Goal: Task Accomplishment & Management: Manage account settings

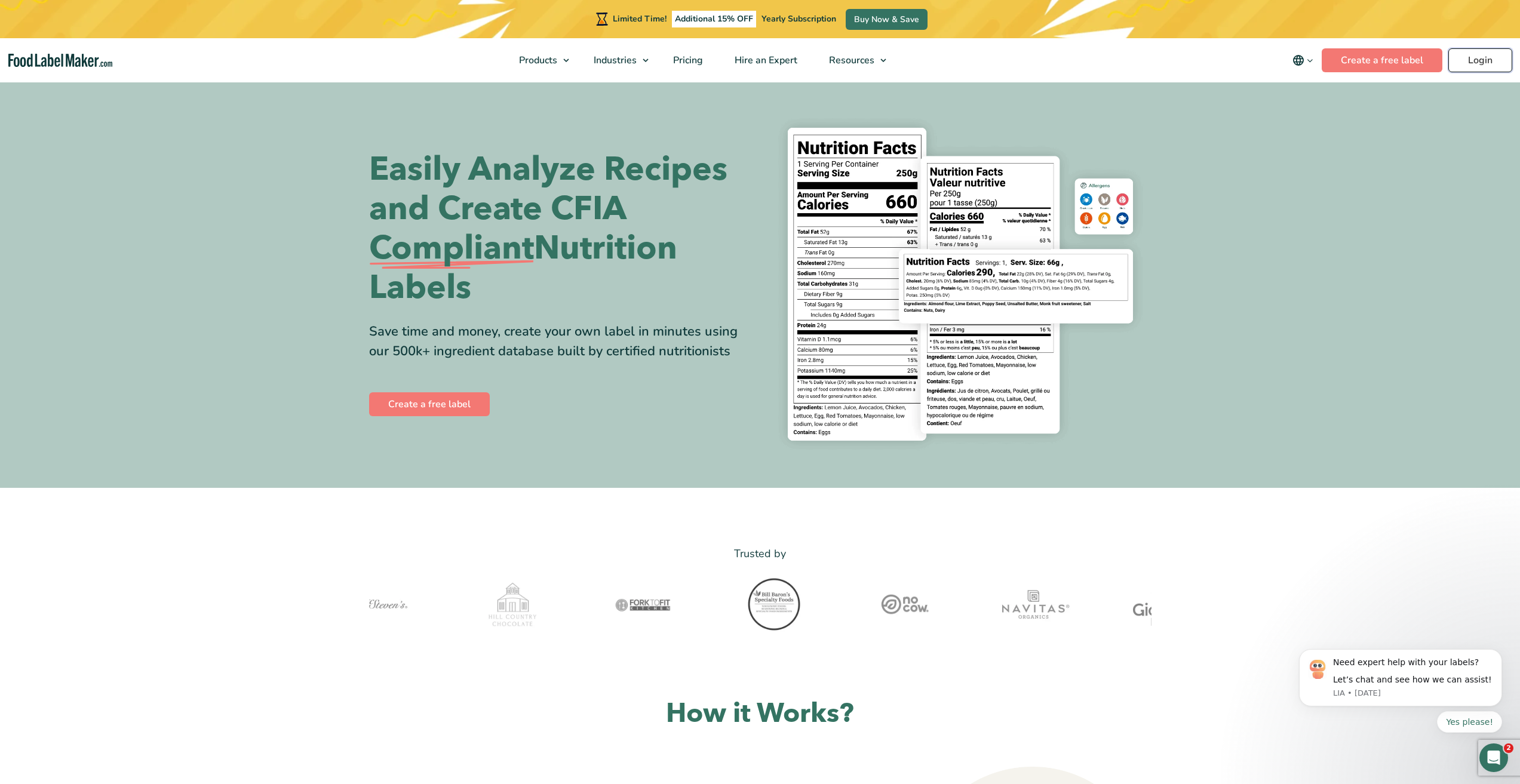
click at [1496, 59] on link "Login" at bounding box center [1480, 60] width 64 height 24
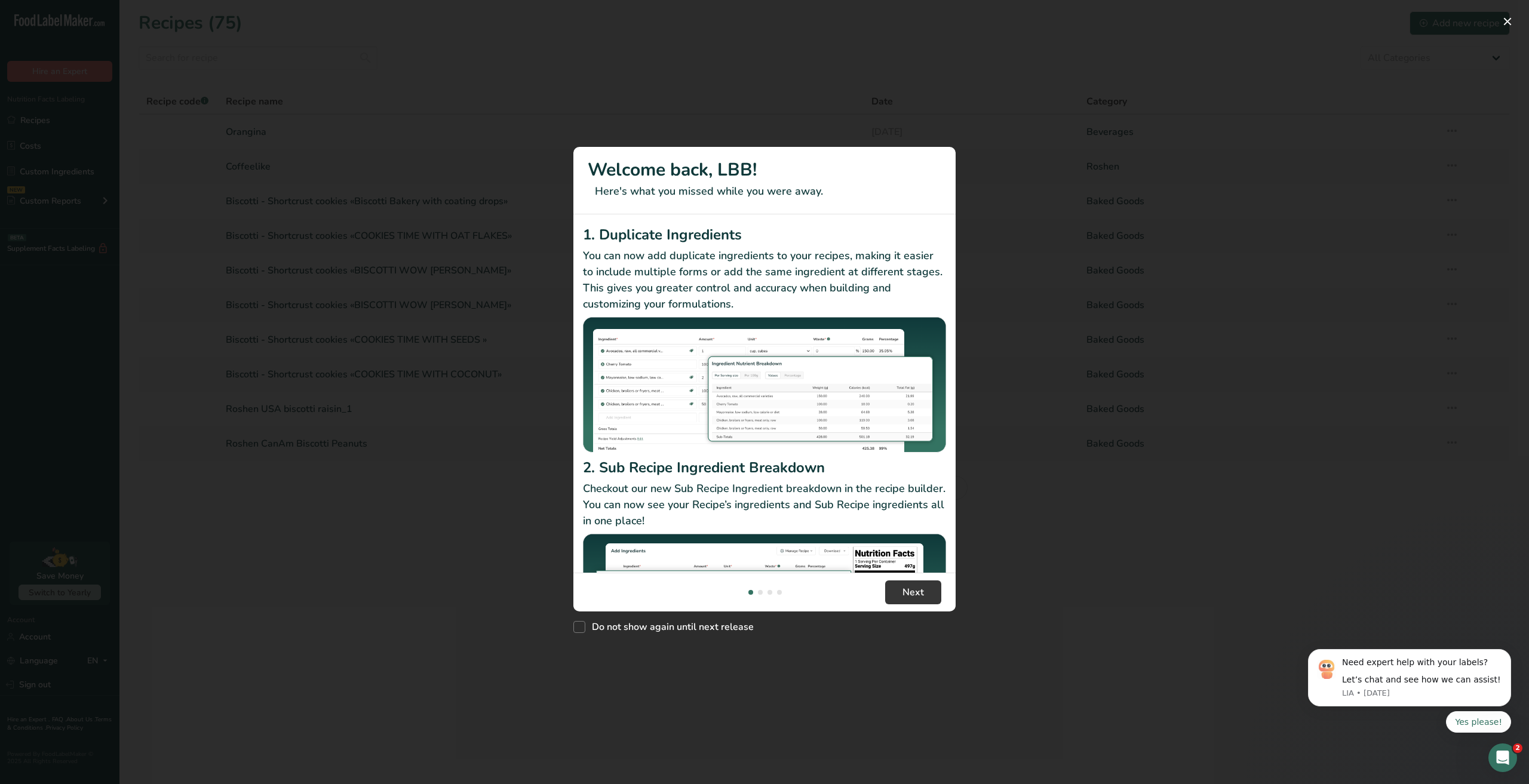
click at [1100, 237] on div "New Features" at bounding box center [764, 392] width 1529 height 784
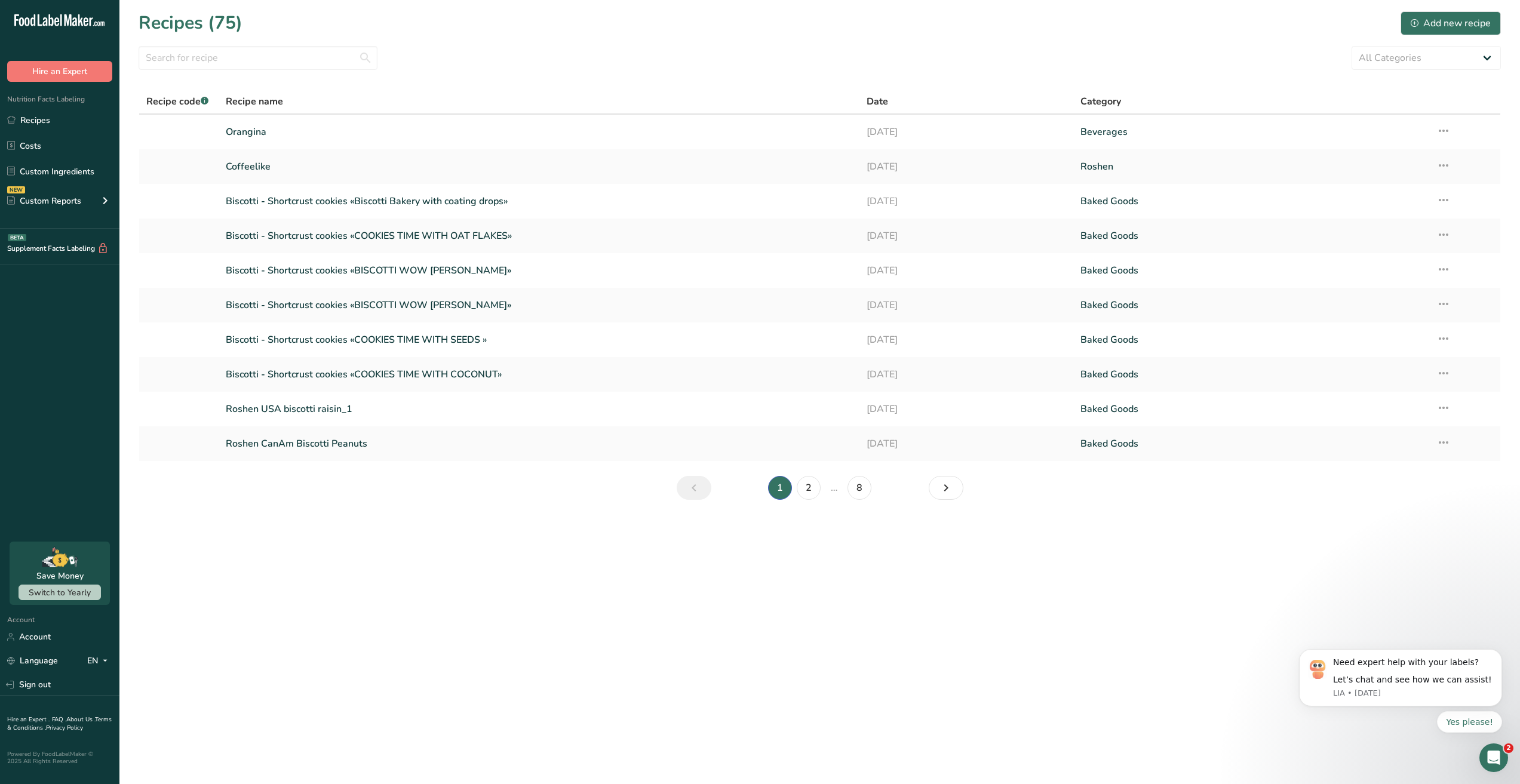
click at [1133, 646] on main "Recipes (75) Add new recipe All Categories Baked Goods [GEOGRAPHIC_DATA] Confec…" at bounding box center [760, 392] width 1520 height 784
click at [42, 167] on link "Custom Ingredients" at bounding box center [59, 171] width 119 height 23
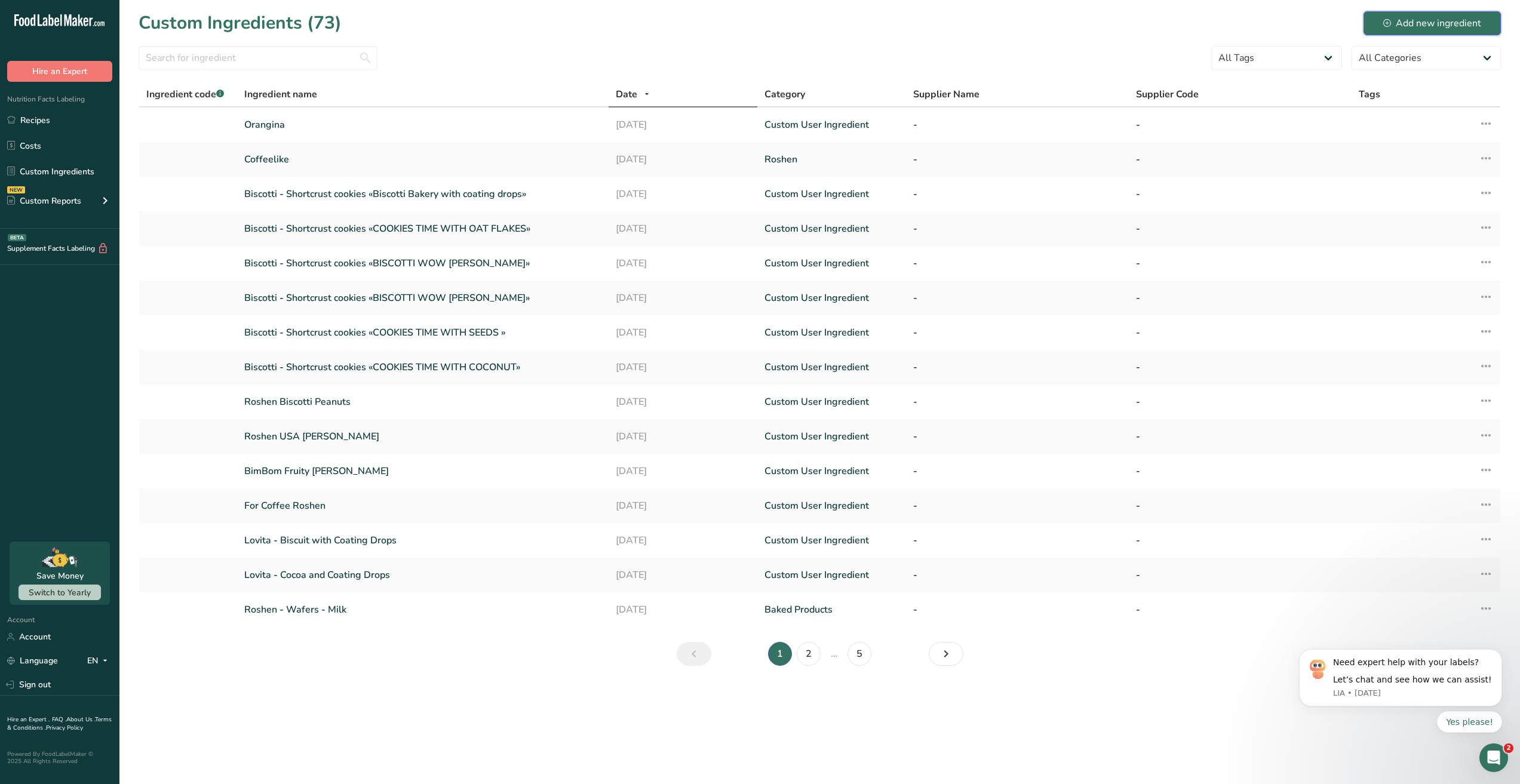
click at [1381, 30] on button "Add new ingredient" at bounding box center [1432, 23] width 138 height 24
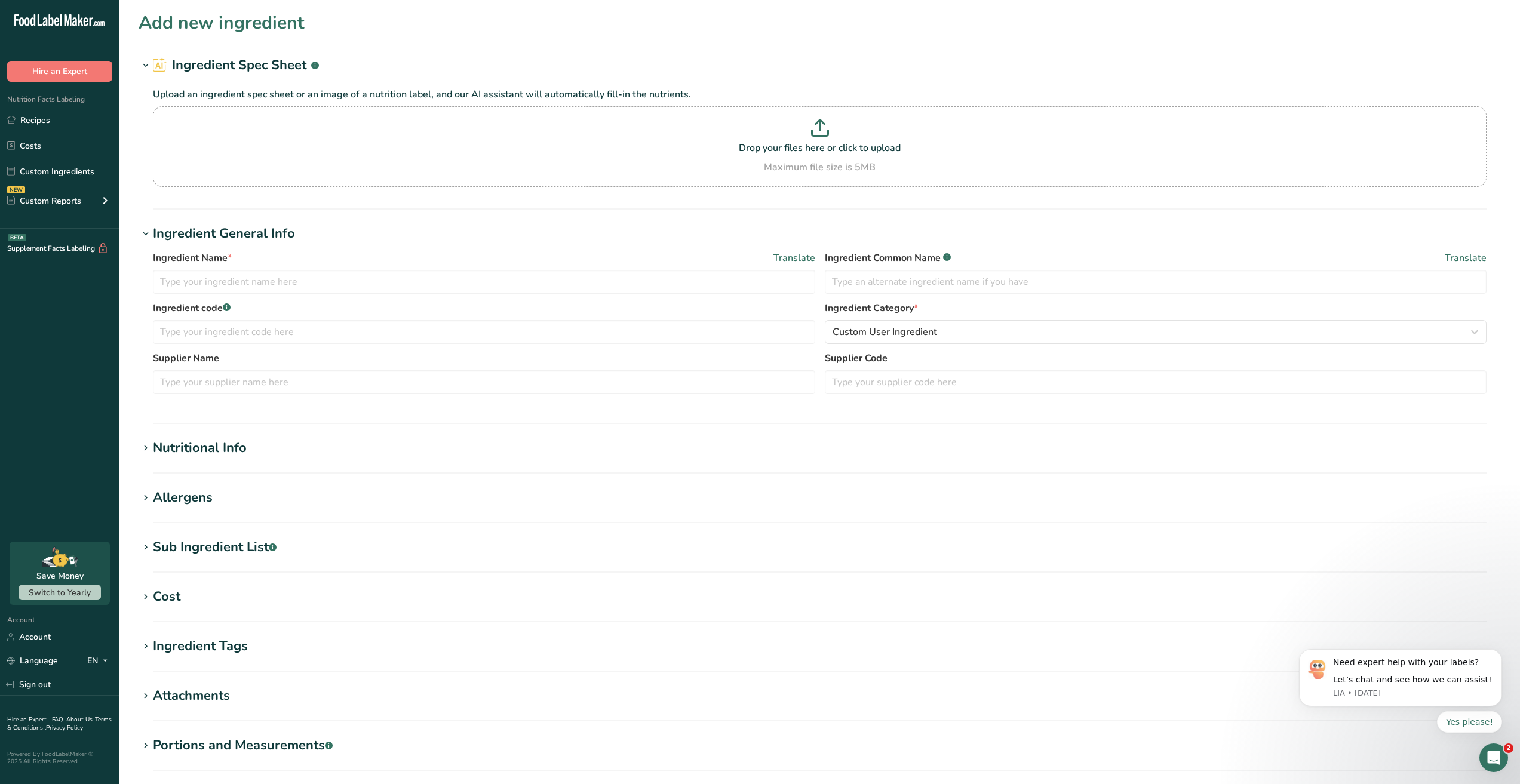
click at [1221, 517] on section "Allergens Add any known allergens associated with your ingredient Soy Tree Nuts…" at bounding box center [819, 506] width 1362 height 36
click at [55, 391] on div ".a-20{fill:#fff;} Hire an Expert Nutrition Facts Labeling Recipes Costs Custom …" at bounding box center [59, 271] width 119 height 522
click at [295, 271] on input "text" at bounding box center [483, 282] width 662 height 24
type input "Roshen - Bim Bom"
click at [213, 445] on div "Nutritional Info" at bounding box center [199, 448] width 93 height 20
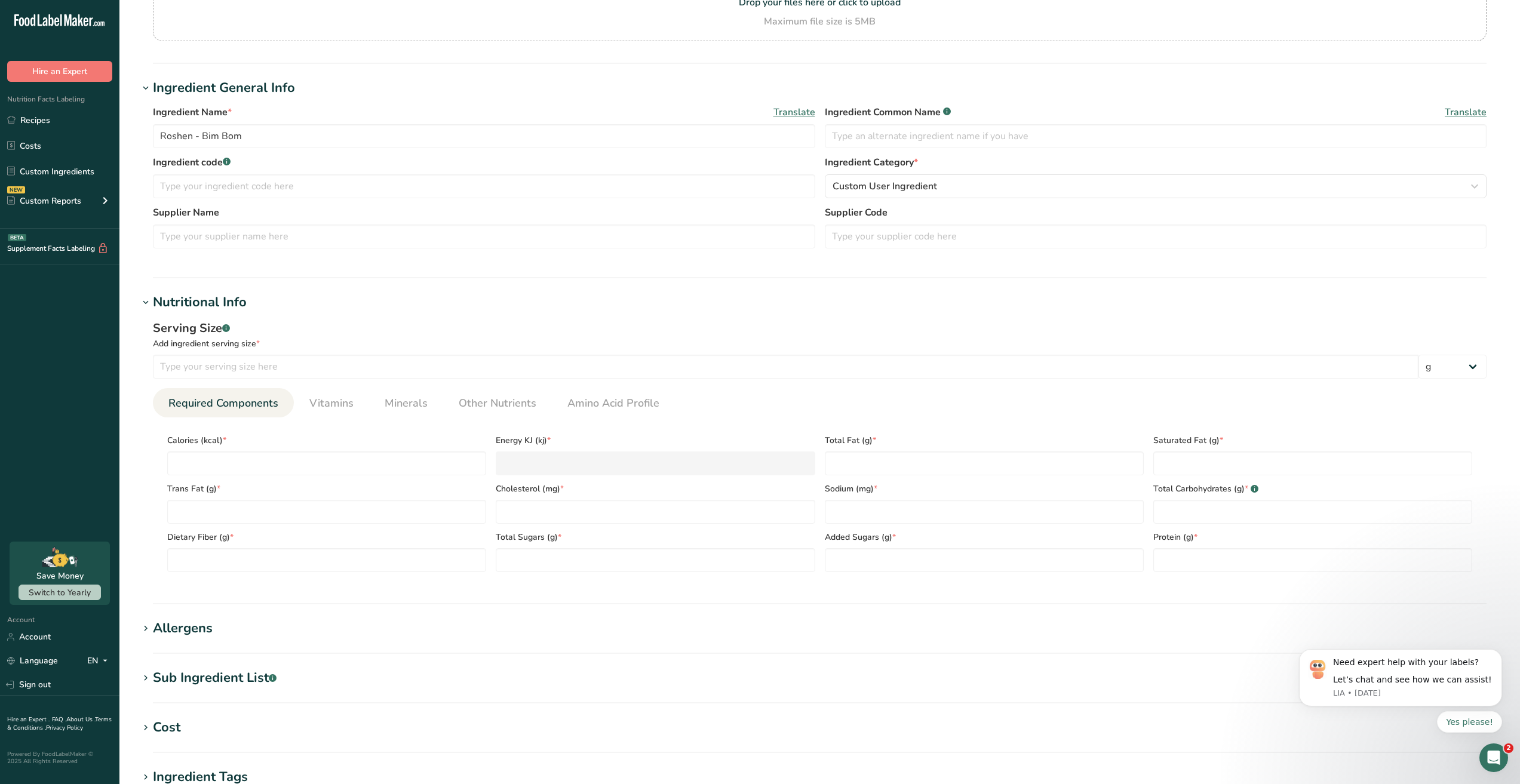
scroll to position [239, 0]
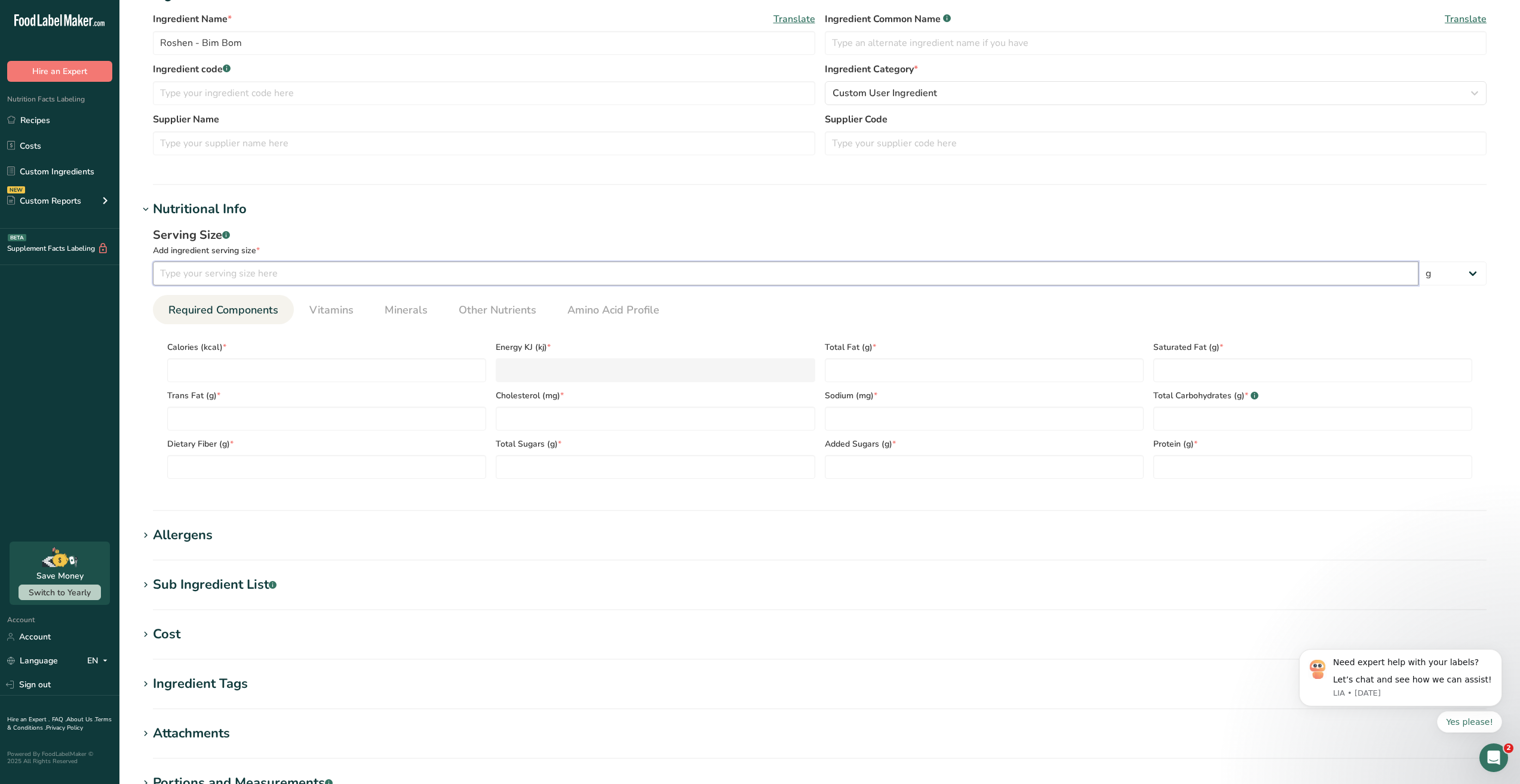
click at [218, 276] on input "number" at bounding box center [785, 274] width 1265 height 24
type input "100"
click at [210, 367] on input "number" at bounding box center [326, 370] width 319 height 24
type input "3"
type KJ "12.6"
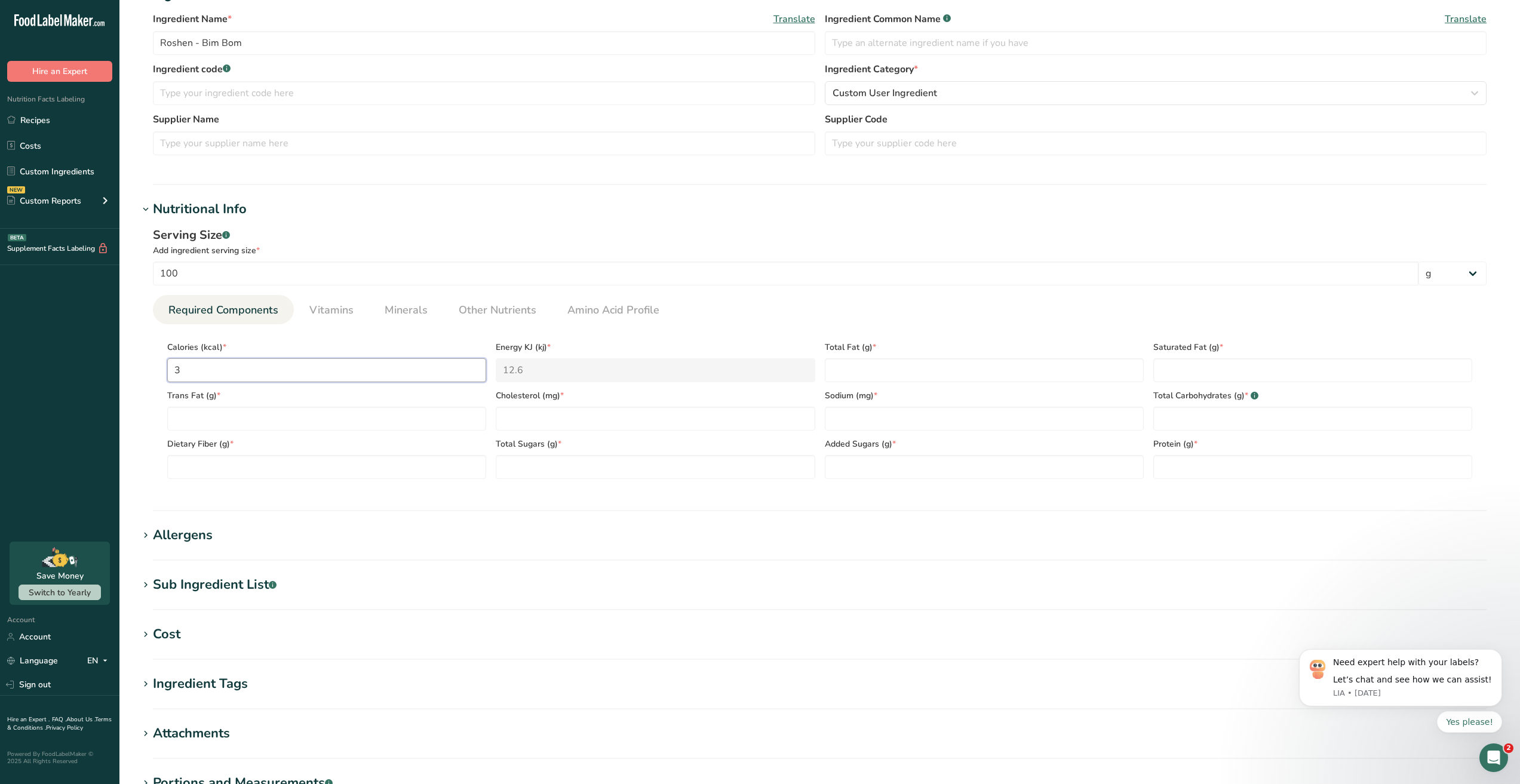
type input "38"
type KJ "159"
type input "382"
type KJ "1598.3"
type input "382"
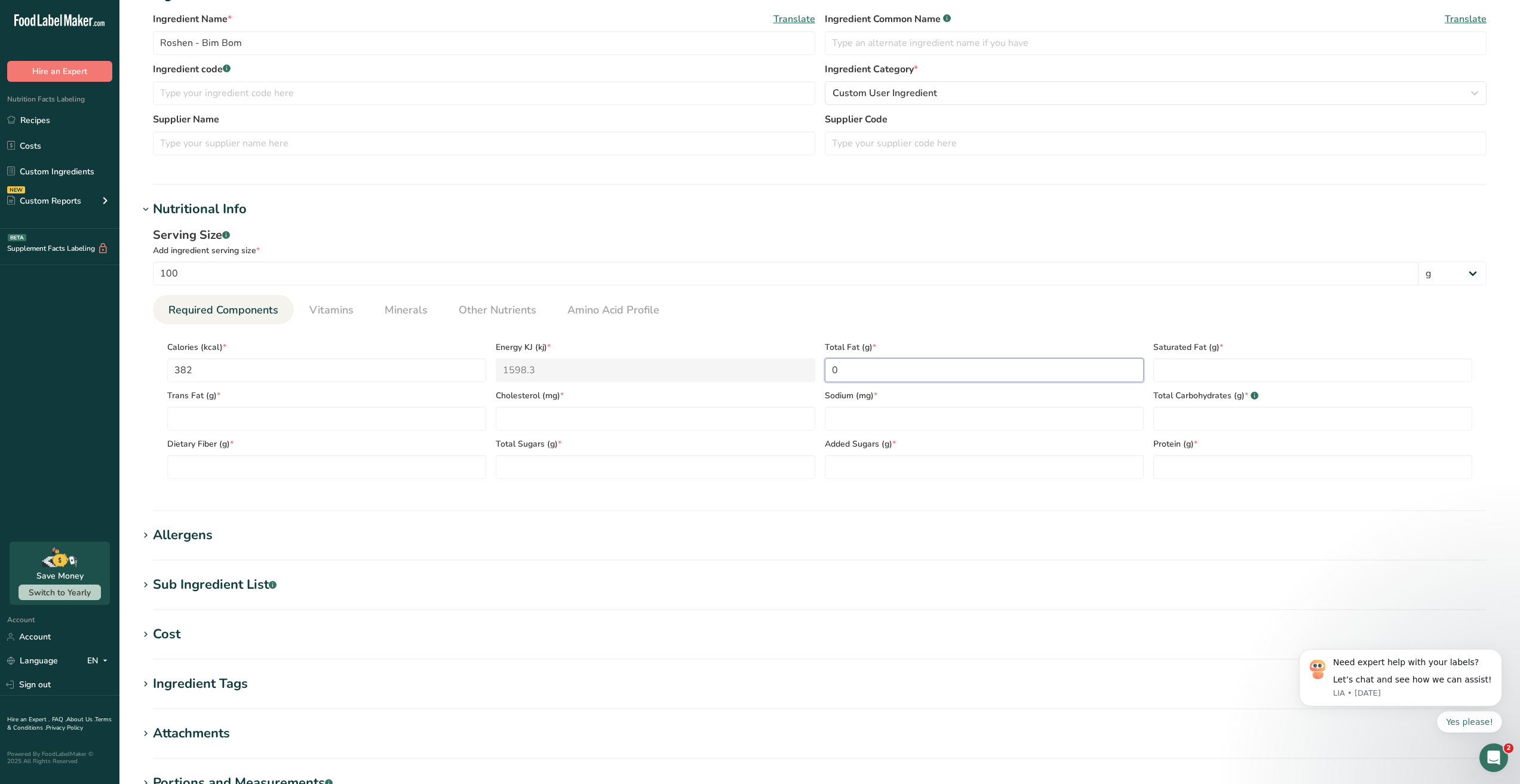
type Fat "0"
type input "0"
type input "3"
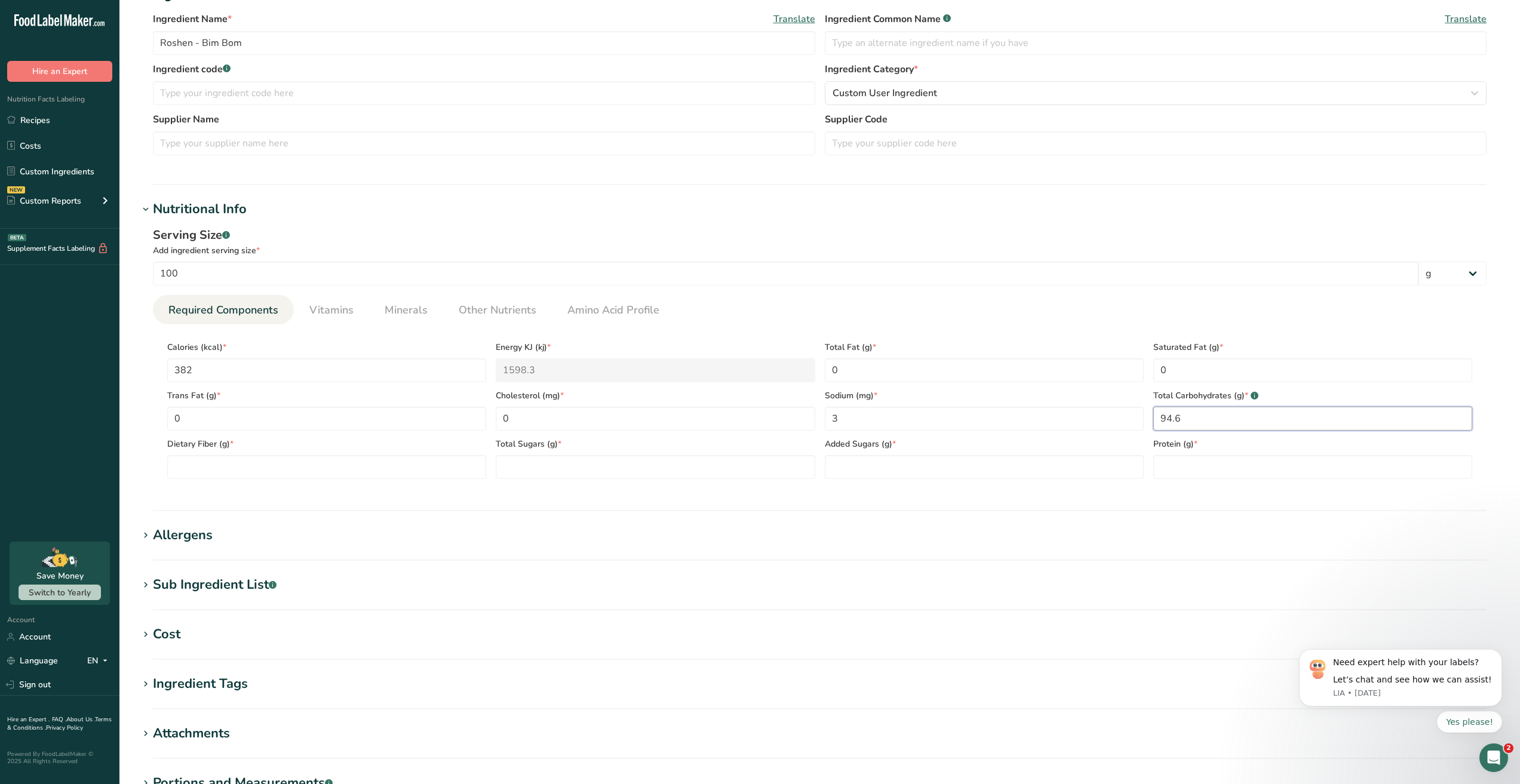
type Carbohydrates "94.6"
type Fiber "0"
type Sugars "63.6"
click at [885, 456] on Sugars "number" at bounding box center [984, 467] width 319 height 24
type Sugars "94.6"
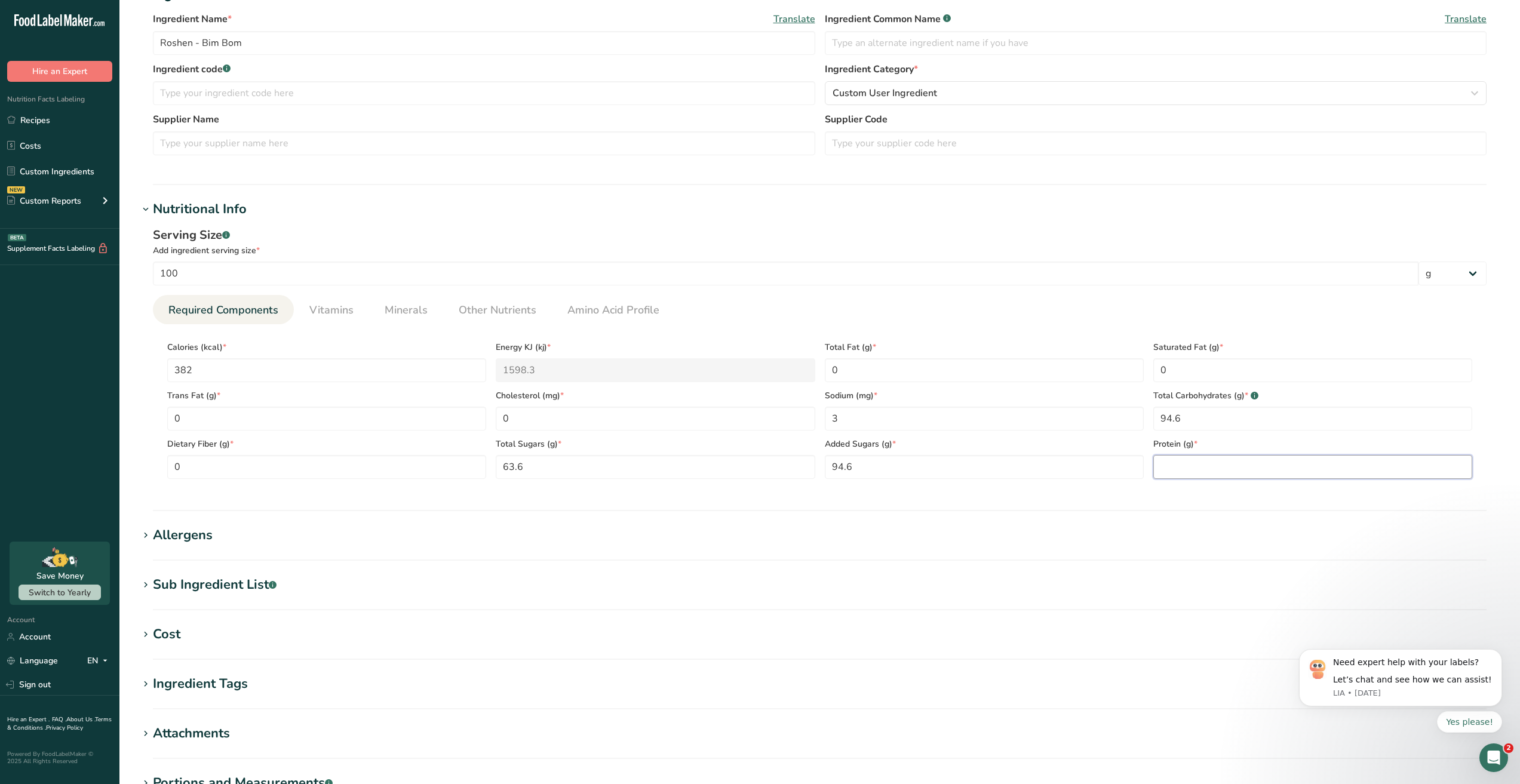
click at [1204, 465] on input "number" at bounding box center [1312, 467] width 319 height 24
click at [1215, 454] on div "Protein (g) *" at bounding box center [1312, 454] width 328 height 48
click at [1233, 461] on input "number" at bounding box center [1312, 467] width 319 height 24
type input "0"
click at [1070, 317] on ul "Required Components Vitamins Minerals Other Nutrients Amino Acid Profile" at bounding box center [819, 309] width 1333 height 29
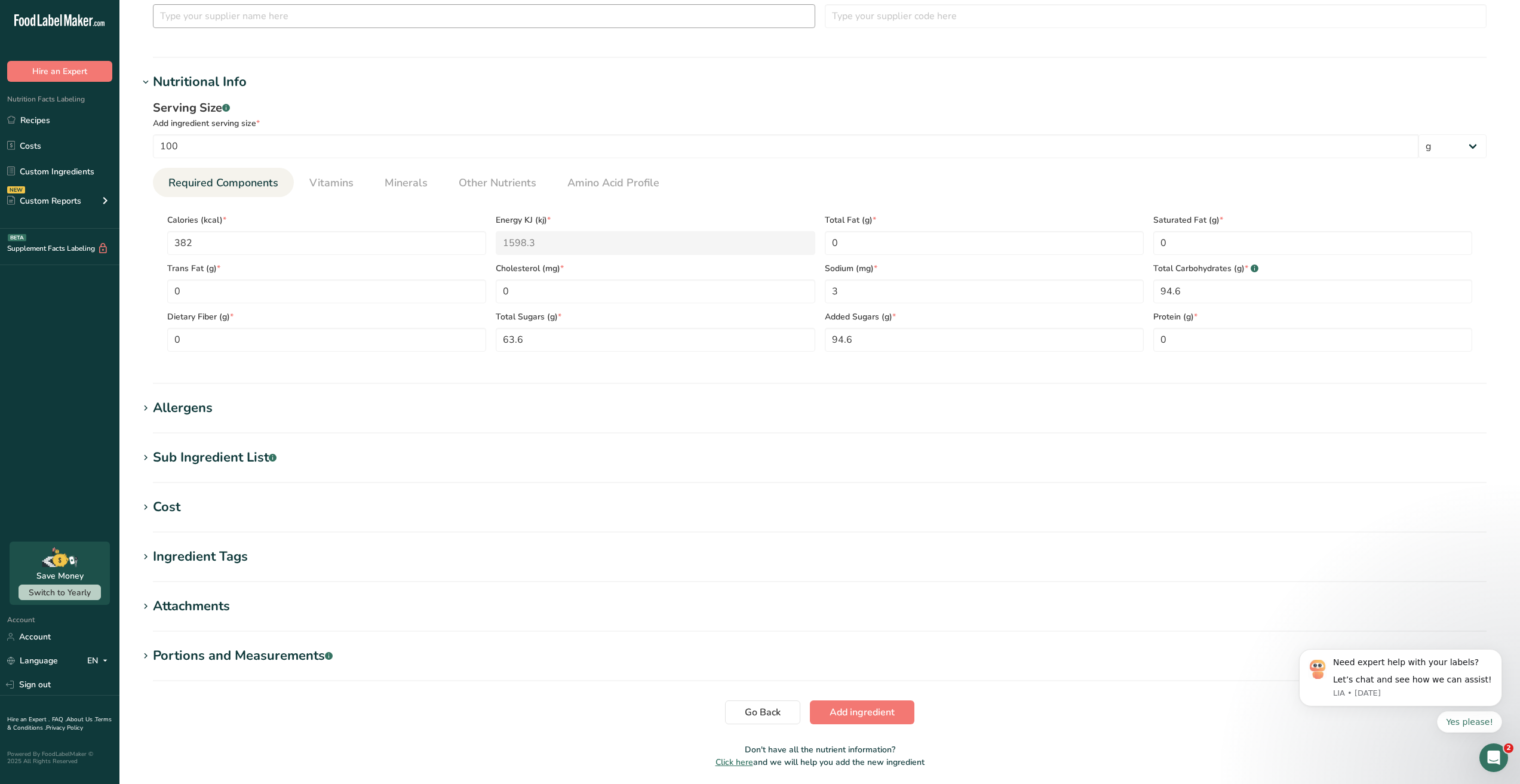
scroll to position [229, 0]
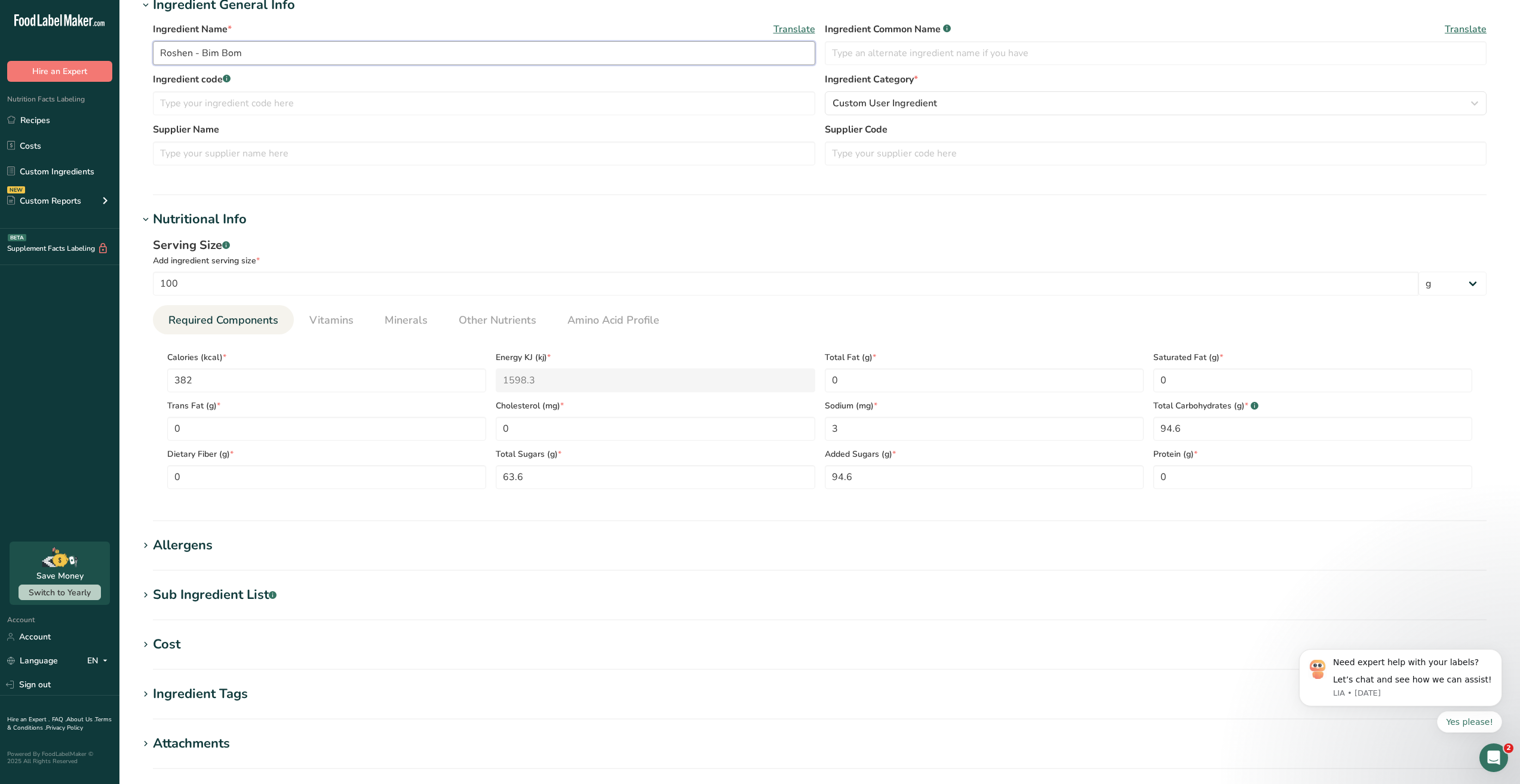
drag, startPoint x: 276, startPoint y: 50, endPoint x: 16, endPoint y: 47, distance: 260.0
click at [15, 47] on div ".a-20{fill:#fff;} Hire an Expert Nutrition Facts Labeling Recipes Costs Custom …" at bounding box center [760, 367] width 1520 height 1191
click at [896, 101] on span "Custom User Ingredient" at bounding box center [885, 104] width 104 height 14
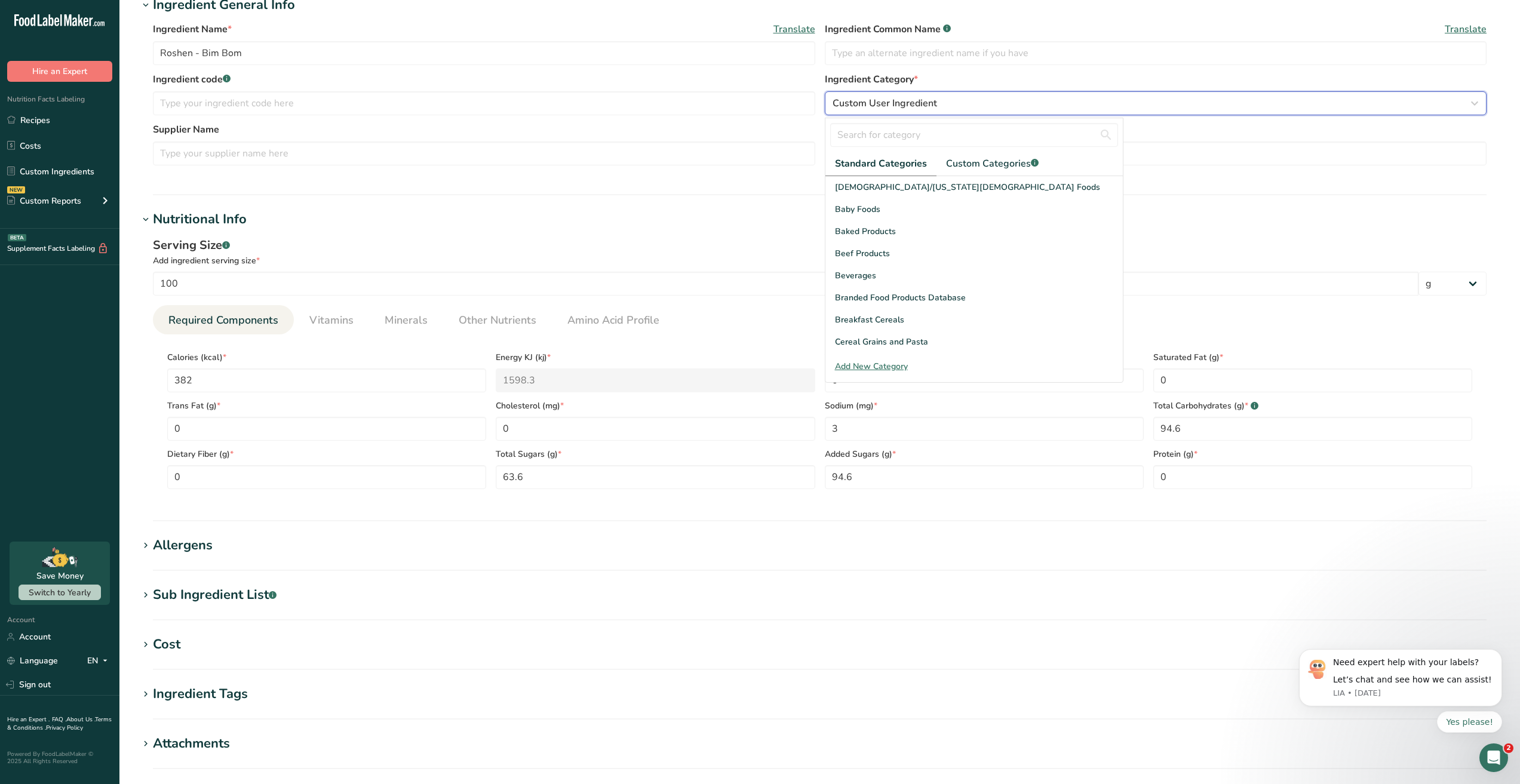
click at [855, 101] on span "Custom User Ingredient" at bounding box center [885, 104] width 104 height 14
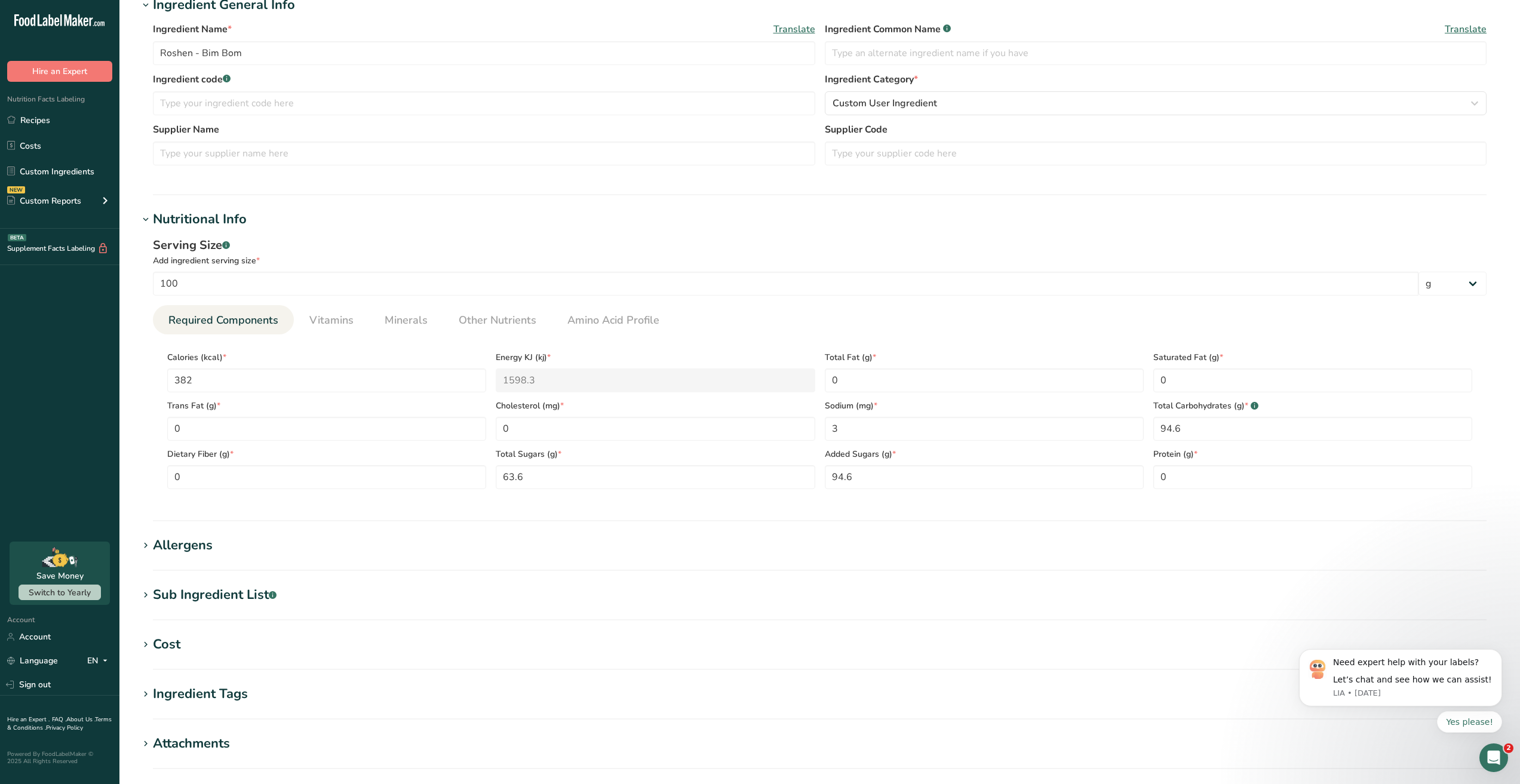
click at [746, 194] on section "Ingredient General Info Ingredient Name * Translate Roshen - Bim Bom Ingredient…" at bounding box center [819, 95] width 1362 height 200
click at [403, 328] on link "Minerals" at bounding box center [406, 320] width 52 height 30
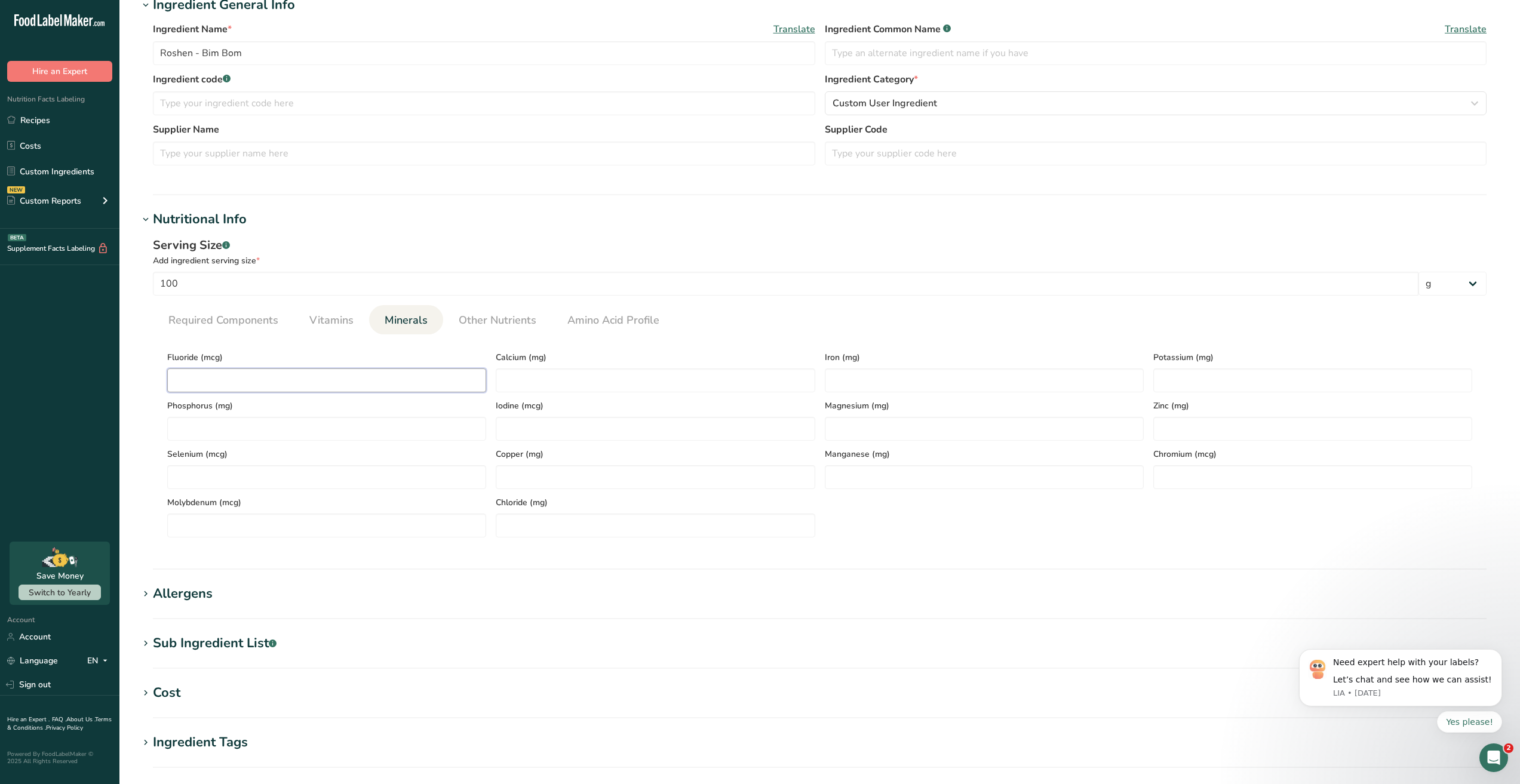
click at [290, 390] on input "number" at bounding box center [326, 381] width 319 height 24
click at [515, 386] on input "number" at bounding box center [654, 381] width 319 height 24
type input "1.8"
type input "0.2"
type input "2.1"
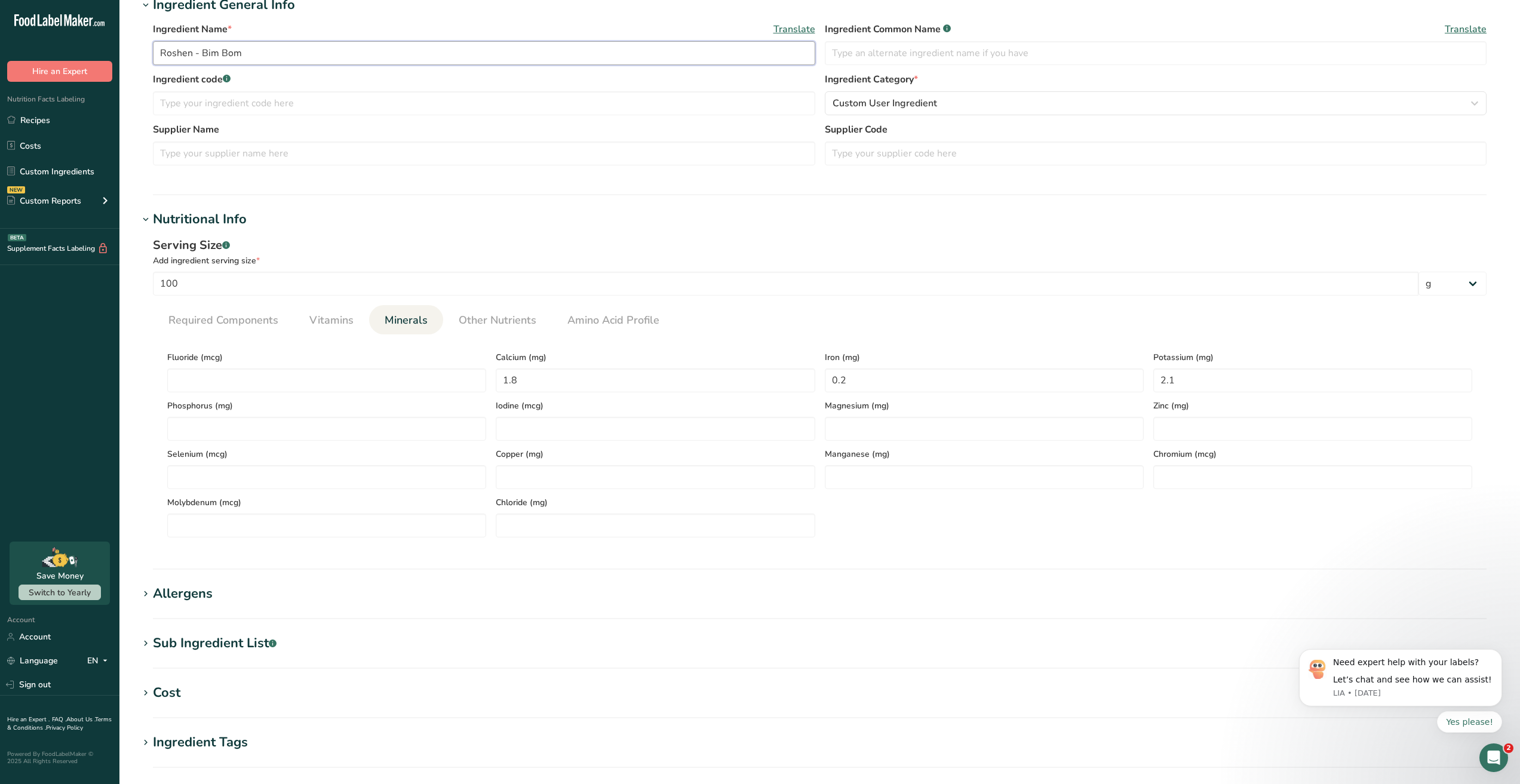
drag, startPoint x: 276, startPoint y: 57, endPoint x: 274, endPoint y: 89, distance: 32.1
click at [89, 72] on div ".a-20{fill:#fff;} Hire an Expert Nutrition Facts Labeling Recipes Costs Custom …" at bounding box center [760, 392] width 1520 height 1240
click at [410, 116] on div "Ingredient code .a-a{fill:#347362;}.b-a{fill:#fff;} Ingredient Category * Custo…" at bounding box center [819, 97] width 1333 height 50
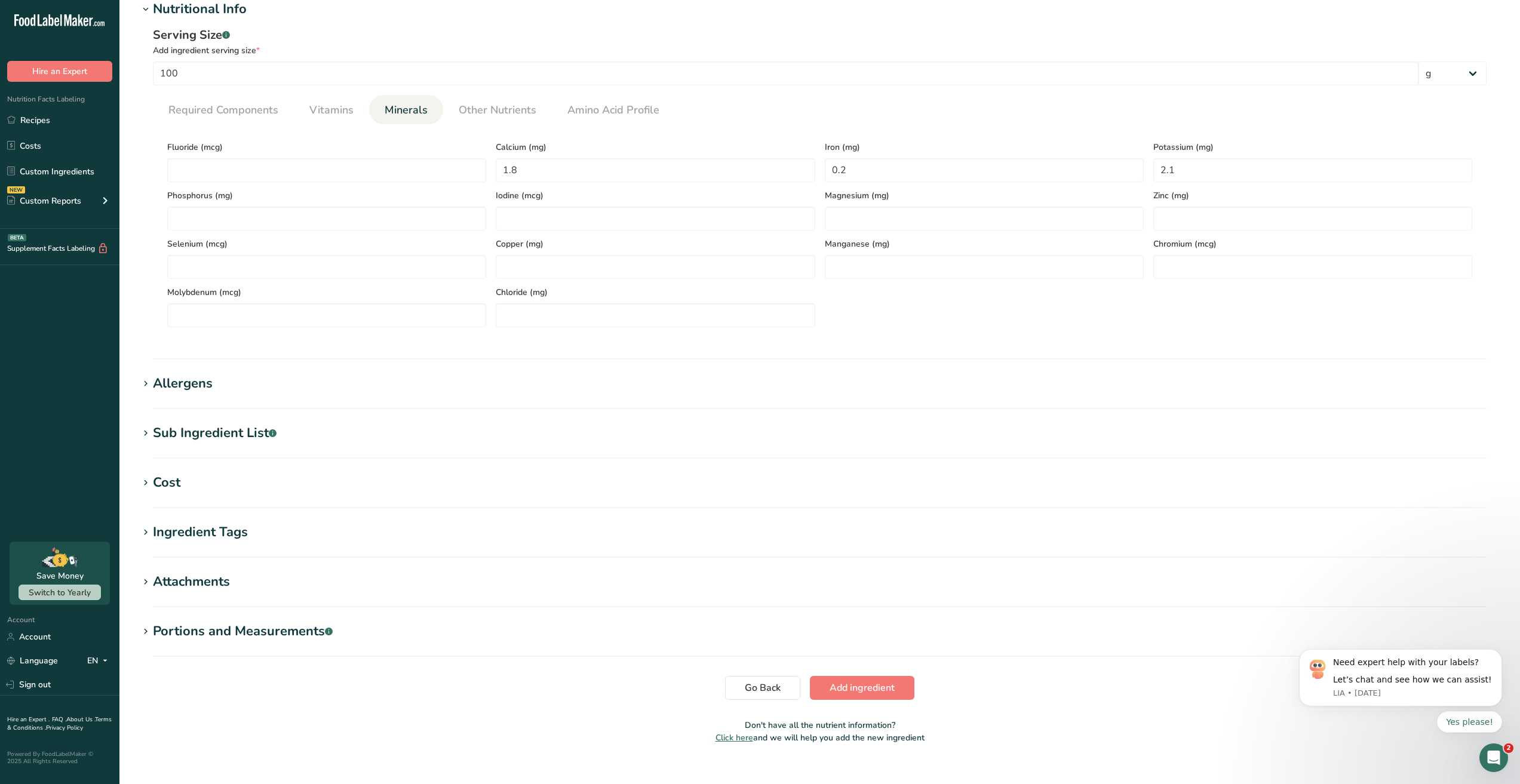
scroll to position [456, 0]
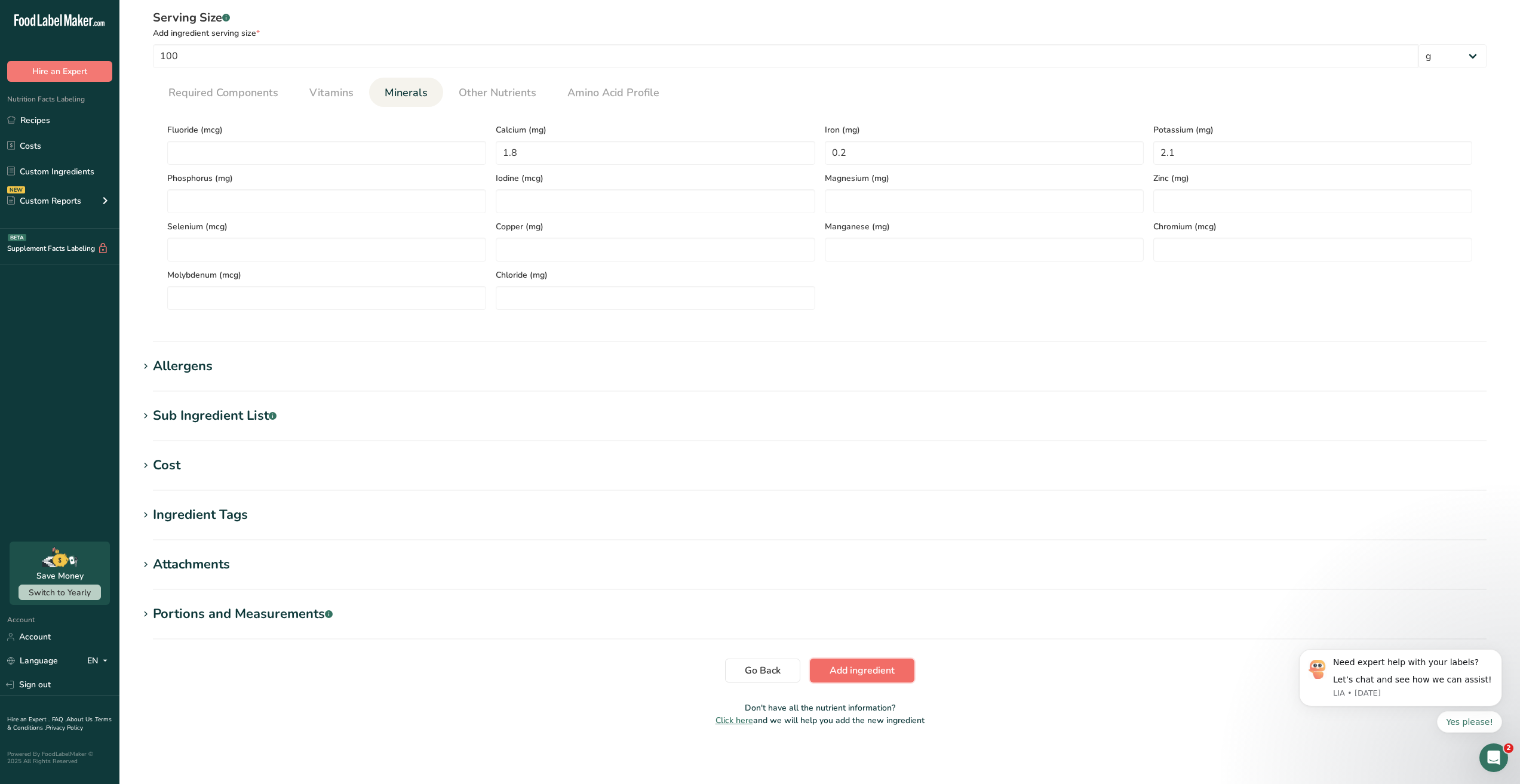
click at [858, 672] on span "Add ingredient" at bounding box center [862, 670] width 65 height 14
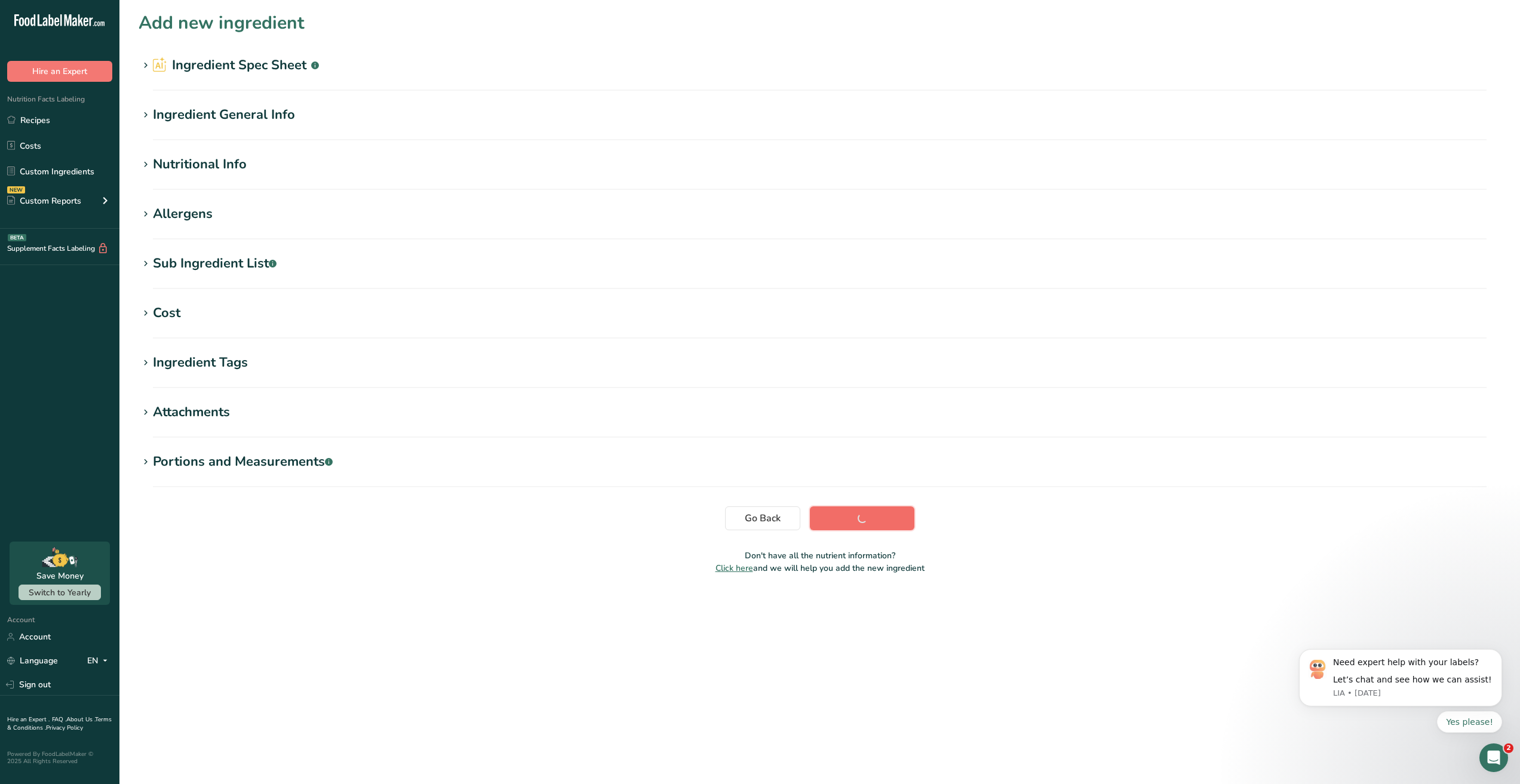
scroll to position [0, 0]
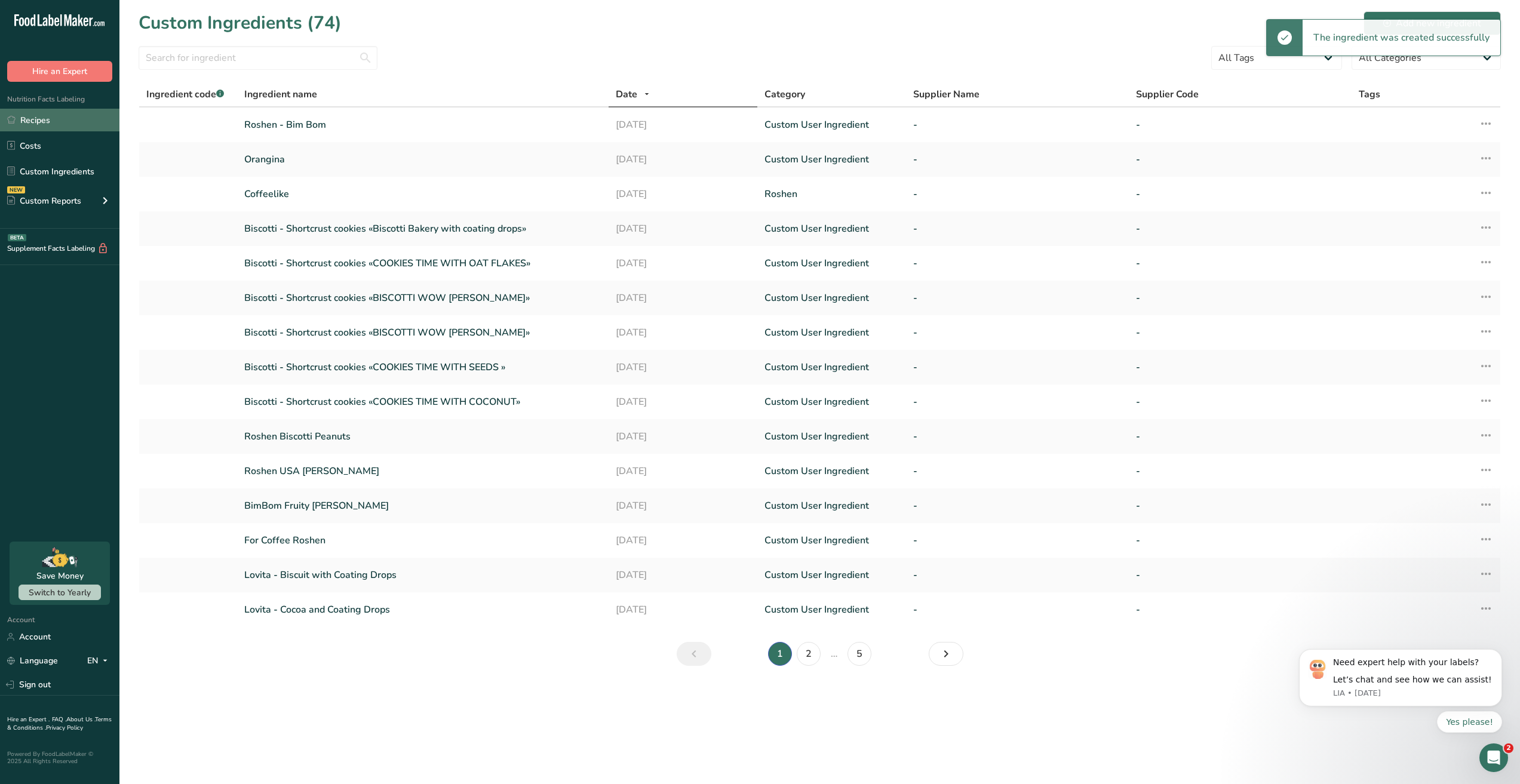
click at [51, 126] on link "Recipes" at bounding box center [59, 119] width 119 height 23
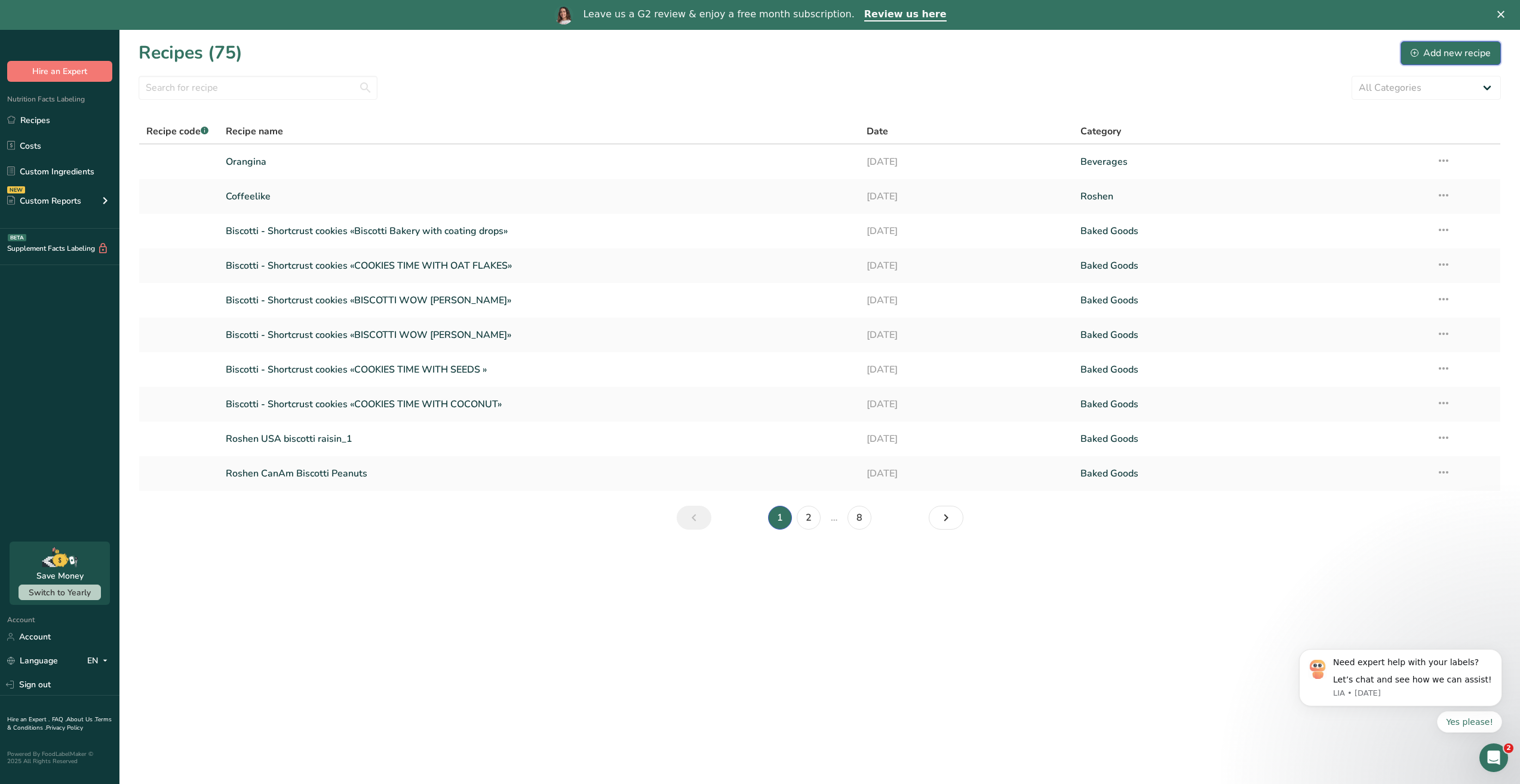
click at [1407, 55] on button "Add new recipe" at bounding box center [1450, 53] width 100 height 24
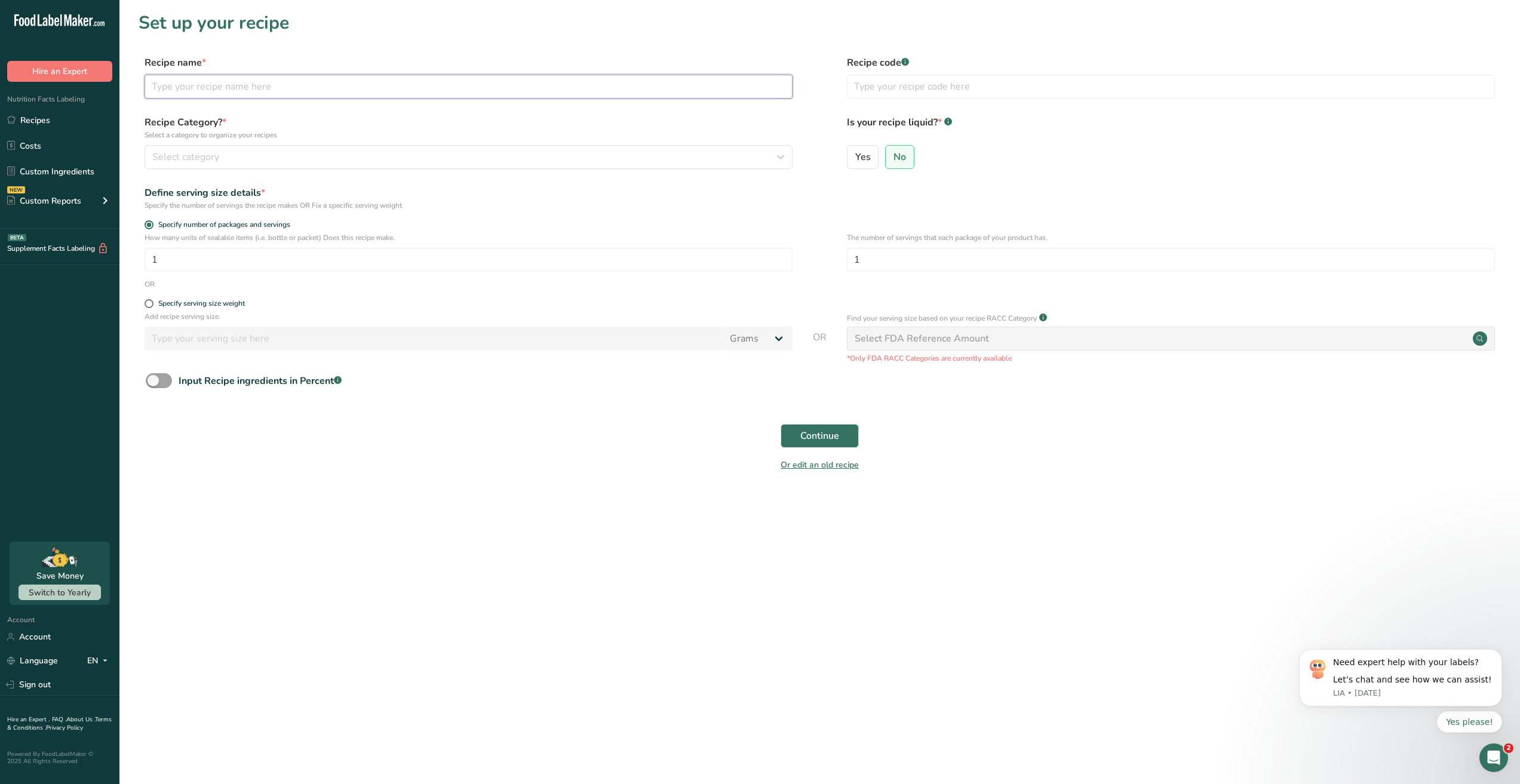
click at [310, 78] on input "text" at bounding box center [468, 86] width 648 height 24
paste input "Roshen - Bim Bom"
type input "Roshen - Bim Bom"
click at [149, 305] on span at bounding box center [149, 303] width 9 height 9
click at [149, 305] on input "Specify serving size weight" at bounding box center [149, 304] width 8 height 8
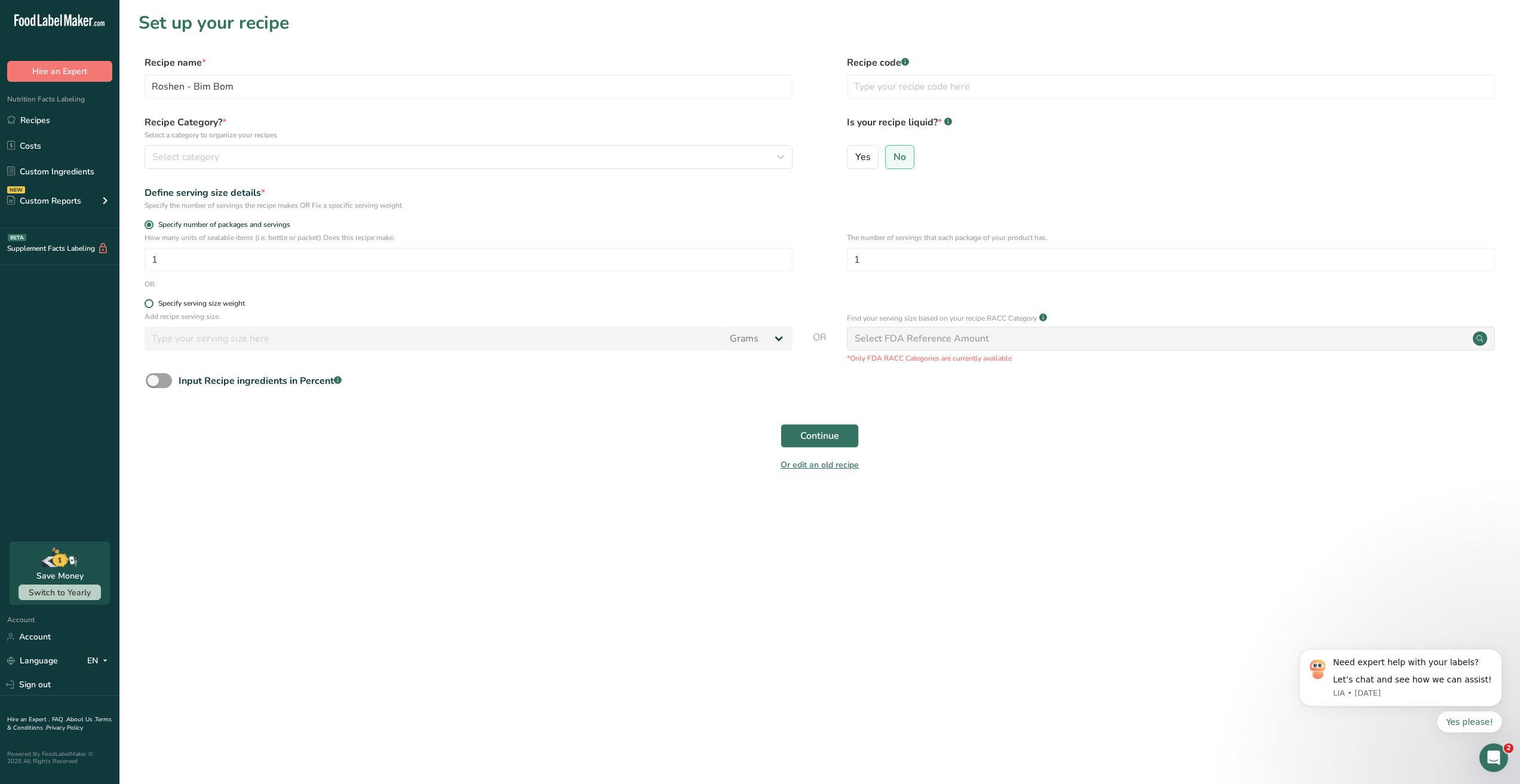
radio input "true"
radio input "false"
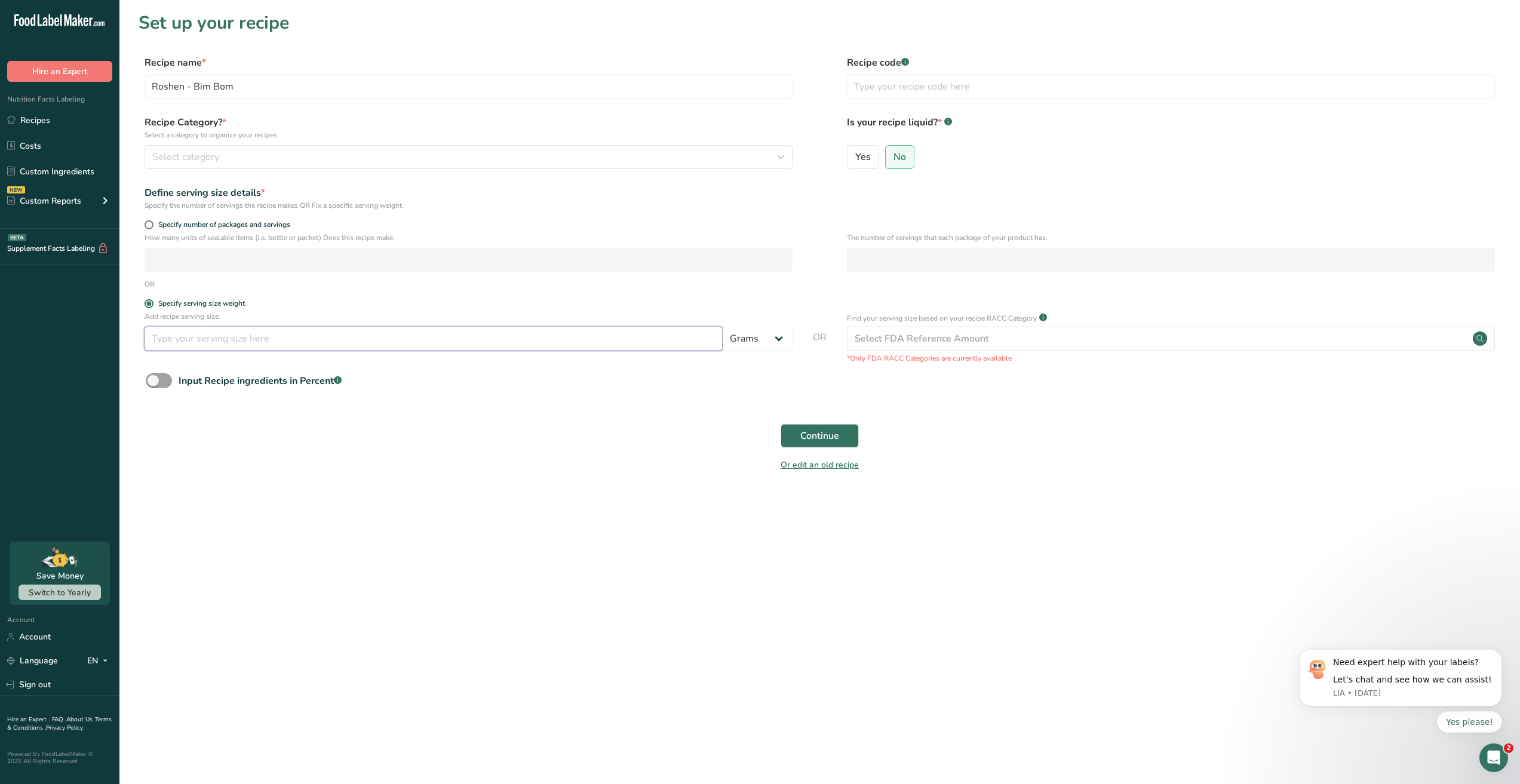
click at [249, 347] on input "number" at bounding box center [434, 339] width 578 height 24
type input "39"
click at [276, 490] on section "Set up your recipe Recipe name * Roshen - Bim Bom Recipe code .a-a{fill:#347362…" at bounding box center [820, 248] width 1401 height 498
click at [210, 156] on span "Select category" at bounding box center [185, 157] width 67 height 14
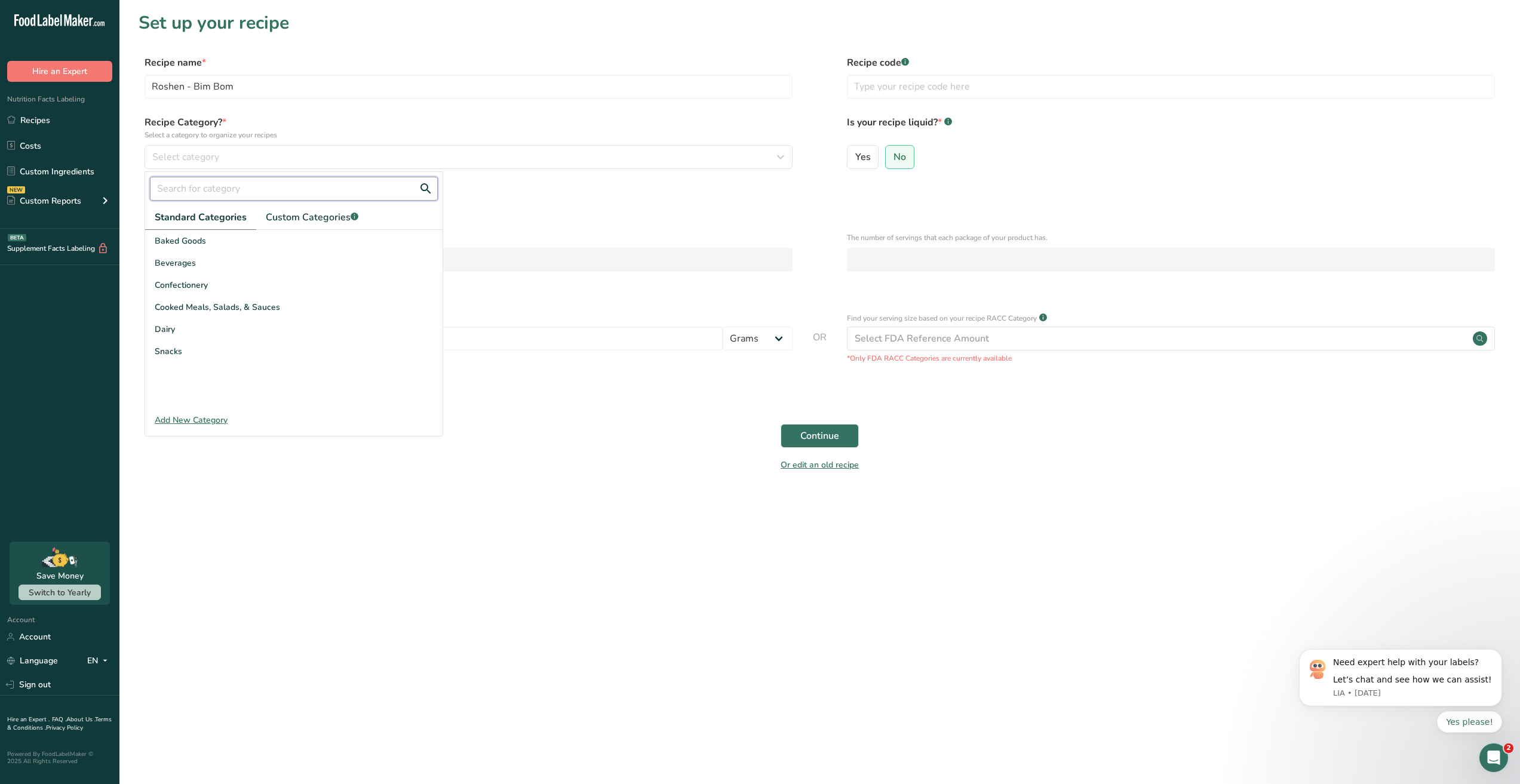
click at [210, 186] on input "text" at bounding box center [294, 188] width 288 height 24
click at [181, 355] on div "Snacks" at bounding box center [294, 351] width 298 height 22
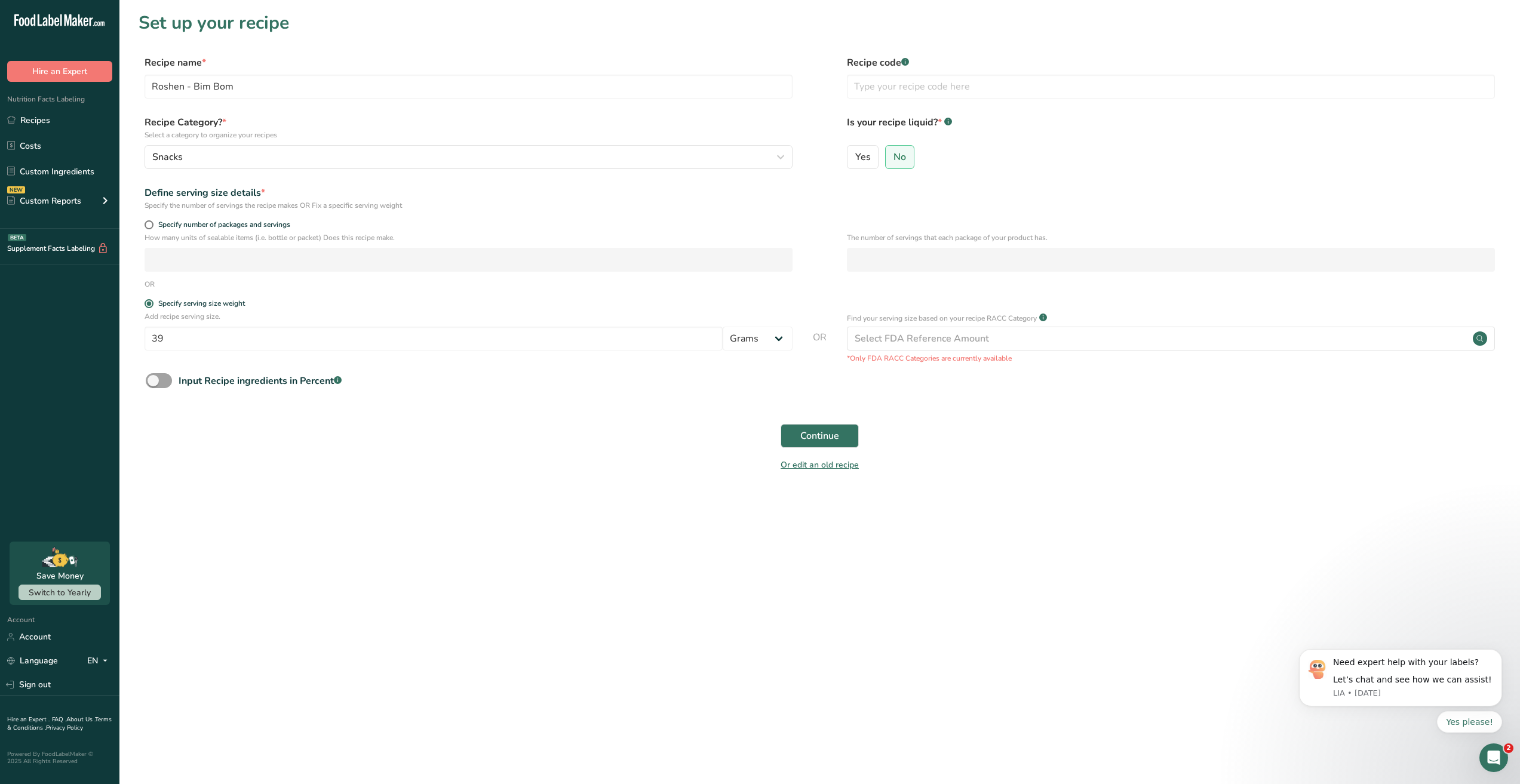
click at [576, 517] on main "Set up your recipe Recipe name * Roshen - Bim Bom Recipe code .a-a{fill:#347362…" at bounding box center [760, 392] width 1520 height 784
click at [824, 429] on span "Continue" at bounding box center [819, 436] width 39 height 14
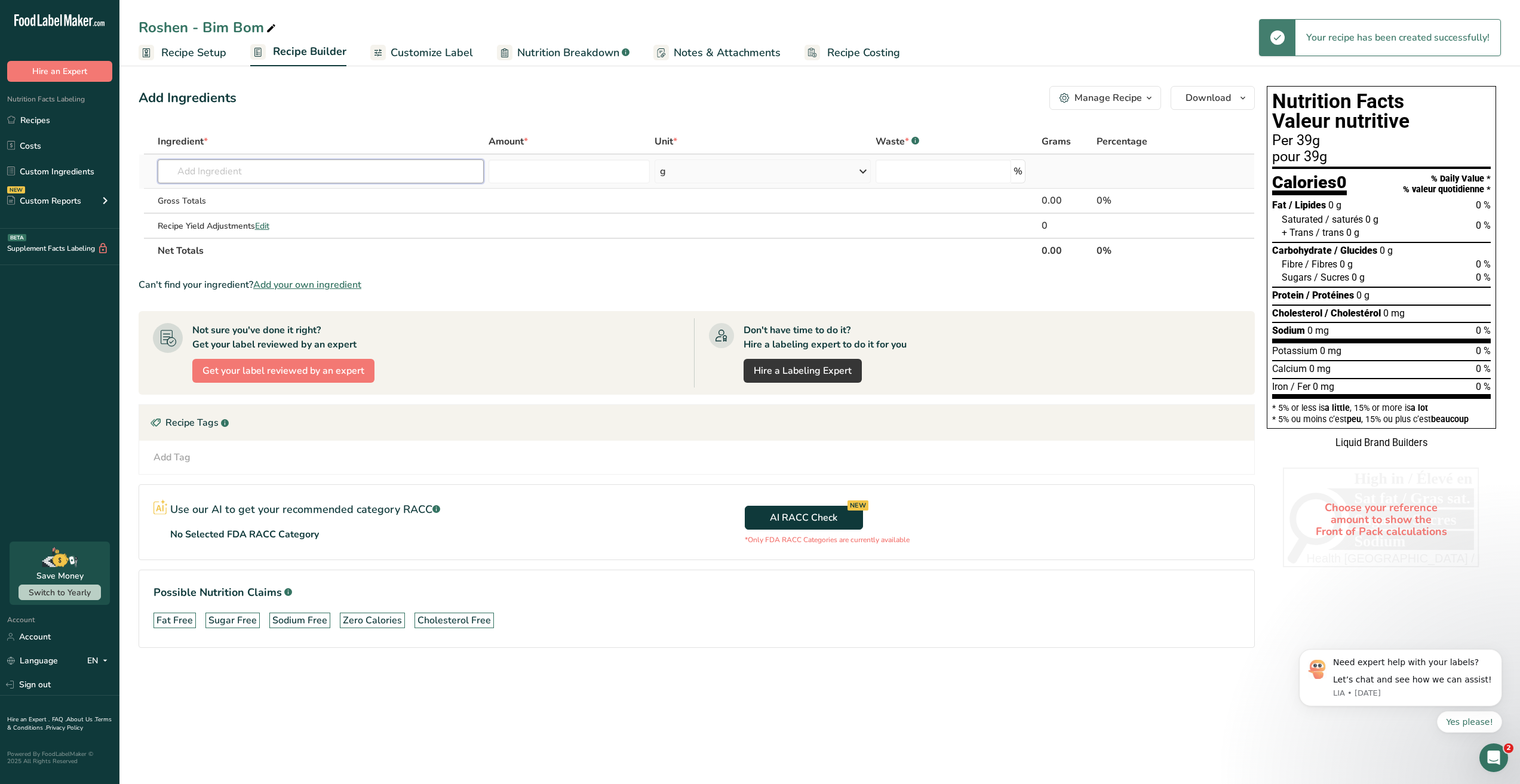
click at [226, 173] on input "text" at bounding box center [320, 172] width 327 height 24
click at [378, 167] on input "text" at bounding box center [320, 172] width 327 height 24
paste input "Roshen - Bim Bom"
type input "Roshen - Bim Bom"
click at [247, 200] on p "Roshen - Bim Bom" at bounding box center [207, 195] width 81 height 13
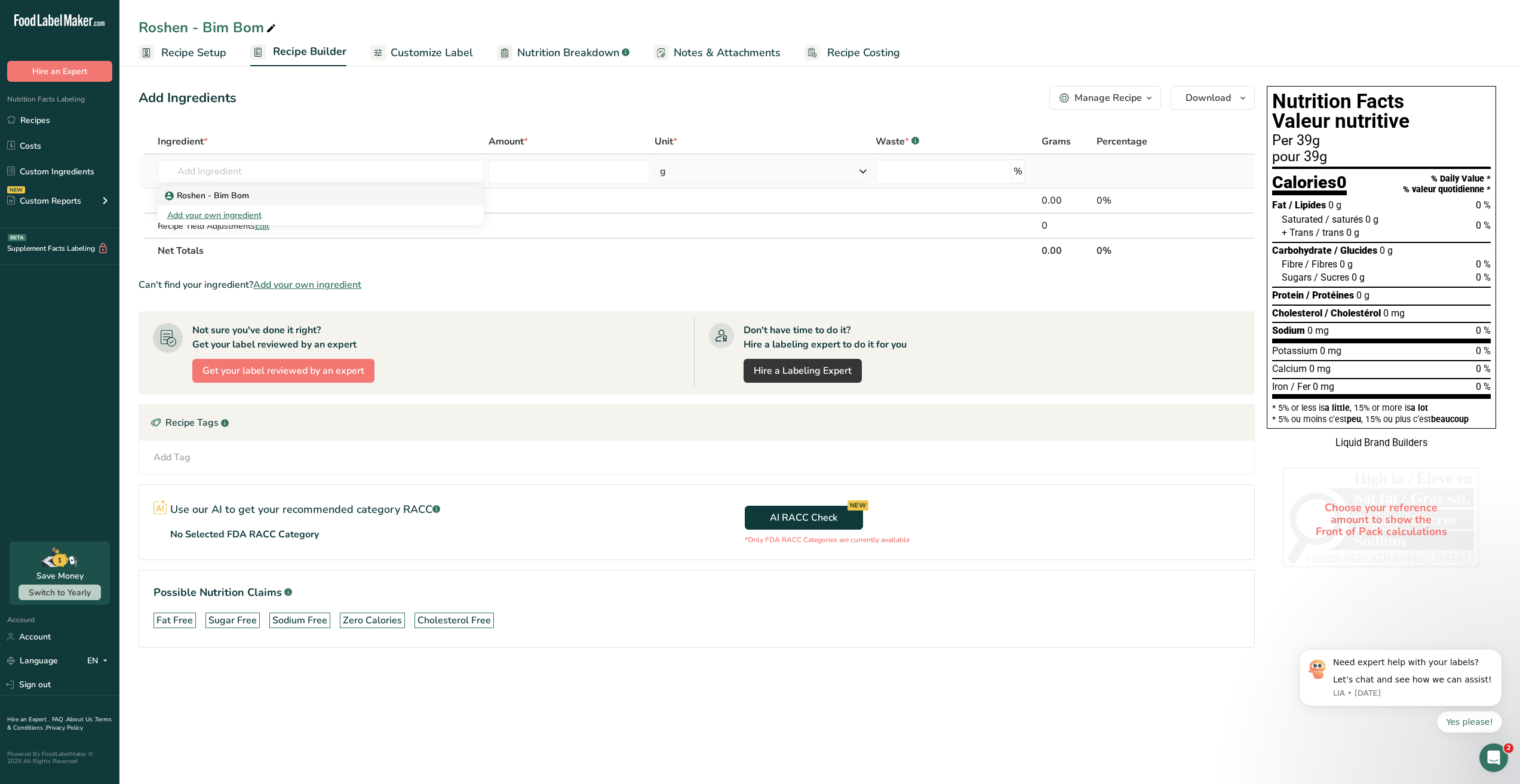
type input "Roshen - Bim Bom"
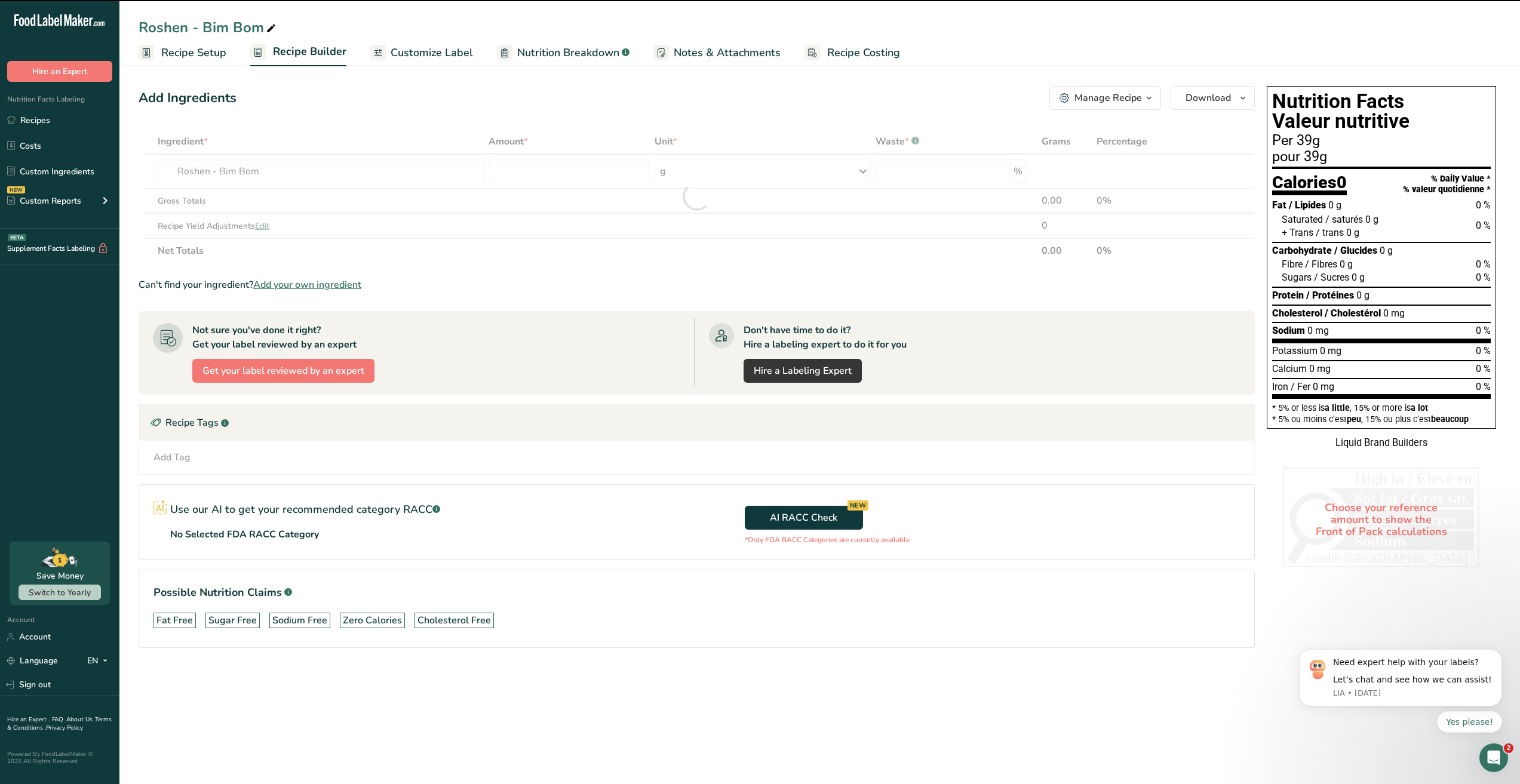
type input "0"
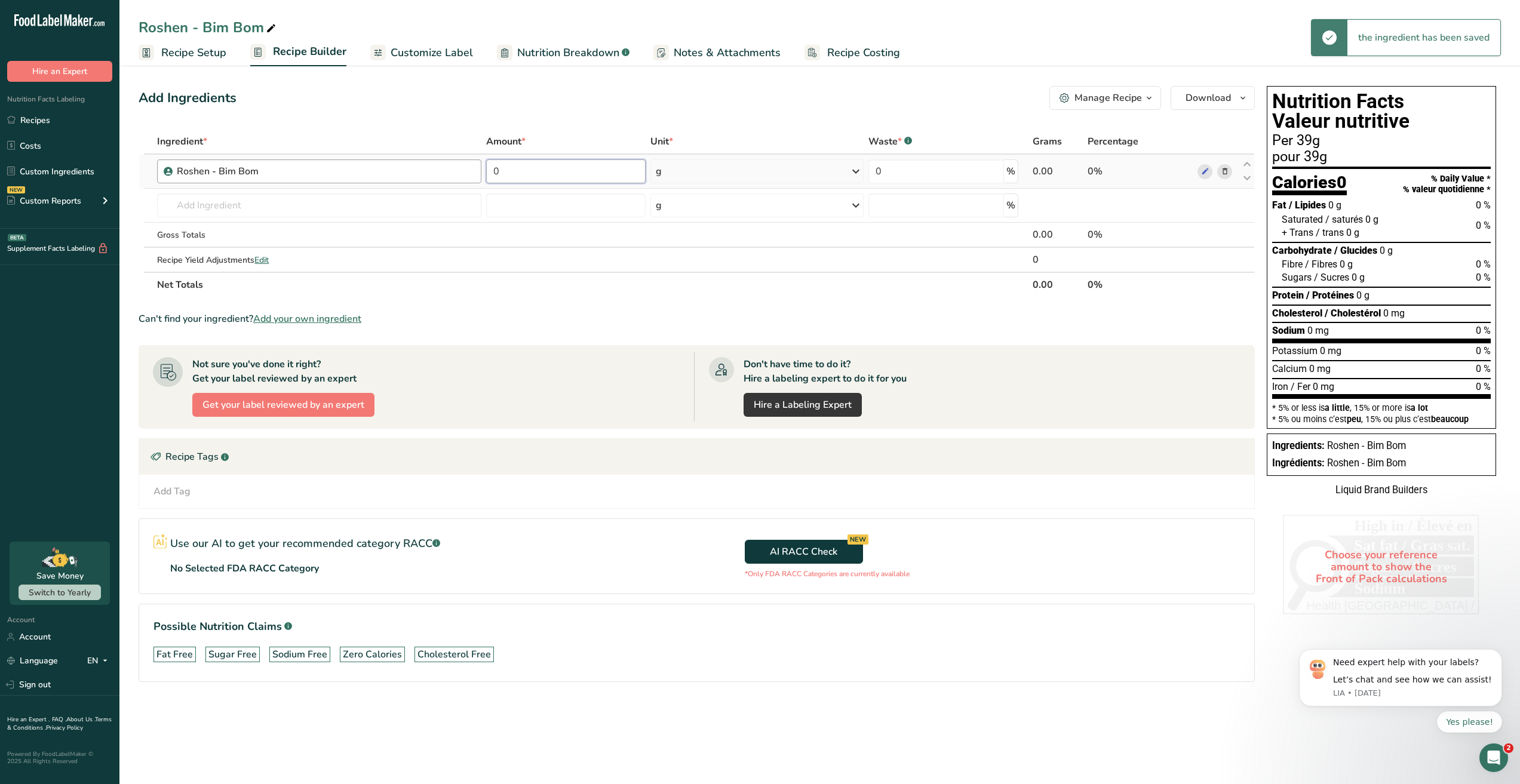
drag, startPoint x: 459, startPoint y: 171, endPoint x: 437, endPoint y: 166, distance: 22.6
click at [427, 169] on tr "Roshen - Bim Bom 0 g Weight Units g kg mg See more Volume Units l Volume units …" at bounding box center [696, 171] width 1115 height 34
type input "429"
click at [553, 101] on div "Add Ingredients Manage Recipe Delete Recipe Duplicate Recipe Scale Recipe Save …" at bounding box center [696, 98] width 1116 height 24
click at [400, 48] on span "Customize Label" at bounding box center [432, 53] width 82 height 16
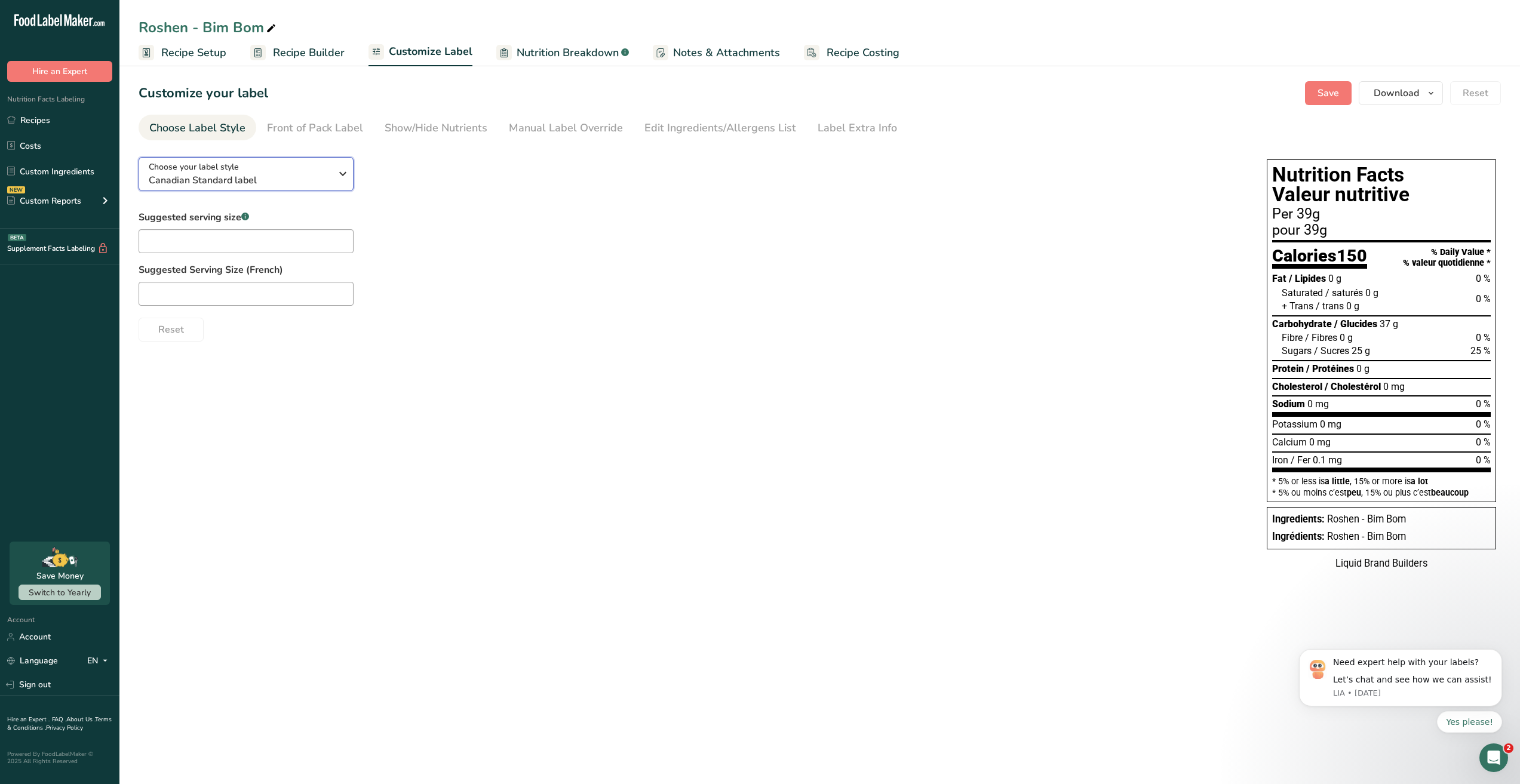
click at [222, 182] on span "Canadian Standard label" at bounding box center [240, 180] width 182 height 14
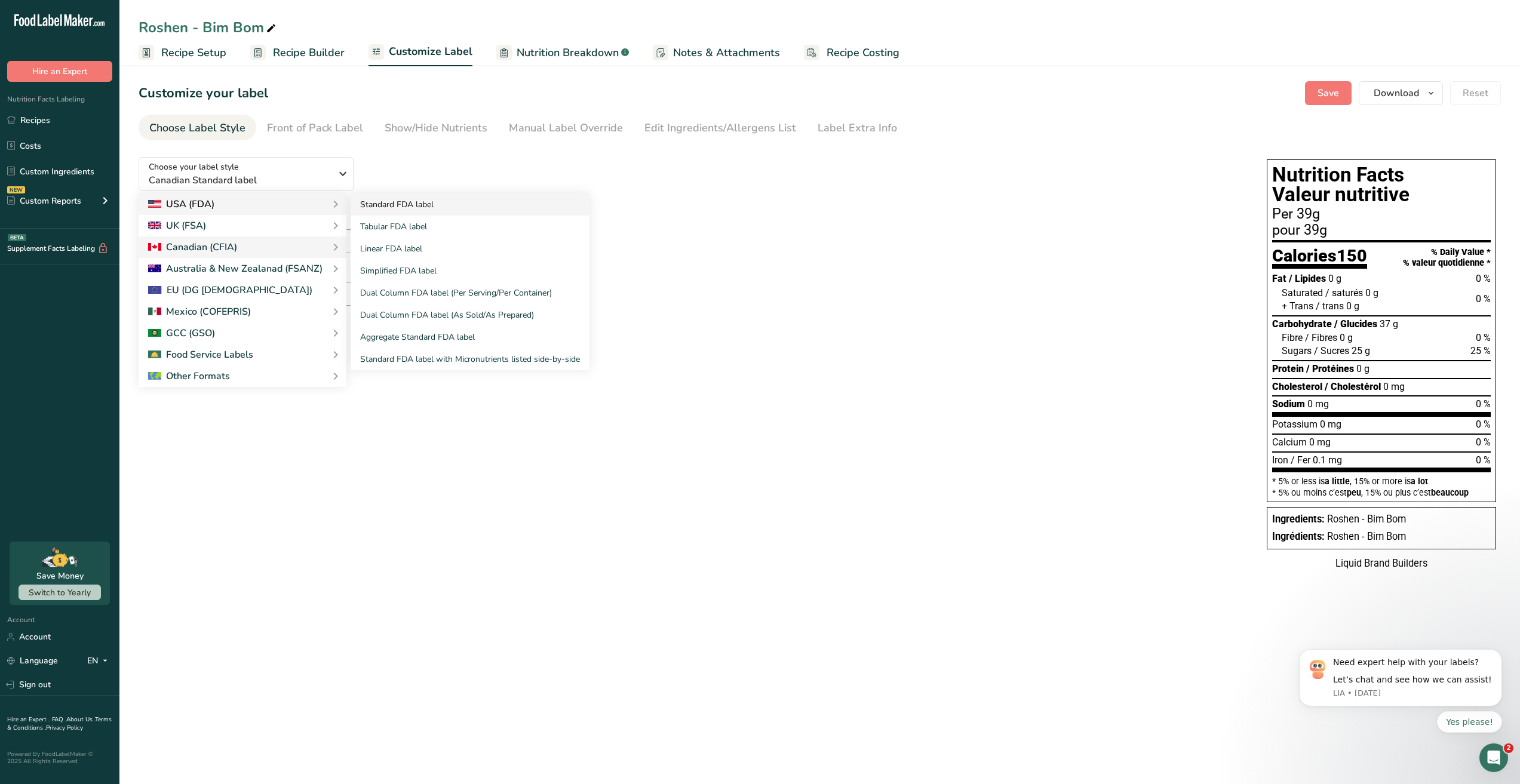
click at [412, 207] on link "Standard FDA label" at bounding box center [470, 205] width 239 height 22
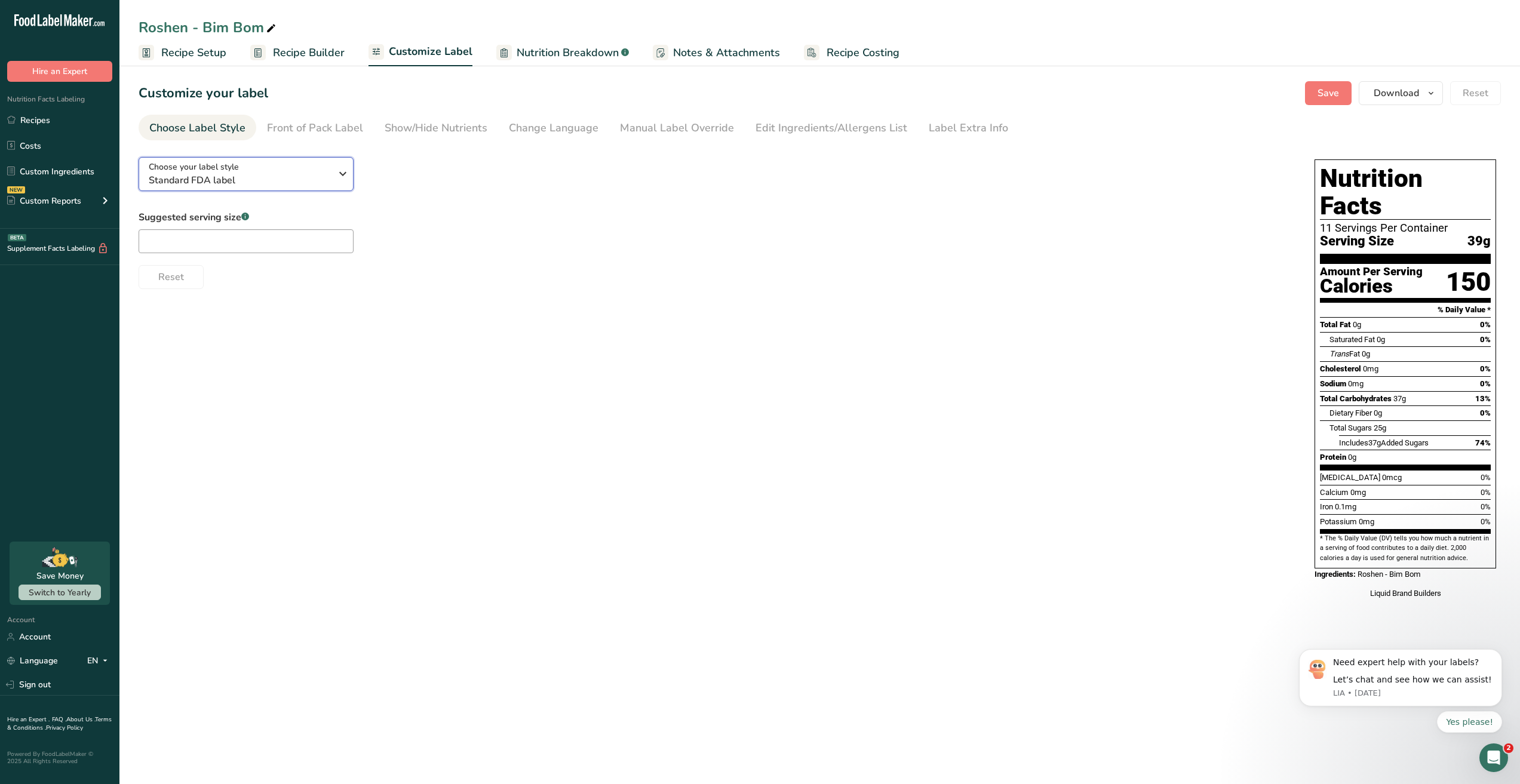
click at [332, 187] on button "Choose your label style Standard FDA label" at bounding box center [246, 173] width 215 height 34
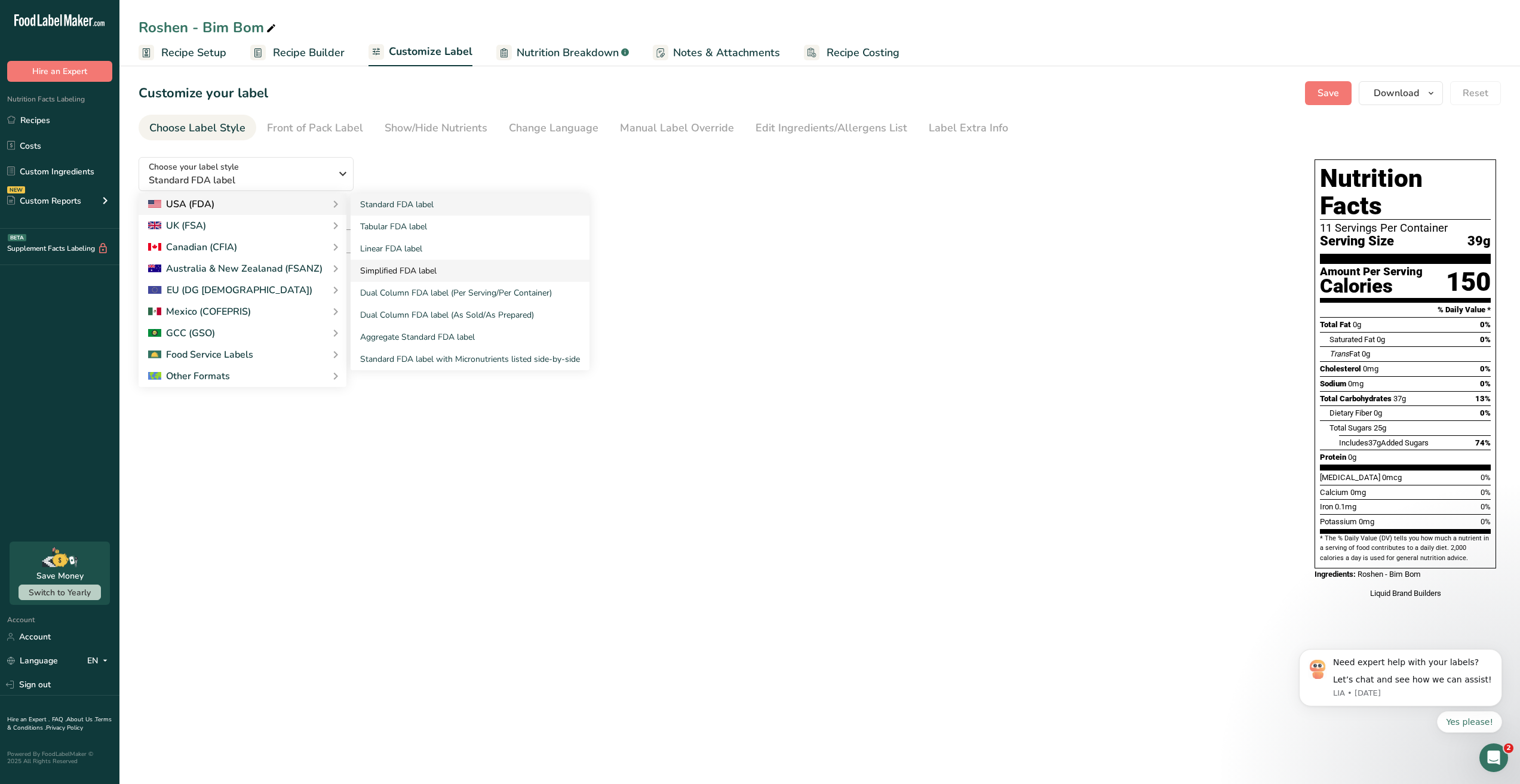
click at [413, 271] on link "Simplified FDA label" at bounding box center [470, 271] width 239 height 22
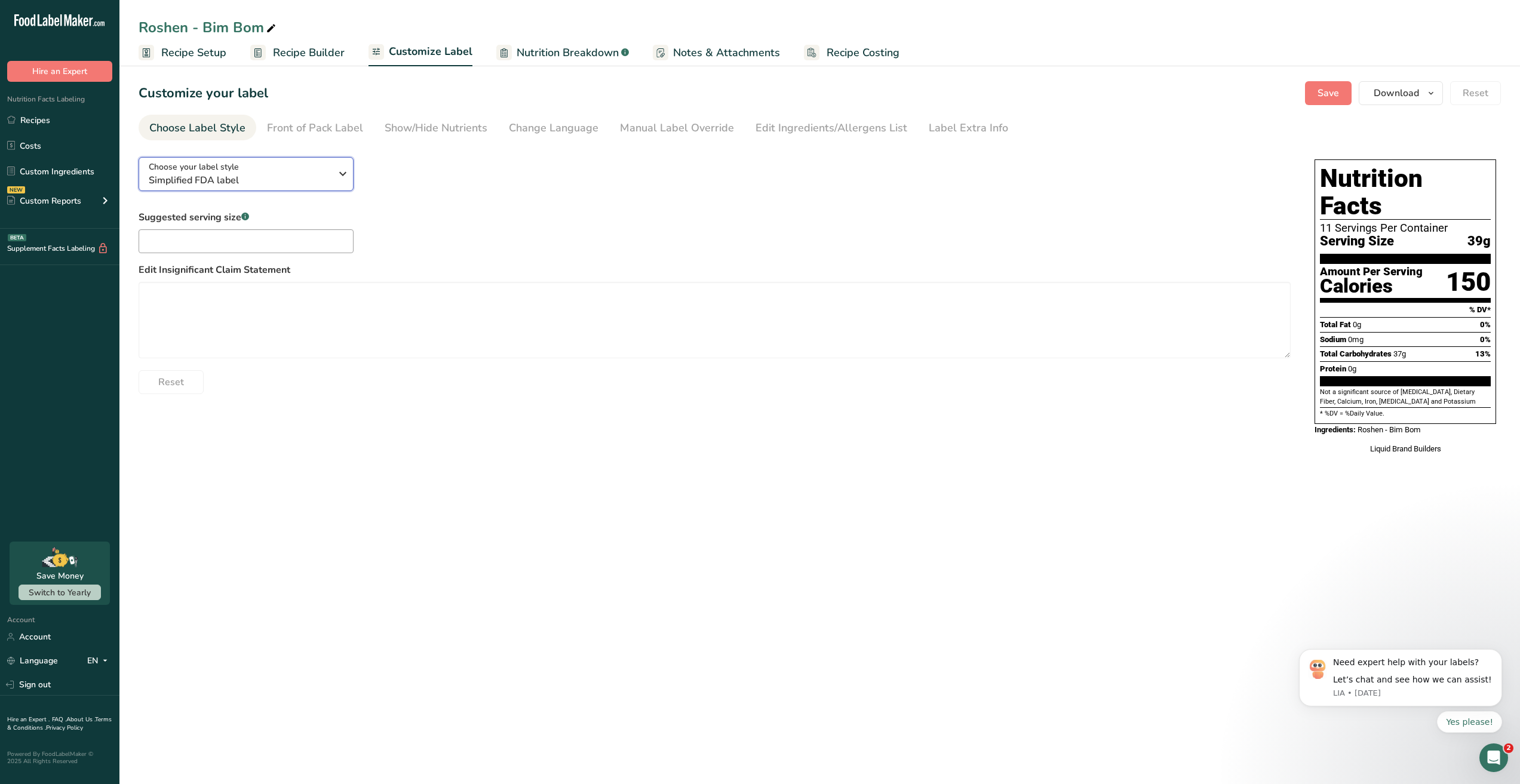
click at [241, 167] on div "Choose your label style Simplified FDA label" at bounding box center [240, 174] width 182 height 27
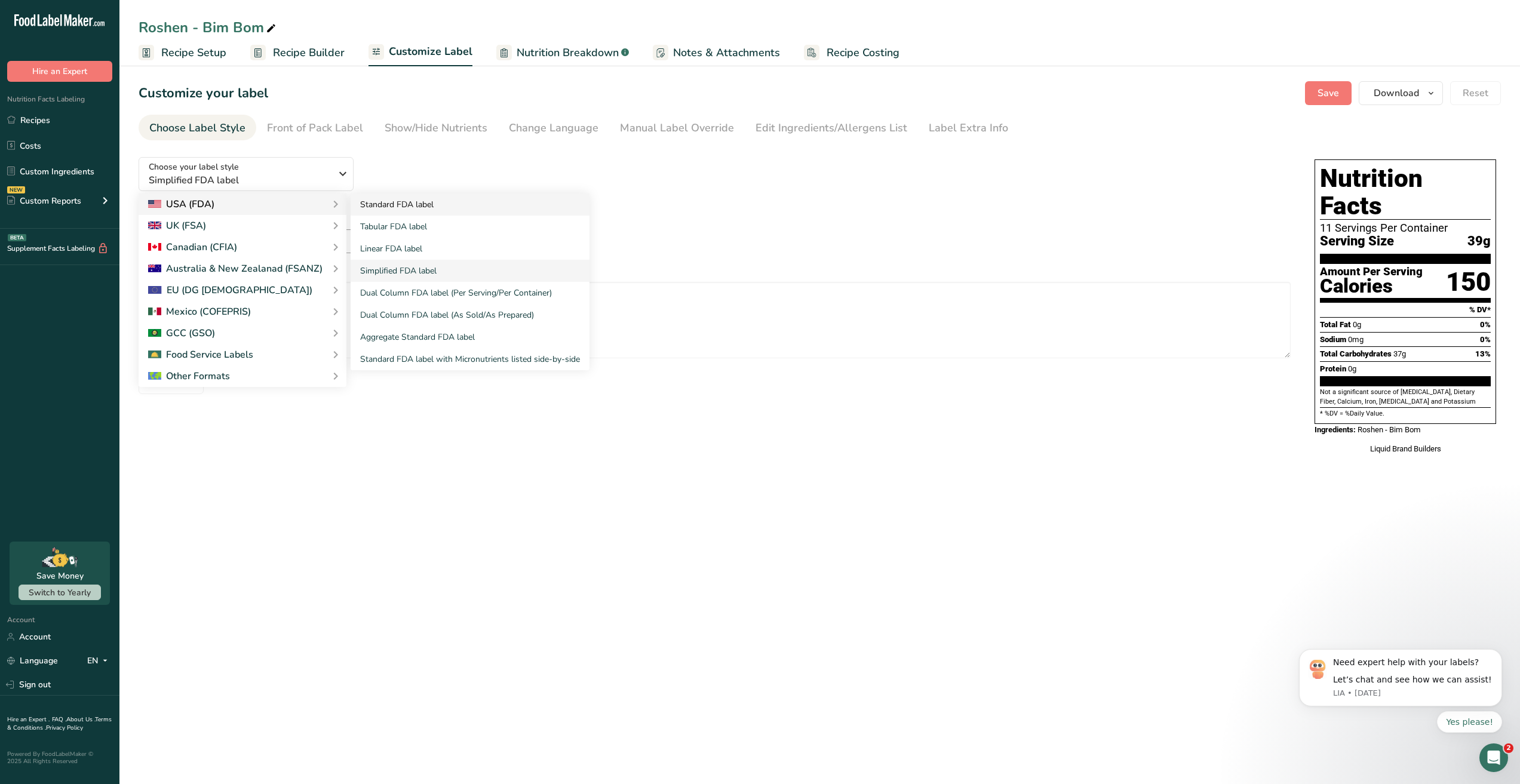
click at [424, 211] on link "Standard FDA label" at bounding box center [470, 205] width 239 height 22
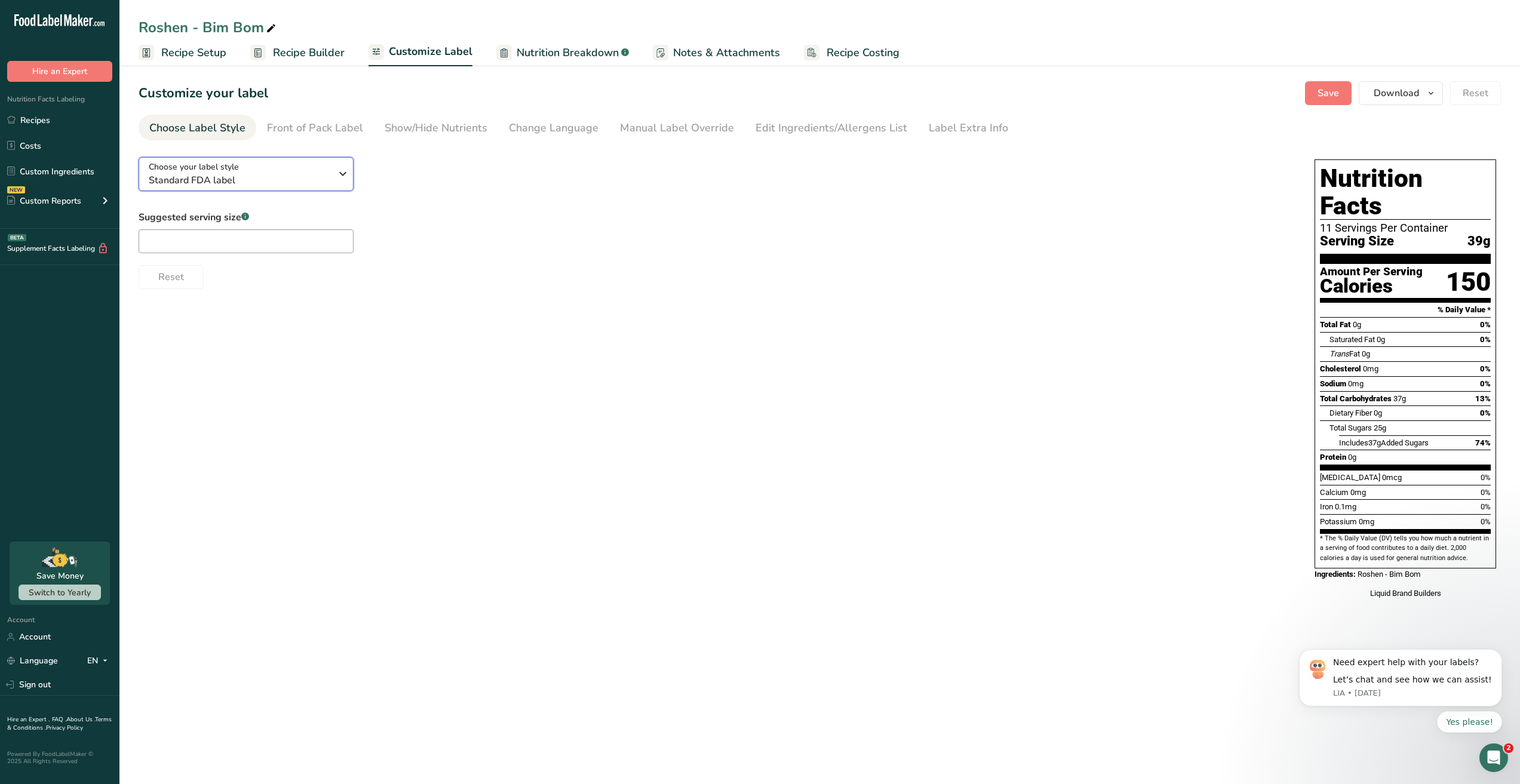
click at [273, 180] on span "Standard FDA label" at bounding box center [240, 180] width 182 height 14
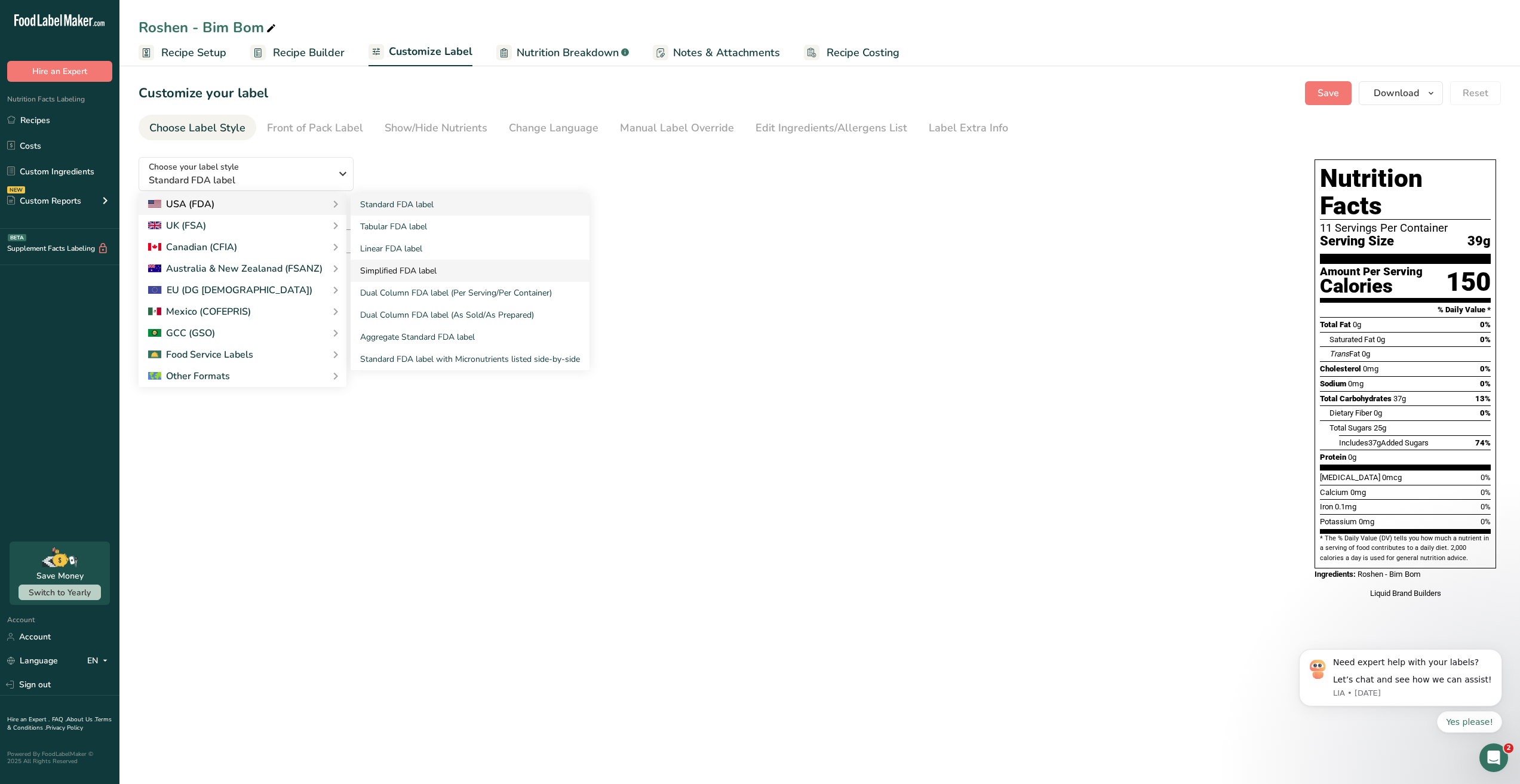
click at [397, 271] on link "Simplified FDA label" at bounding box center [470, 271] width 239 height 22
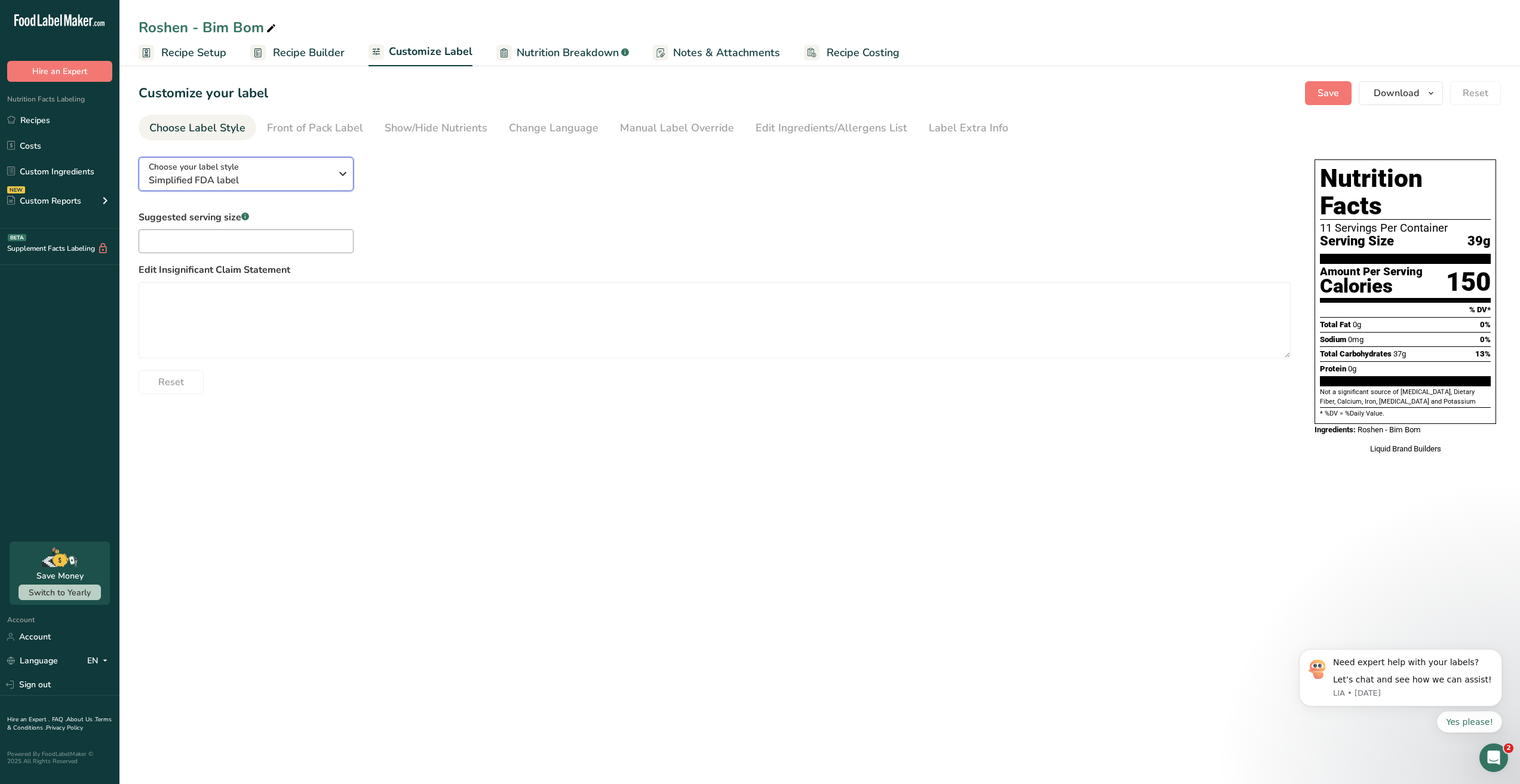
click at [226, 179] on span "Simplified FDA label" at bounding box center [240, 180] width 182 height 14
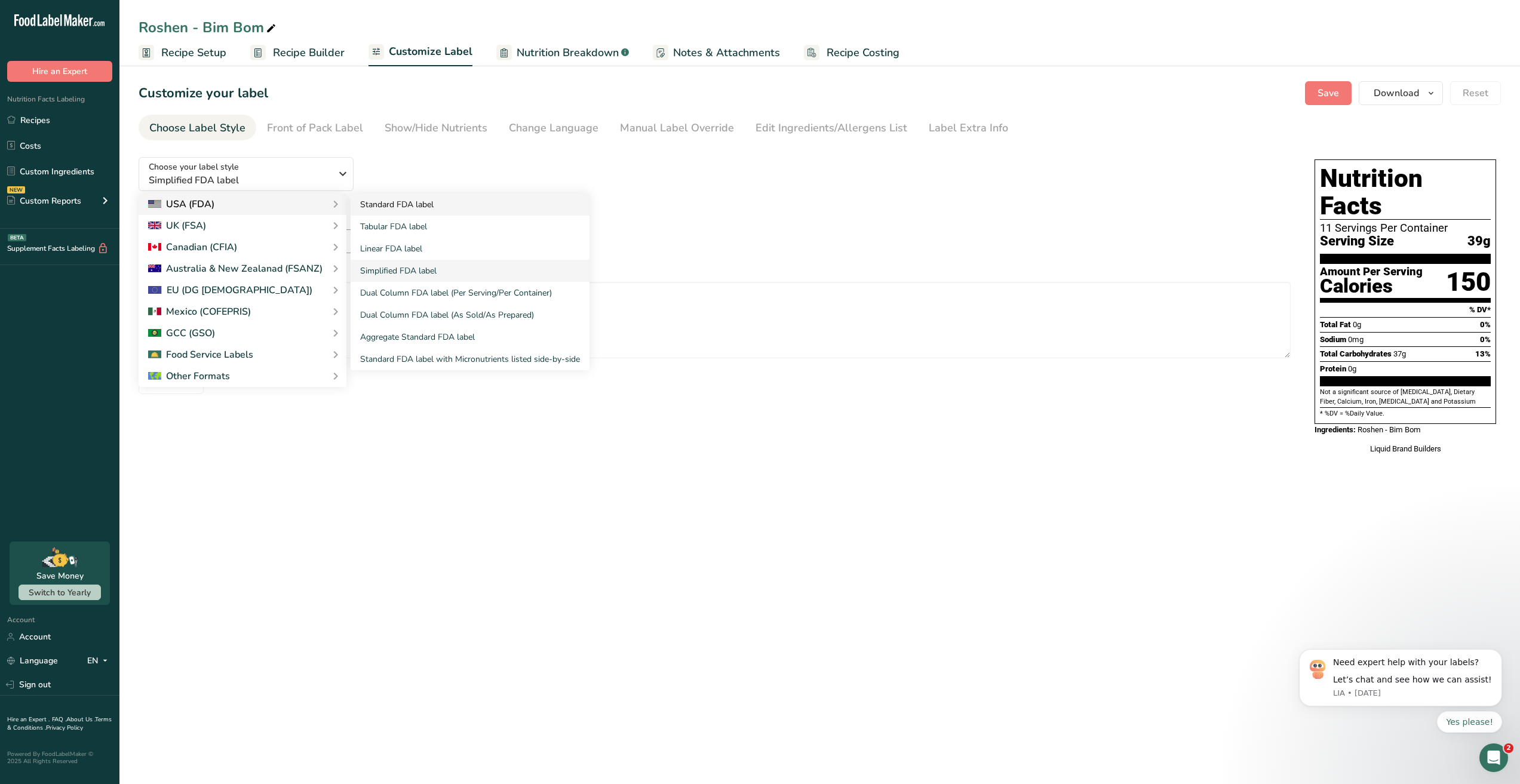
click at [400, 204] on link "Standard FDA label" at bounding box center [470, 205] width 239 height 22
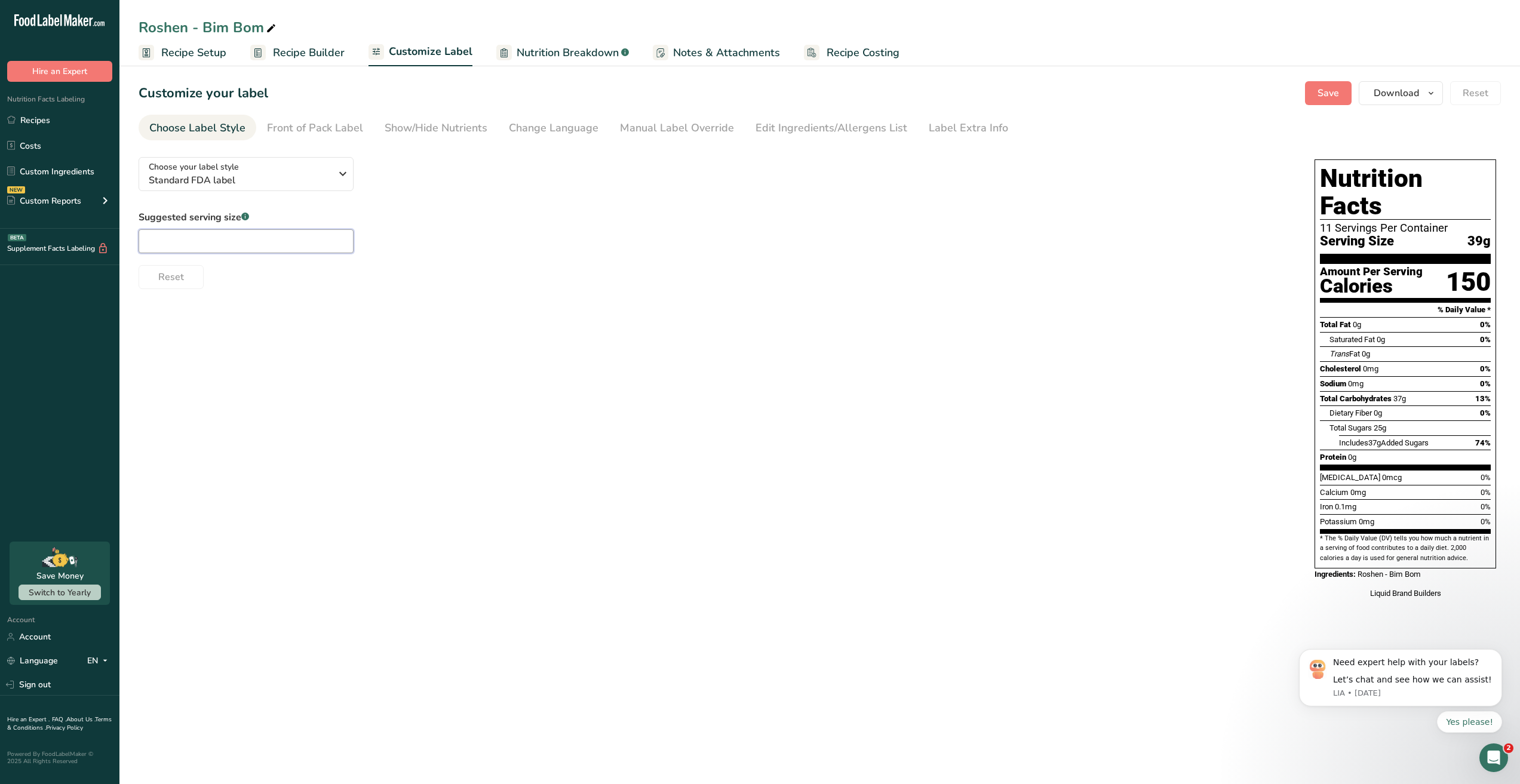
click at [276, 244] on input "text" at bounding box center [246, 241] width 215 height 24
type input "5 pieces"
click at [359, 399] on div "Choose your label style Standard FDA label USA (FDA) Standard FDA label Tabular…" at bounding box center [819, 379] width 1362 height 464
click at [1419, 89] on span "Download" at bounding box center [1396, 93] width 45 height 14
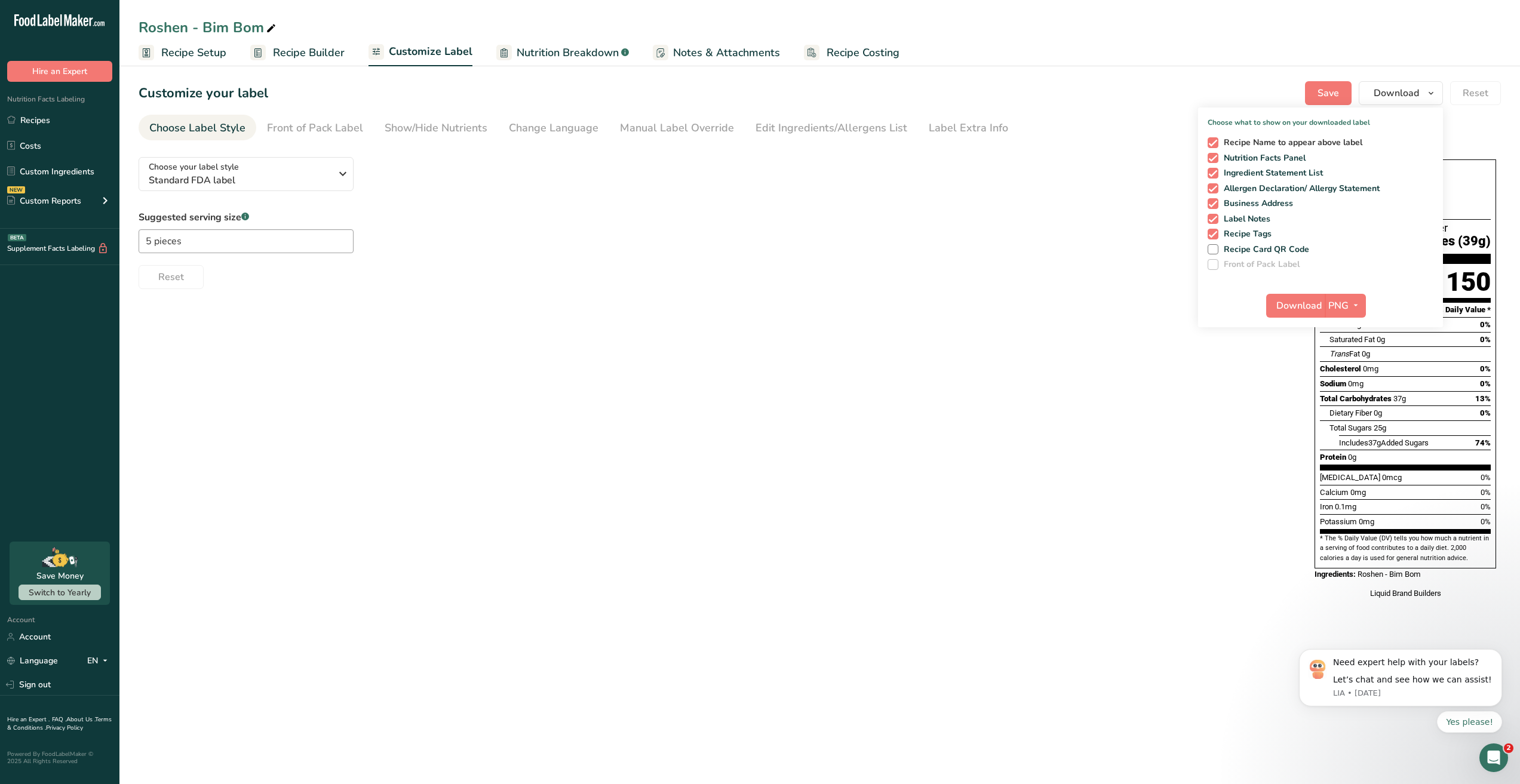
click at [1266, 142] on span "Recipe Name to appear above label" at bounding box center [1291, 143] width 145 height 11
click at [1215, 142] on input "Recipe Name to appear above label" at bounding box center [1211, 142] width 8 height 8
checkbox input "false"
click at [1289, 174] on span "Ingredient Statement List" at bounding box center [1271, 173] width 105 height 11
click at [1215, 174] on input "Ingredient Statement List" at bounding box center [1211, 173] width 8 height 8
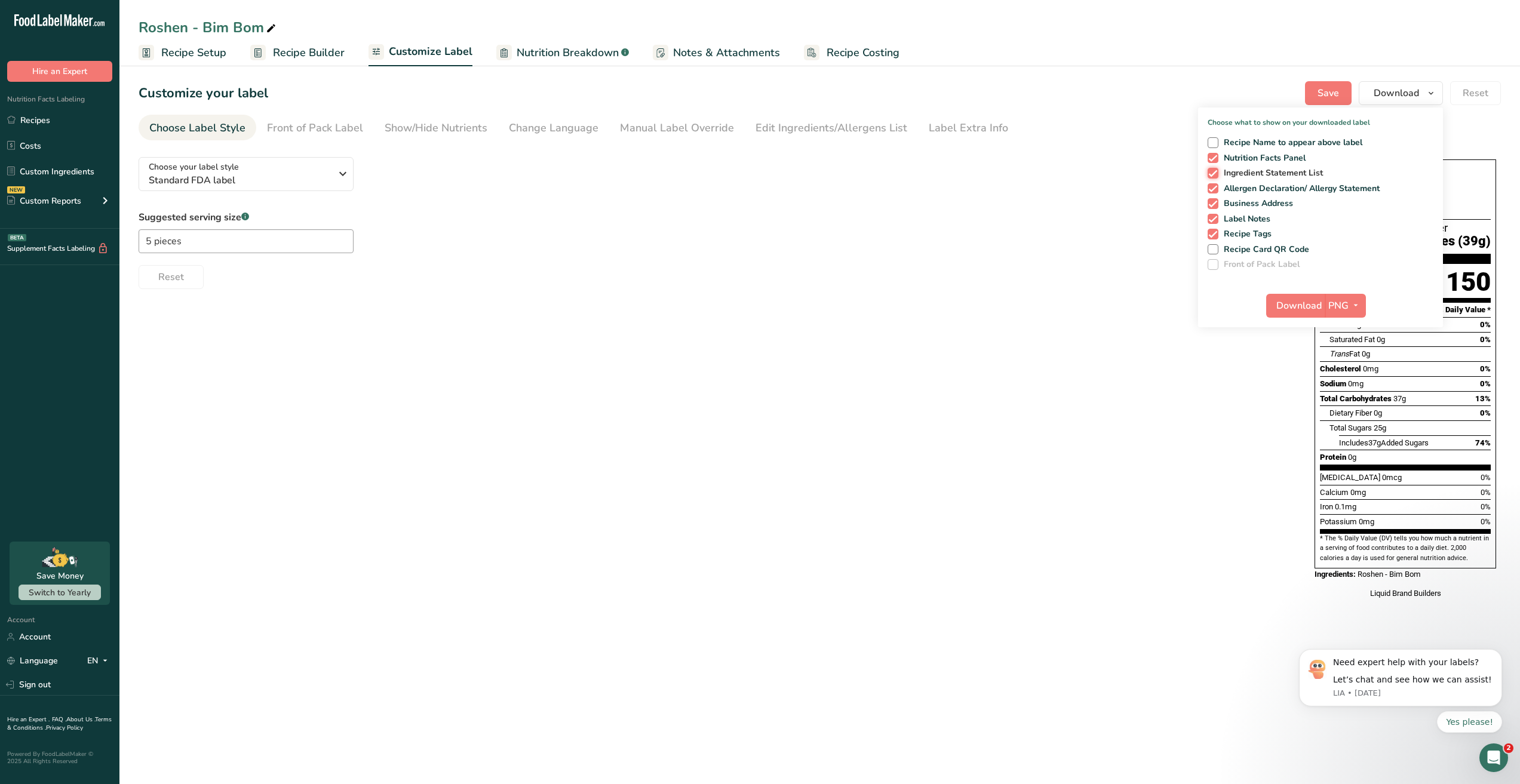
checkbox input "false"
click at [1283, 184] on span "Allergen Declaration/ Allergy Statement" at bounding box center [1299, 189] width 162 height 11
click at [1215, 184] on input "Allergen Declaration/ Allergy Statement" at bounding box center [1211, 188] width 8 height 8
checkbox input "false"
click at [1267, 199] on span "Business Address" at bounding box center [1256, 204] width 75 height 11
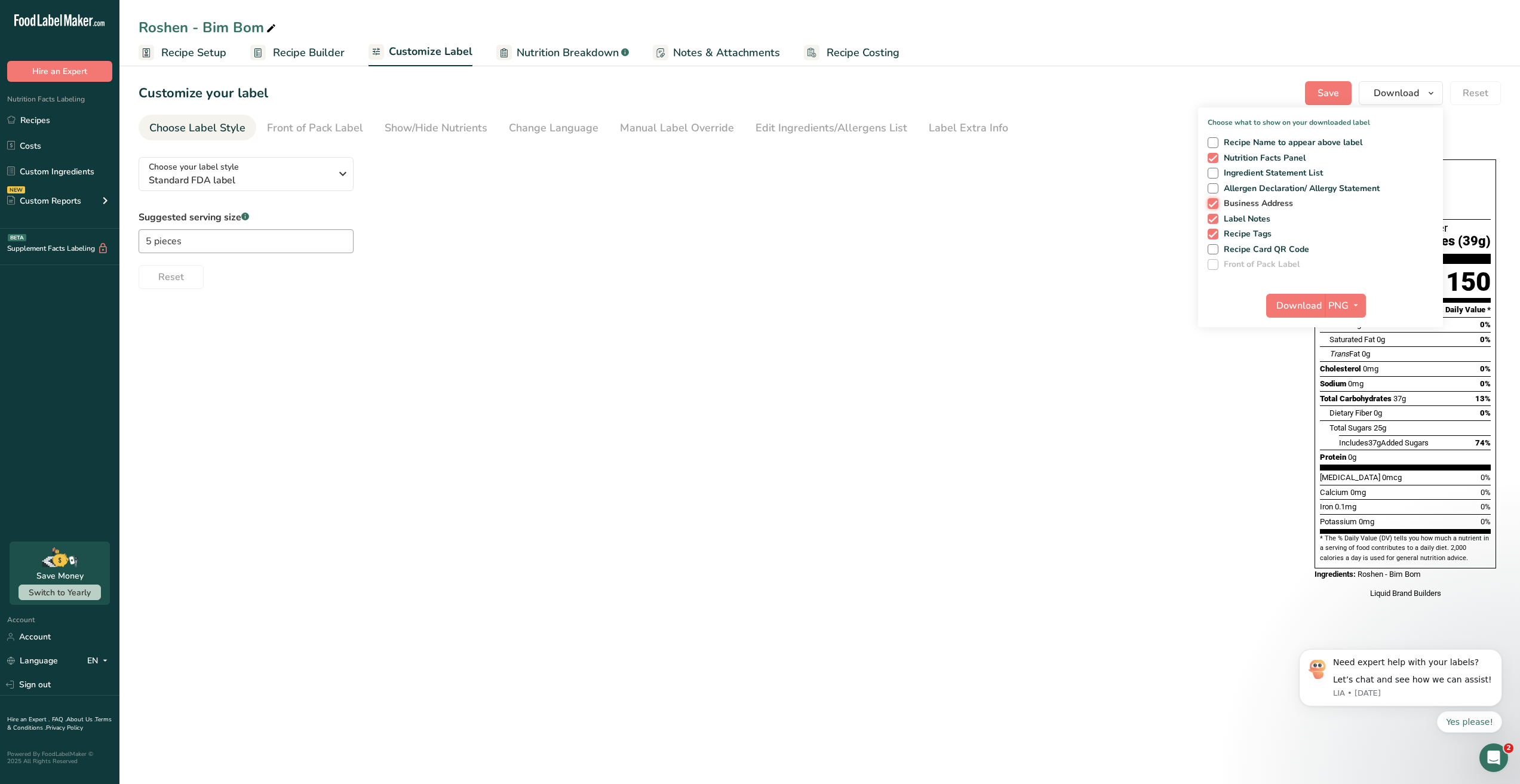
click at [1215, 199] on input "Business Address" at bounding box center [1211, 203] width 8 height 8
checkbox input "false"
click at [1250, 217] on span "Label Notes" at bounding box center [1245, 219] width 52 height 11
click at [1215, 217] on input "Label Notes" at bounding box center [1211, 219] width 8 height 8
checkbox input "false"
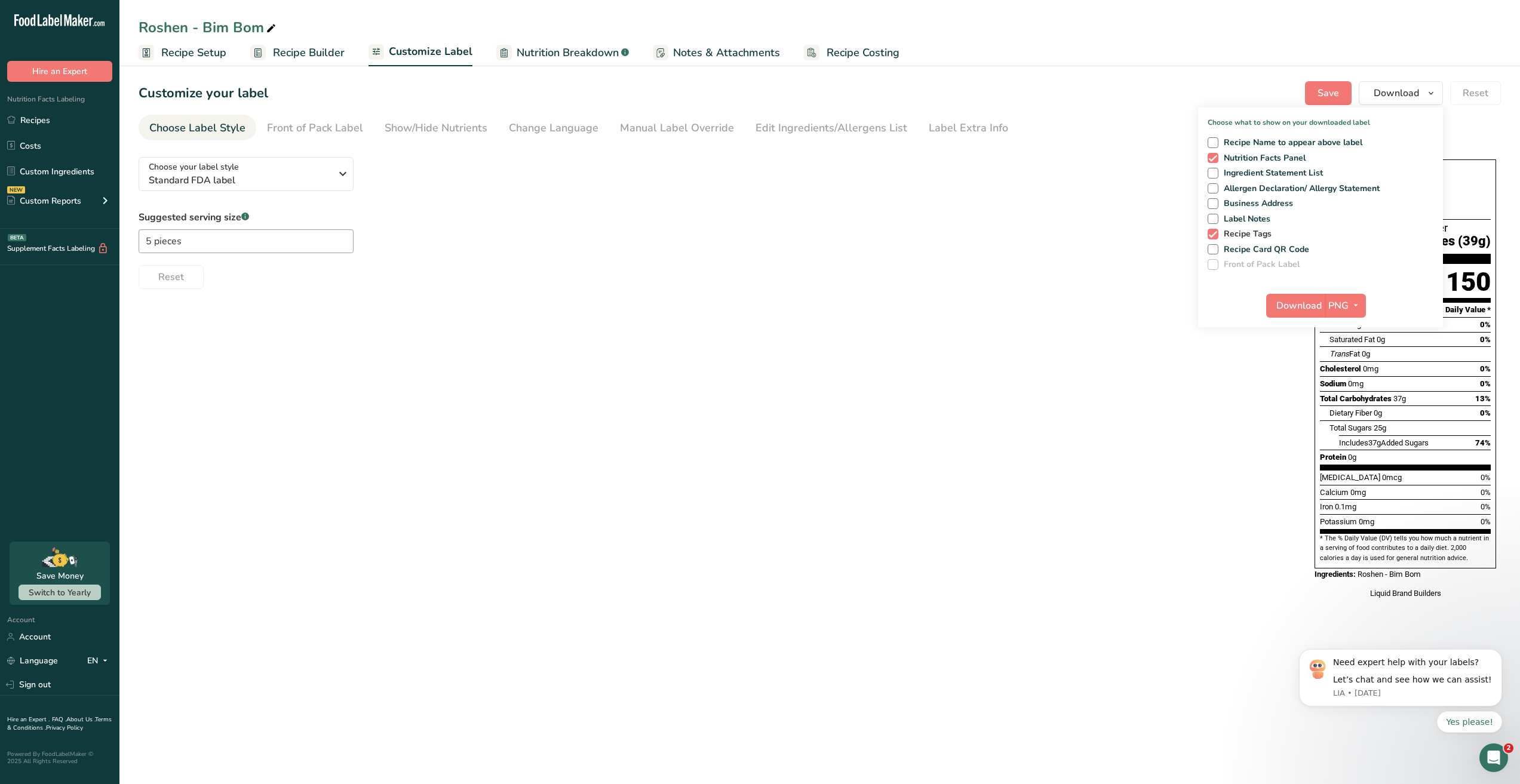
click at [1235, 235] on span "Recipe Tags" at bounding box center [1245, 234] width 54 height 11
click at [1215, 235] on input "Recipe Tags" at bounding box center [1211, 234] width 8 height 8
checkbox input "false"
click at [1345, 305] on span "PNG" at bounding box center [1338, 305] width 21 height 14
click at [1346, 387] on link "PDF" at bounding box center [1347, 388] width 38 height 20
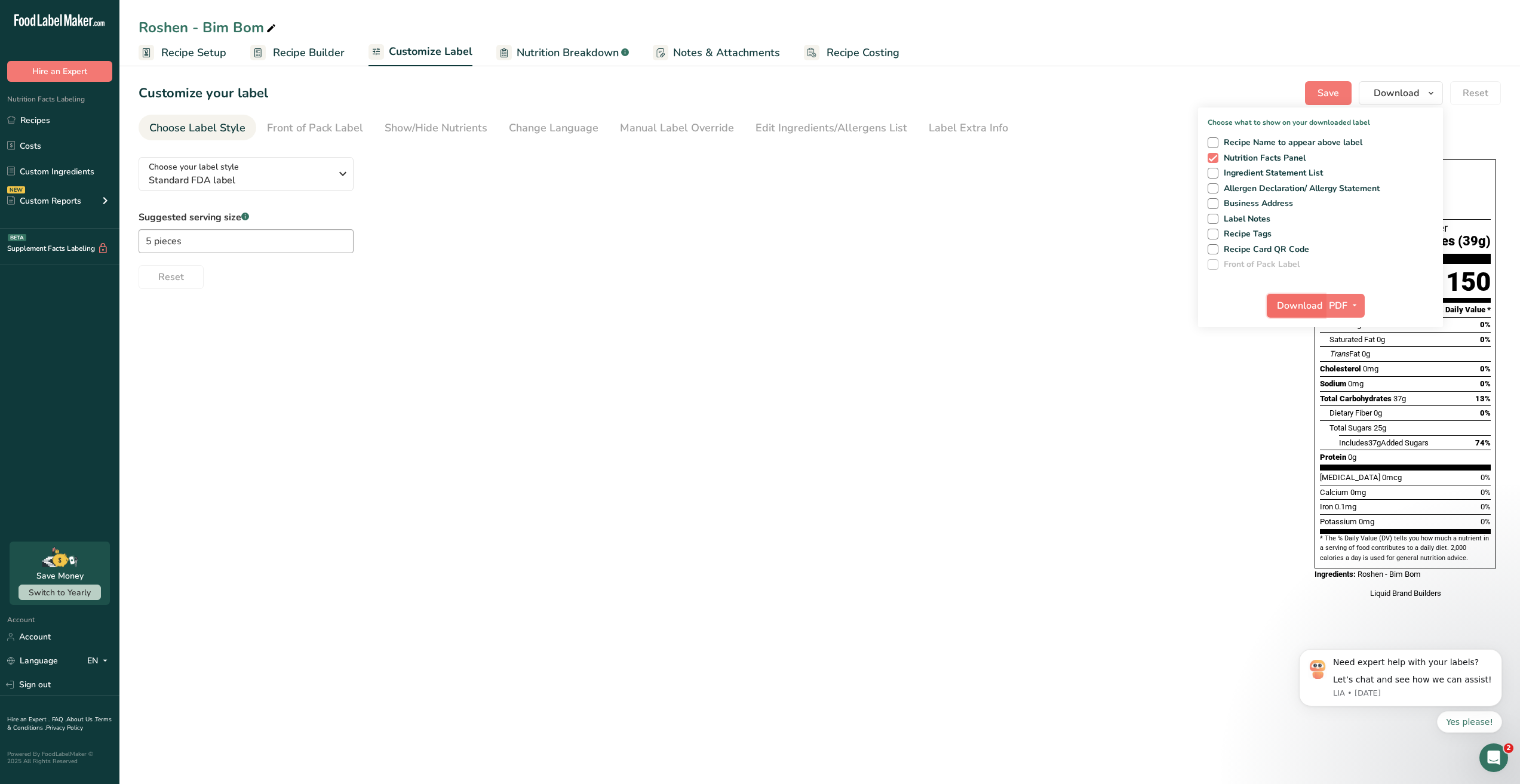
click at [1290, 303] on span "Download" at bounding box center [1299, 305] width 45 height 14
click at [904, 308] on div "Choose your label style Standard FDA label USA (FDA) Standard FDA label Tabular…" at bounding box center [819, 379] width 1362 height 464
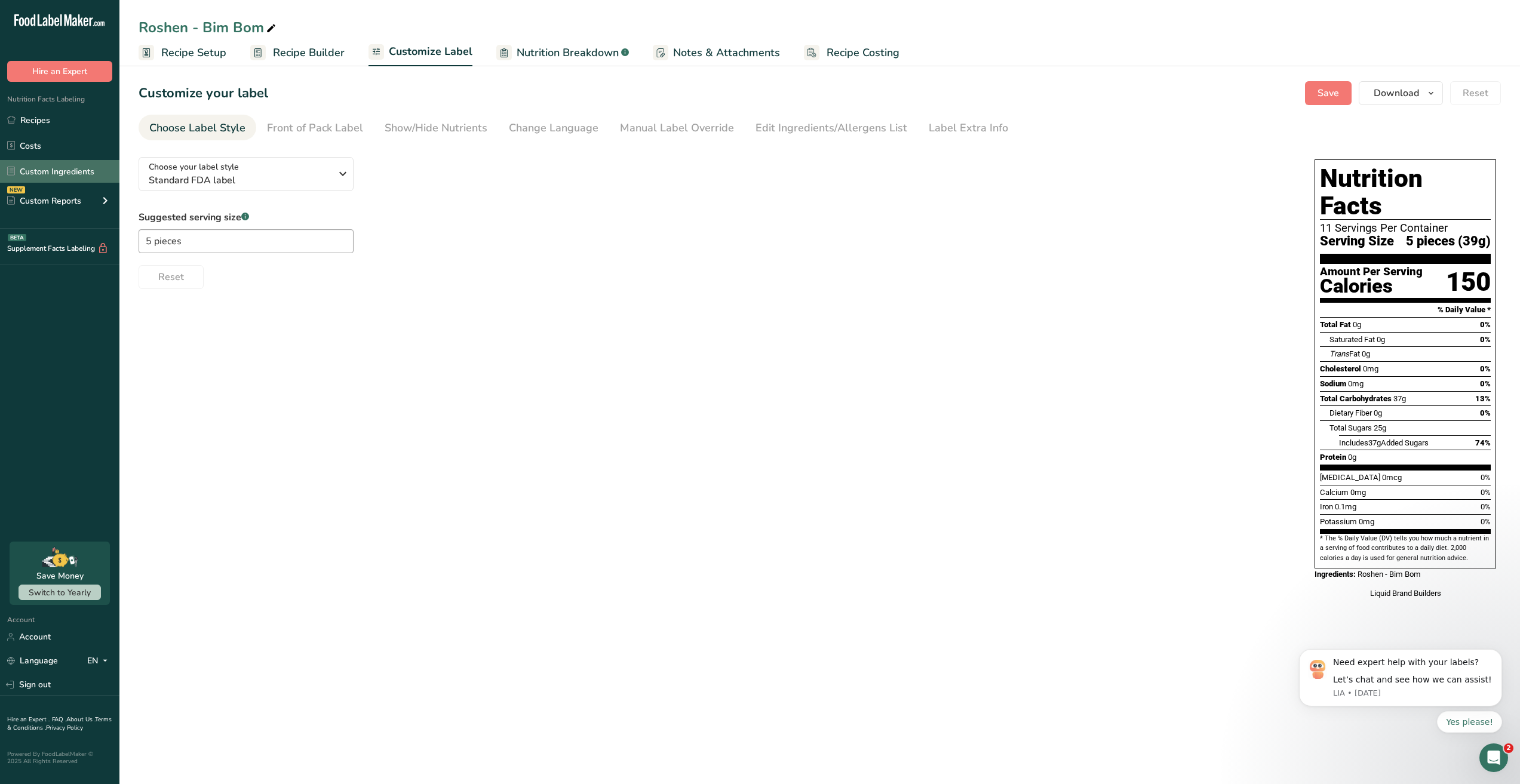
click at [44, 172] on link "Custom Ingredients" at bounding box center [59, 171] width 119 height 23
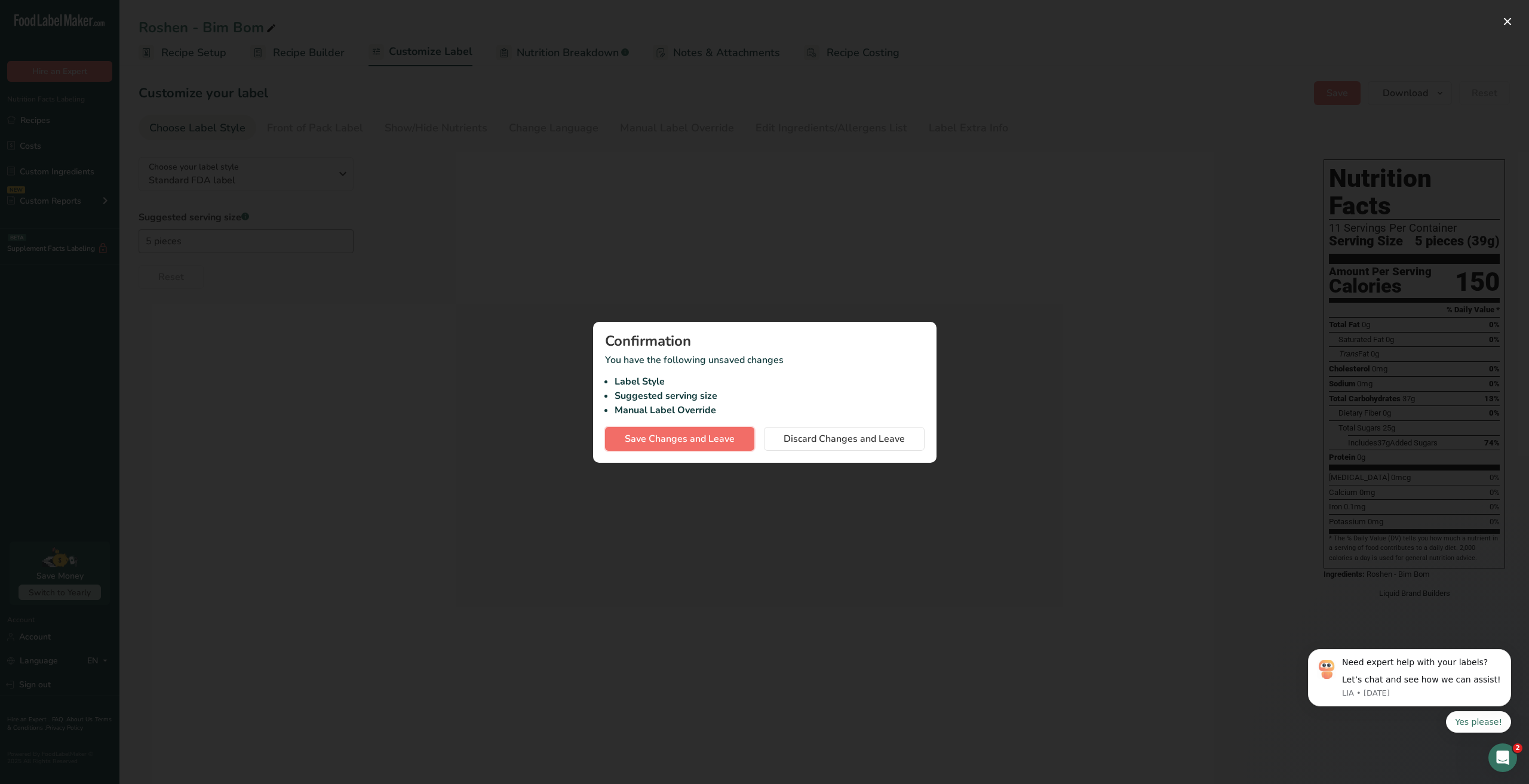
click at [698, 439] on span "Save Changes and Leave" at bounding box center [679, 439] width 110 height 14
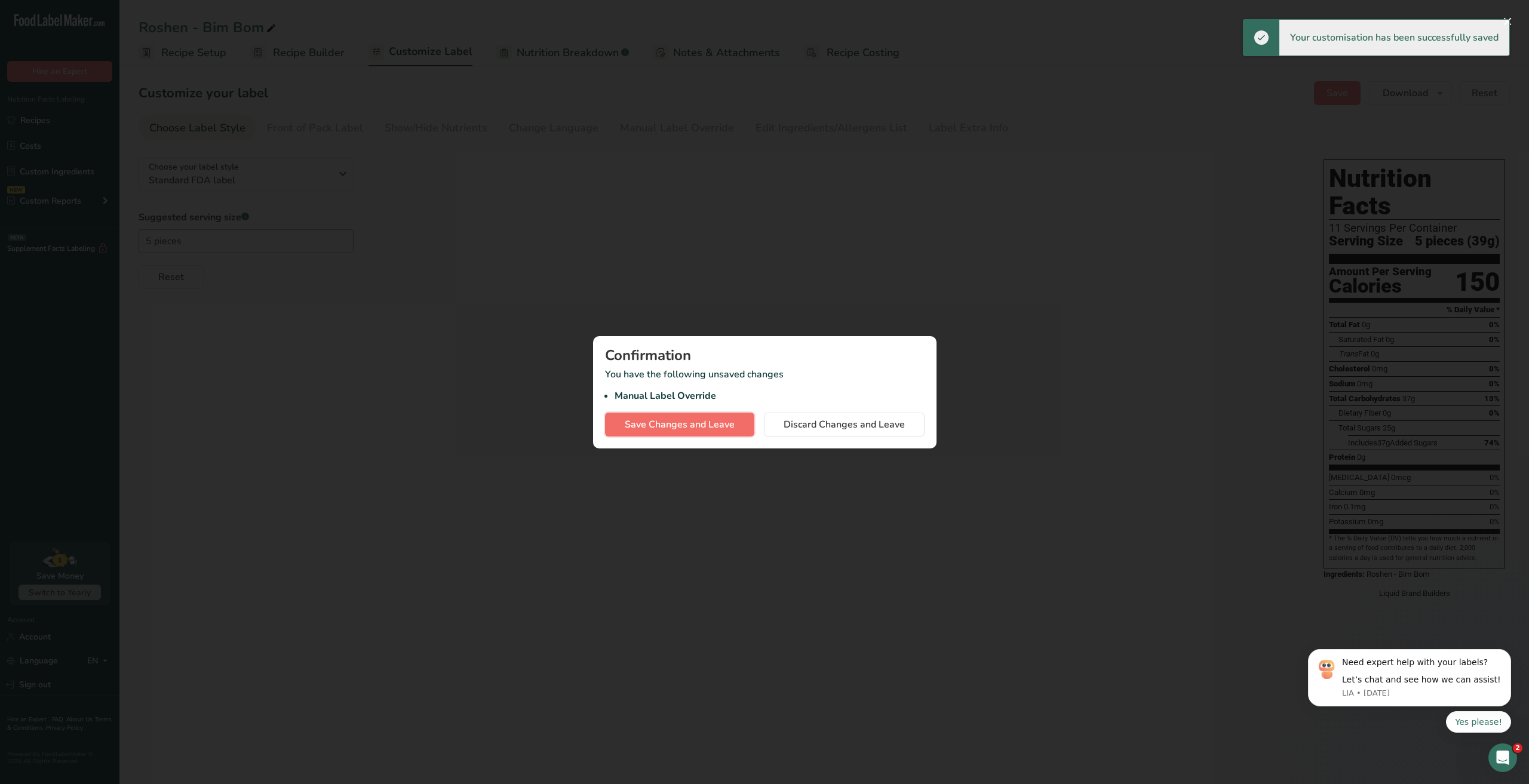
click at [647, 422] on span "Save Changes and Leave" at bounding box center [679, 425] width 110 height 14
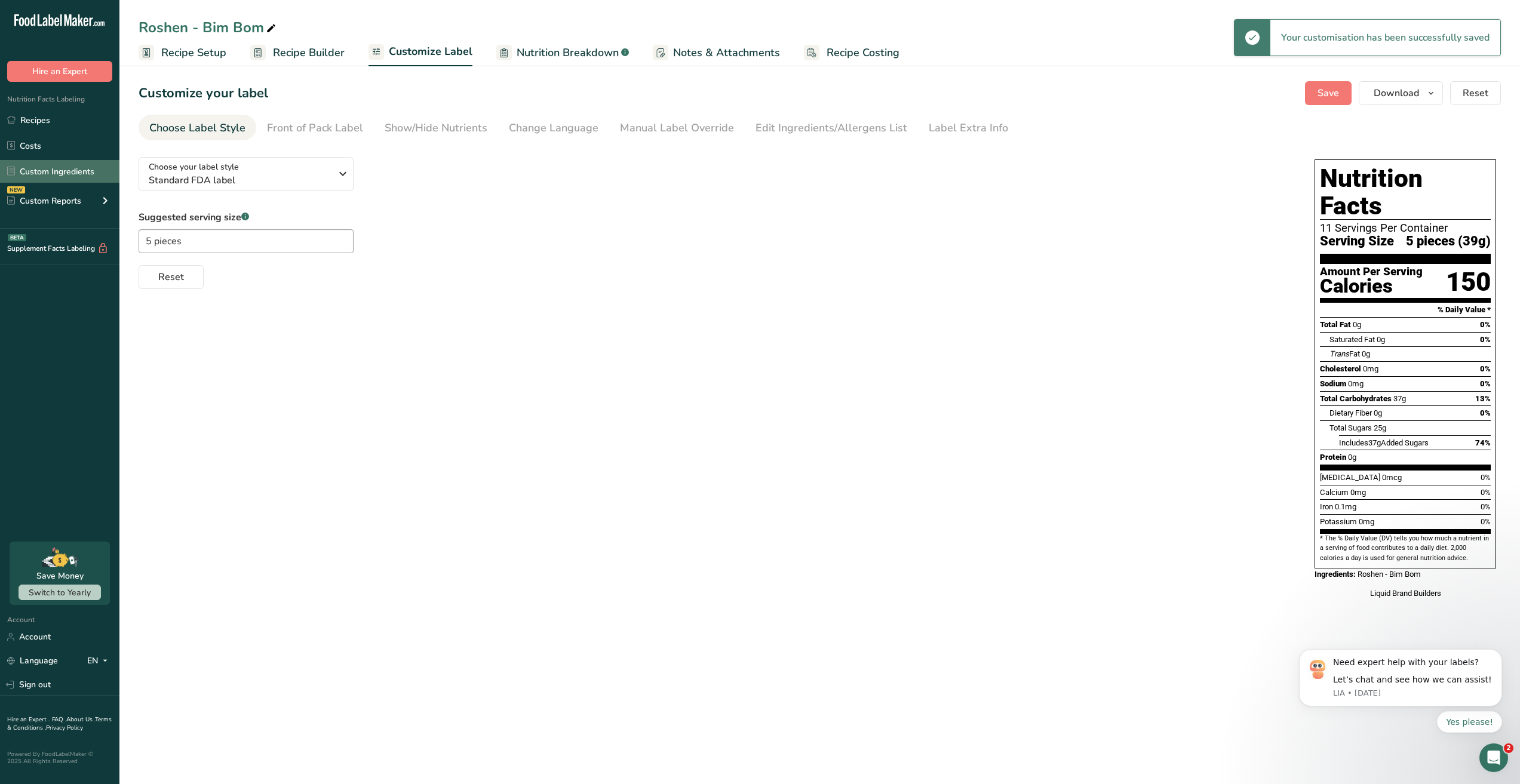
click at [67, 166] on link "Custom Ingredients" at bounding box center [59, 171] width 119 height 23
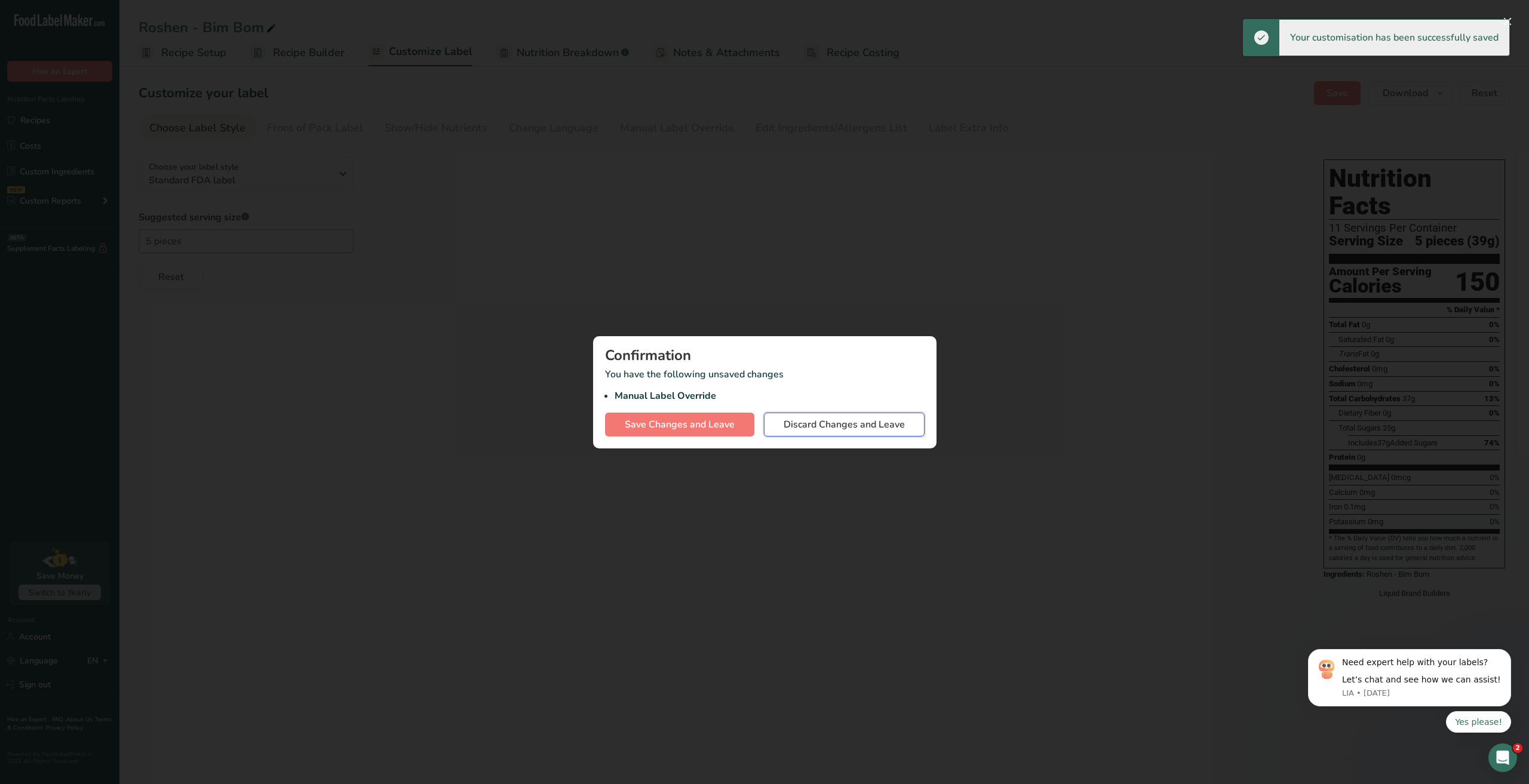
click at [833, 422] on span "Discard Changes and Leave" at bounding box center [844, 425] width 121 height 14
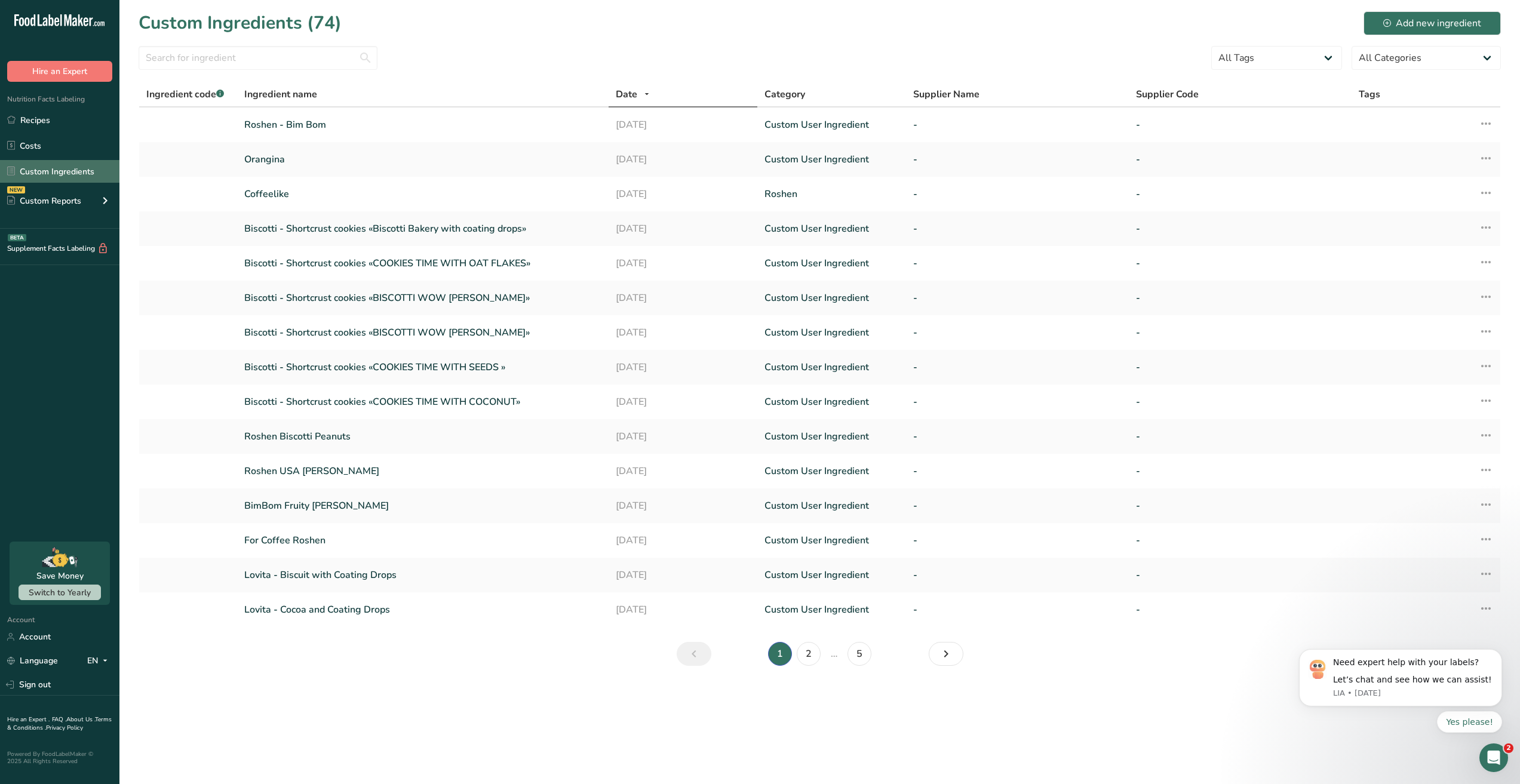
click at [70, 161] on link "Custom Ingredients" at bounding box center [59, 171] width 119 height 23
click at [69, 161] on link "Custom Ingredients" at bounding box center [59, 171] width 119 height 23
click at [1457, 26] on div "Add new ingredient" at bounding box center [1432, 23] width 98 height 14
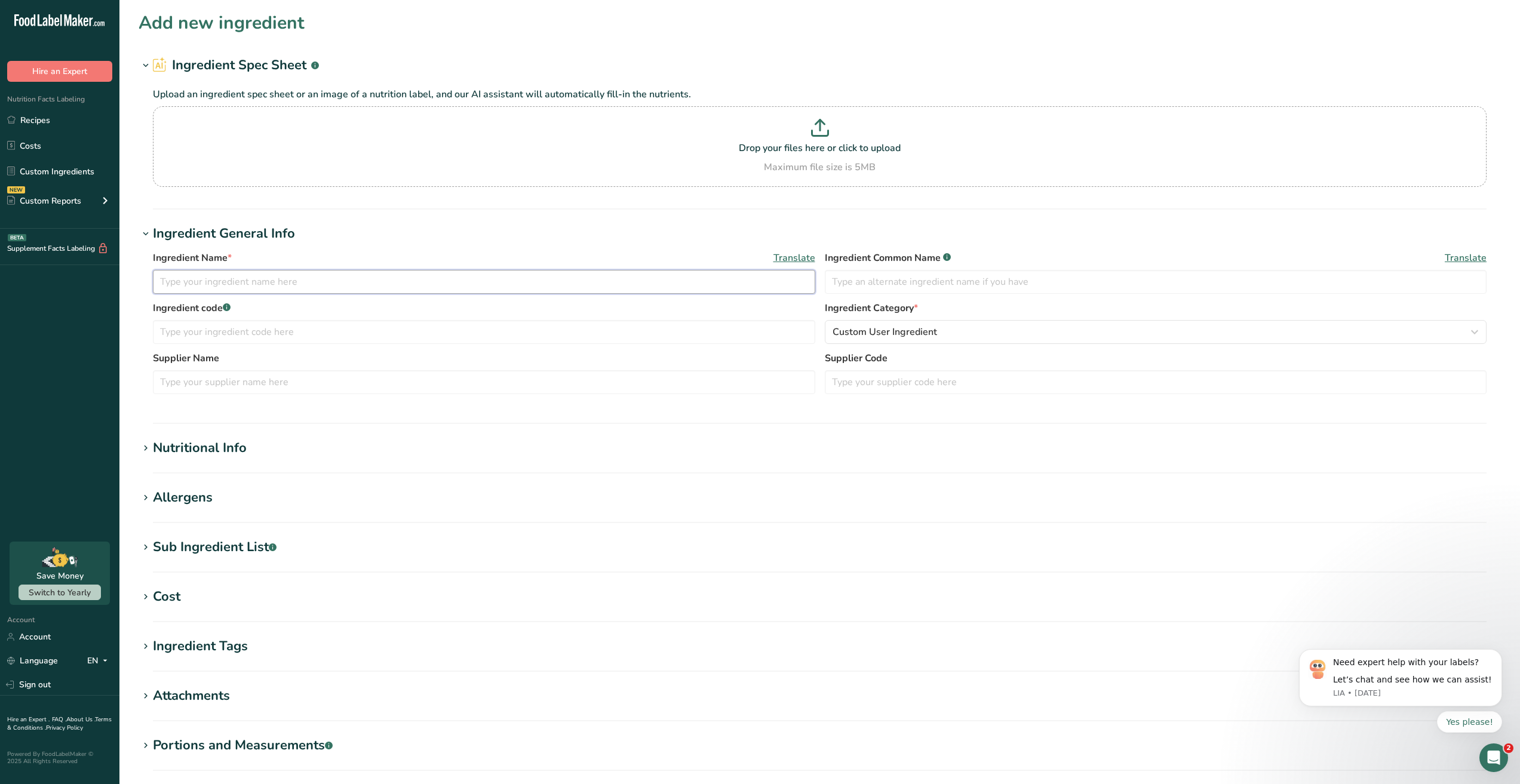
click at [247, 286] on input "text" at bounding box center [483, 282] width 662 height 24
type input "Roshen - Coffeelike"
click at [184, 437] on section "Add new ingredient Ingredient Spec Sheet .a-a{fill:#347362;}.b-a{fill:#fff;} Up…" at bounding box center [820, 438] width 1401 height 877
click at [172, 454] on div "Nutritional Info" at bounding box center [199, 448] width 93 height 20
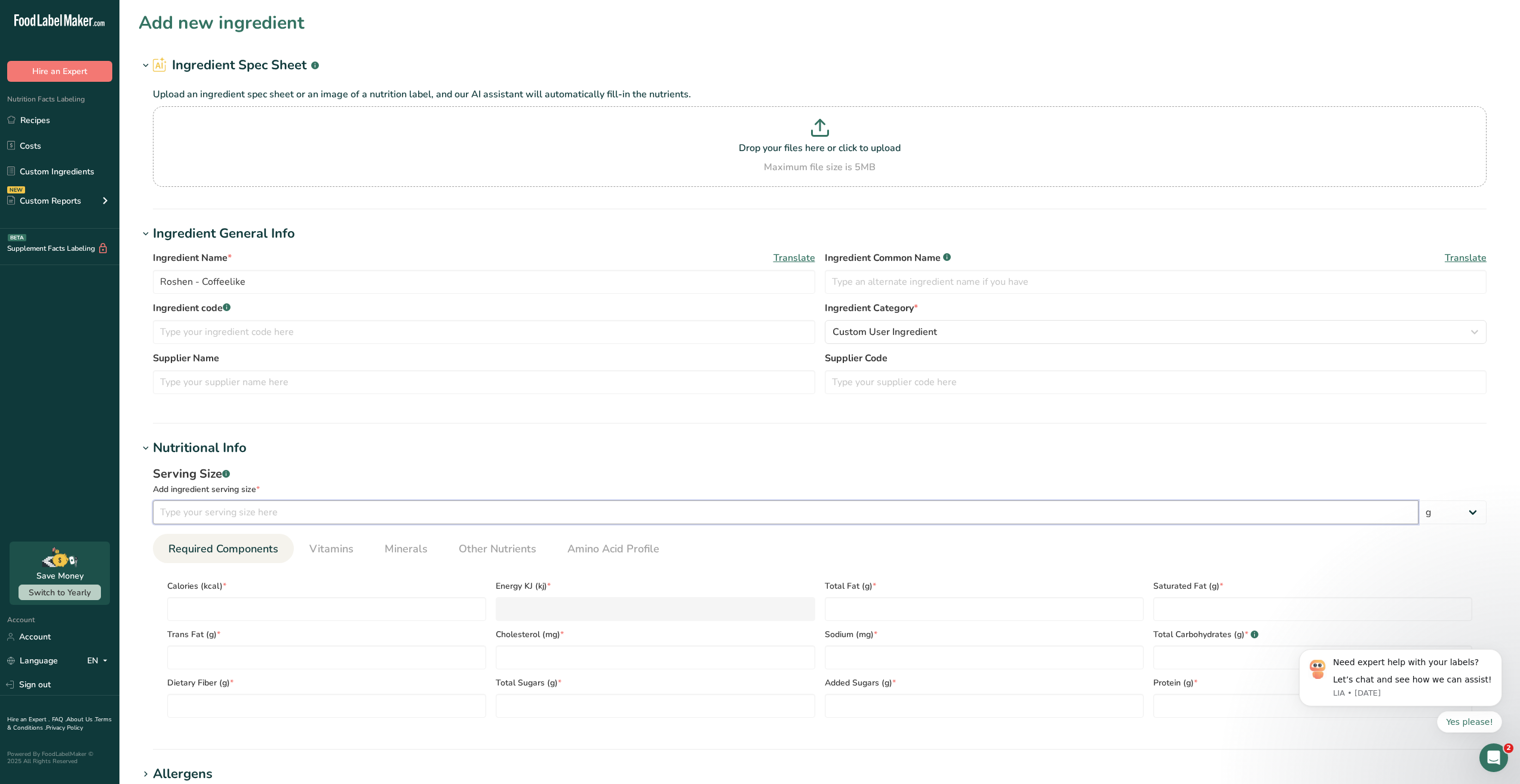
click at [225, 502] on input "number" at bounding box center [785, 512] width 1265 height 24
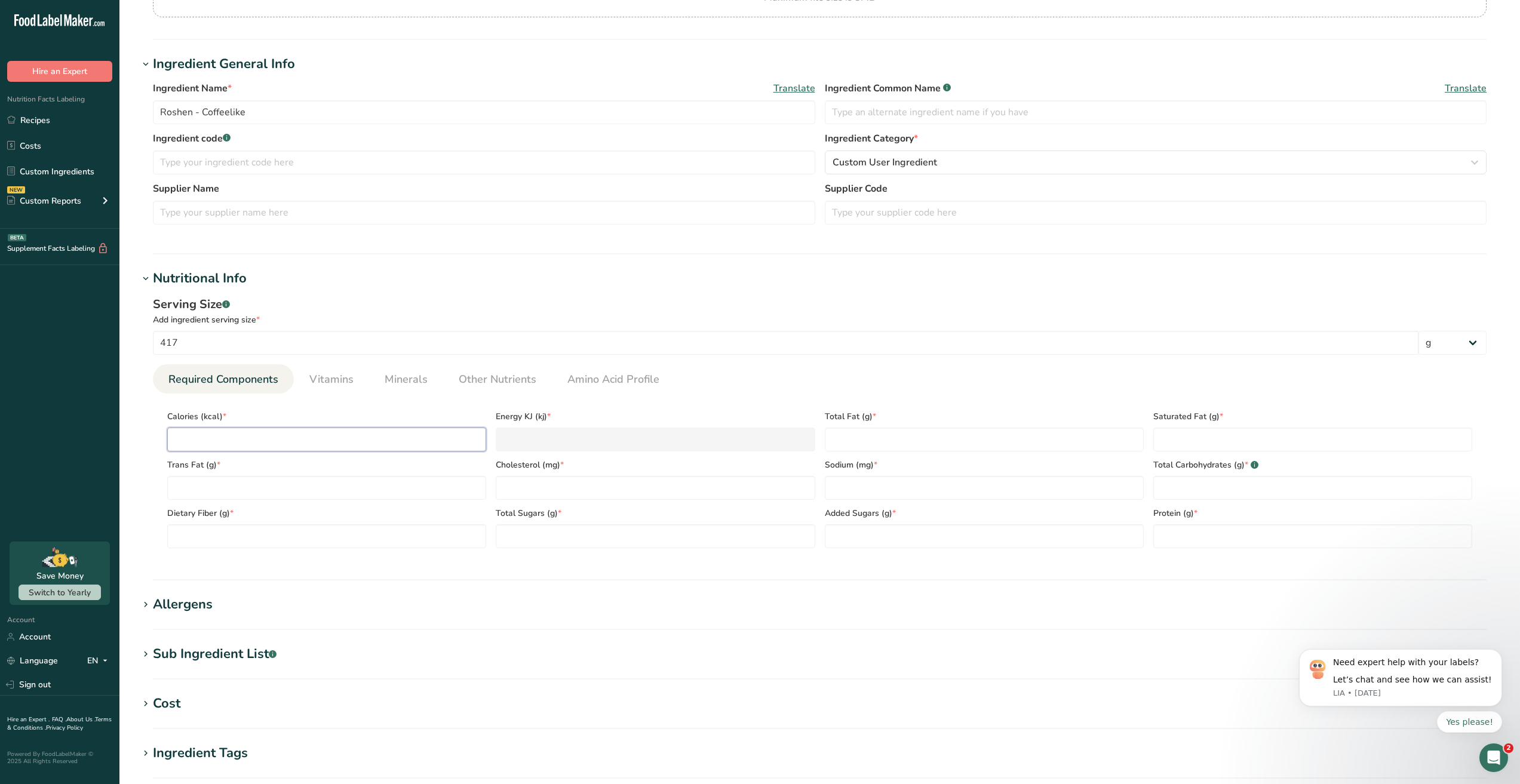
scroll to position [179, 0]
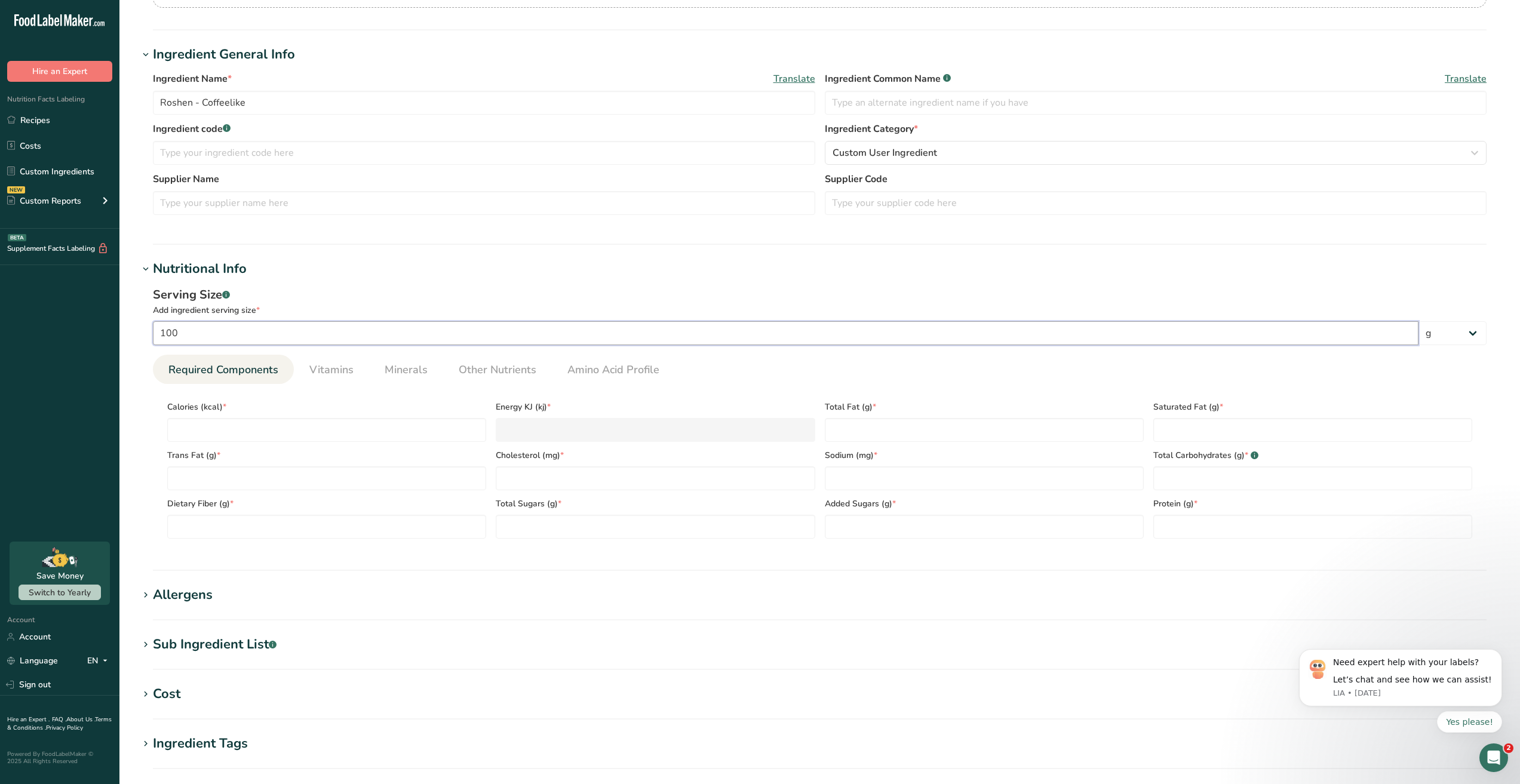
type input "100"
type input "4"
type KJ "16.7"
type input "41"
type KJ "171.5"
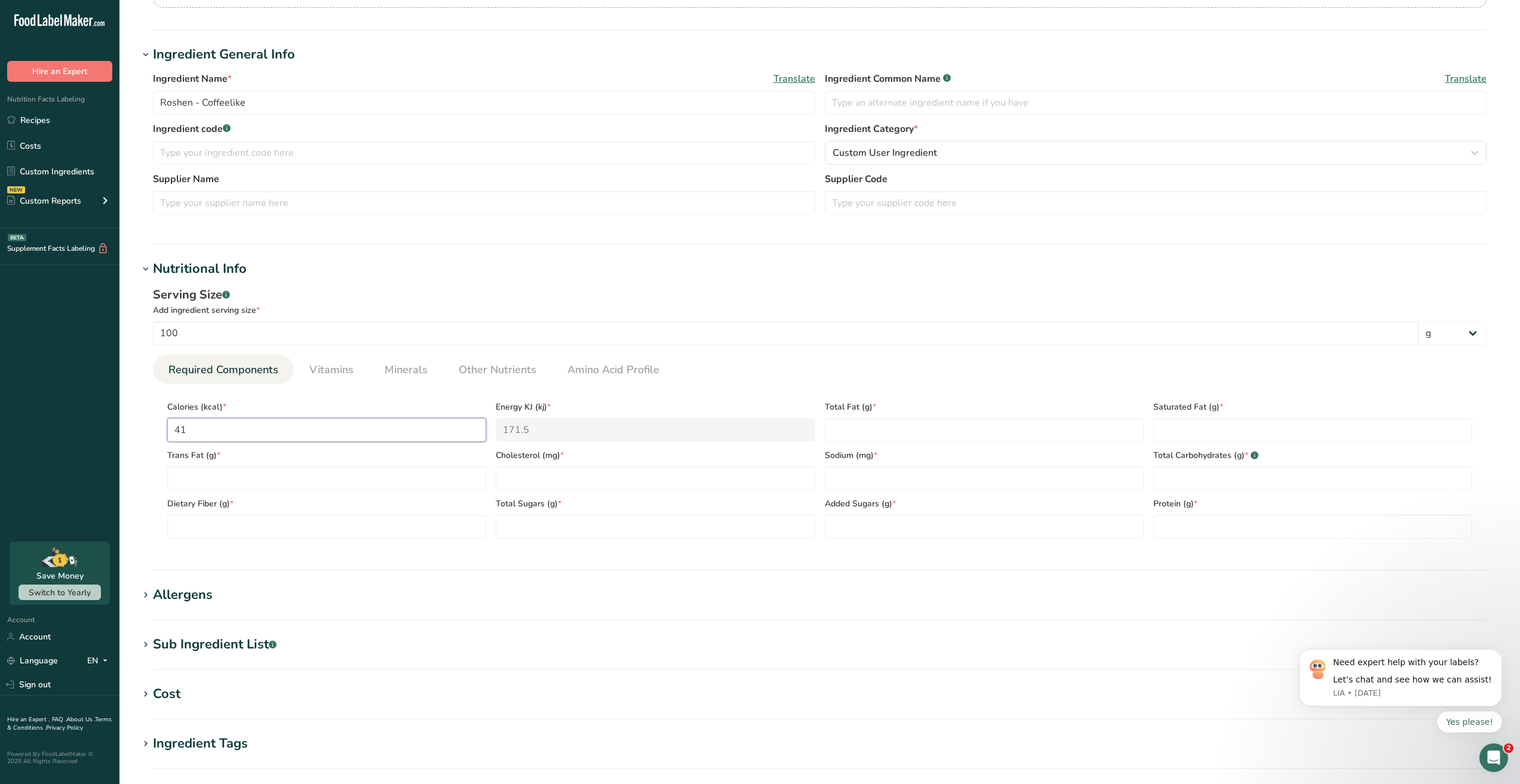
type input "417"
type KJ "1744.7"
type input "417"
type Fat "8.4"
type Fat "3.9"
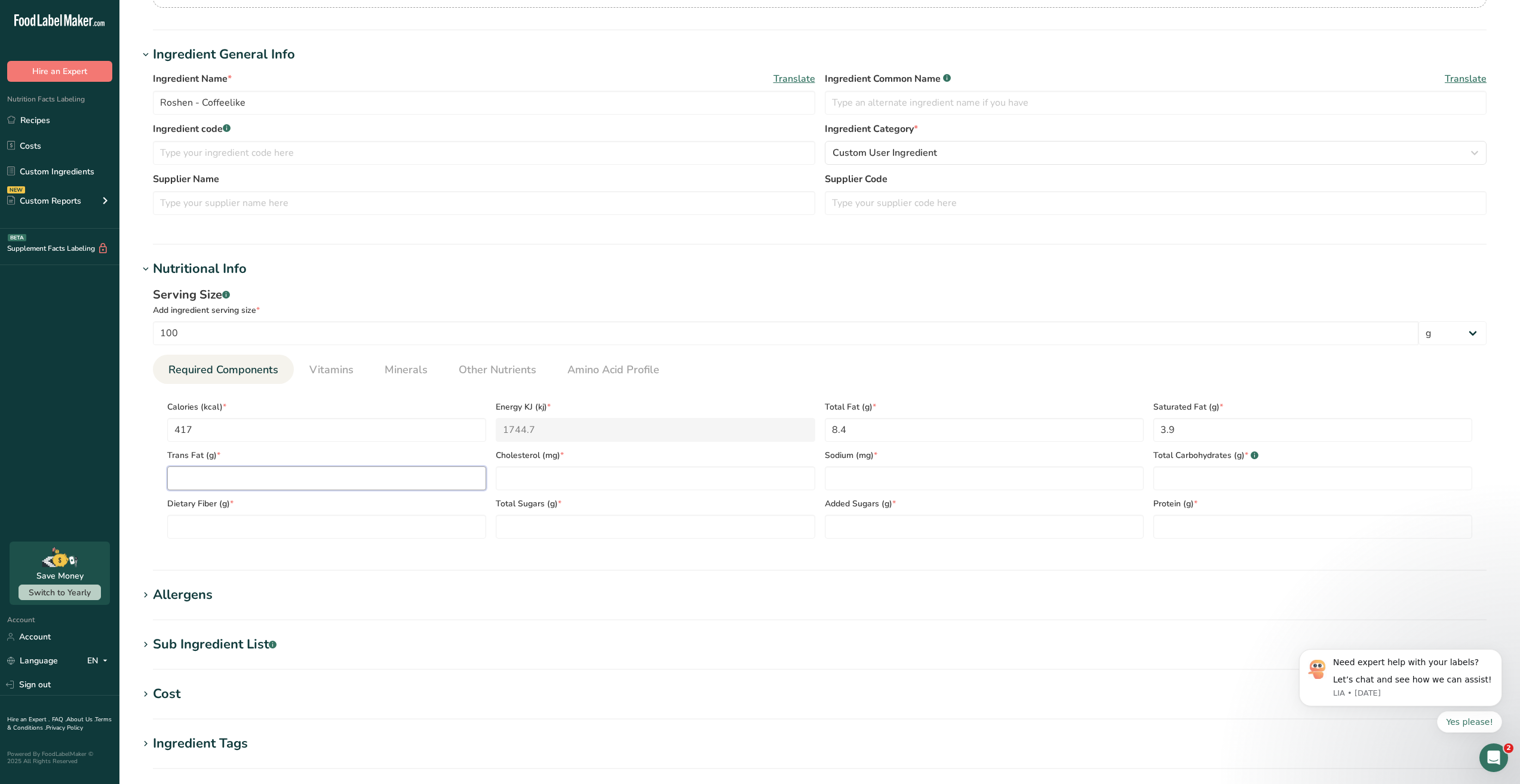
click at [415, 472] on Fat "number" at bounding box center [326, 478] width 319 height 24
type Fat "0.1"
type input "0.9"
type input "270"
type Carbohydrates "83"
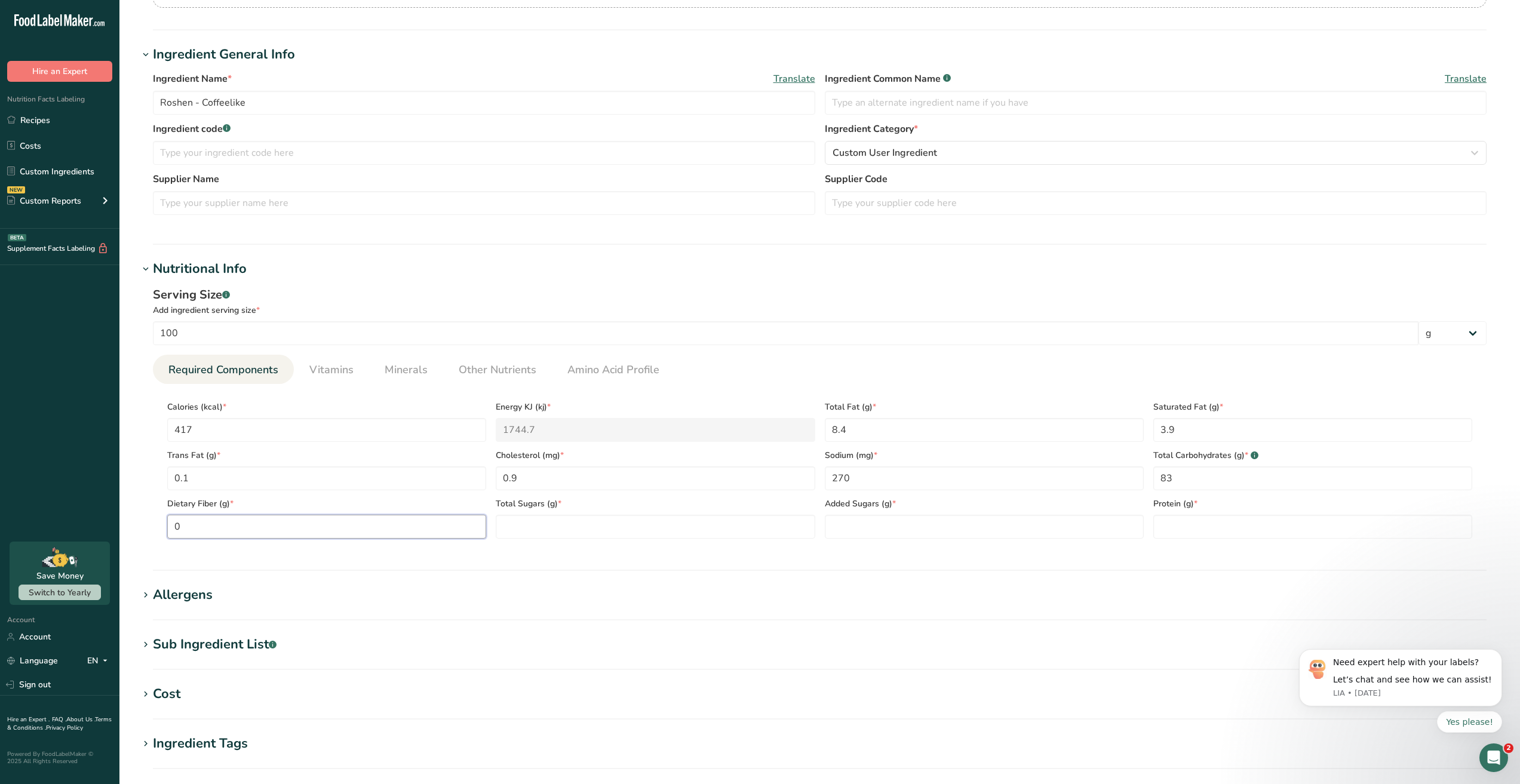
type Fiber "0"
type Sugars "55.5"
click at [869, 527] on Sugars "number" at bounding box center [984, 527] width 319 height 24
type Sugars "48.6"
drag, startPoint x: 1185, startPoint y: 507, endPoint x: 1182, endPoint y: 531, distance: 24.2
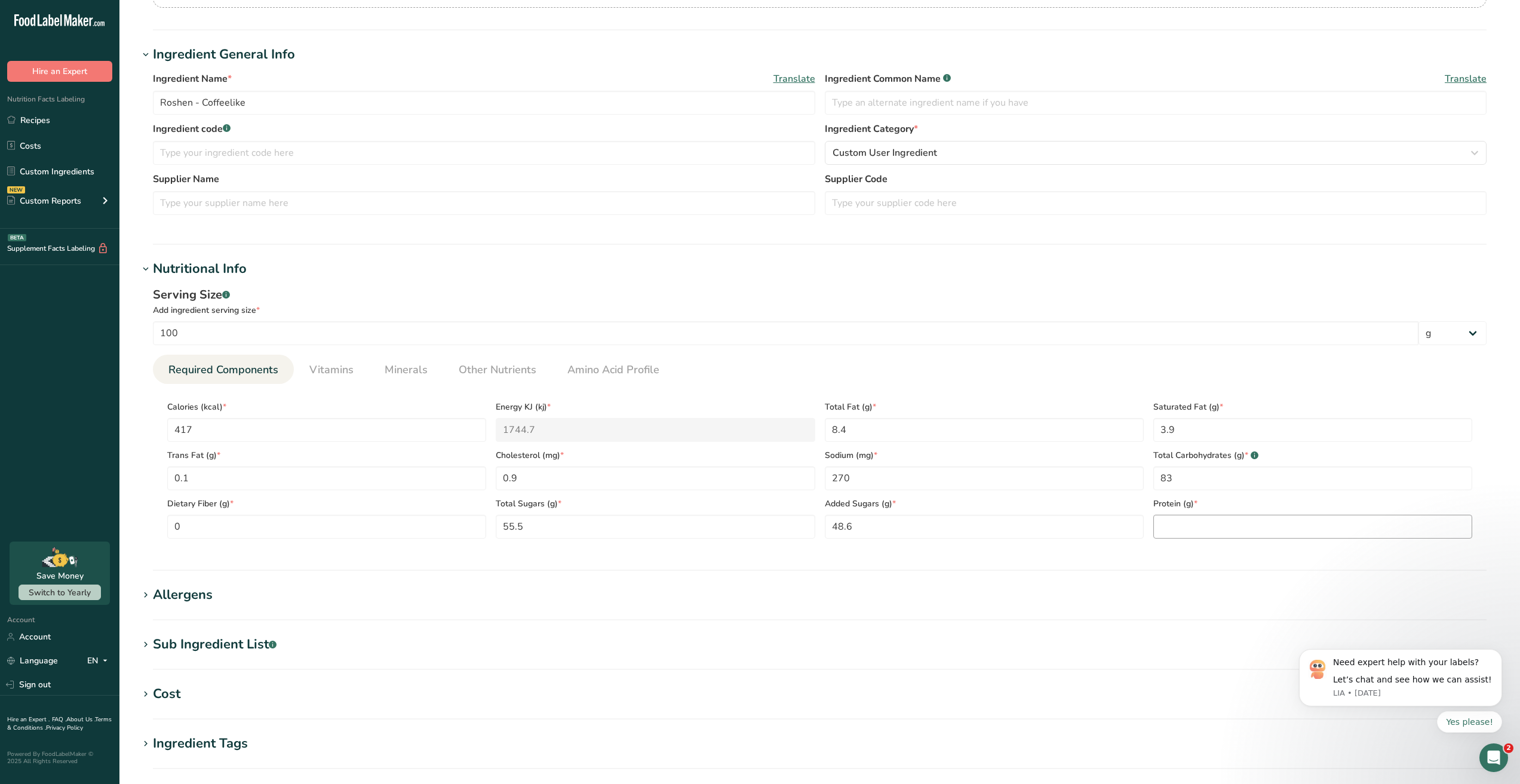
click at [1185, 511] on div "Protein (g) *" at bounding box center [1312, 514] width 328 height 48
click at [1182, 538] on input "number" at bounding box center [1312, 527] width 319 height 24
type input "2.2"
click at [1152, 255] on section "Add new ingredient Ingredient Spec Sheet .a-a{fill:#347362;}.b-a{fill:#fff;} Up…" at bounding box center [820, 398] width 1401 height 1153
click at [527, 339] on input "100" at bounding box center [785, 333] width 1265 height 24
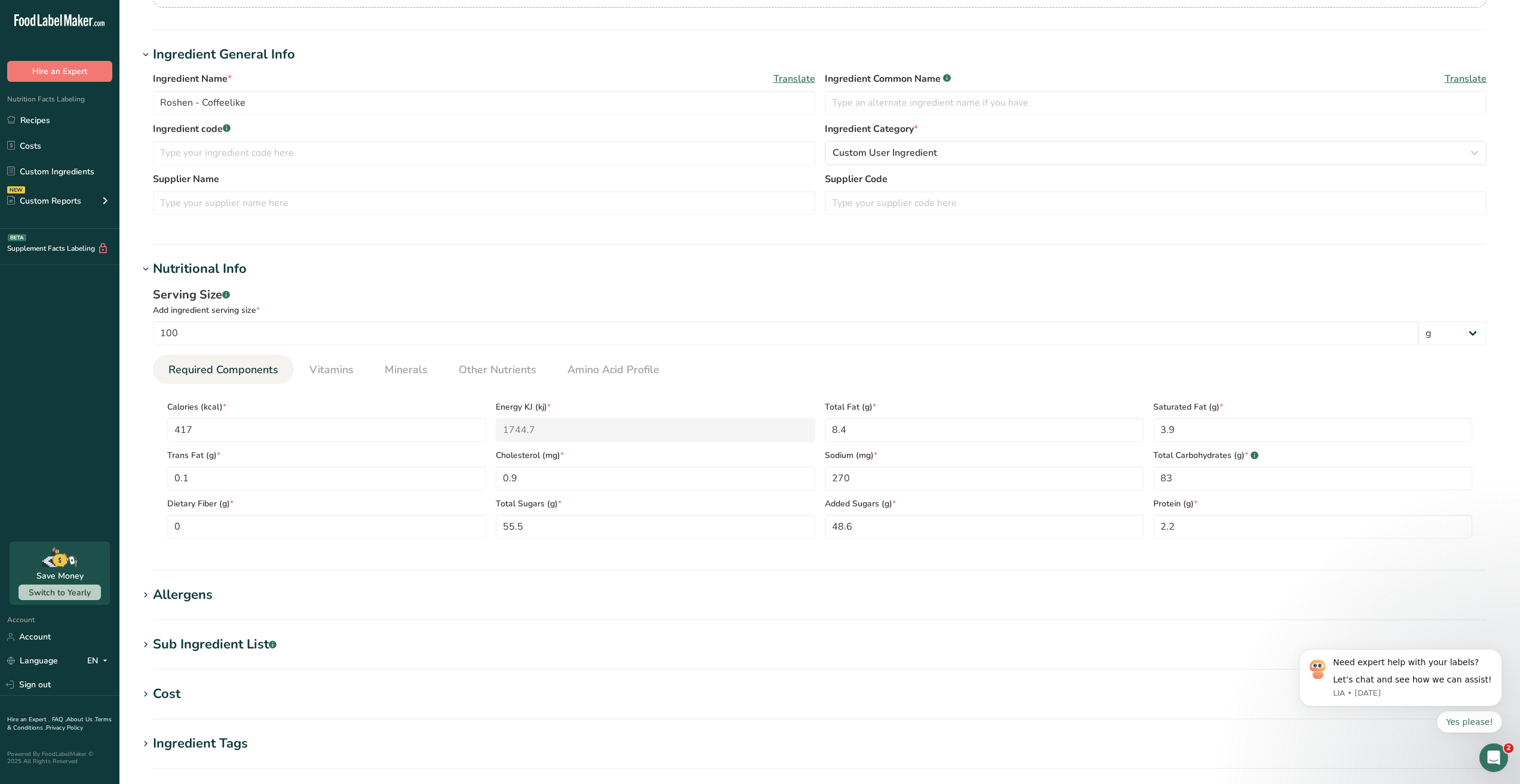
click at [666, 291] on div "Serving Size .a-a{fill:#347362;}.b-a{fill:#fff;}" at bounding box center [819, 294] width 1333 height 18
click at [980, 267] on h1 "Nutritional Info" at bounding box center [819, 269] width 1362 height 20
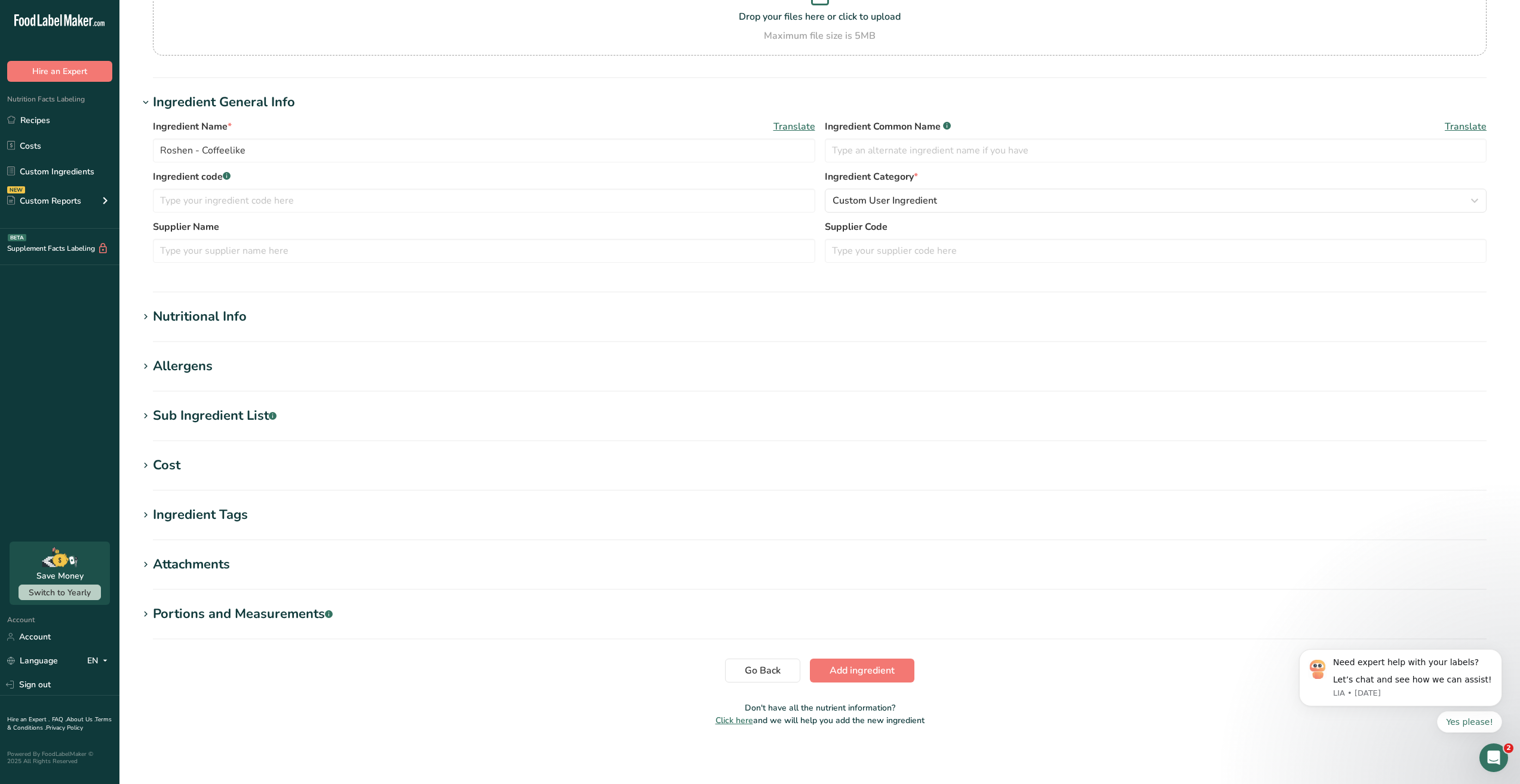
click at [370, 310] on h1 "Nutritional Info" at bounding box center [819, 316] width 1362 height 20
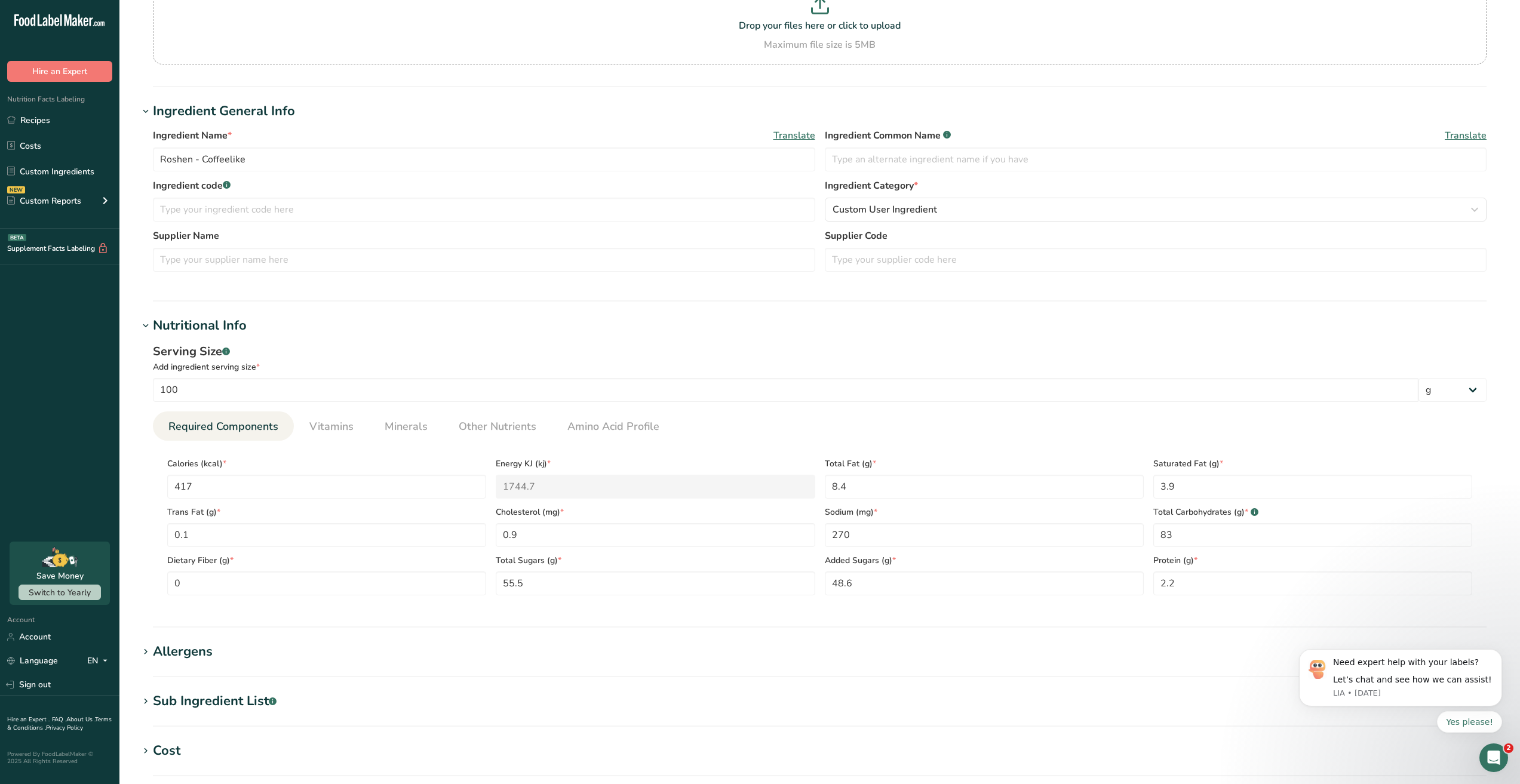
scroll to position [119, 0]
drag, startPoint x: 2781, startPoint y: 1264, endPoint x: 1495, endPoint y: 654, distance: 1423.3
click at [1495, 654] on icon "Dismiss notification" at bounding box center [1499, 652] width 6 height 6
click at [1196, 582] on input "2.2" at bounding box center [1312, 586] width 319 height 24
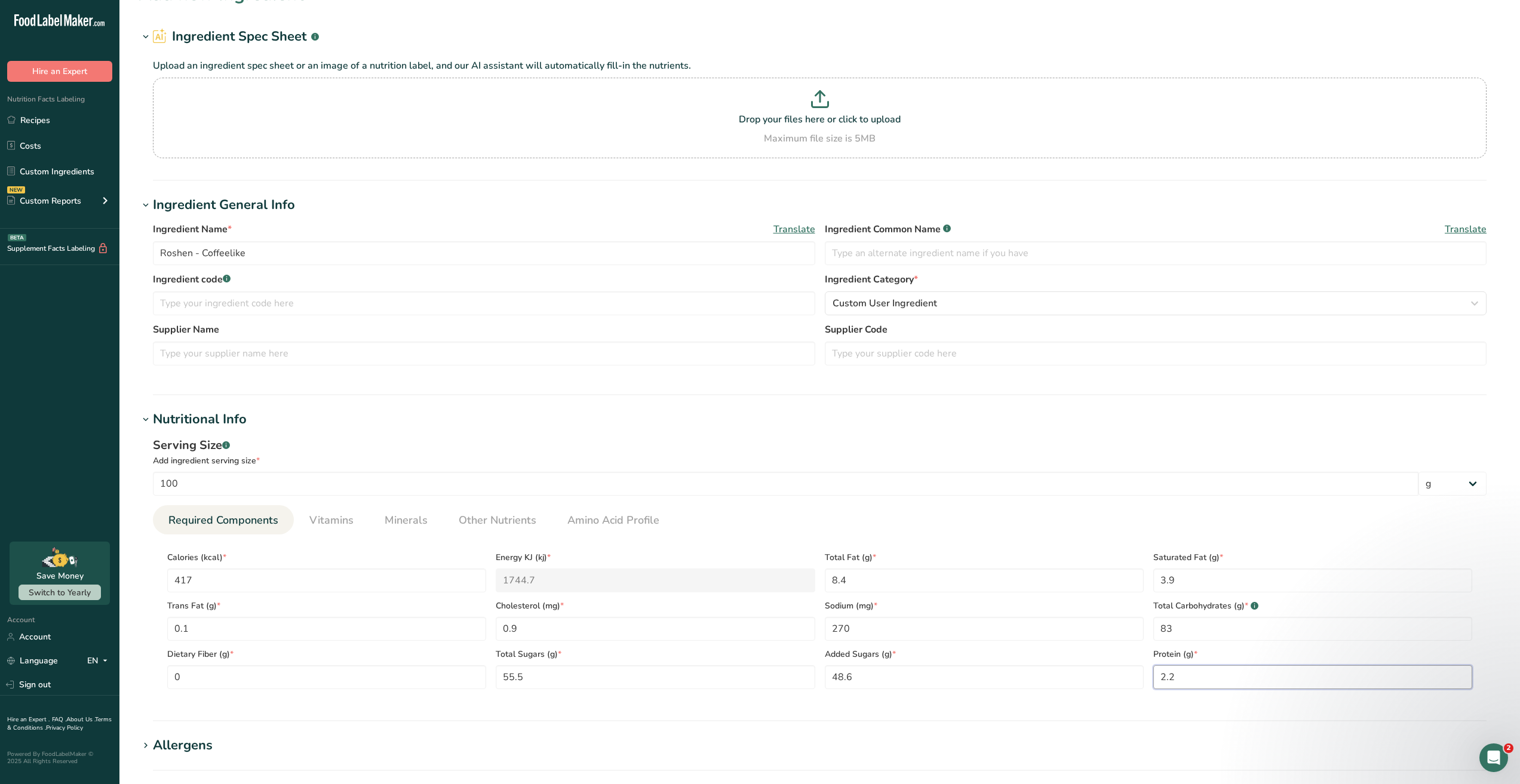
scroll to position [0, 0]
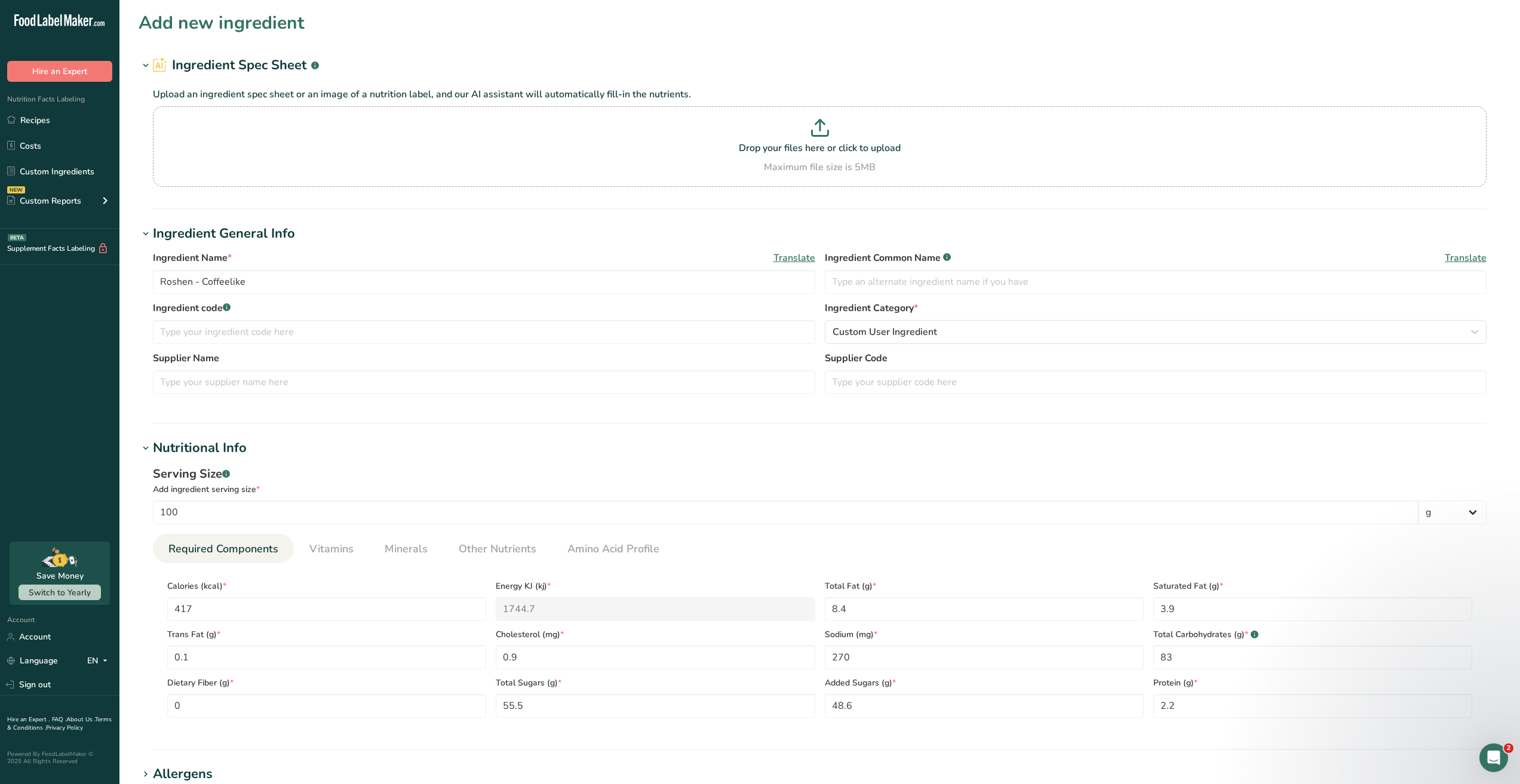
click at [477, 448] on h1 "Nutritional Info" at bounding box center [819, 448] width 1362 height 20
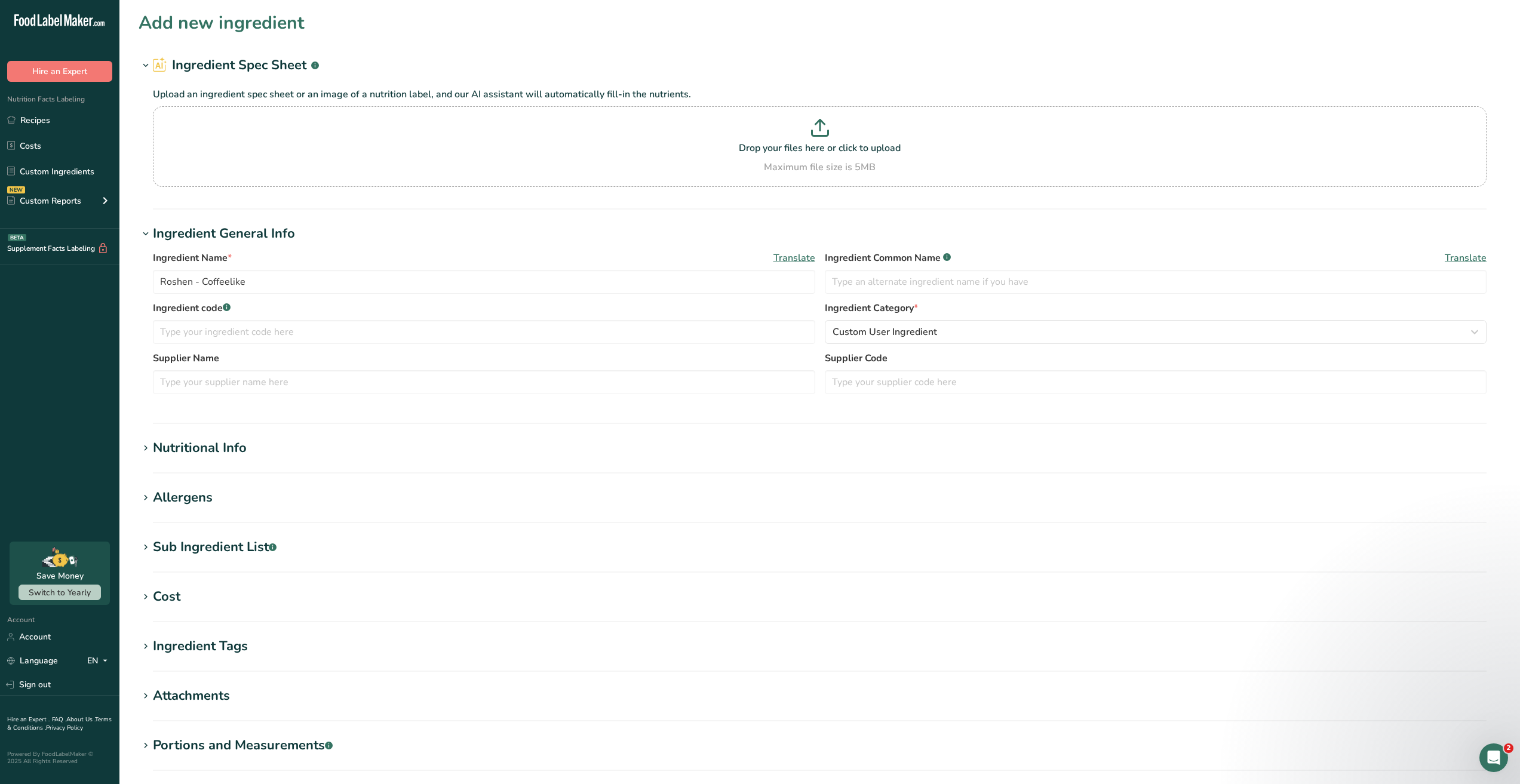
click at [347, 432] on section "Add new ingredient Ingredient Spec Sheet .a-a{fill:#347362;}.b-a{fill:#fff;} Up…" at bounding box center [820, 438] width 1401 height 877
click at [298, 442] on h1 "Nutritional Info" at bounding box center [819, 448] width 1362 height 20
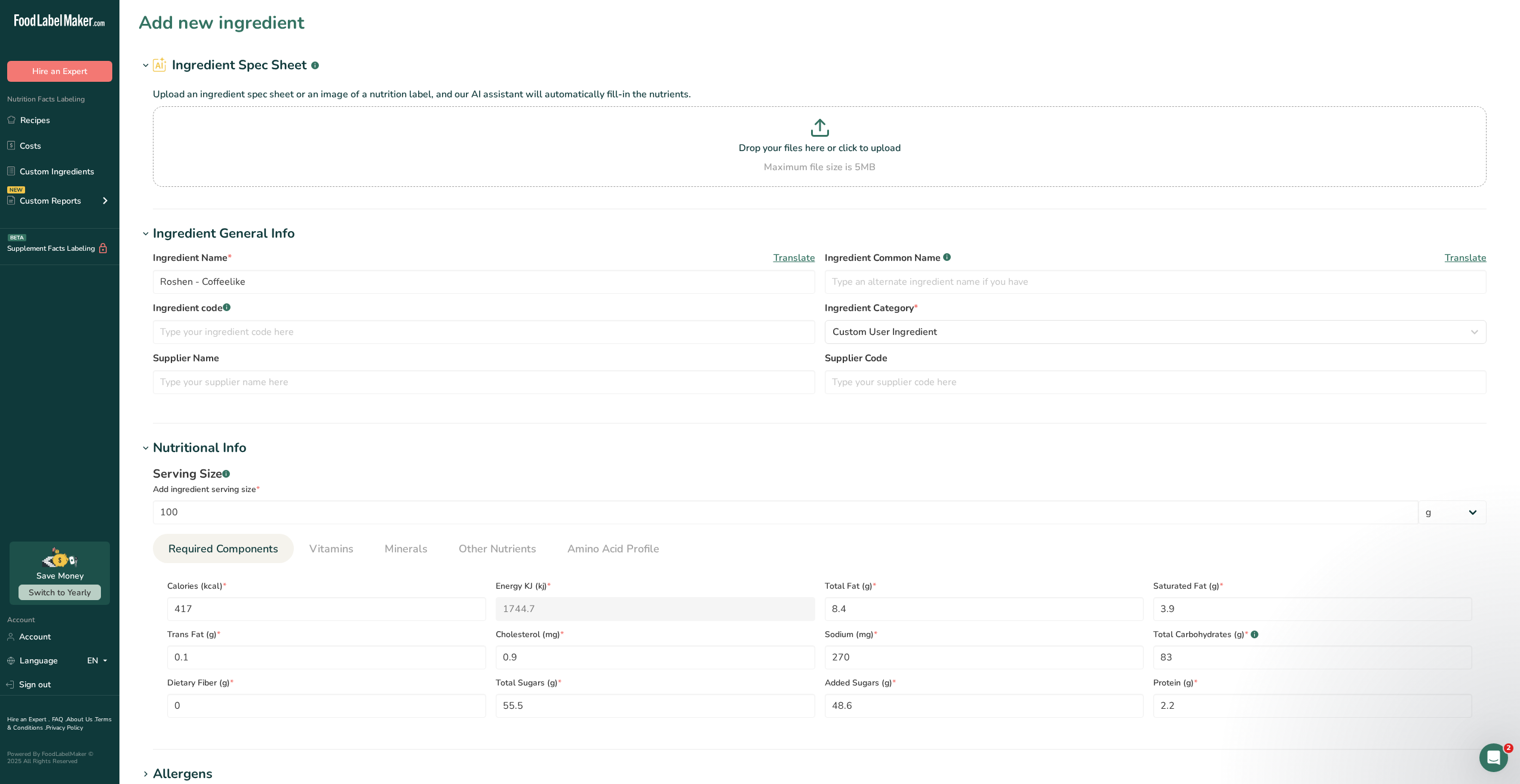
click at [833, 444] on h1 "Nutritional Info" at bounding box center [819, 448] width 1362 height 20
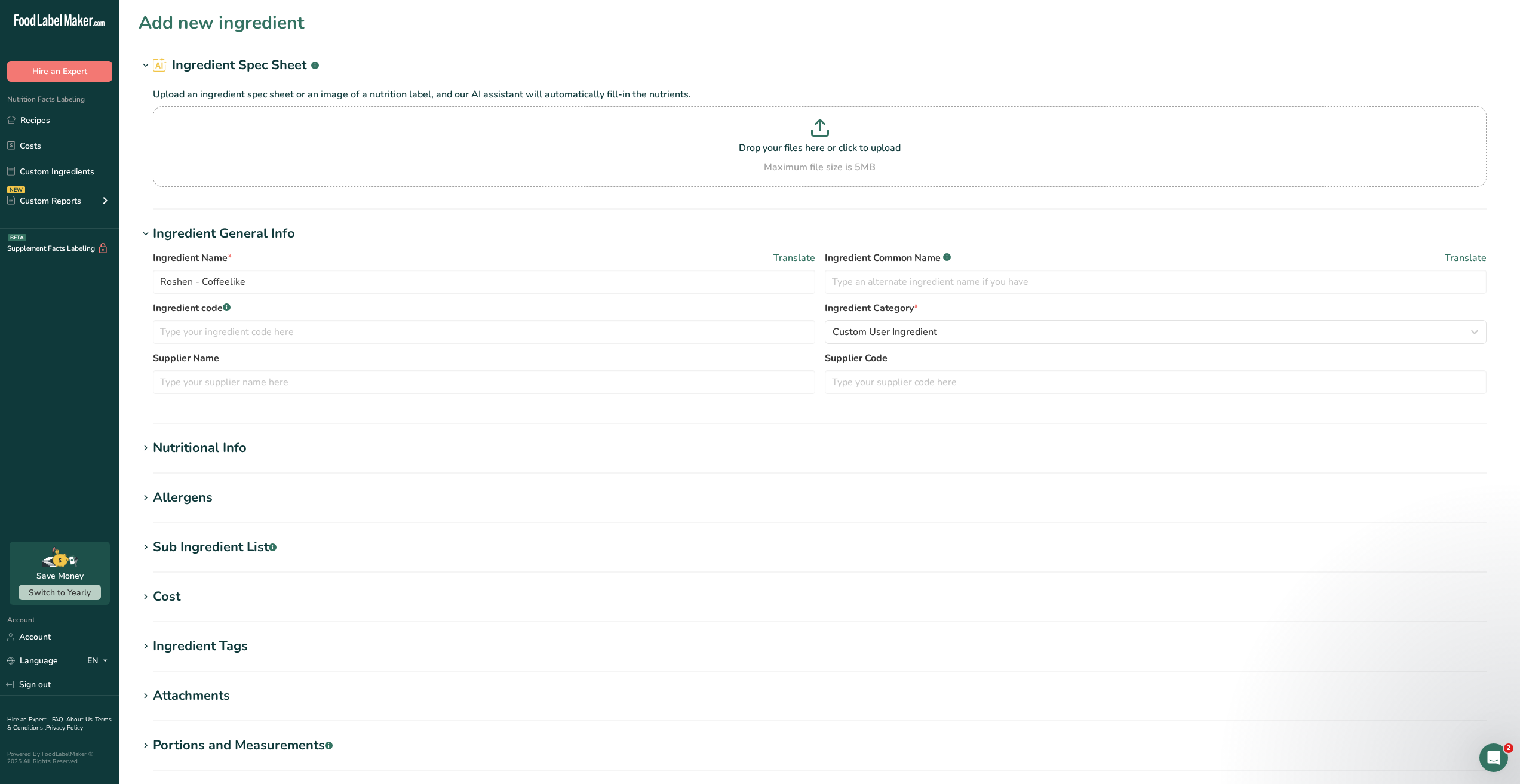
click at [572, 447] on h1 "Nutritional Info" at bounding box center [819, 448] width 1362 height 20
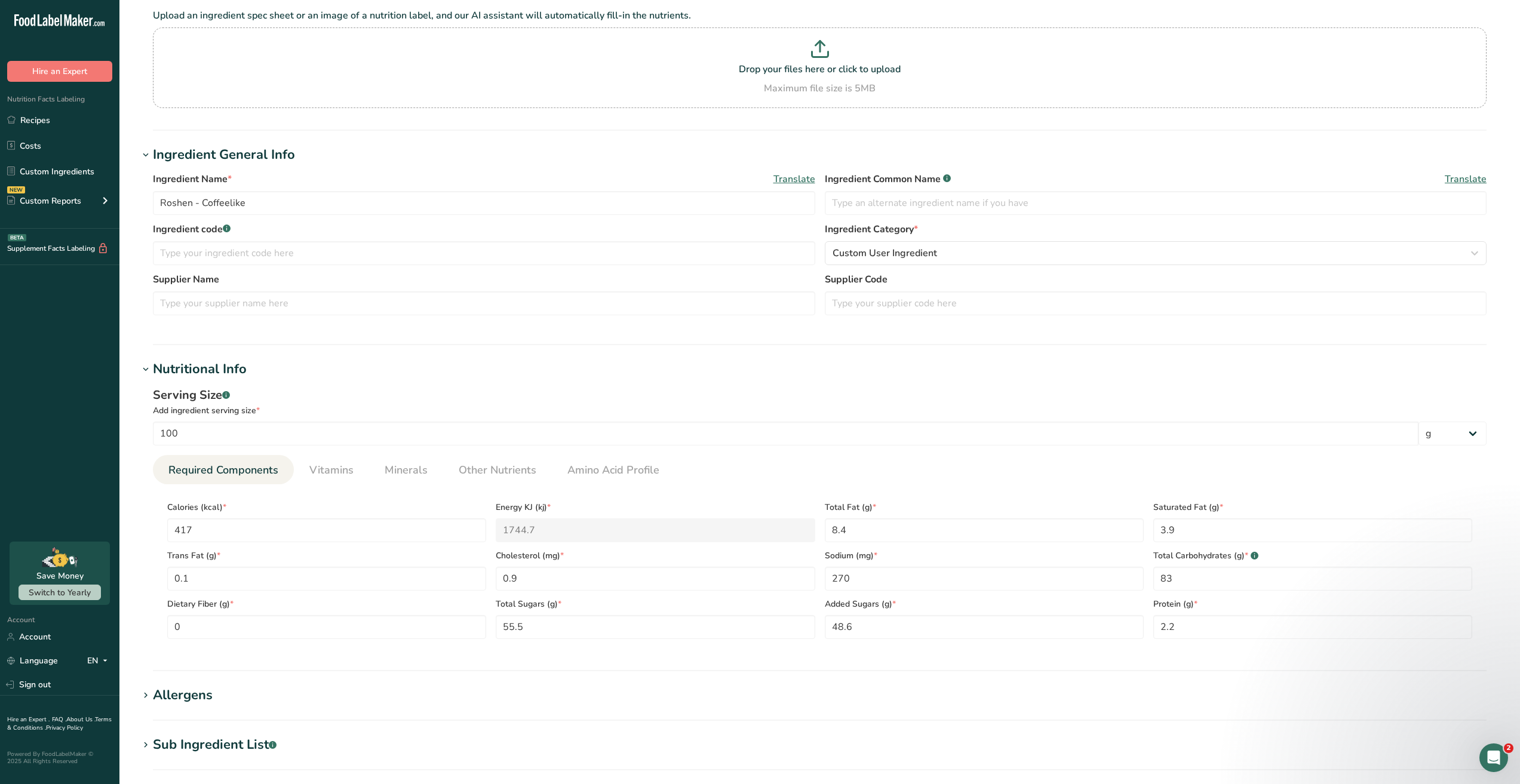
scroll to position [119, 0]
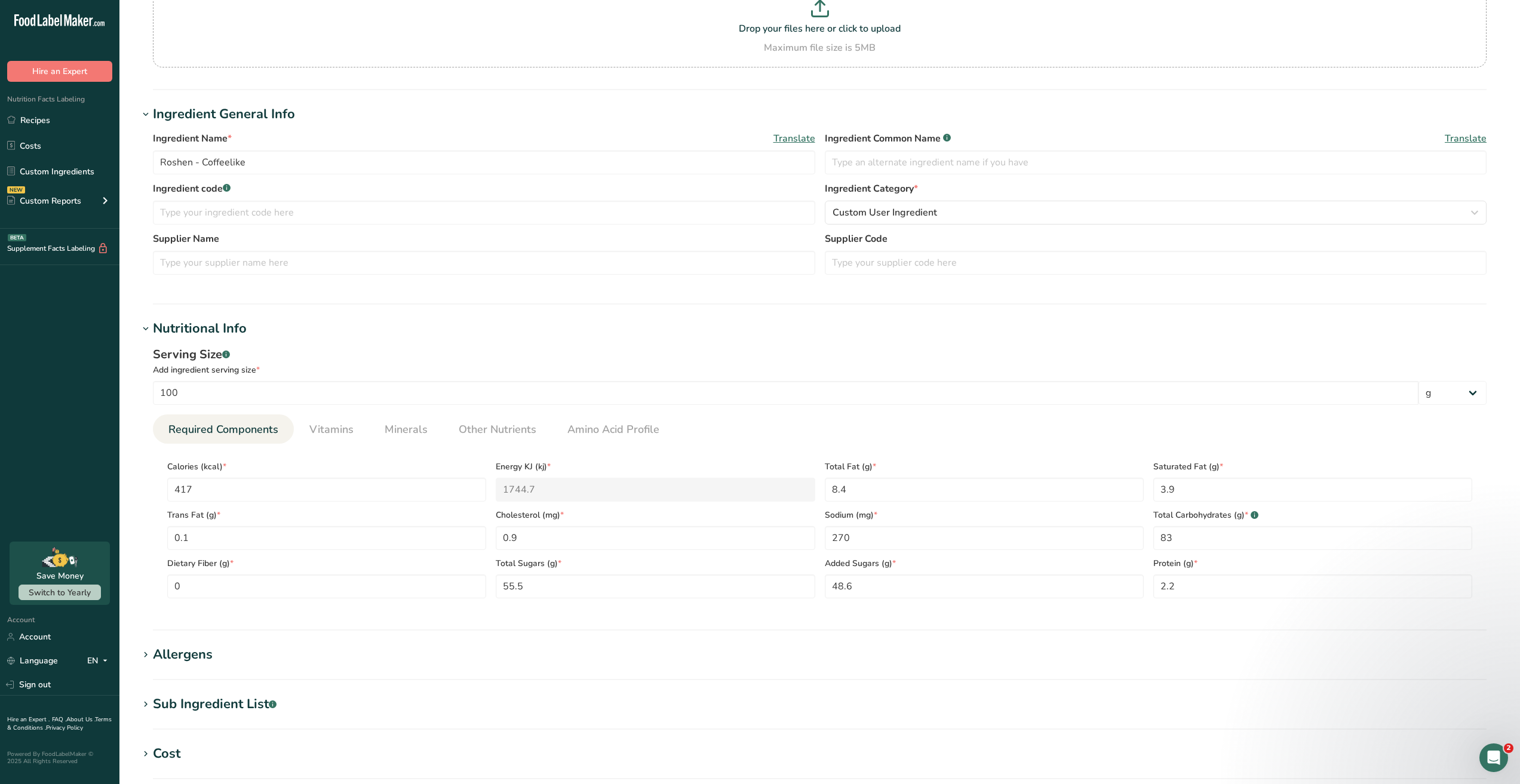
click at [1171, 78] on section "Ingredient Spec Sheet .a-a{fill:#347362;}.b-a{fill:#fff;} Upload an ingredient …" at bounding box center [819, 13] width 1362 height 154
click at [360, 434] on li "Vitamins" at bounding box center [331, 429] width 75 height 29
click at [419, 434] on span "Minerals" at bounding box center [406, 430] width 43 height 16
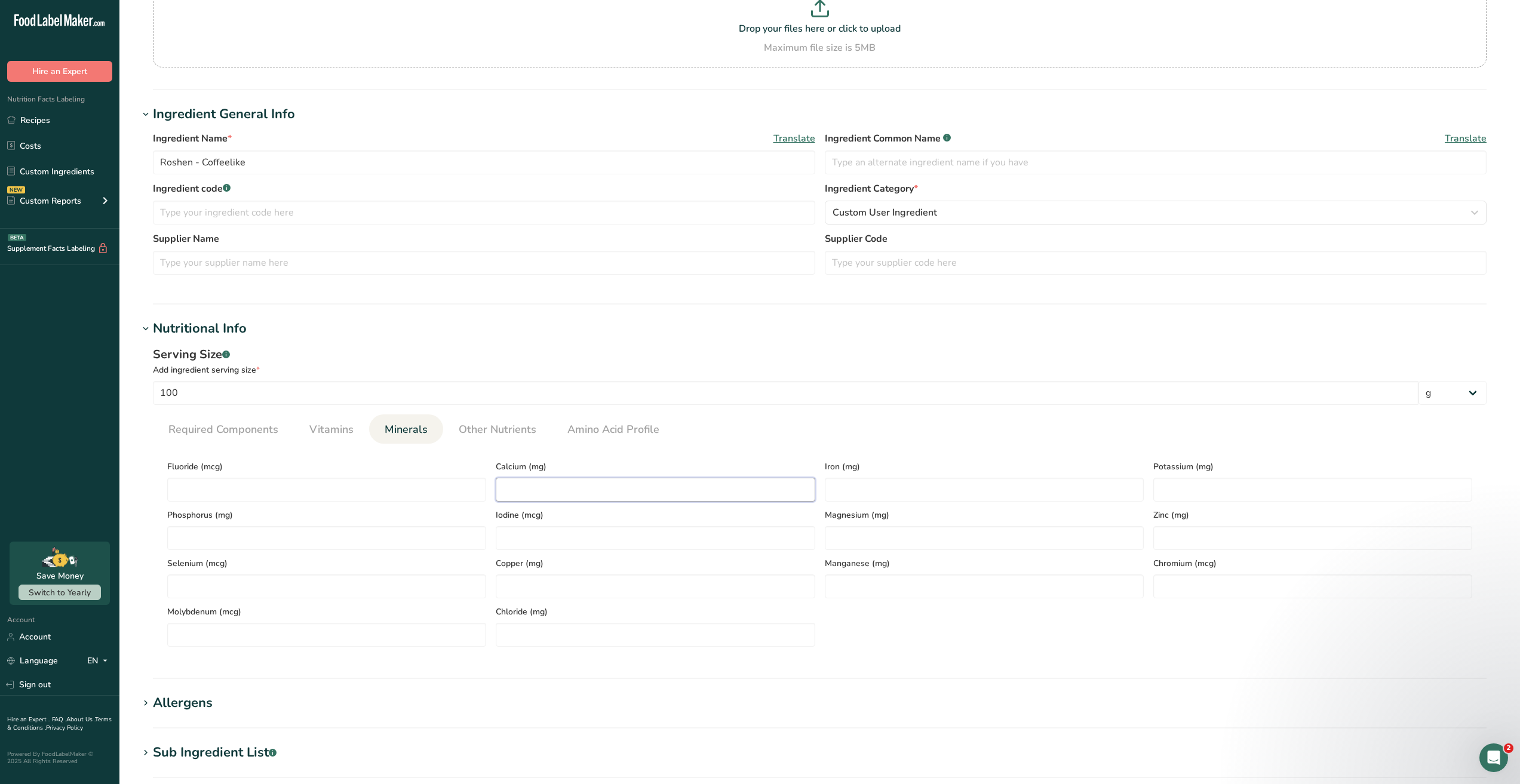
drag, startPoint x: 597, startPoint y: 483, endPoint x: 595, endPoint y: 475, distance: 8.2
click at [592, 479] on input "number" at bounding box center [654, 490] width 319 height 24
type input "90"
type input "0.5"
type input "108.1"
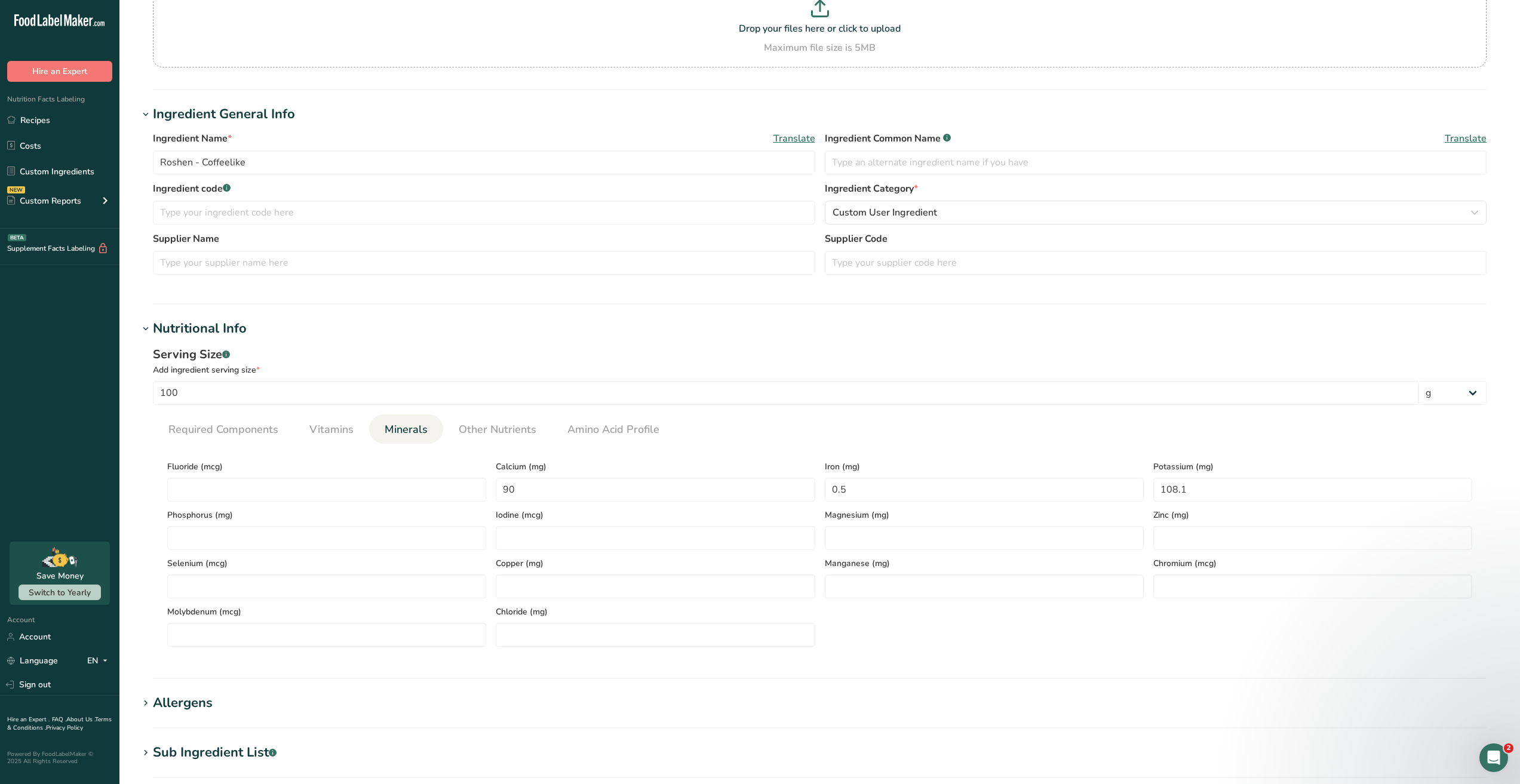
click at [938, 441] on ul "Required Components Vitamins Minerals Other Nutrients Amino Acid Profile" at bounding box center [819, 429] width 1333 height 29
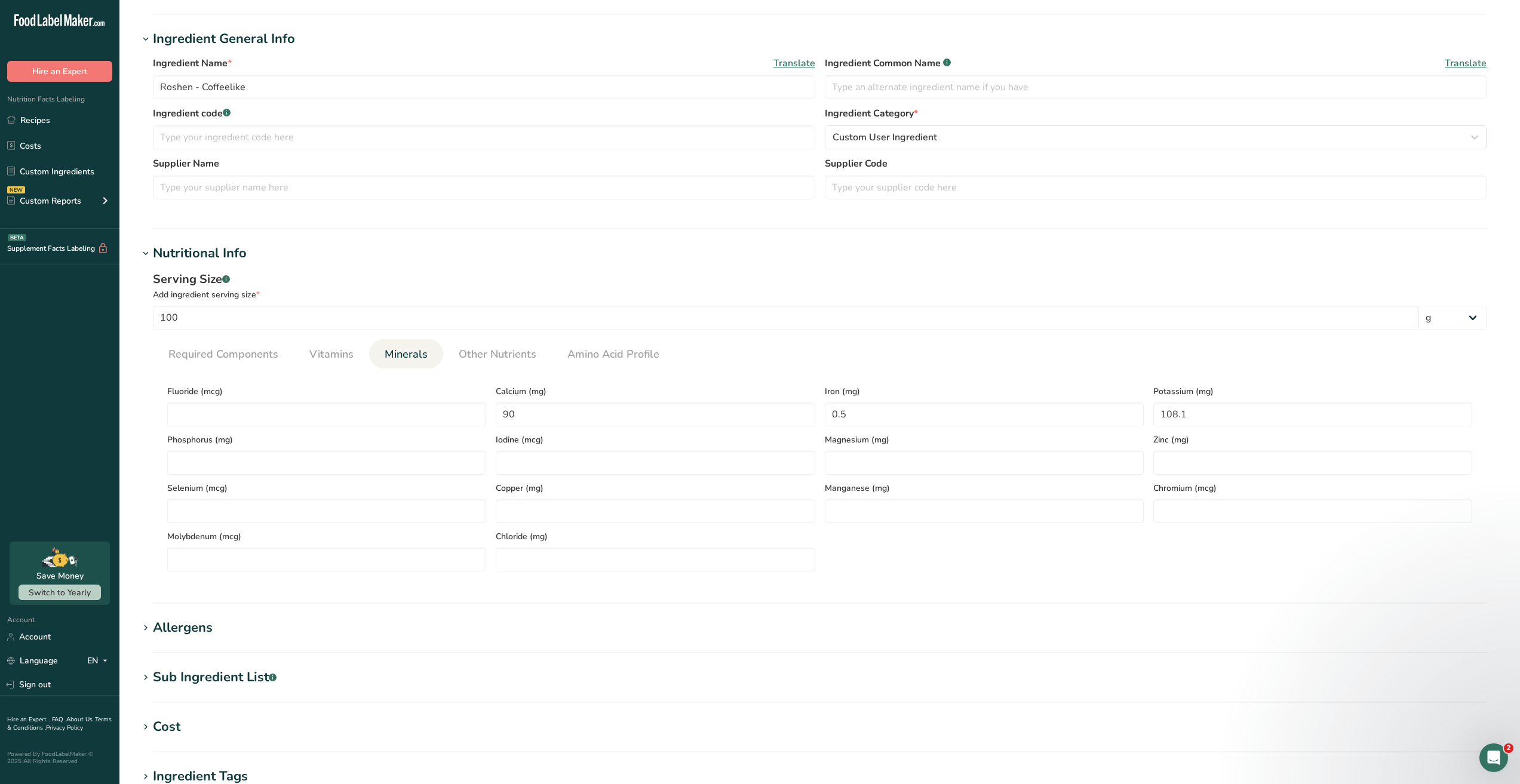
scroll to position [157, 0]
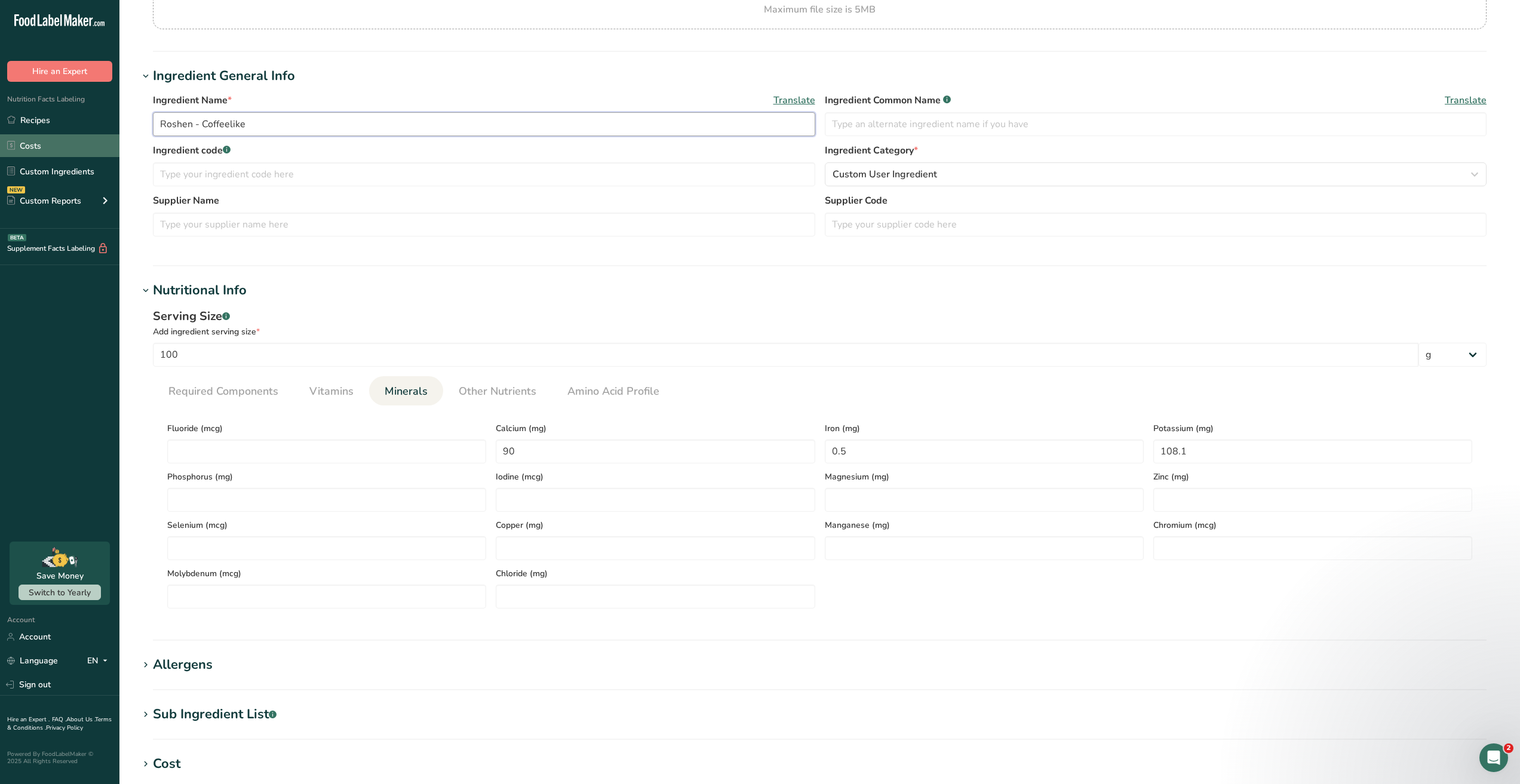
drag, startPoint x: 276, startPoint y: 128, endPoint x: 86, endPoint y: 152, distance: 191.5
click at [58, 124] on div ".a-20{fill:#fff;} Hire an Expert Nutrition Facts Labeling Recipes Costs Custom …" at bounding box center [760, 463] width 1520 height 1240
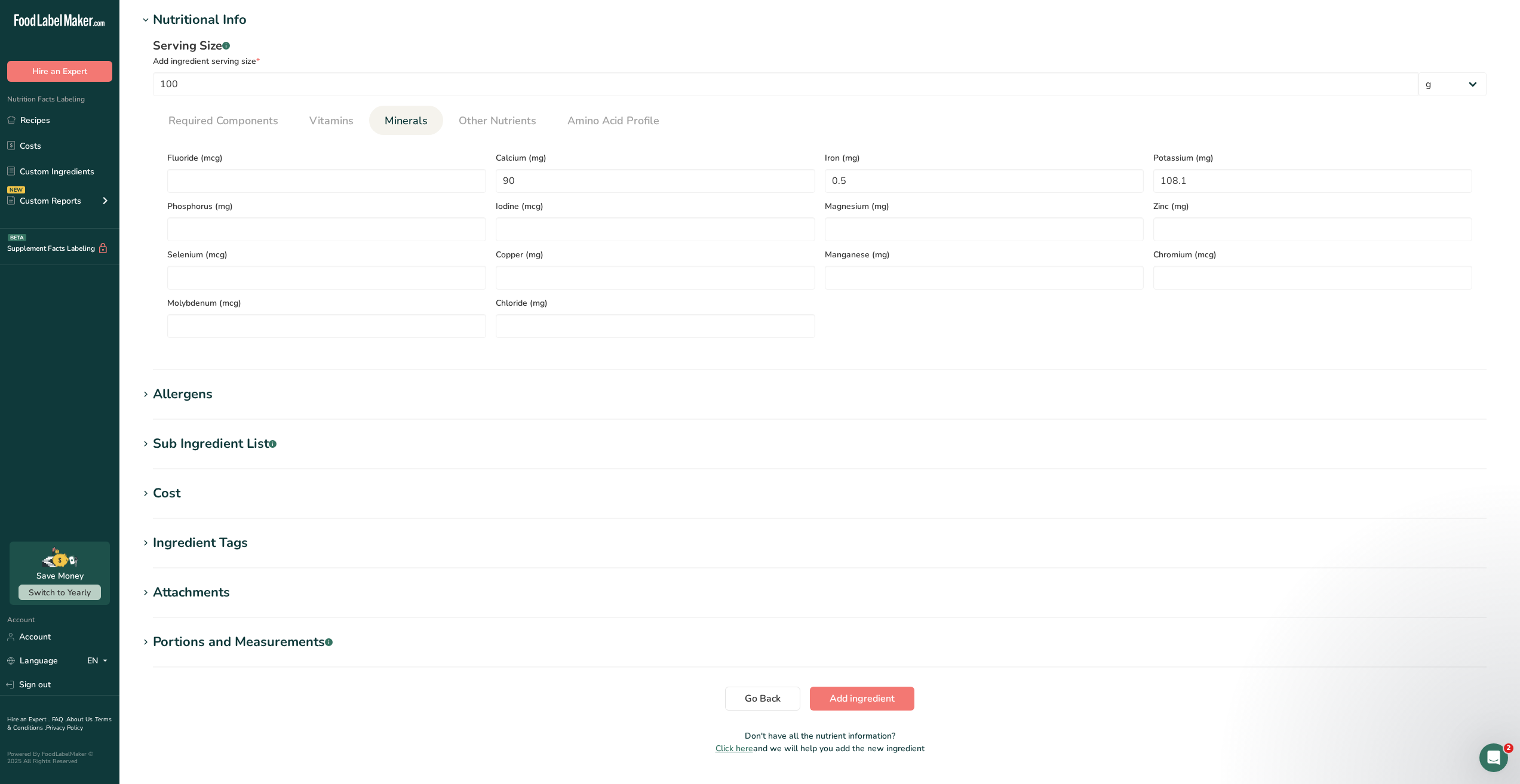
scroll to position [456, 0]
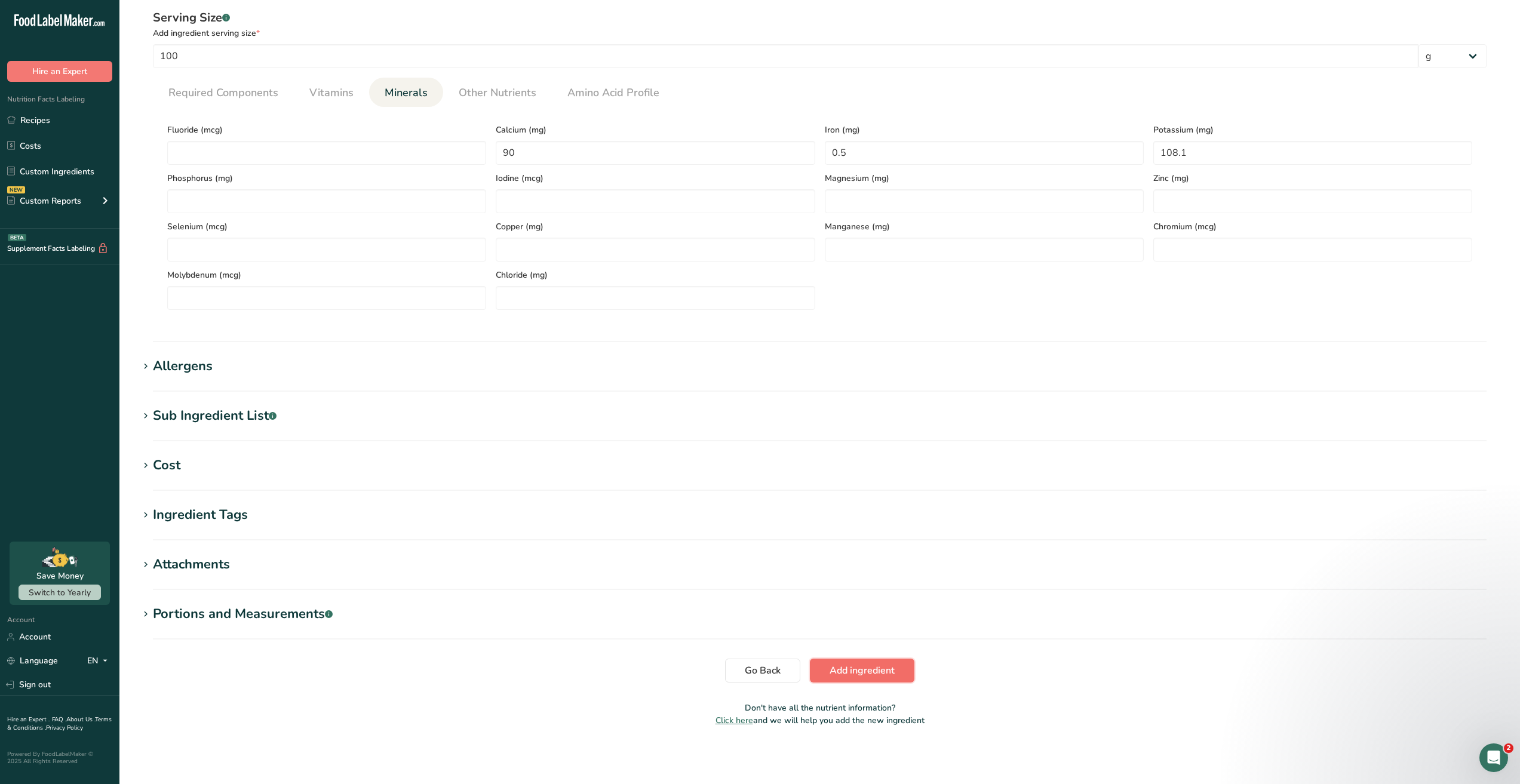
click at [861, 678] on button "Add ingredient" at bounding box center [862, 670] width 104 height 24
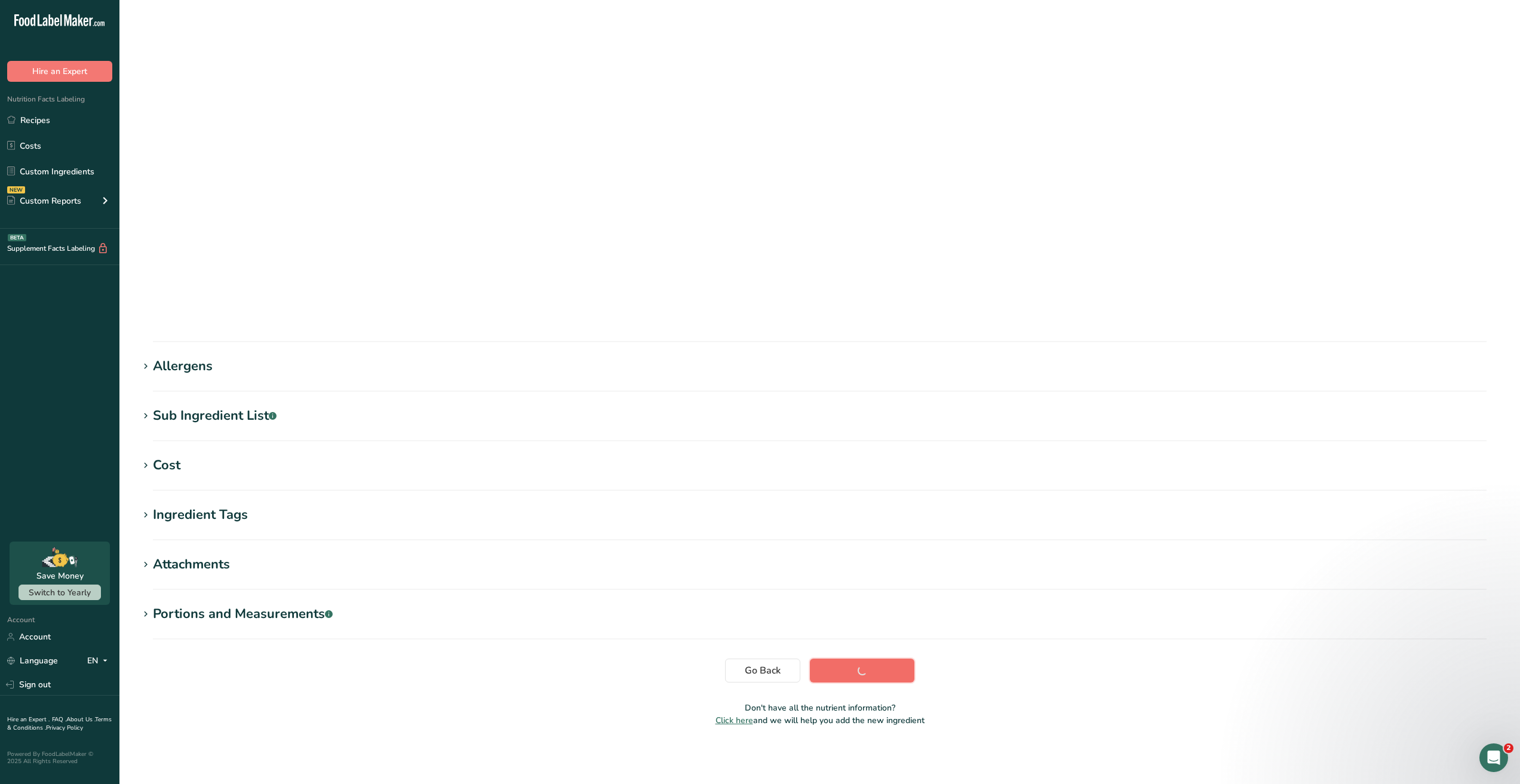
scroll to position [0, 0]
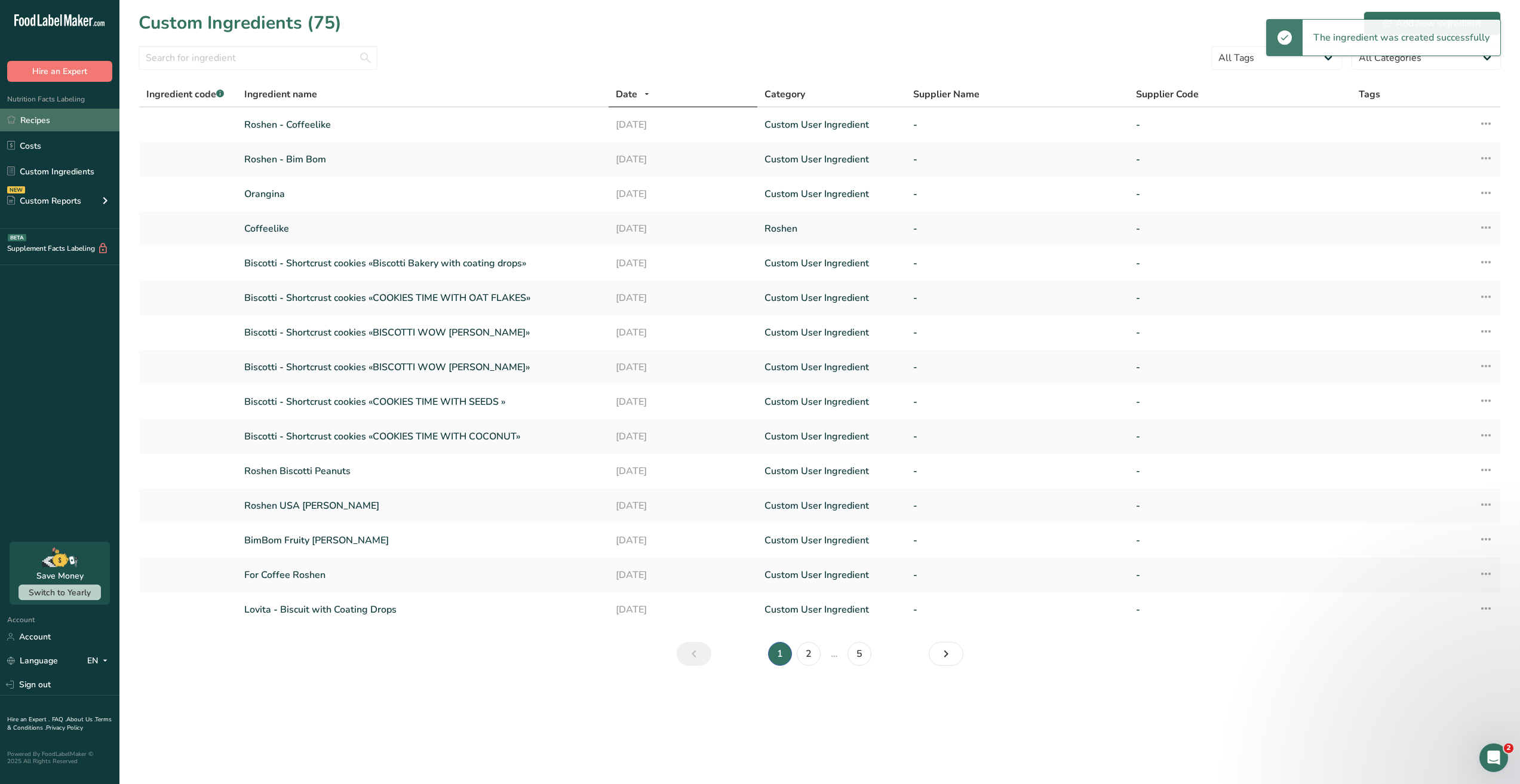
click at [63, 116] on link "Recipes" at bounding box center [59, 119] width 119 height 23
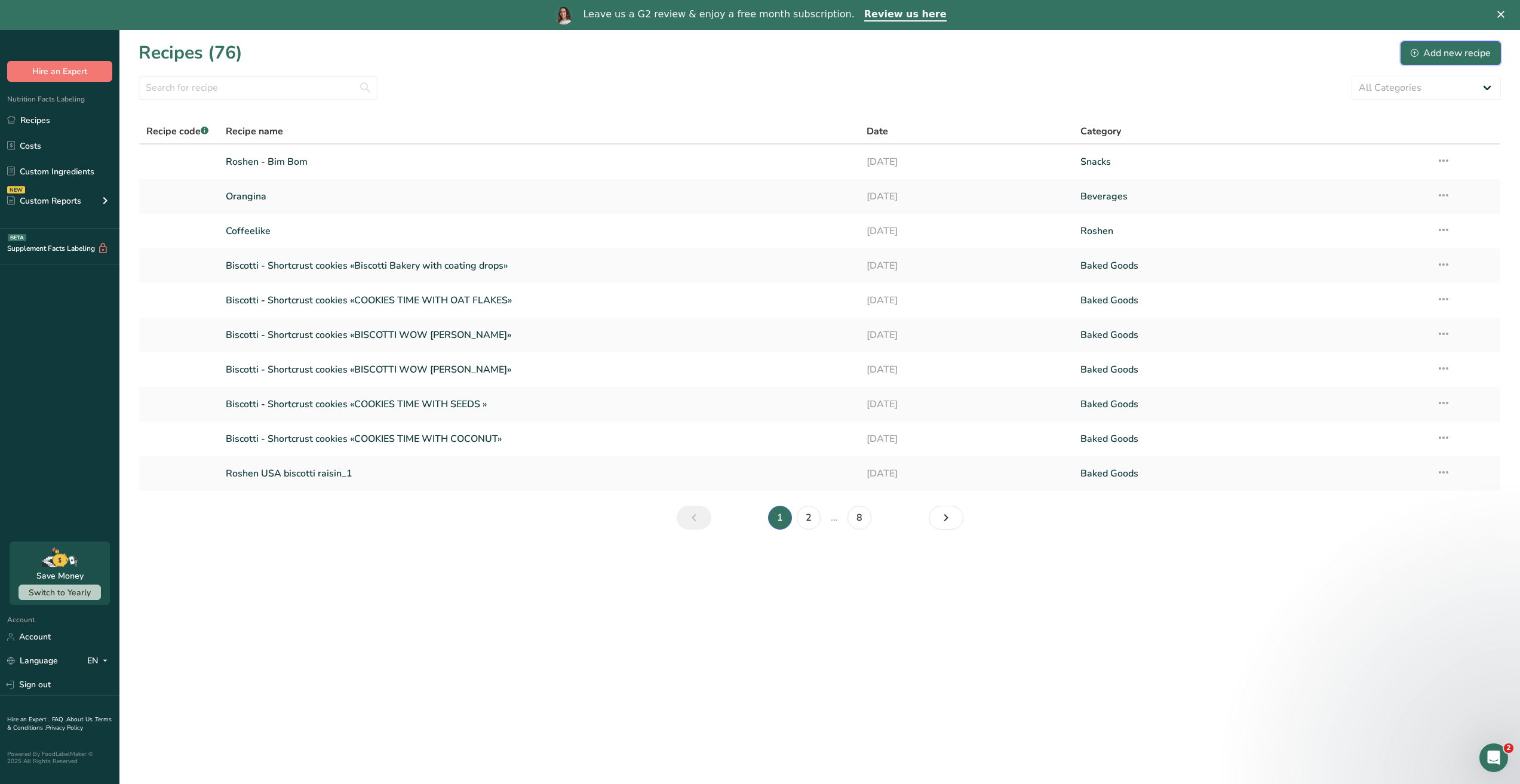
click at [1454, 43] on button "Add new recipe" at bounding box center [1450, 53] width 100 height 24
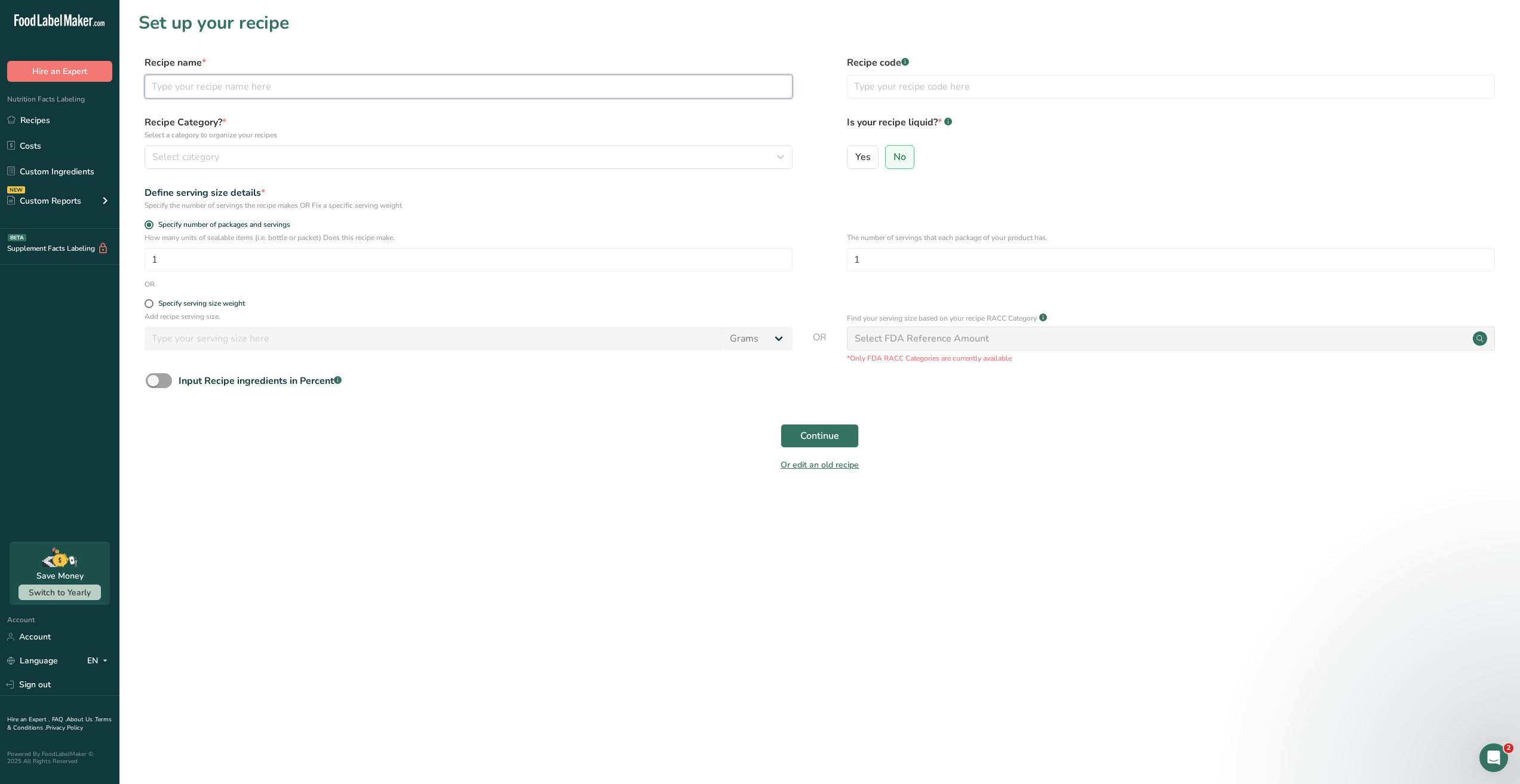
click at [250, 89] on input "text" at bounding box center [468, 86] width 648 height 24
paste input "Roshen - Coffeelike"
type input "Roshen - Coffeelike"
click at [342, 53] on section "Set up your recipe Recipe name * Roshen - Coffeelike Recipe code .a-a{fill:#347…" at bounding box center [820, 248] width 1401 height 498
click at [215, 154] on span "Select category" at bounding box center [185, 157] width 67 height 14
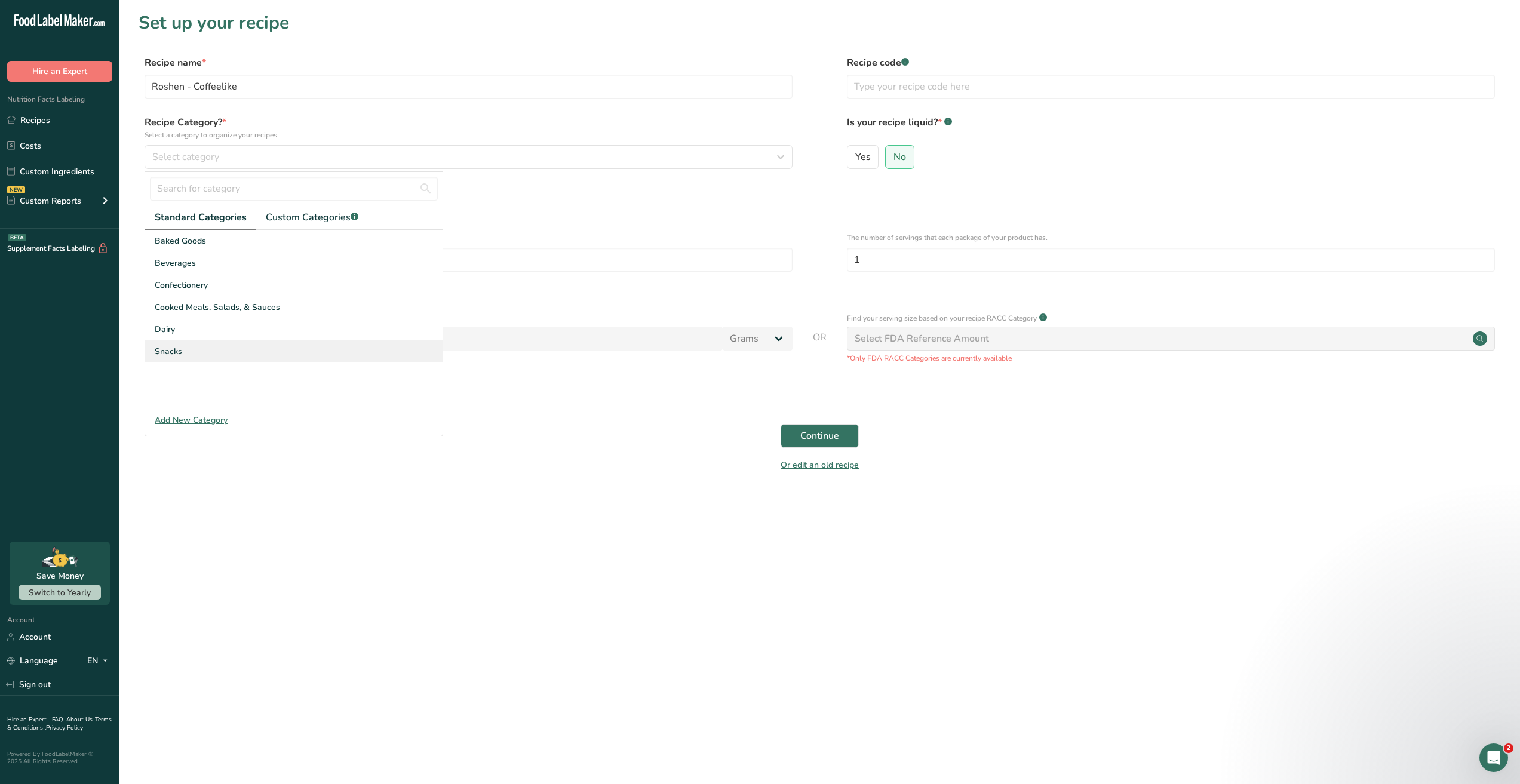
click at [184, 354] on div "Snacks" at bounding box center [294, 351] width 298 height 22
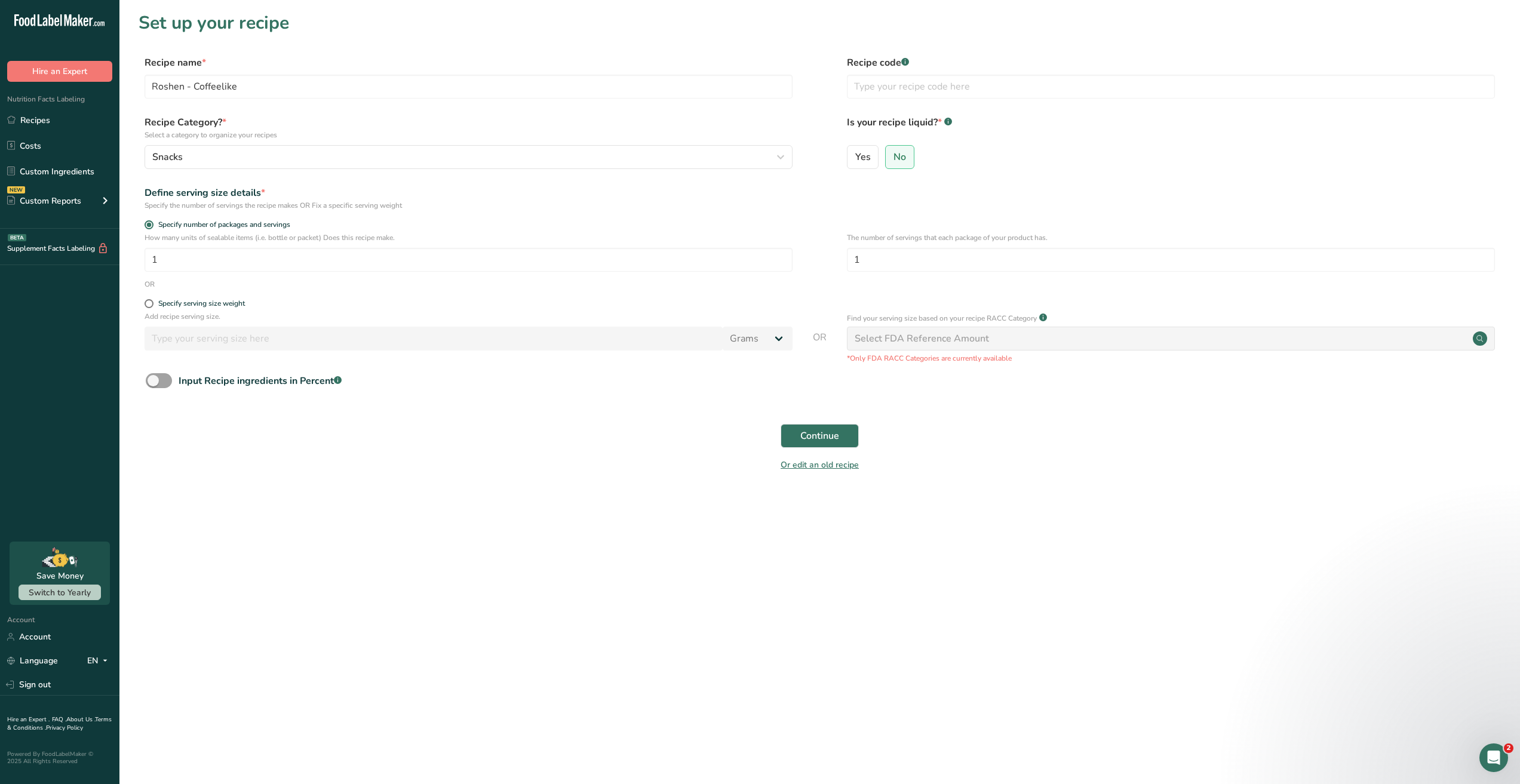
click at [149, 296] on form "Recipe name * Roshen - Coffeelike Recipe code .a-a{fill:#347362;}.b-a{fill:#fff…" at bounding box center [819, 267] width 1362 height 423
click at [152, 307] on label "Specify serving size weight" at bounding box center [468, 303] width 648 height 9
click at [152, 307] on input "Specify serving size weight" at bounding box center [149, 304] width 8 height 8
radio input "true"
radio input "false"
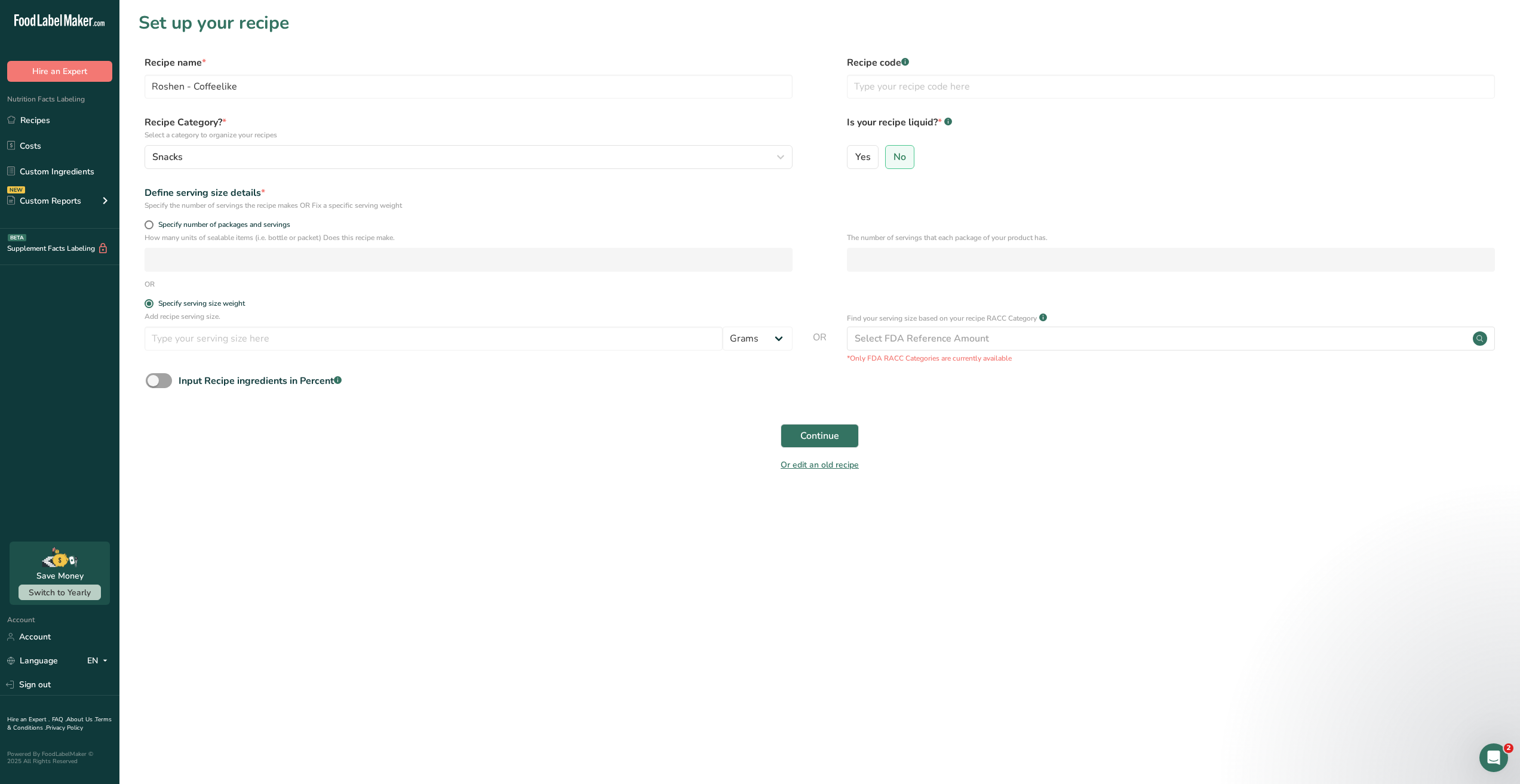
click at [325, 529] on main "Set up your recipe Recipe name * Roshen - Coffeelike Recipe code .a-a{fill:#347…" at bounding box center [760, 392] width 1520 height 784
drag, startPoint x: 577, startPoint y: 420, endPoint x: 396, endPoint y: 332, distance: 201.3
click at [576, 419] on div "Continue" at bounding box center [819, 436] width 1362 height 38
click at [366, 346] on input "number" at bounding box center [434, 339] width 578 height 24
type input "33.95"
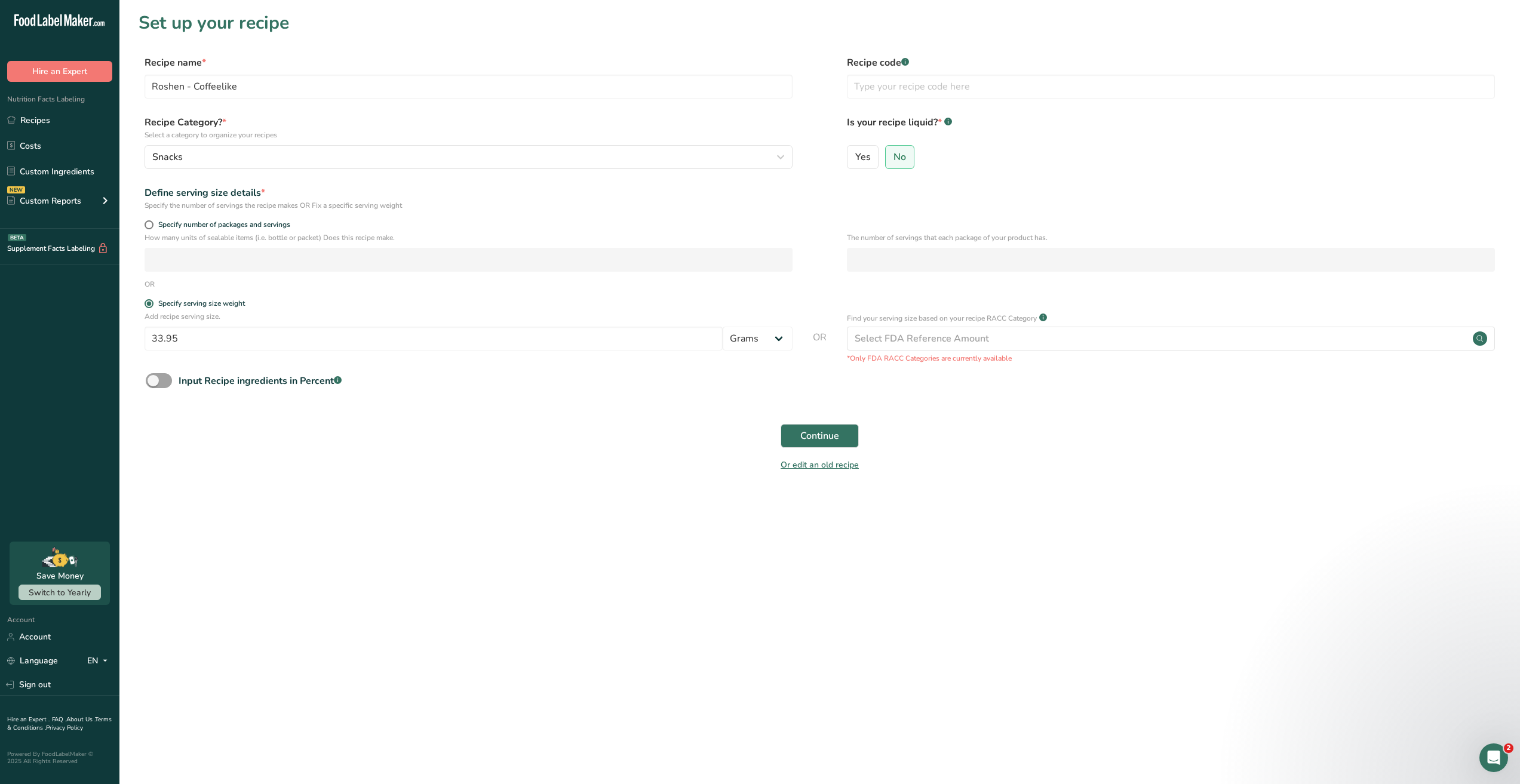
click at [488, 532] on main "Set up your recipe Recipe name * Roshen - Coffeelike Recipe code .a-a{fill:#347…" at bounding box center [760, 392] width 1520 height 784
drag, startPoint x: 321, startPoint y: 91, endPoint x: 18, endPoint y: 119, distance: 304.3
click at [21, 107] on div ".a-20{fill:#fff;} Hire an Expert Nutrition Facts Labeling Recipes Costs Custom …" at bounding box center [760, 392] width 1520 height 784
drag, startPoint x: 581, startPoint y: 580, endPoint x: 732, endPoint y: 468, distance: 188.0
click at [593, 570] on main "Set up your recipe Recipe name * Roshen - Coffeelike Recipe code .a-a{fill:#347…" at bounding box center [760, 392] width 1520 height 784
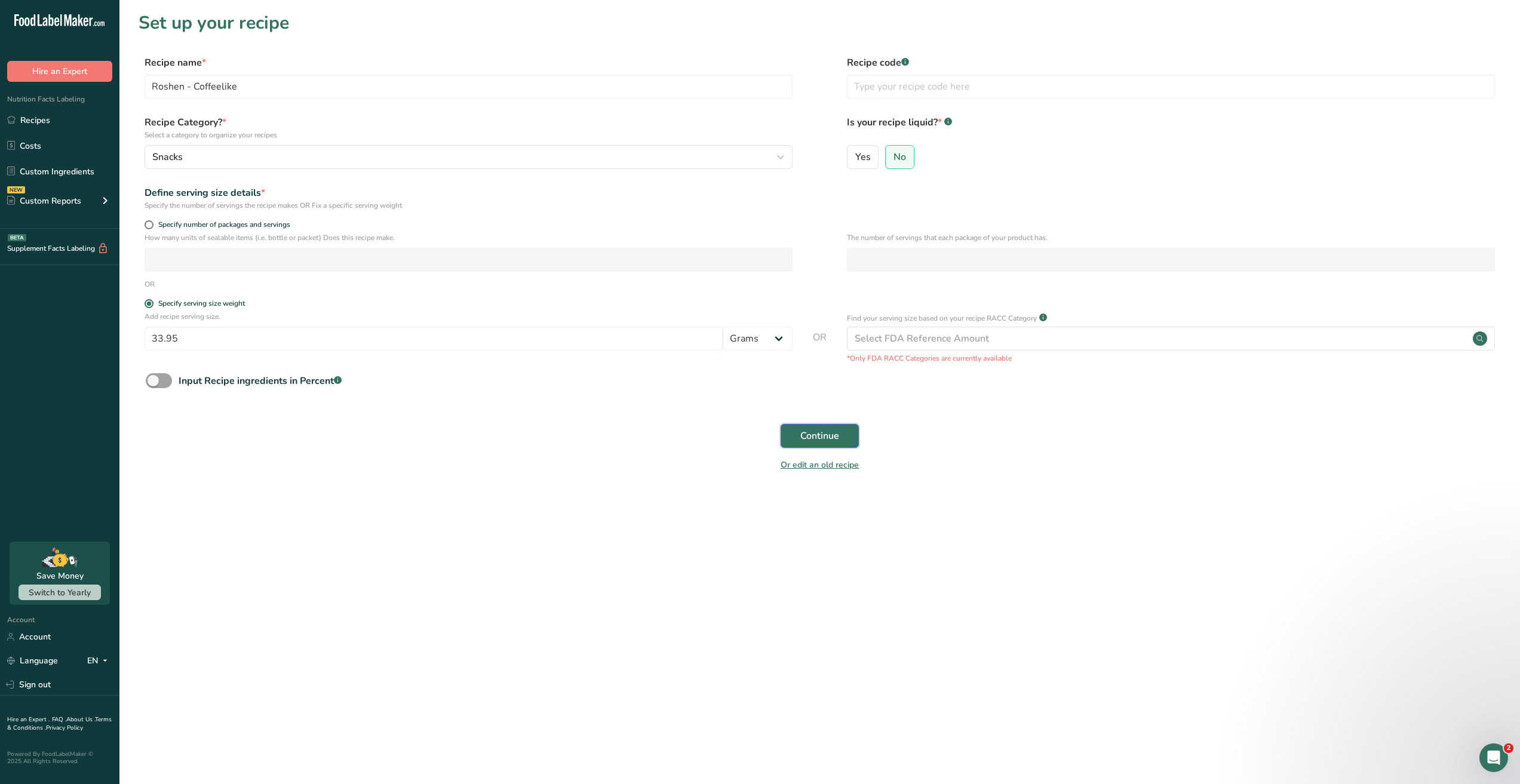
click at [808, 437] on span "Continue" at bounding box center [819, 436] width 39 height 14
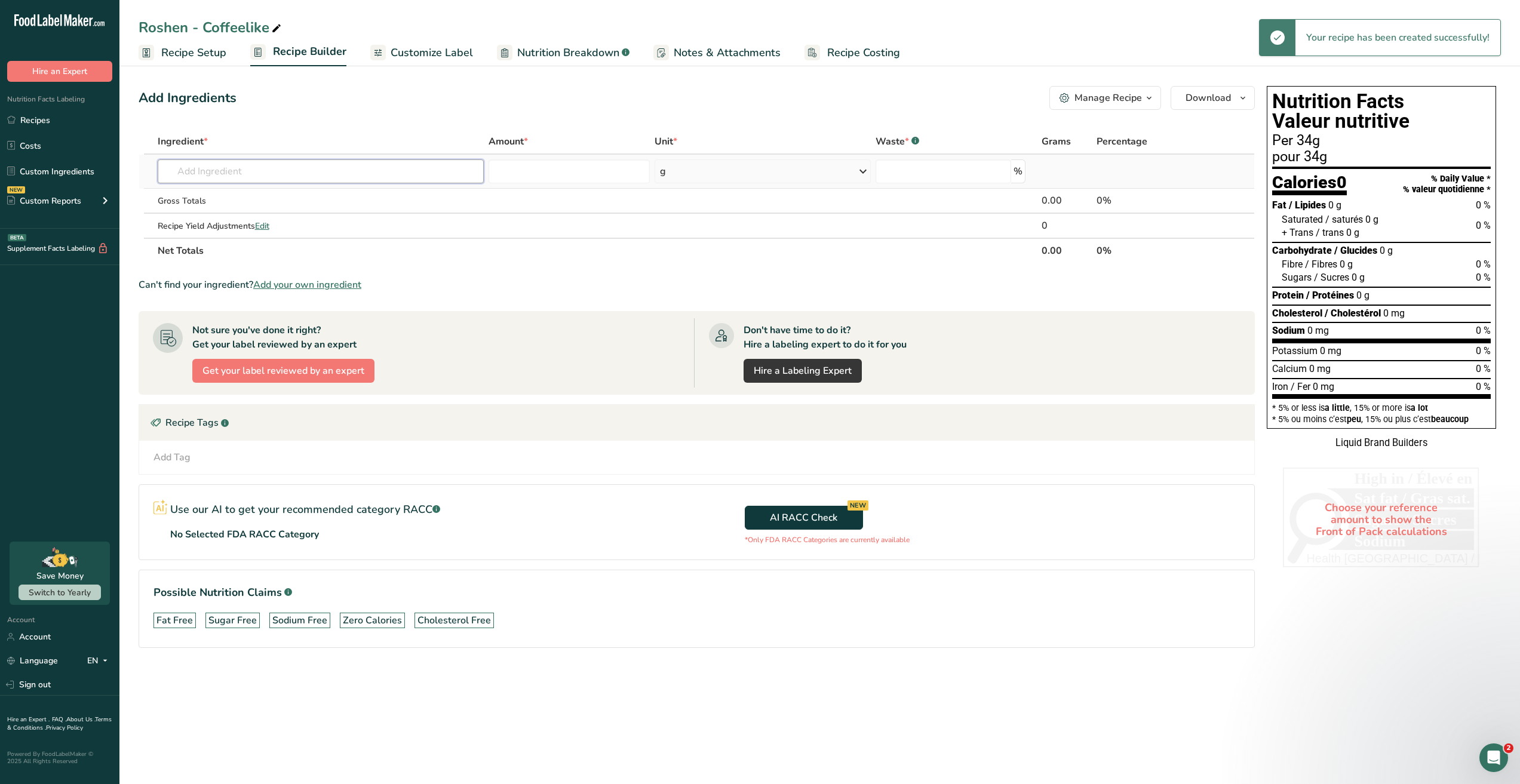
click at [210, 176] on input "text" at bounding box center [320, 172] width 327 height 24
paste input "Roshen - Coffeelike"
type input "Roshen - Coffeelike"
click at [243, 187] on link "Roshen - Coffeelike" at bounding box center [320, 195] width 327 height 20
type input "Roshen - Coffeelike"
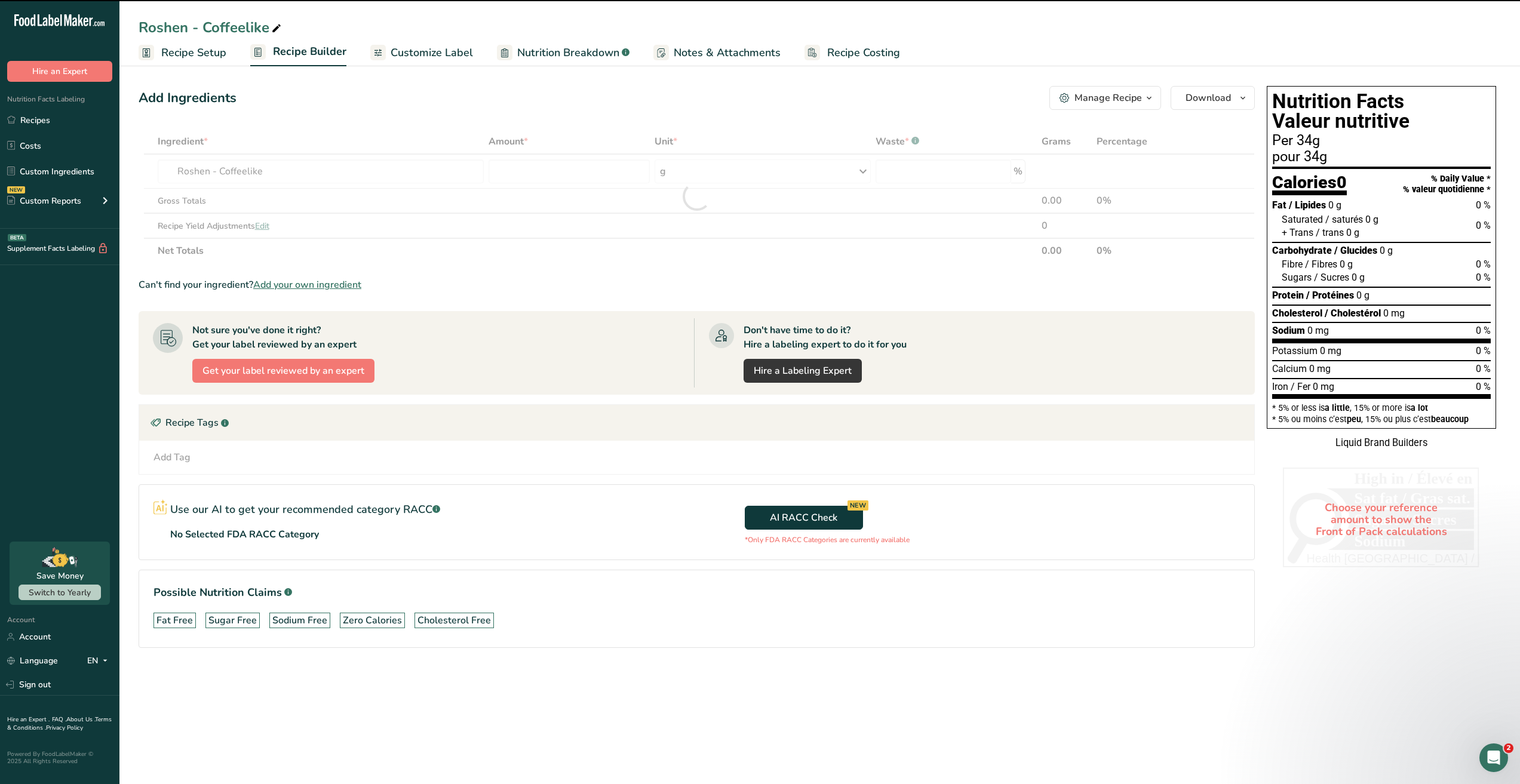
type input "0"
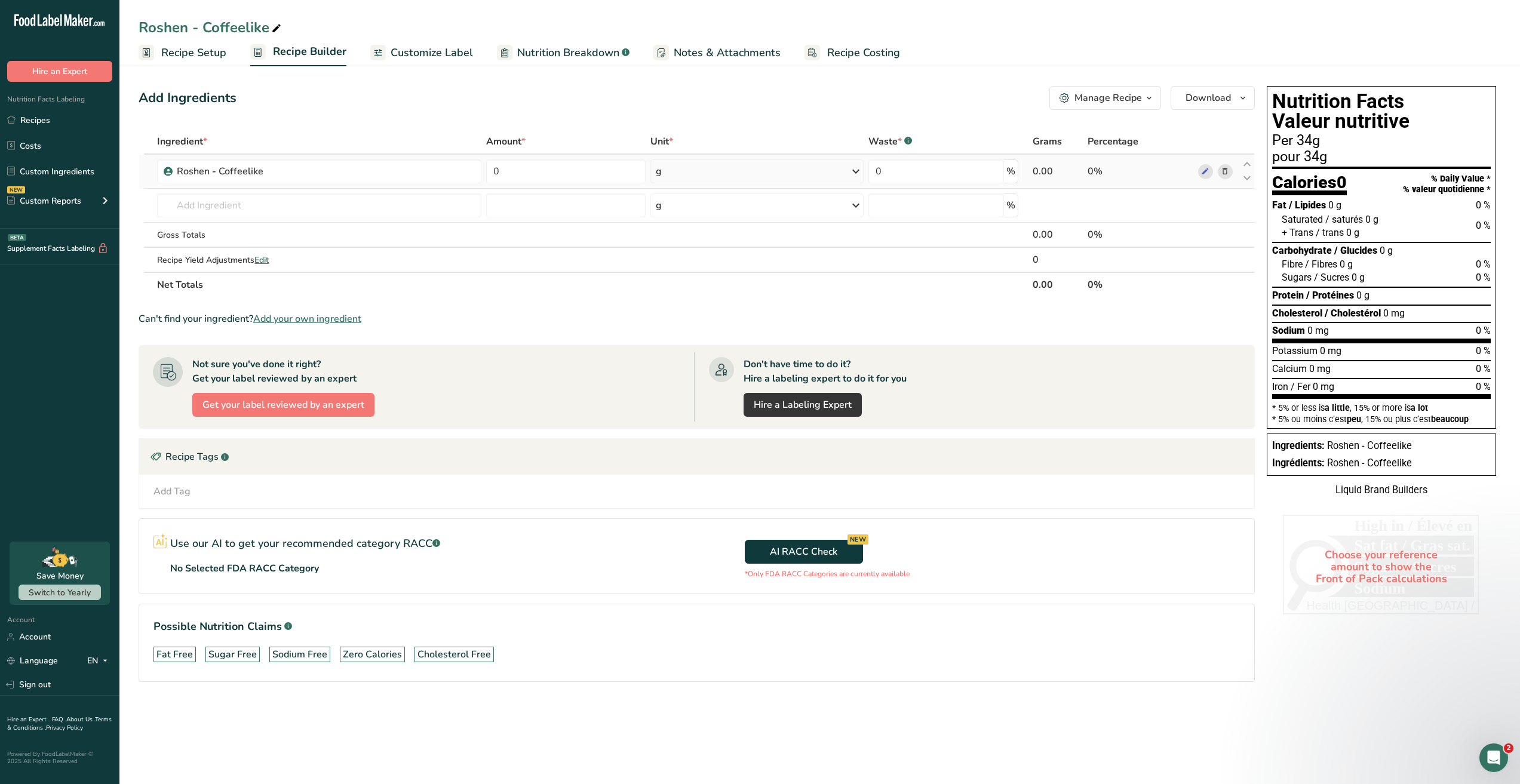
click at [683, 171] on div "g" at bounding box center [756, 172] width 213 height 24
click at [557, 172] on input "0" at bounding box center [566, 172] width 160 height 24
drag, startPoint x: 393, startPoint y: 176, endPoint x: 480, endPoint y: 153, distance: 90.0
click at [385, 176] on tr "Roshen - Coffeelike 0 g Weight Units g kg mg See more Volume Units l Volume uni…" at bounding box center [696, 171] width 1115 height 34
type input "351"
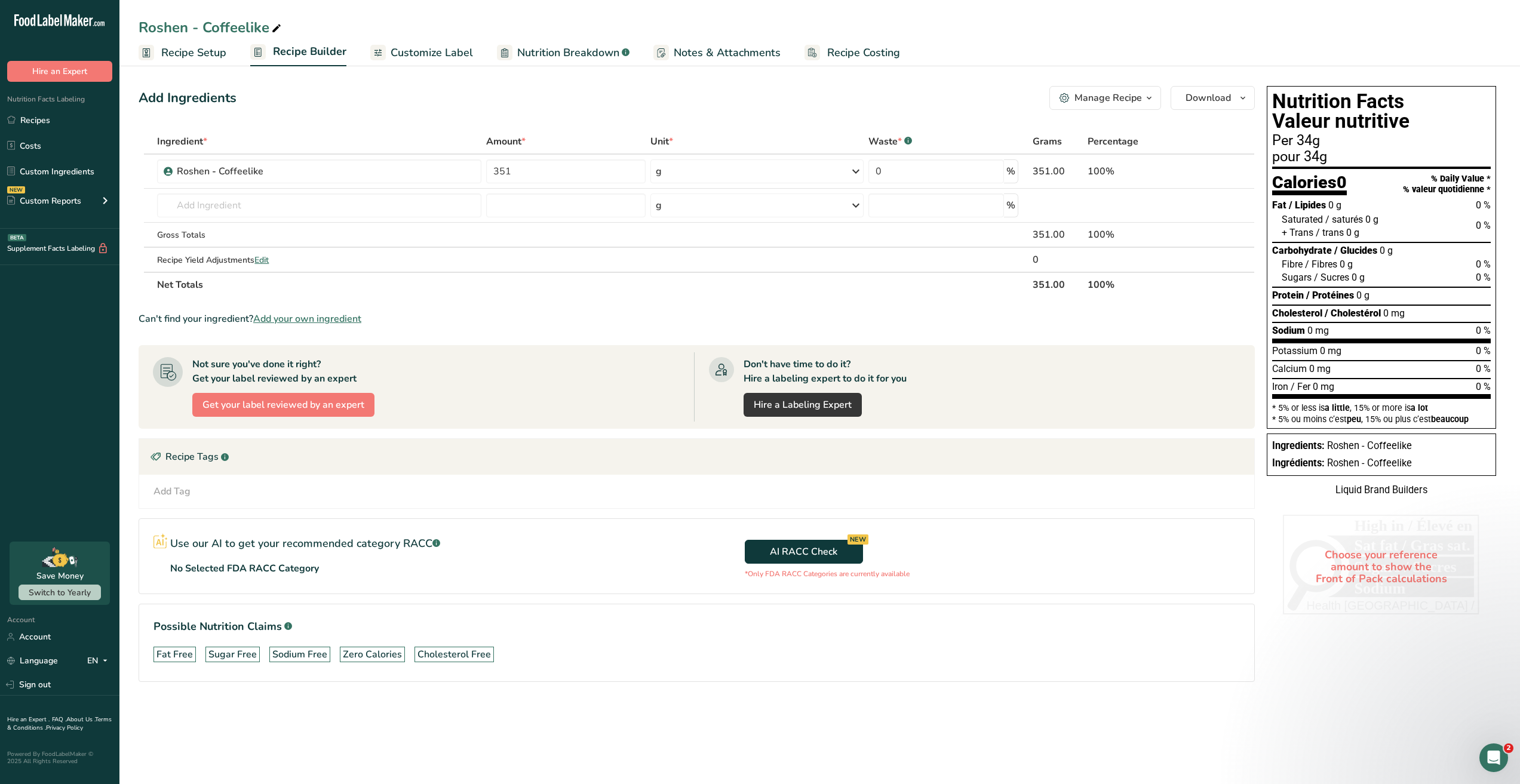
click at [598, 98] on div "Add Ingredients Manage Recipe Delete Recipe Duplicate Recipe Scale Recipe Save …" at bounding box center [696, 98] width 1116 height 24
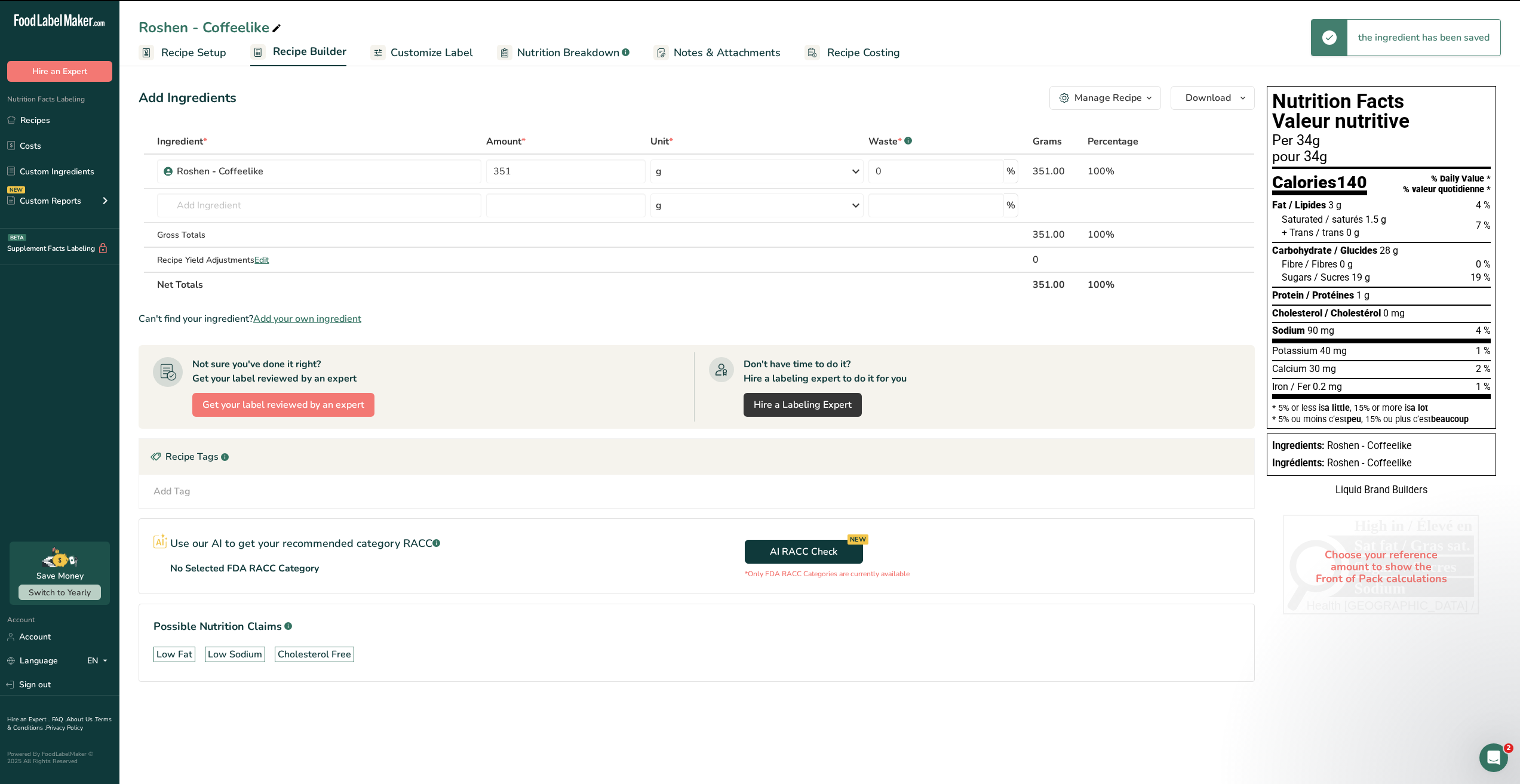
click at [415, 47] on span "Customize Label" at bounding box center [432, 53] width 82 height 16
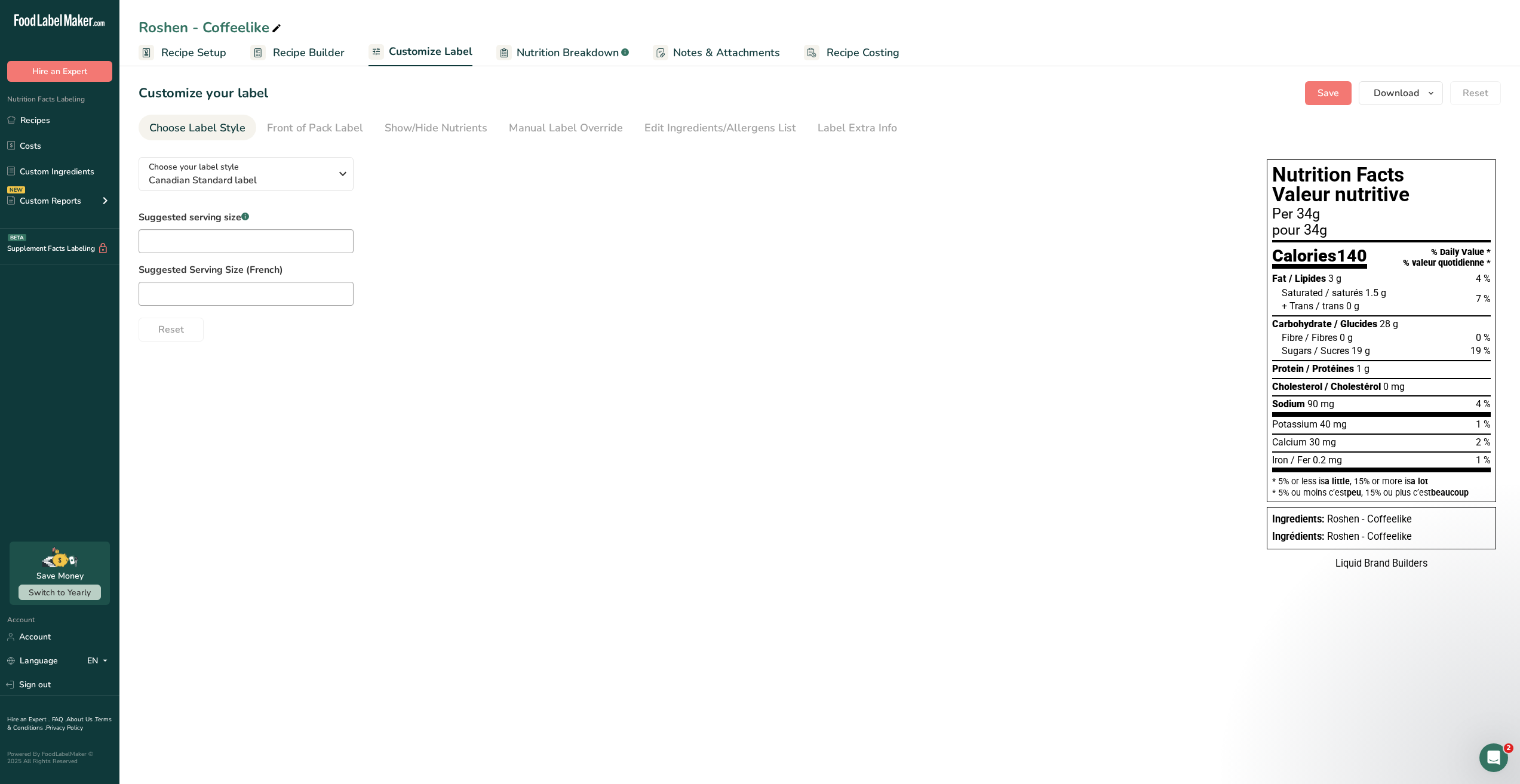
click at [969, 330] on div "Reset" at bounding box center [690, 327] width 1104 height 28
click at [1387, 78] on section "Customize your label Save Download Choose what to show on your downloaded label…" at bounding box center [820, 331] width 1401 height 540
click at [1391, 91] on span "Download" at bounding box center [1396, 93] width 45 height 14
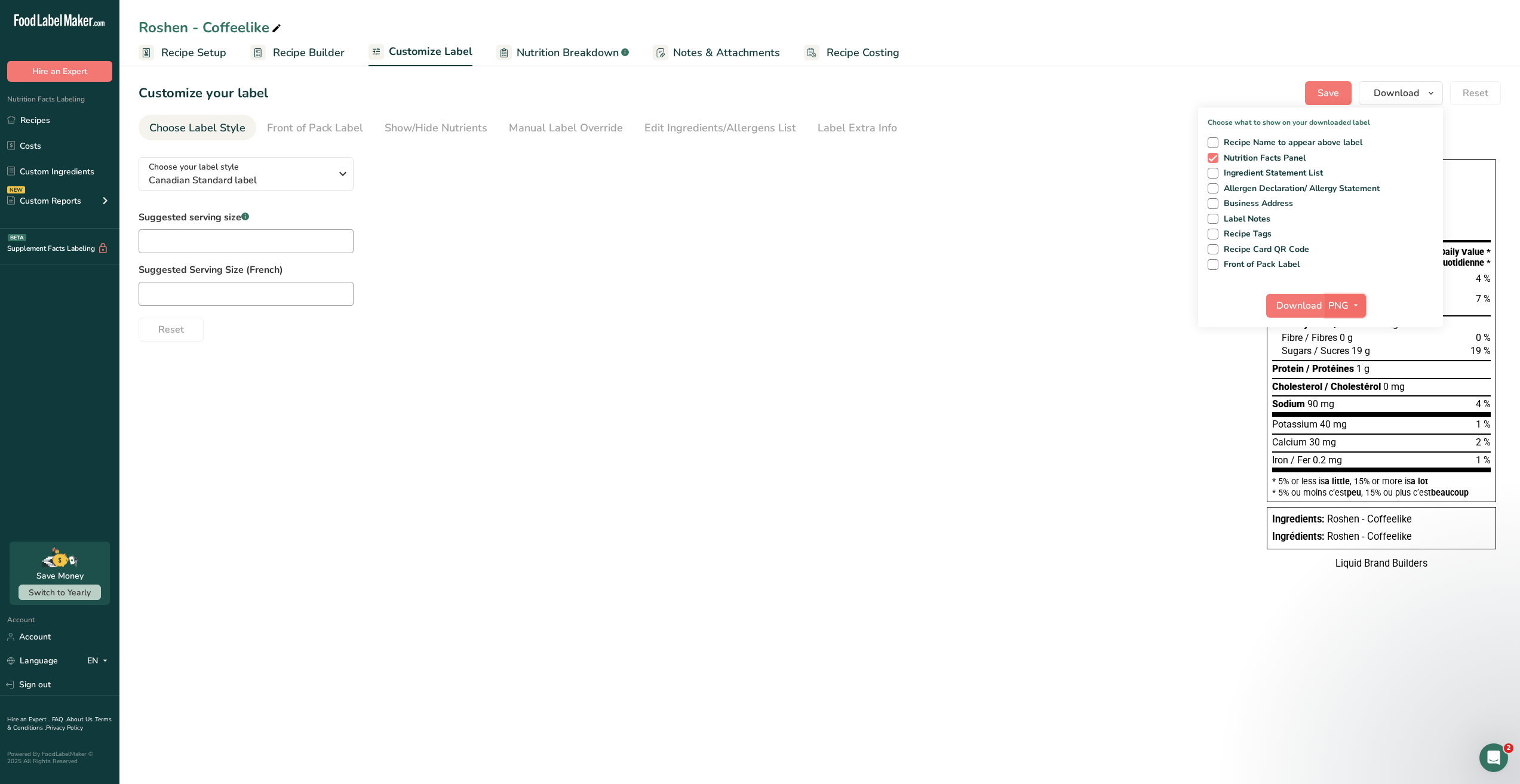
click at [1344, 309] on span "PNG" at bounding box center [1338, 305] width 21 height 14
click at [1355, 386] on link "PDF" at bounding box center [1347, 388] width 38 height 20
click at [1121, 364] on div "Choose your label style Canadian Standard label USA (FDA) Standard FDA label Ta…" at bounding box center [819, 365] width 1362 height 436
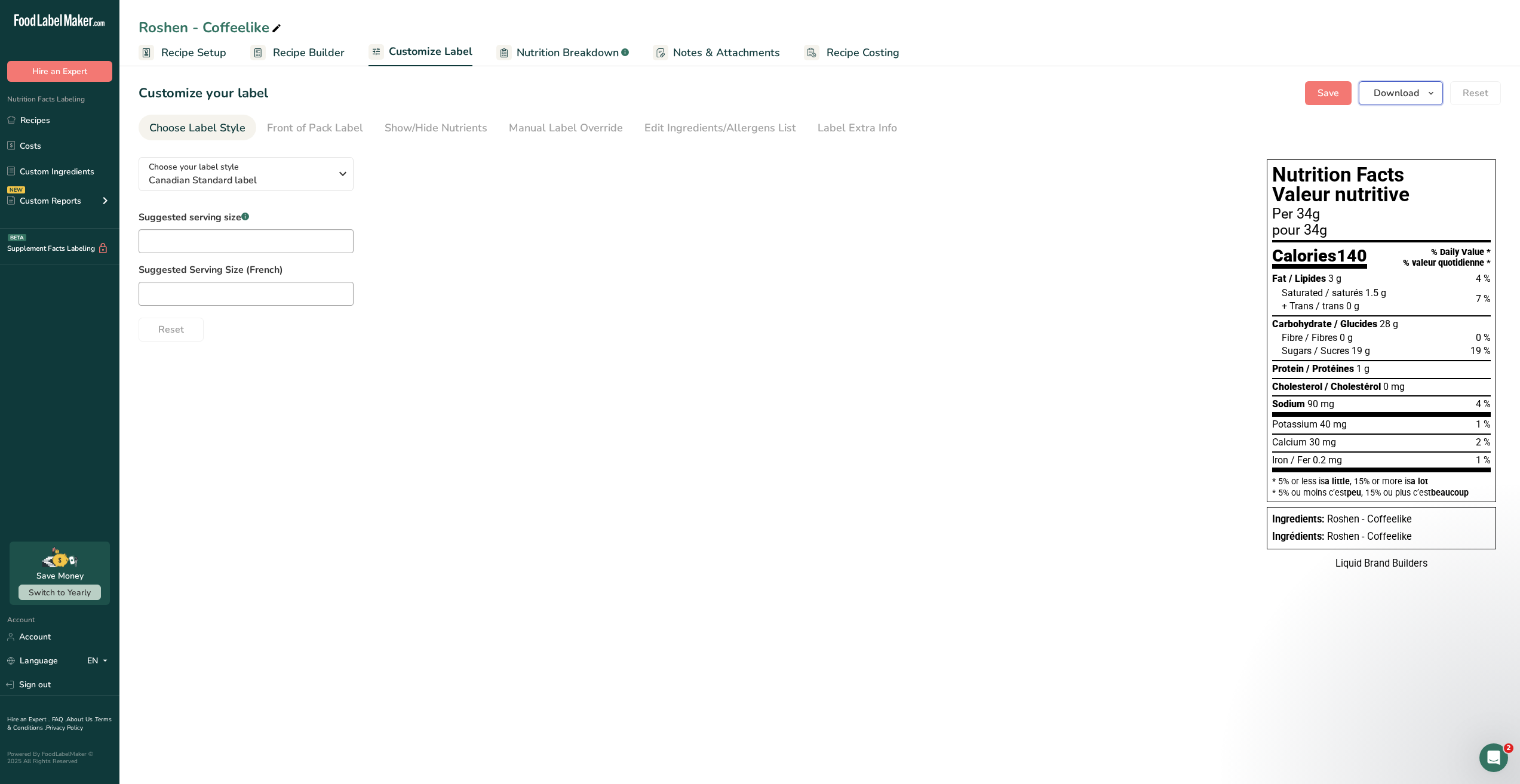
click at [1379, 86] on span "Download" at bounding box center [1396, 93] width 45 height 14
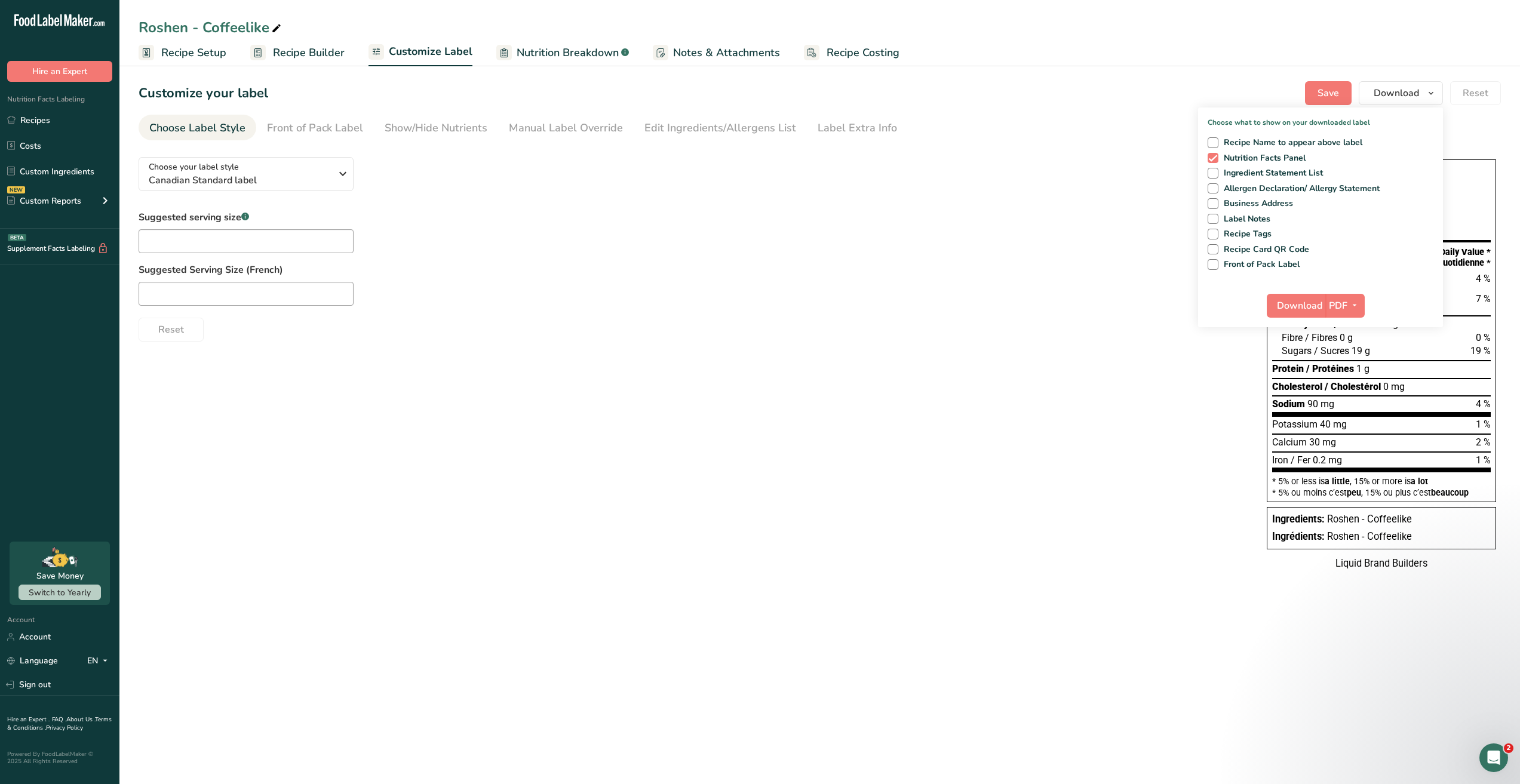
click at [1082, 88] on div "Customize your label Save Download Choose what to show on your downloaded label…" at bounding box center [819, 93] width 1362 height 24
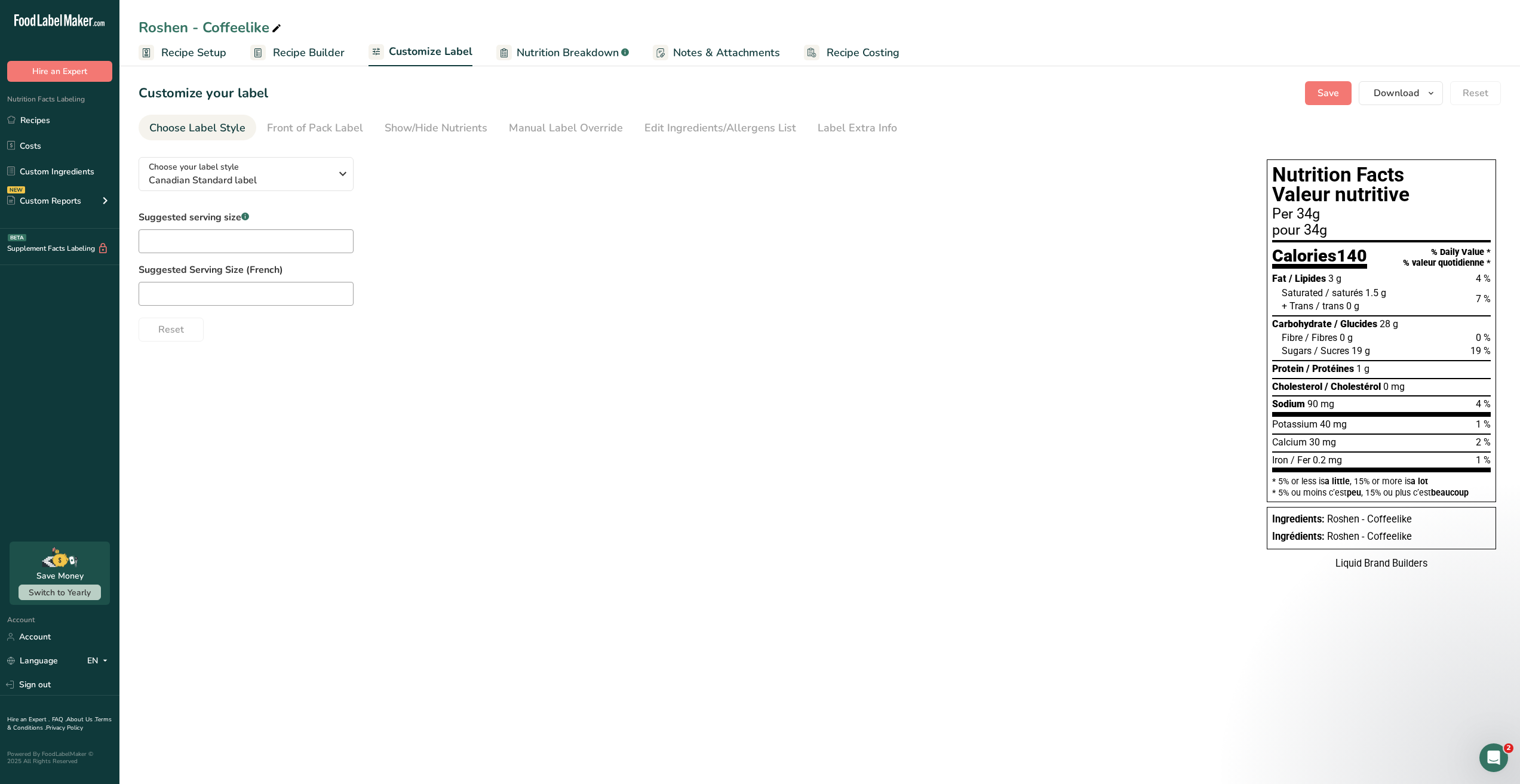
click at [923, 153] on div "Choose your label style Canadian Standard label USA (FDA) Standard FDA label Ta…" at bounding box center [690, 244] width 1104 height 194
drag, startPoint x: 831, startPoint y: 344, endPoint x: 834, endPoint y: 318, distance: 26.2
click at [831, 344] on div "Choose your label style Canadian Standard label USA (FDA) Standard FDA label Ta…" at bounding box center [819, 365] width 1362 height 436
click at [936, 475] on div "Choose your label style Canadian Standard label USA (FDA) Standard FDA label Ta…" at bounding box center [819, 365] width 1362 height 436
click at [248, 167] on div "Choose your label style Canadian Standard label" at bounding box center [240, 174] width 182 height 27
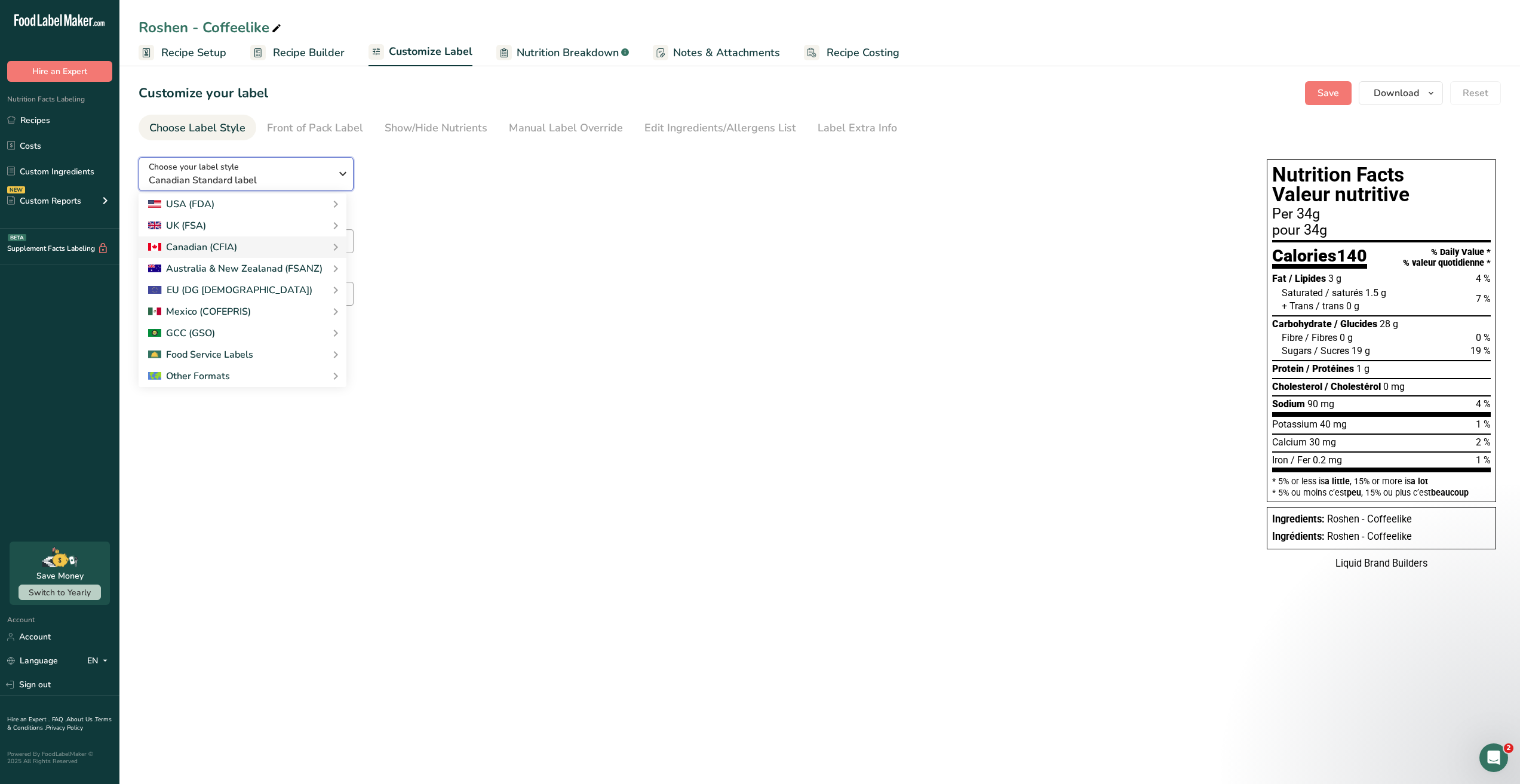
click at [248, 167] on div "Choose your label style Canadian Standard label" at bounding box center [240, 174] width 182 height 27
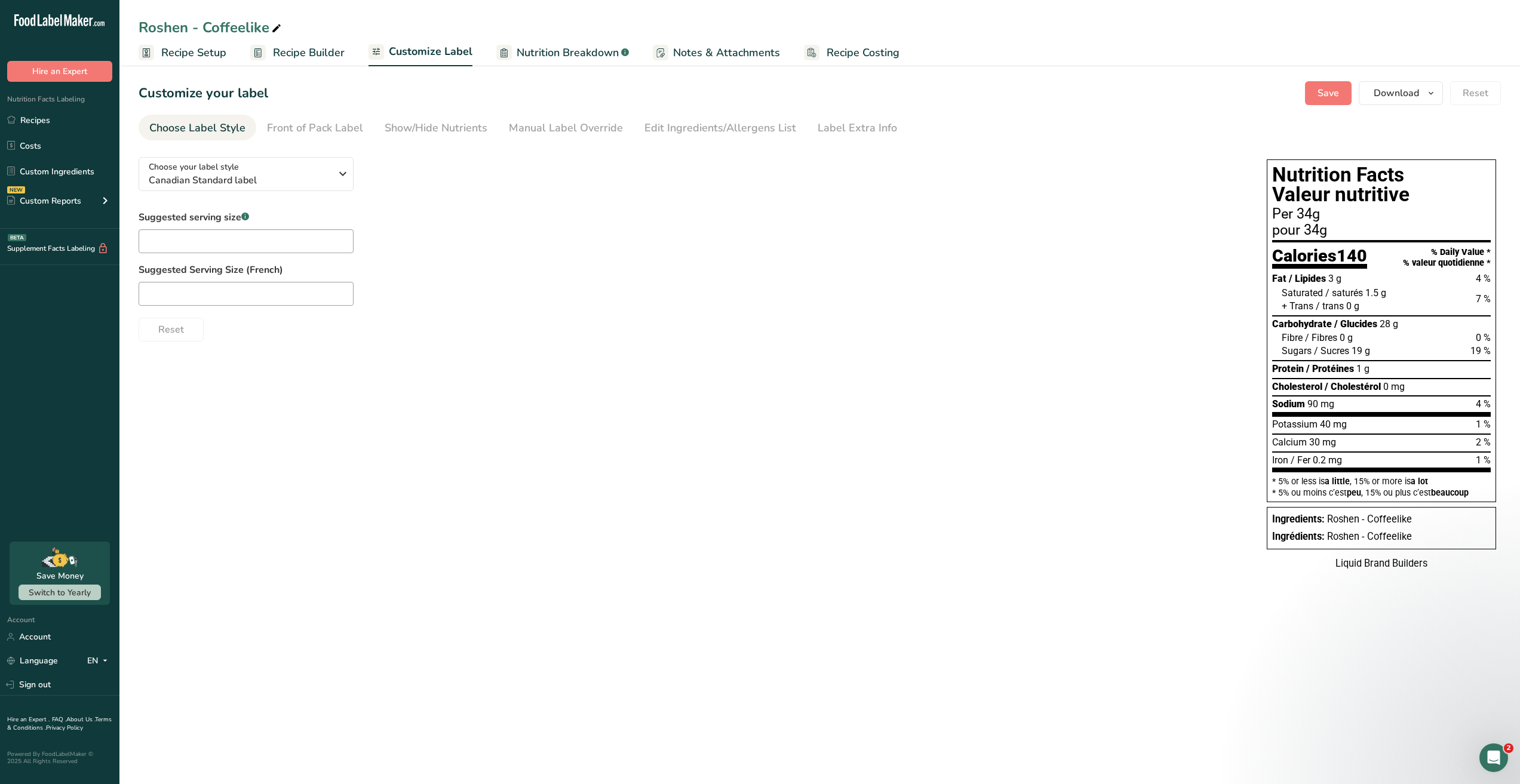
click at [449, 192] on div "Choose your label style Canadian Standard label USA (FDA) Standard FDA label Ta…" at bounding box center [690, 244] width 1104 height 194
click at [1077, 461] on div "Choose your label style Canadian Standard label USA (FDA) Standard FDA label Ta…" at bounding box center [819, 365] width 1362 height 436
click at [287, 52] on span "Recipe Builder" at bounding box center [309, 53] width 72 height 16
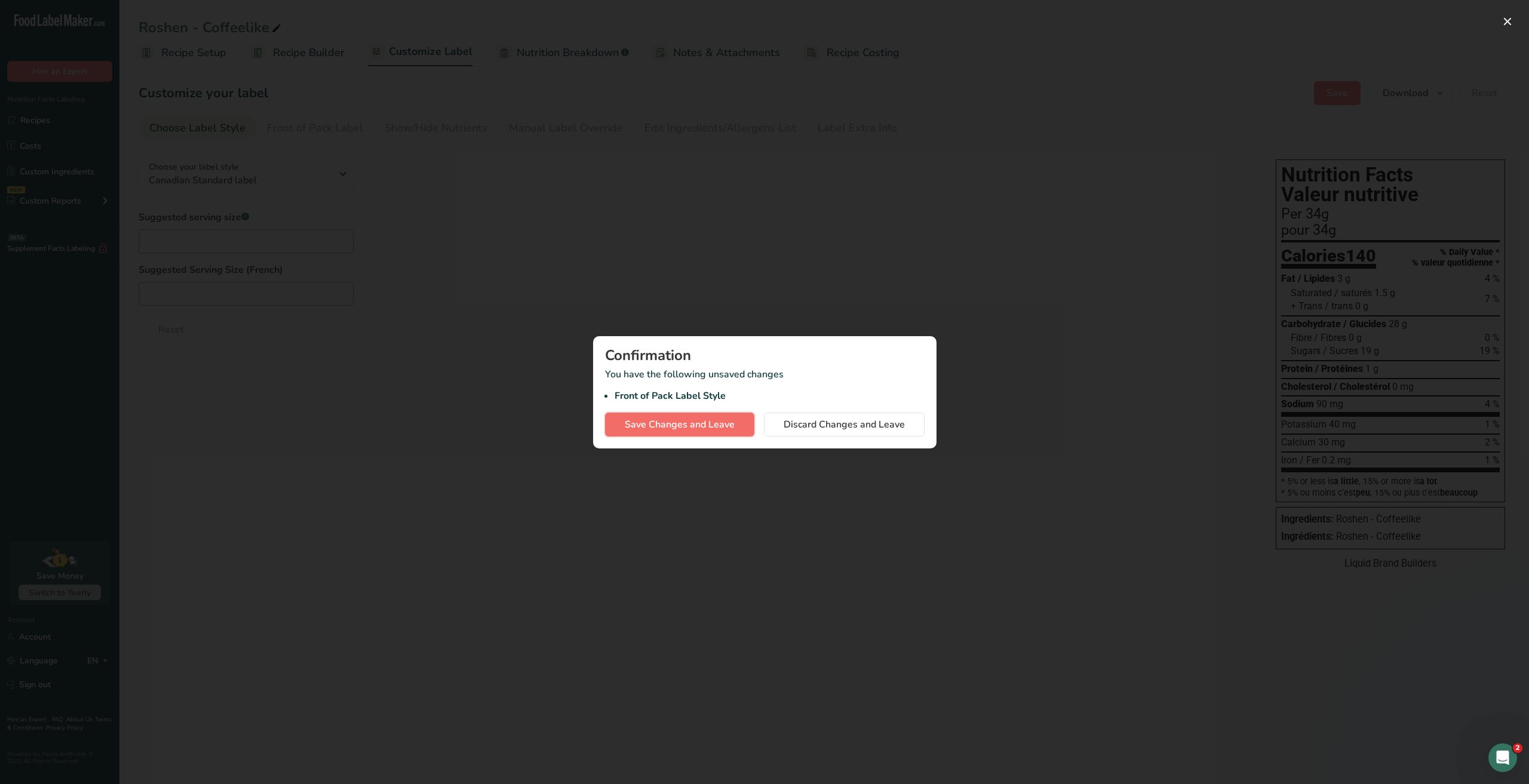
click at [695, 427] on span "Save Changes and Leave" at bounding box center [679, 425] width 110 height 14
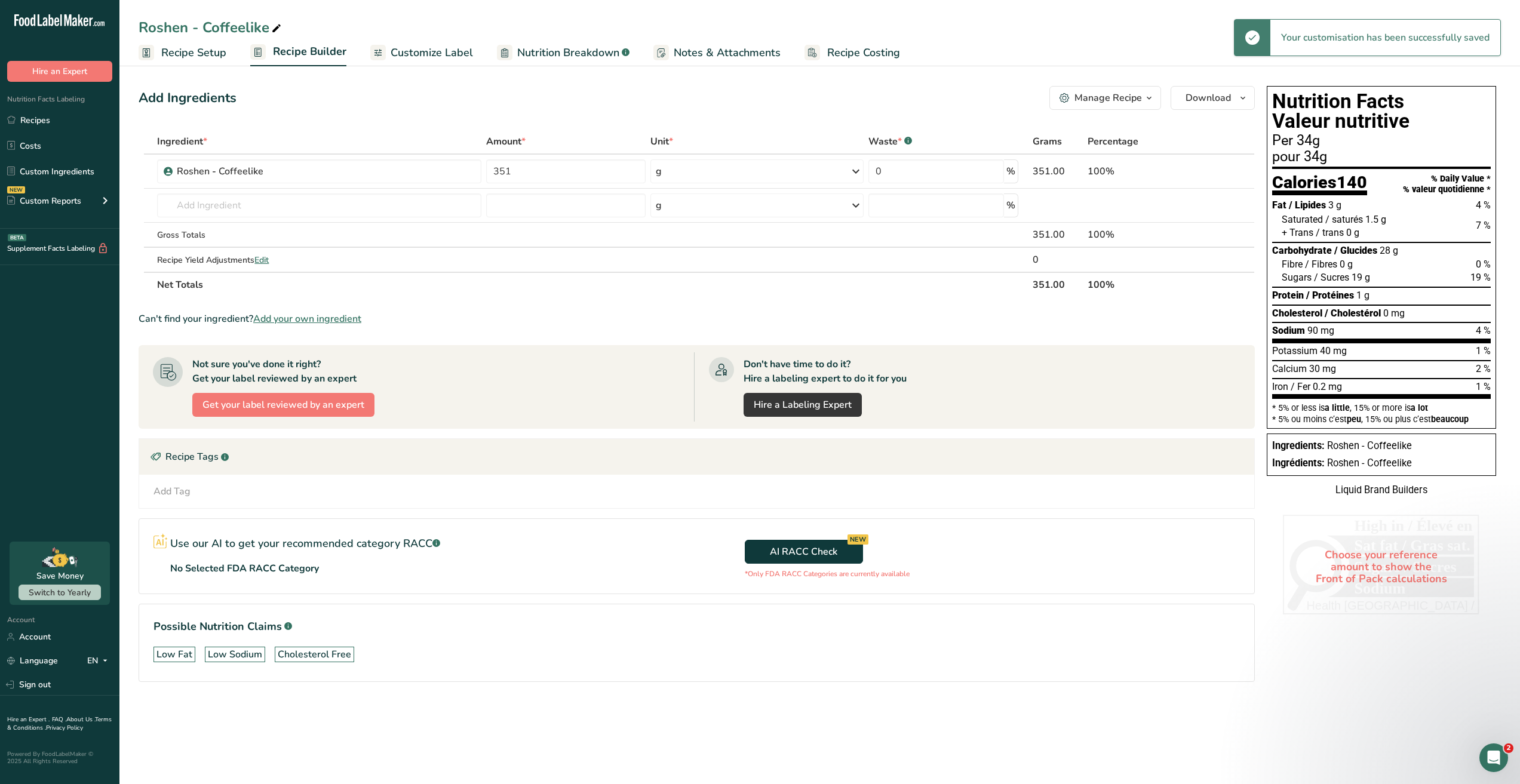
click at [407, 55] on span "Customize Label" at bounding box center [432, 53] width 82 height 16
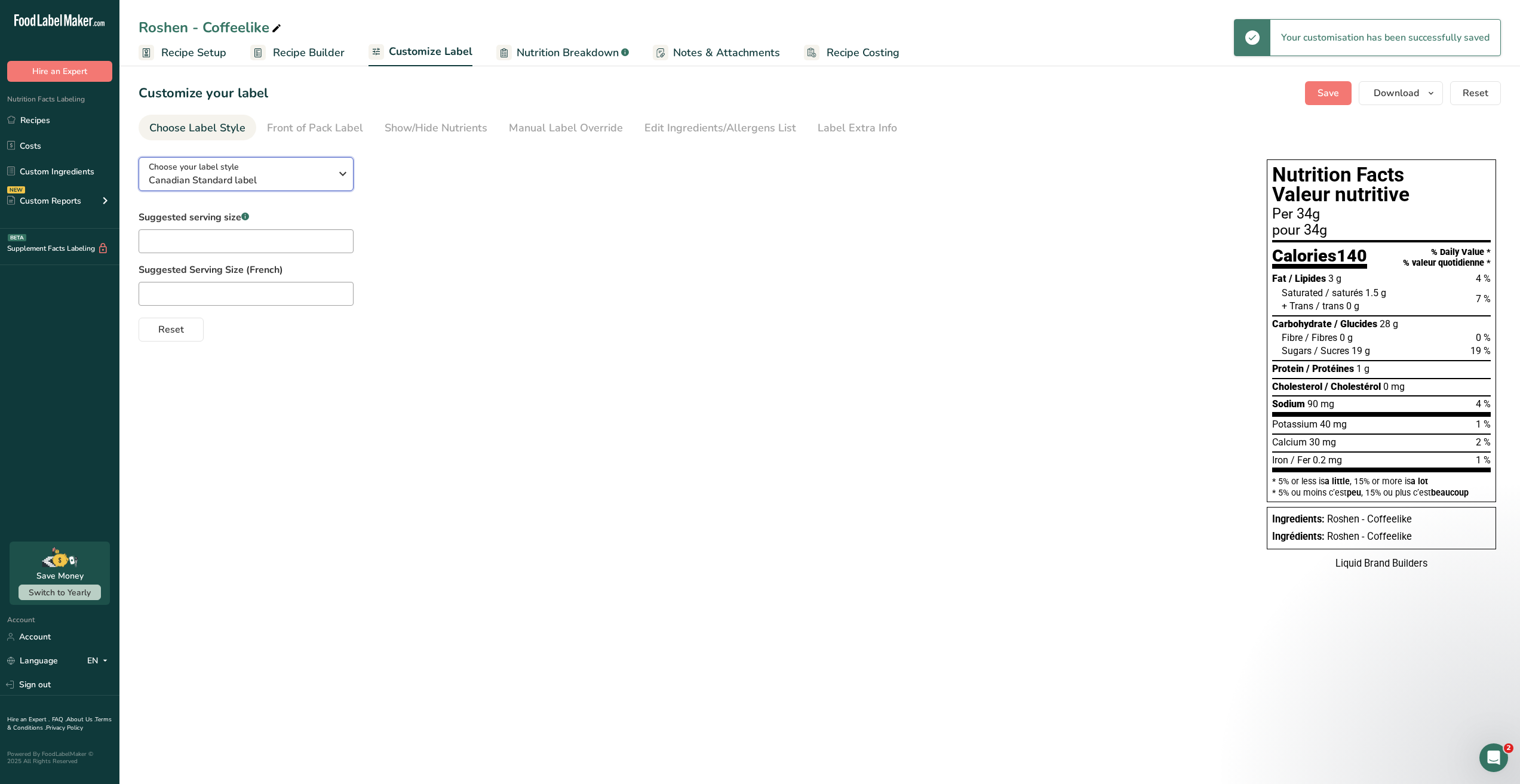
click at [230, 180] on span "Canadian Standard label" at bounding box center [240, 180] width 182 height 14
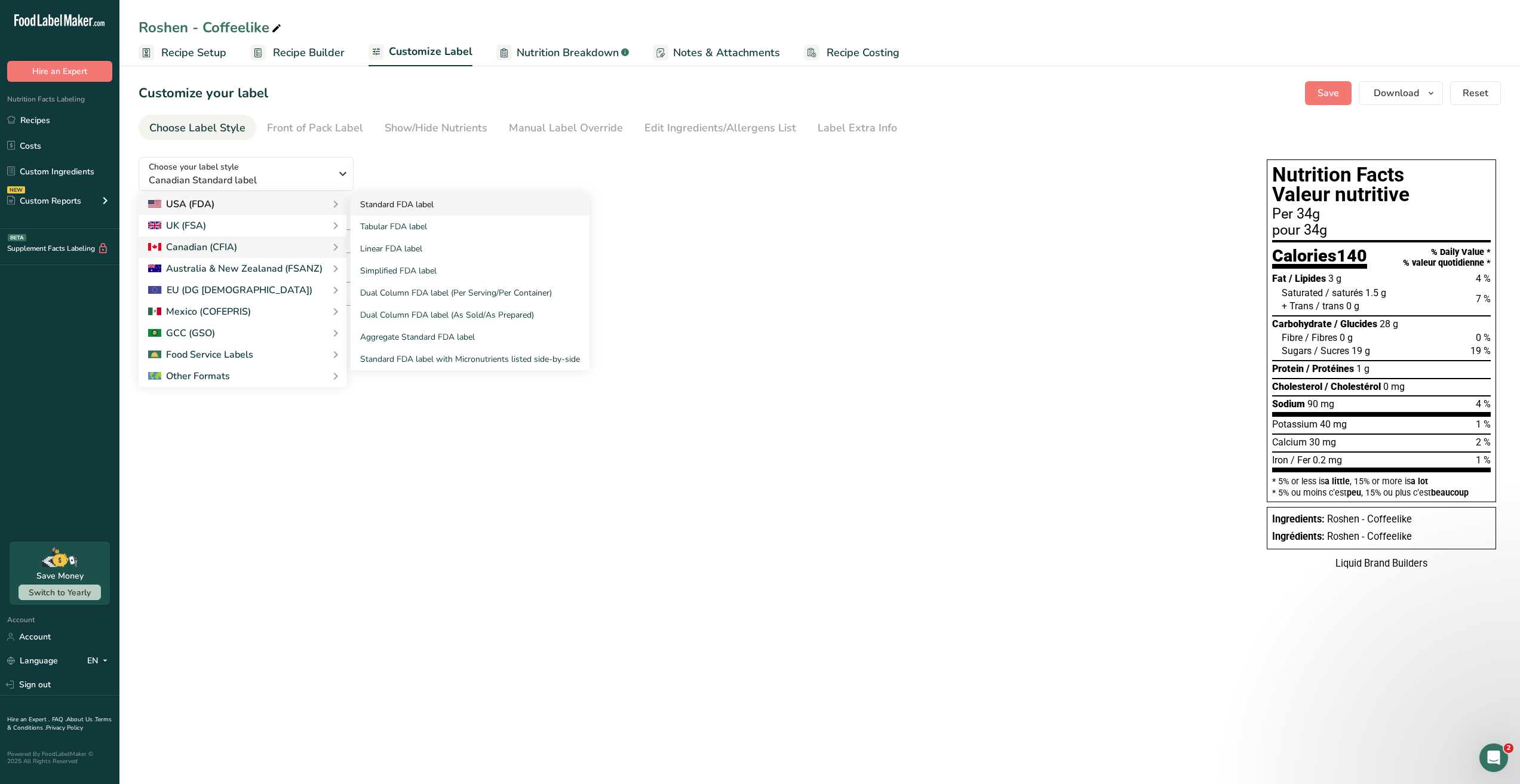
click at [423, 203] on link "Standard FDA label" at bounding box center [470, 205] width 239 height 22
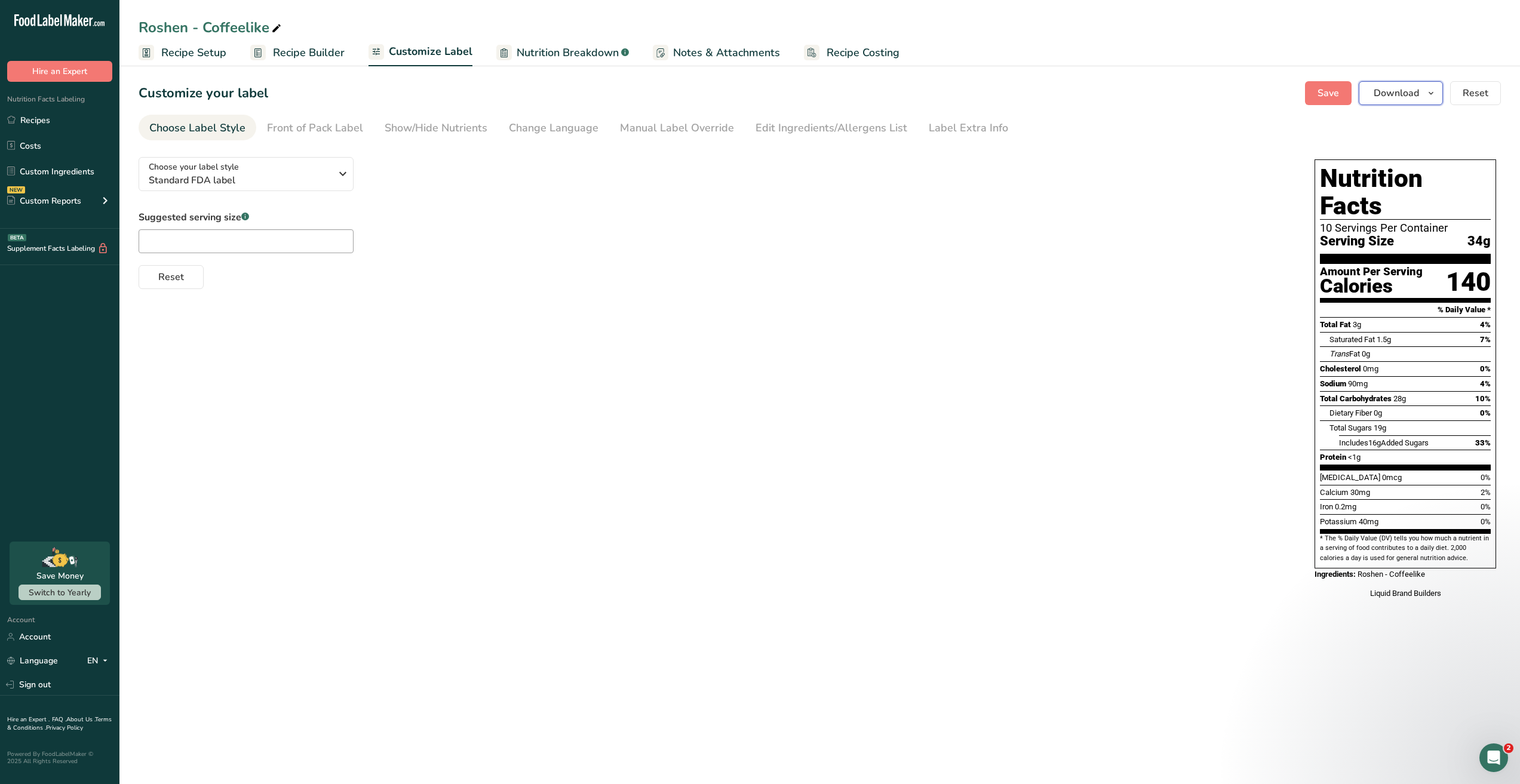
click at [1404, 97] on span "Download" at bounding box center [1396, 93] width 45 height 14
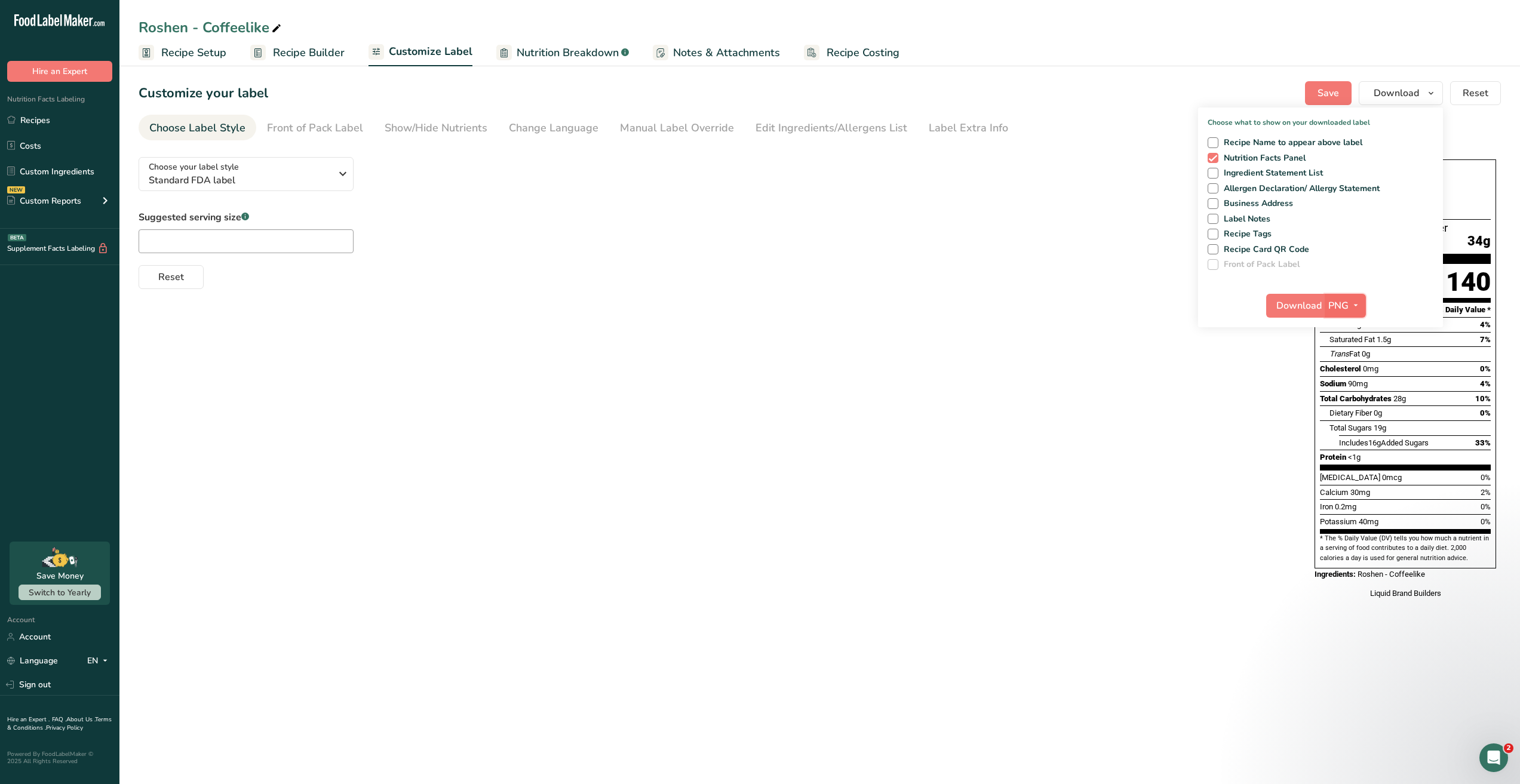
click at [1357, 314] on button "PNG" at bounding box center [1345, 305] width 41 height 24
click at [1356, 389] on link "PDF" at bounding box center [1347, 388] width 38 height 20
click at [1245, 294] on div "Download PDF PNG BMP SVG PDF TXT" at bounding box center [1320, 308] width 244 height 38
click at [1278, 311] on span "Download" at bounding box center [1299, 305] width 45 height 14
drag, startPoint x: 1063, startPoint y: 388, endPoint x: 1065, endPoint y: 395, distance: 7.3
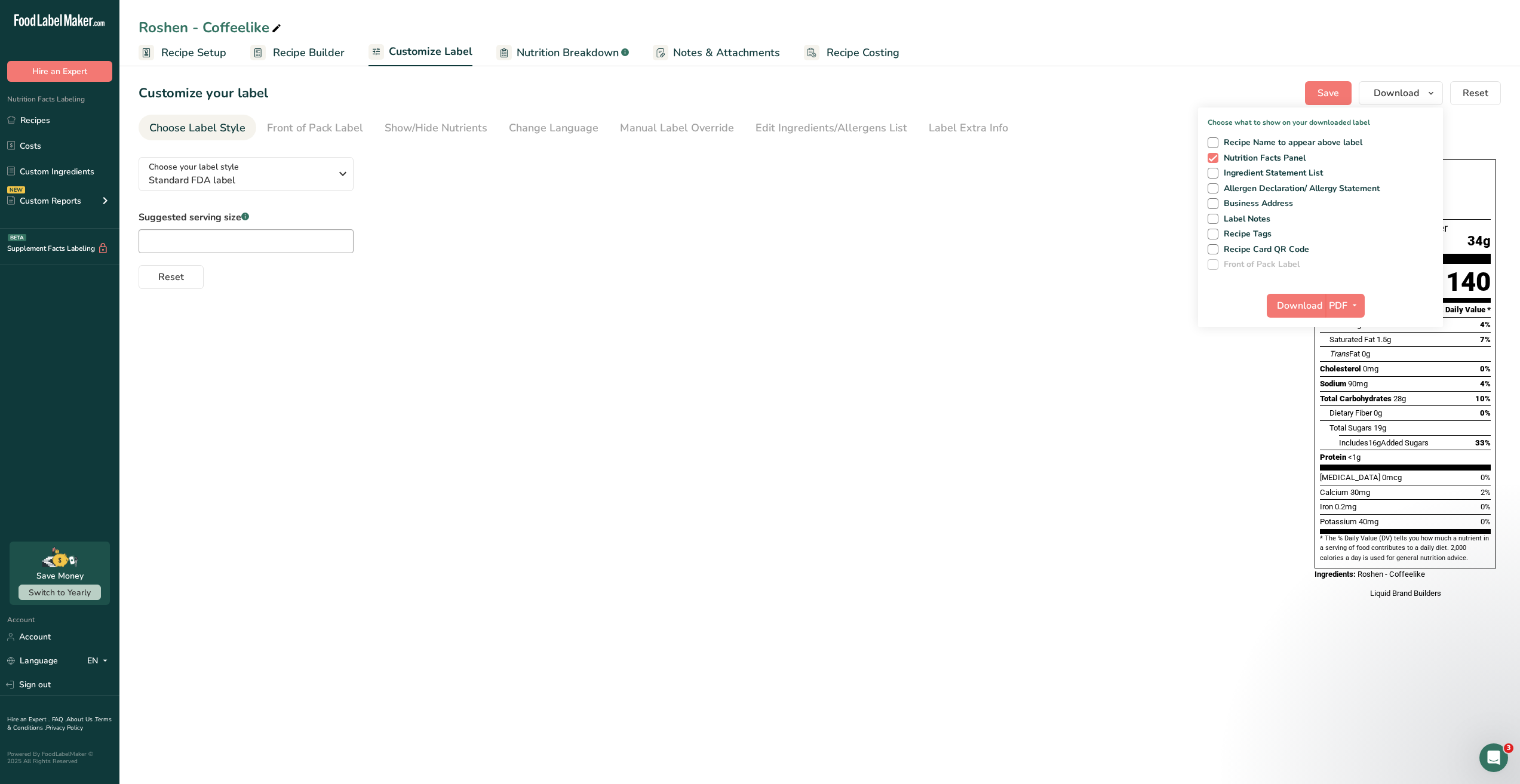
click at [1063, 388] on div "Choose your label style Standard FDA label USA (FDA) Standard FDA label Tabular…" at bounding box center [819, 379] width 1362 height 464
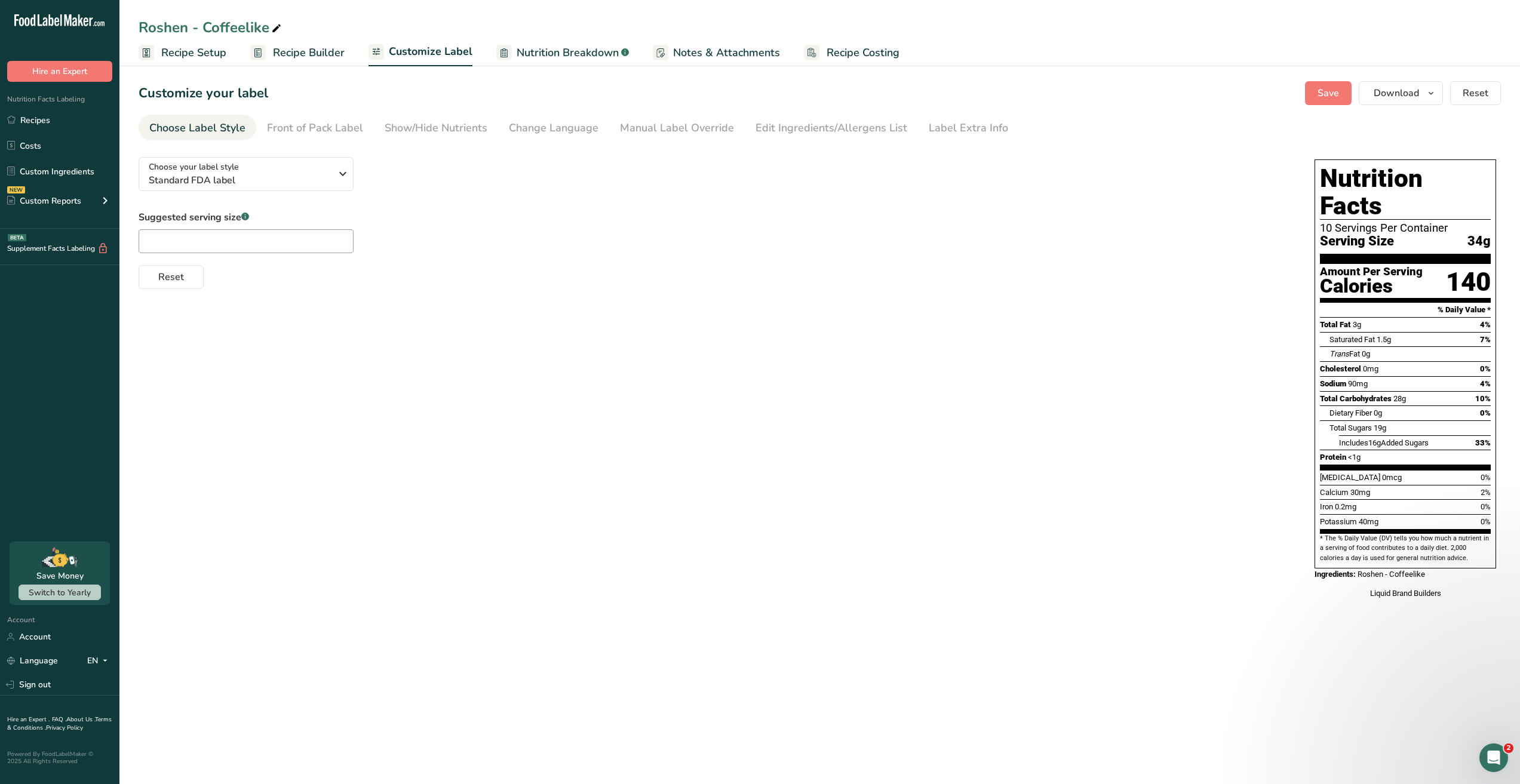
click at [225, 477] on div "Choose your label style Standard FDA label USA (FDA) Standard FDA label Tabular…" at bounding box center [819, 379] width 1362 height 464
click at [199, 244] on input "text" at bounding box center [246, 241] width 215 height 24
type input "5 pieces"
click at [832, 326] on div "Choose your label style Standard FDA label USA (FDA) Standard FDA label Tabular…" at bounding box center [819, 379] width 1362 height 464
click at [1063, 294] on div "Choose your label style Standard FDA label USA (FDA) Standard FDA label Tabular…" at bounding box center [819, 379] width 1362 height 464
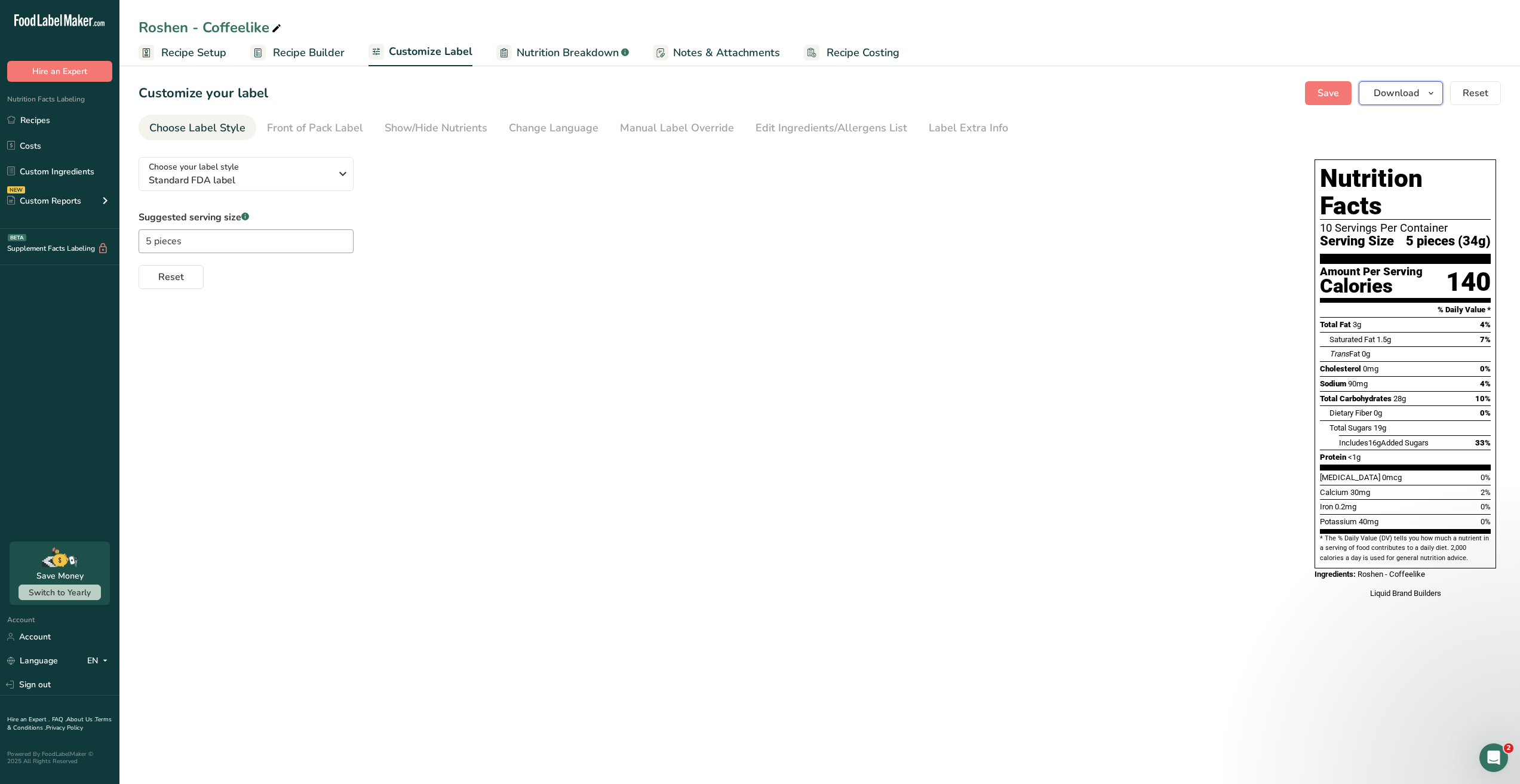
click at [1412, 100] on button "Download" at bounding box center [1401, 93] width 84 height 24
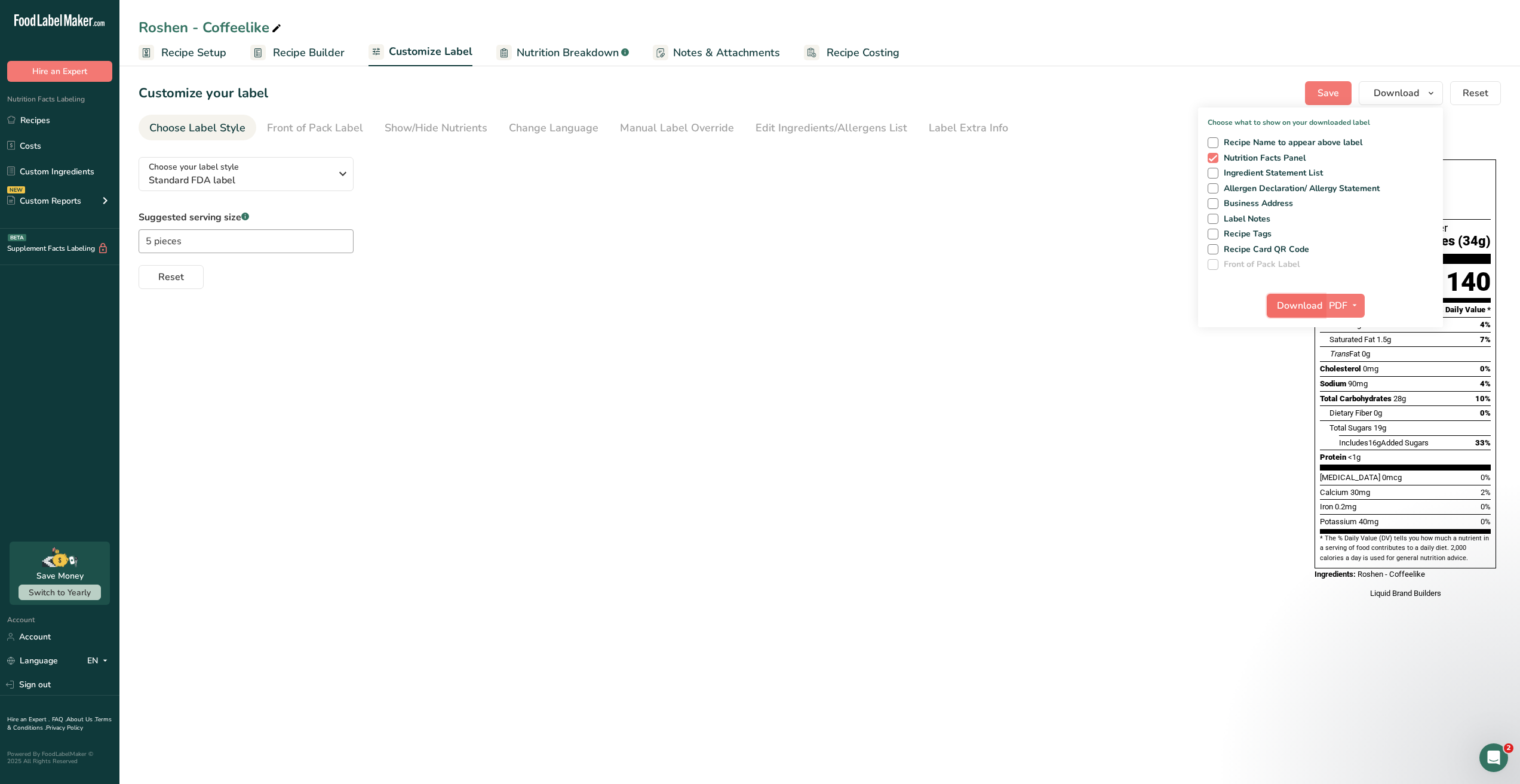
click at [1277, 305] on span "Download" at bounding box center [1299, 305] width 45 height 14
click at [1056, 396] on div "Choose your label style Standard FDA label USA (FDA) Standard FDA label Tabular…" at bounding box center [819, 379] width 1362 height 464
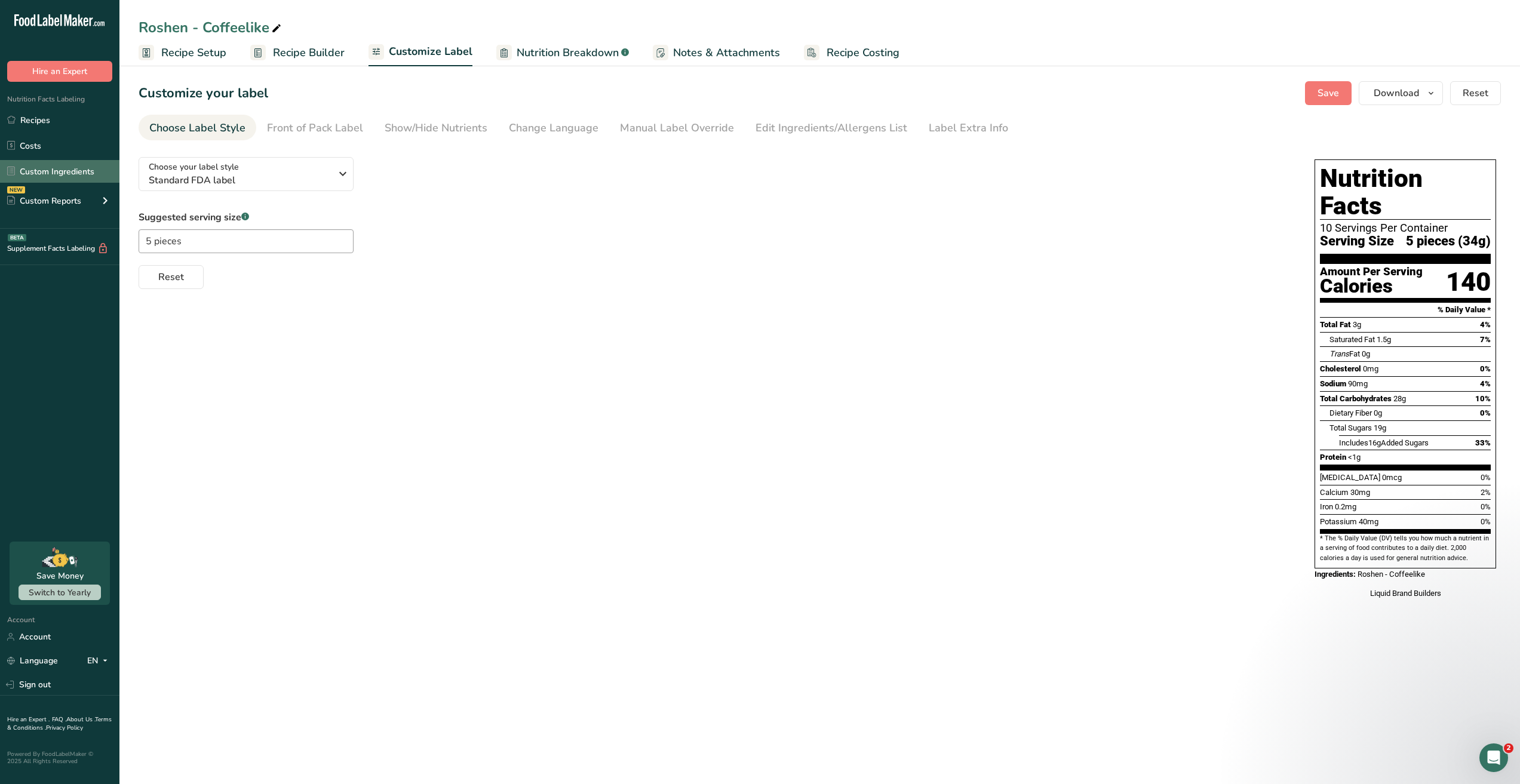
click at [32, 174] on link "Custom Ingredients" at bounding box center [59, 171] width 119 height 23
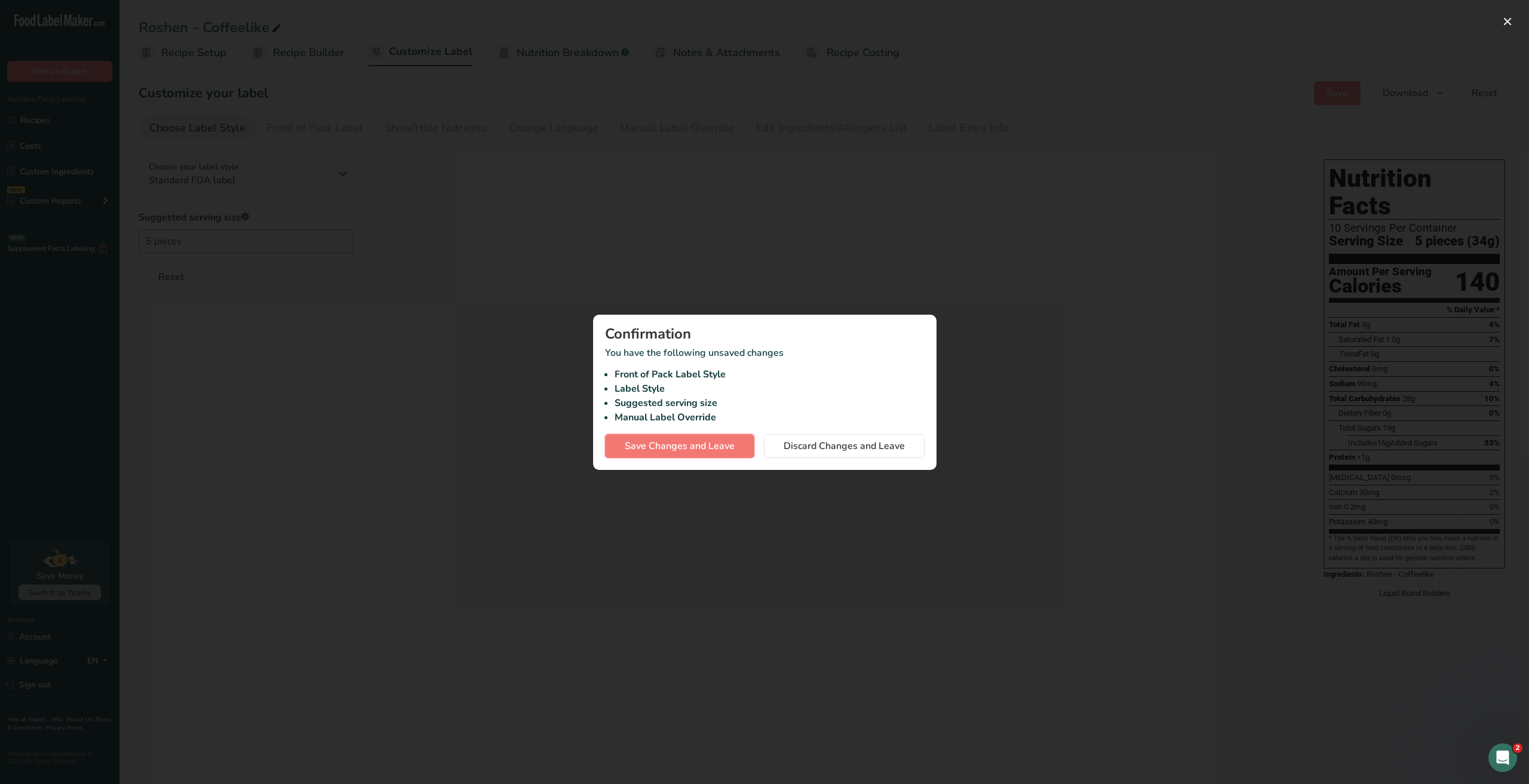
click at [695, 444] on span "Save Changes and Leave" at bounding box center [679, 446] width 110 height 14
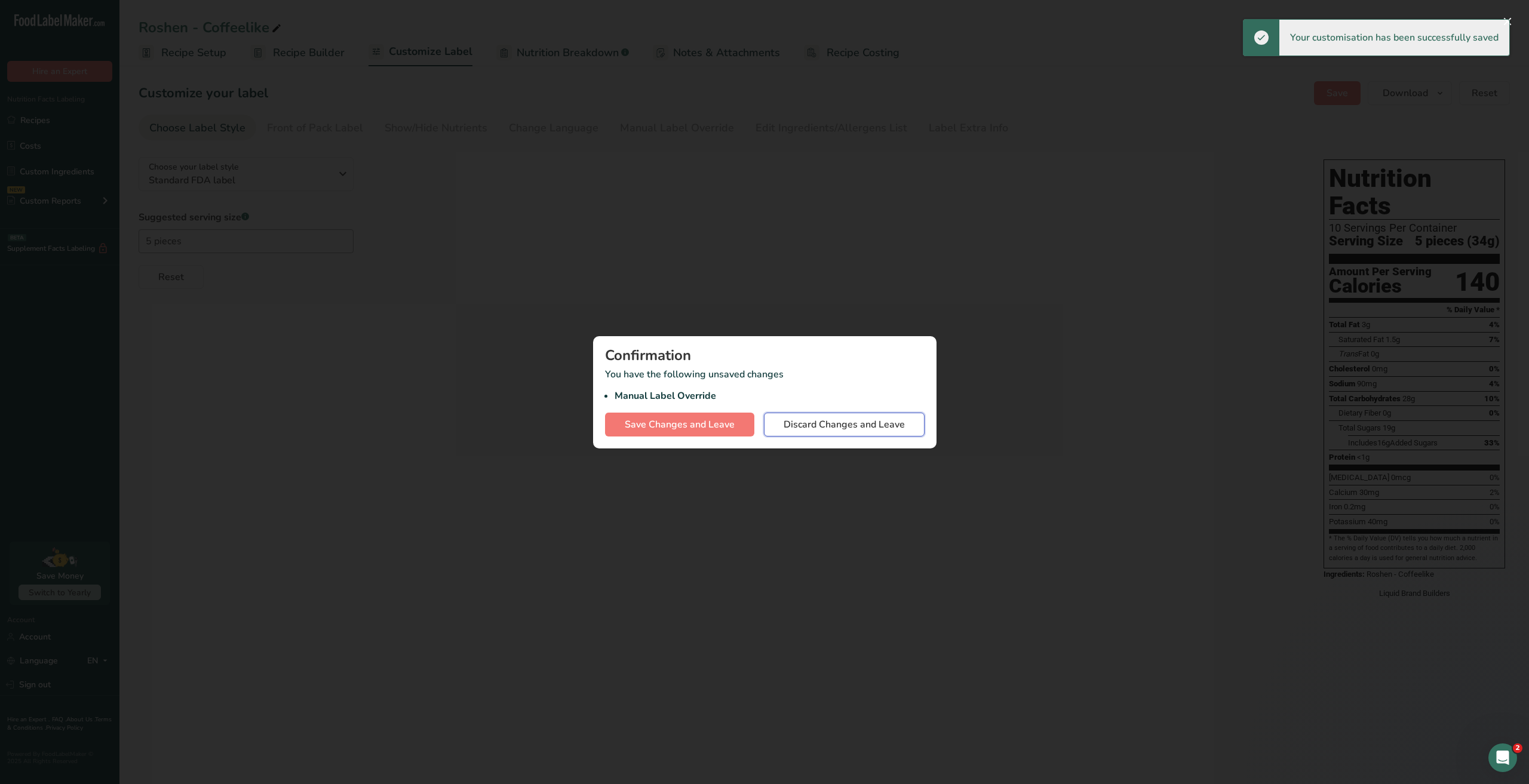
click at [823, 426] on span "Discard Changes and Leave" at bounding box center [844, 425] width 121 height 14
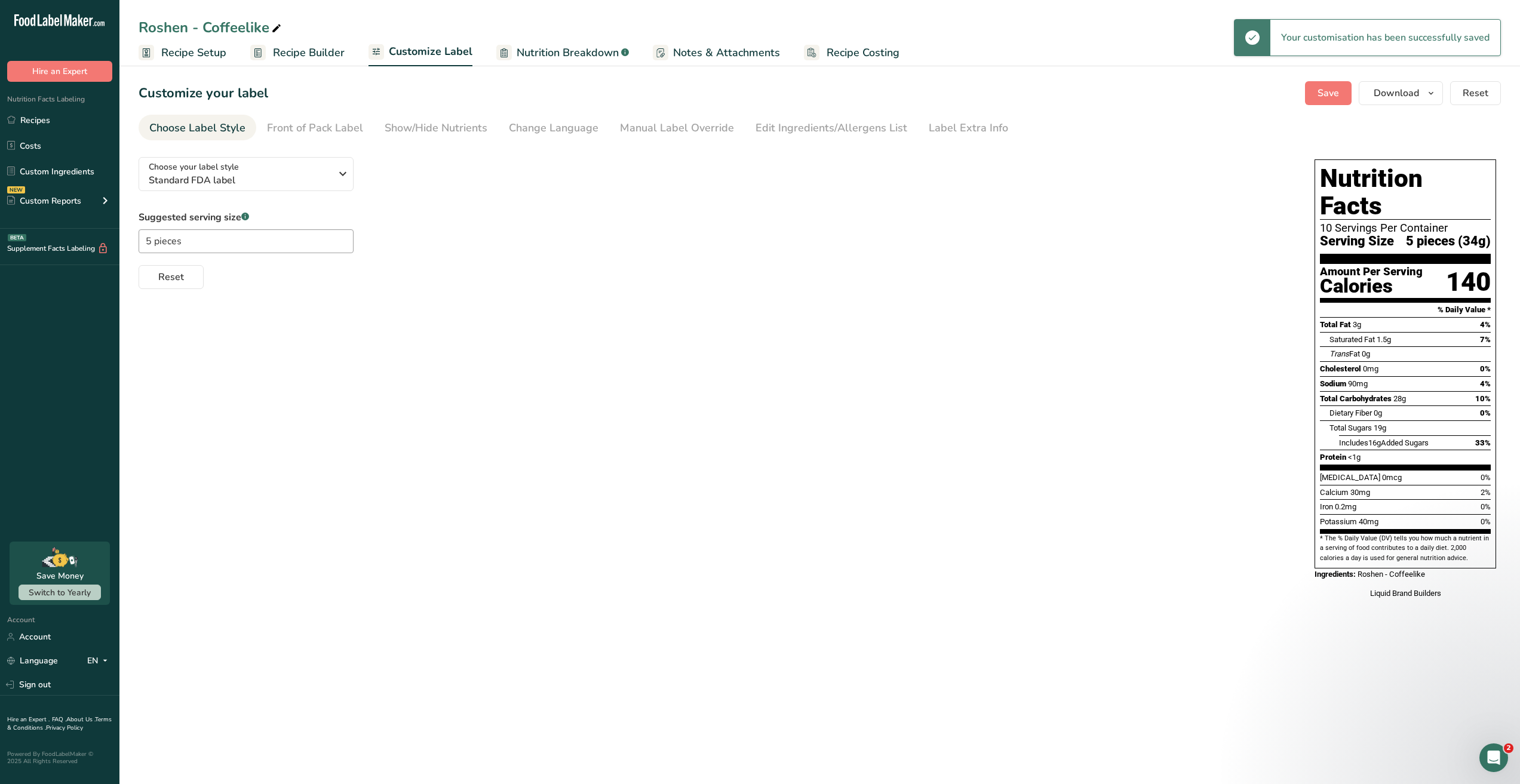
click at [60, 158] on ul "Recipes Costs Custom Ingredients NEW Custom Reports Menu Label Ingredient Compa…" at bounding box center [59, 161] width 119 height 107
click at [57, 167] on link "Custom Ingredients" at bounding box center [59, 171] width 119 height 23
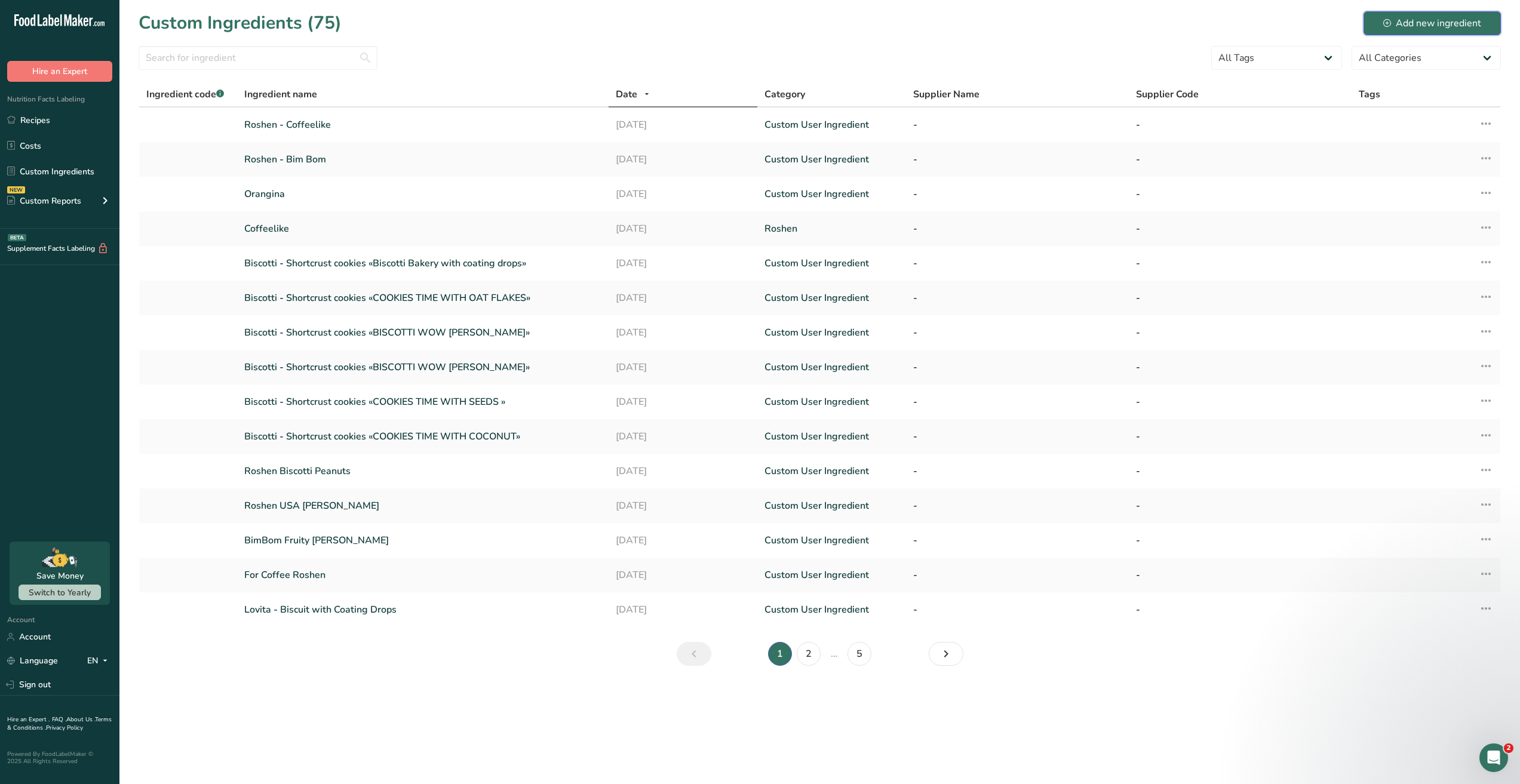
click at [1383, 28] on button "Add new ingredient" at bounding box center [1432, 23] width 138 height 24
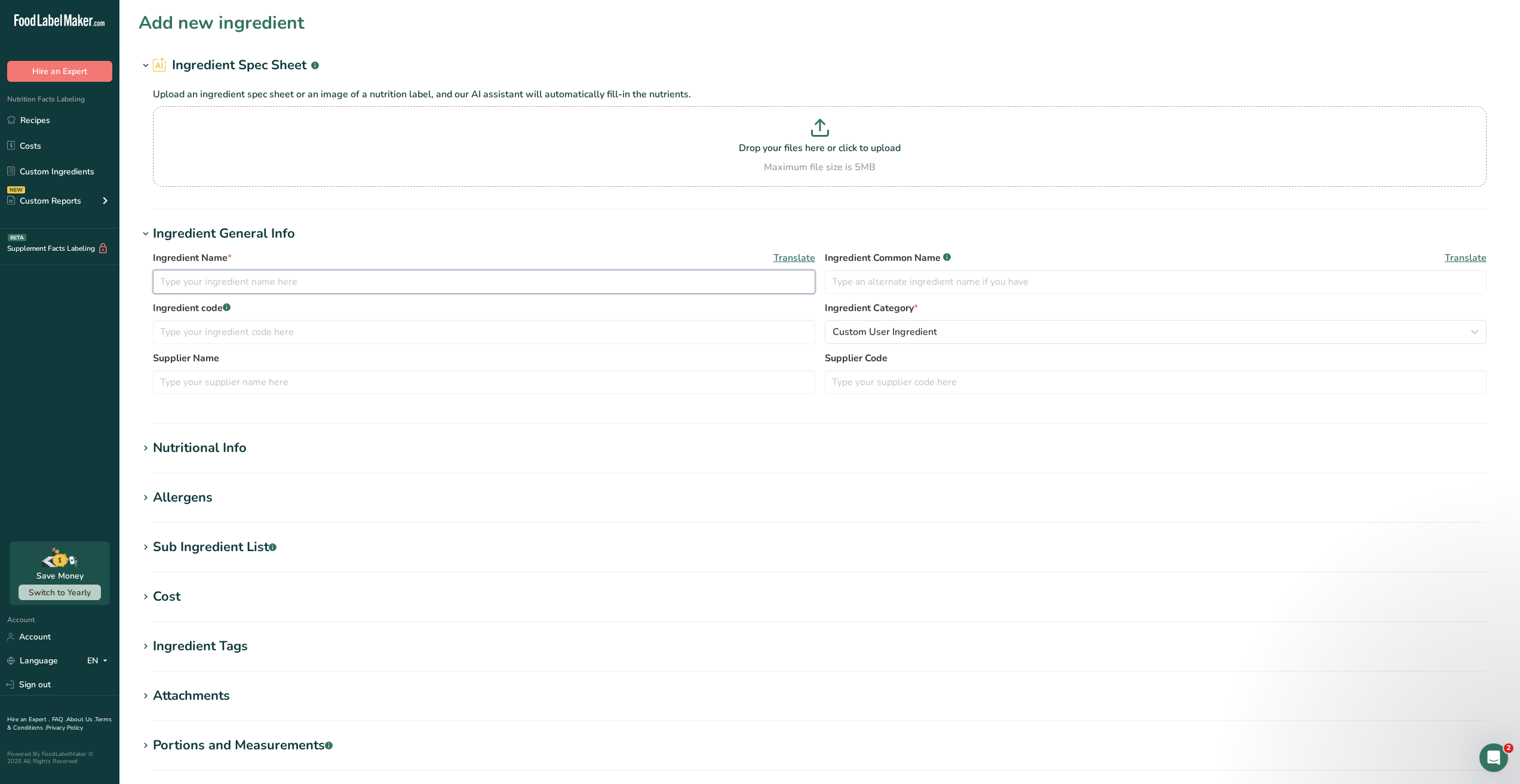
click at [217, 279] on input "text" at bounding box center [483, 282] width 662 height 24
type input "Roshen - Jelly"
click at [219, 447] on div "Nutritional Info" at bounding box center [199, 448] width 93 height 20
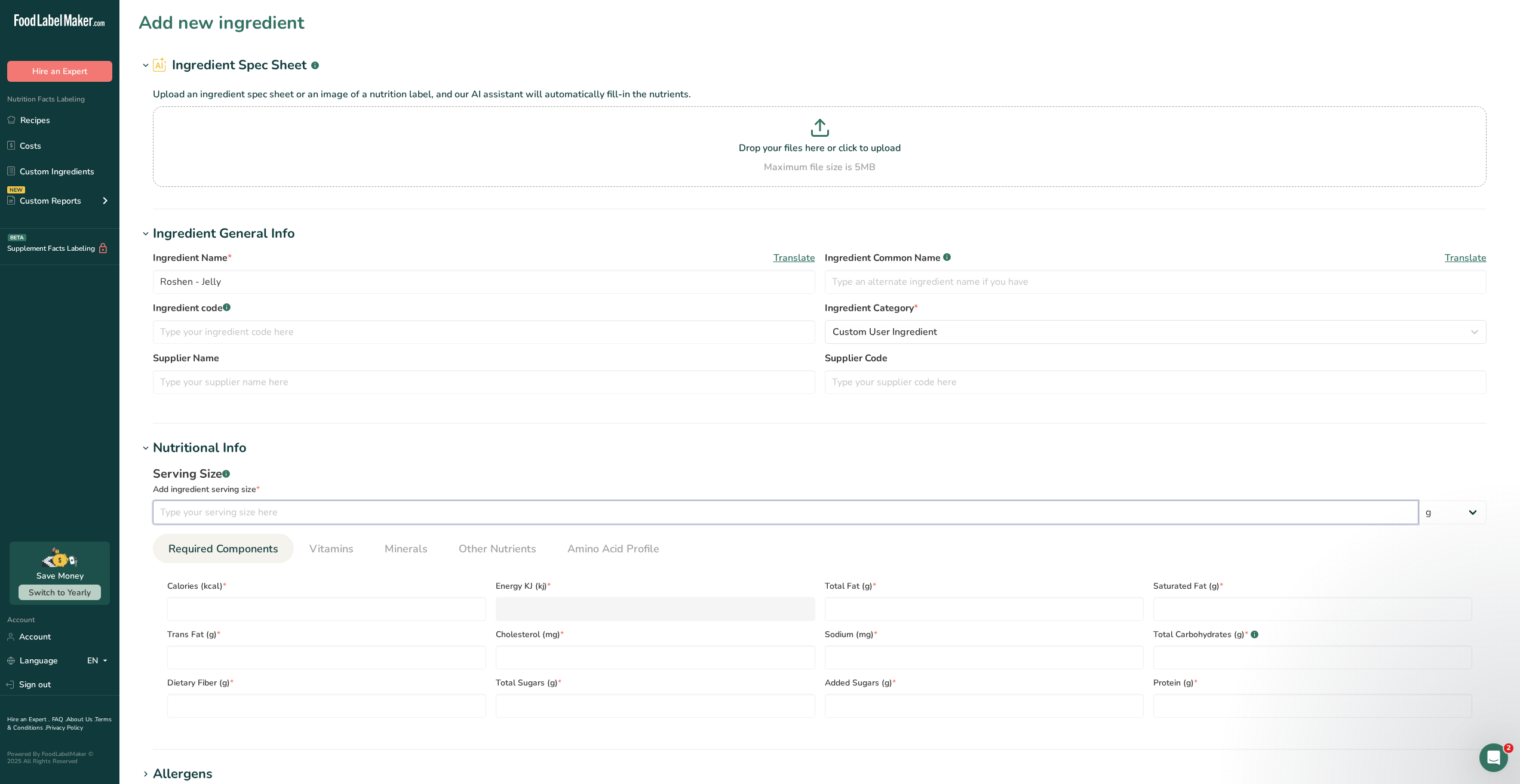
click at [222, 503] on input "number" at bounding box center [785, 512] width 1265 height 24
type input "100"
click at [670, 30] on div "Add new ingredient" at bounding box center [819, 23] width 1362 height 27
click at [489, 28] on div "Add new ingredient" at bounding box center [819, 23] width 1362 height 27
